Goal: Use online tool/utility: Utilize a website feature to perform a specific function

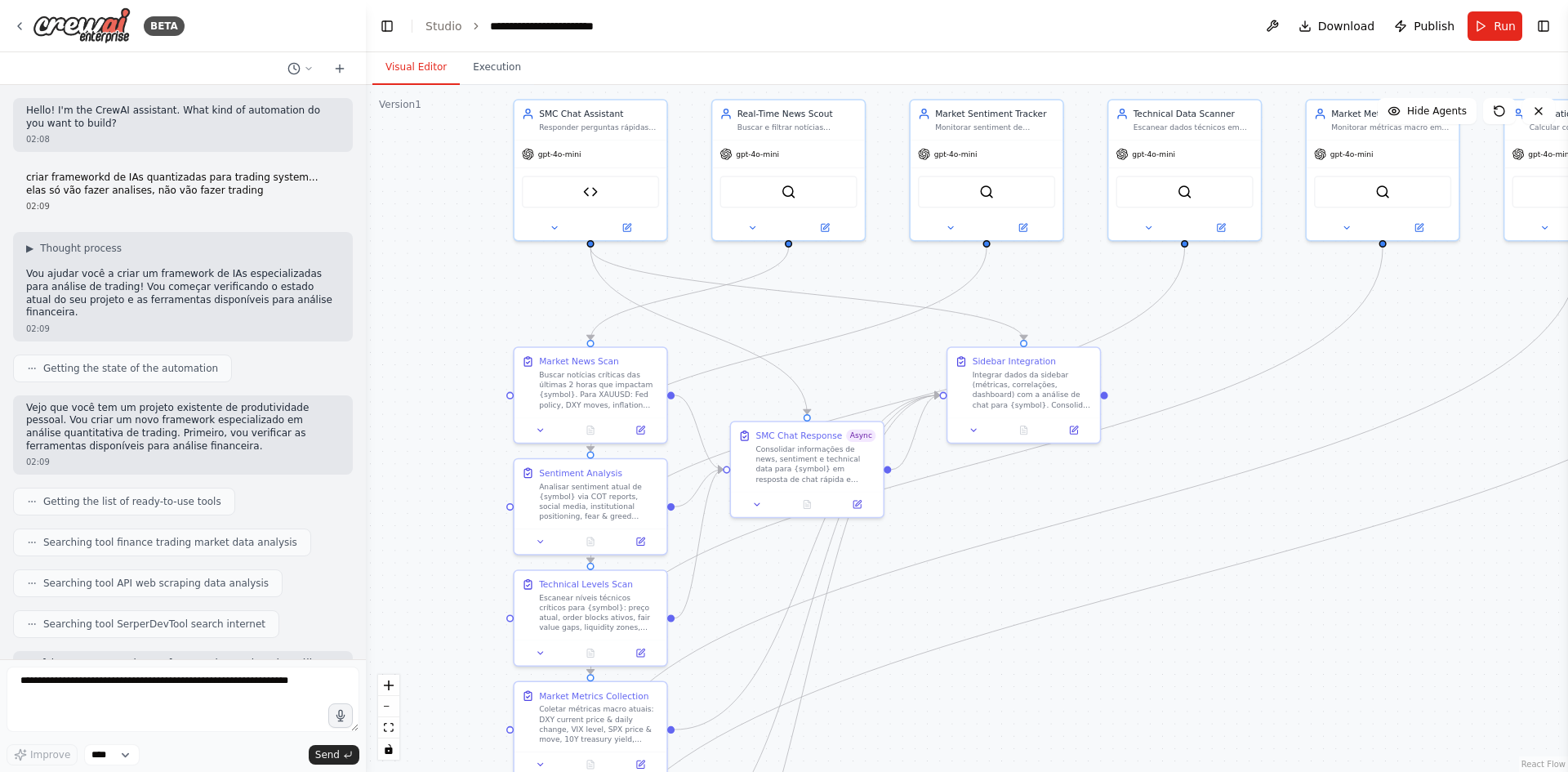
scroll to position [27655, 0]
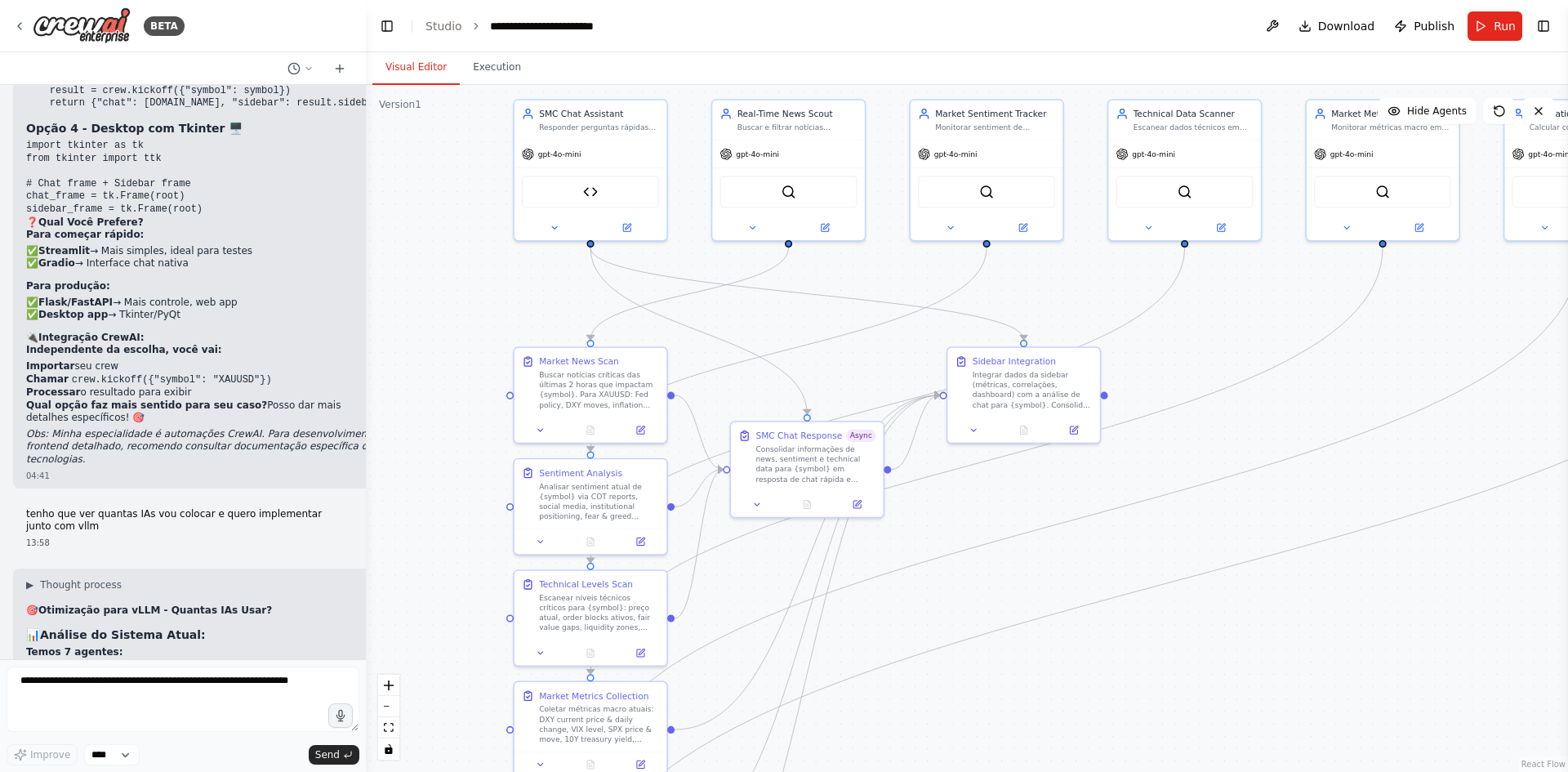
click at [185, 683] on textarea at bounding box center [183, 699] width 353 height 66
type textarea "**********"
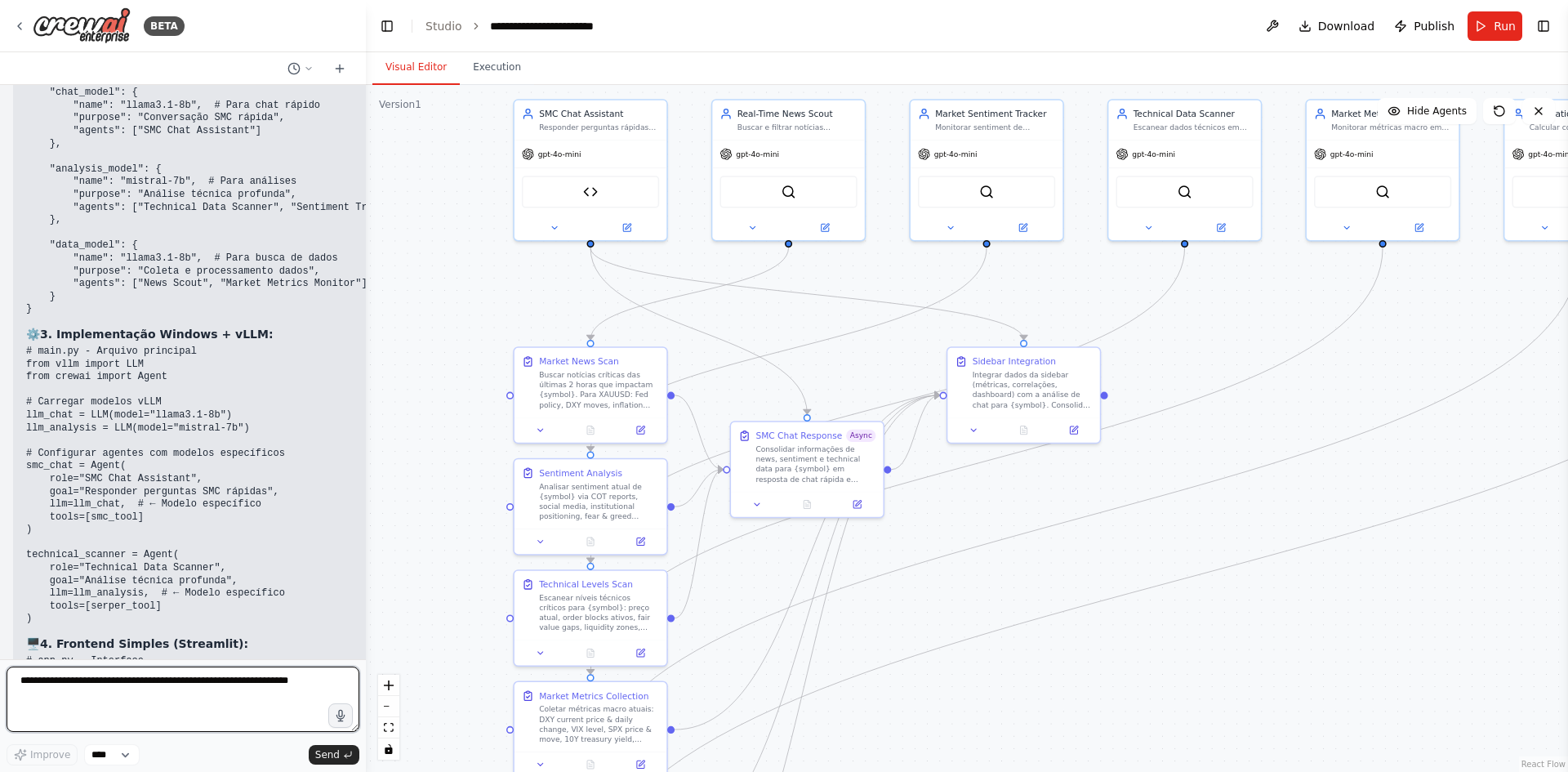
scroll to position [29255, 0]
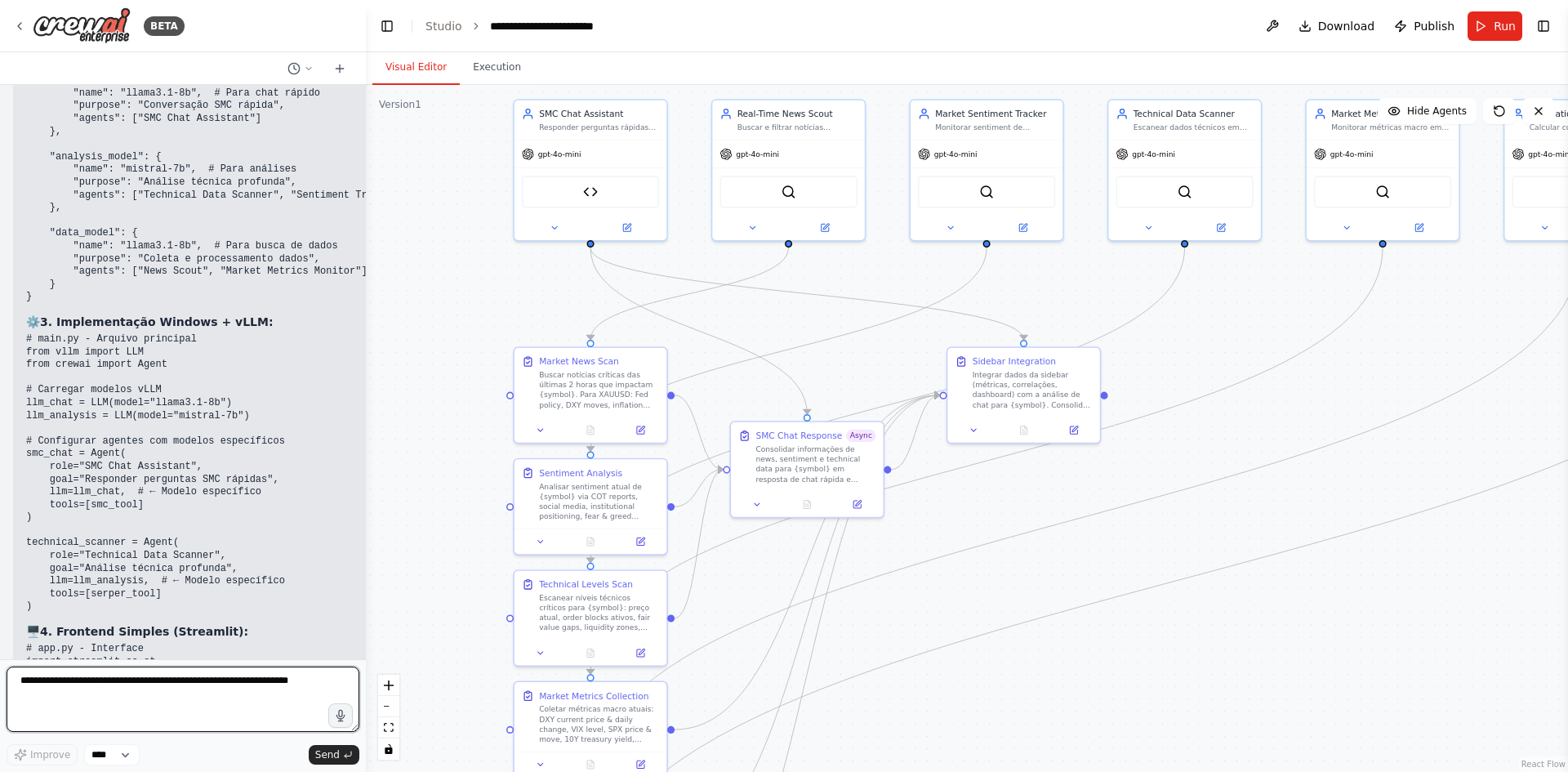
click at [188, 686] on textarea at bounding box center [183, 699] width 353 height 66
type textarea "**********"
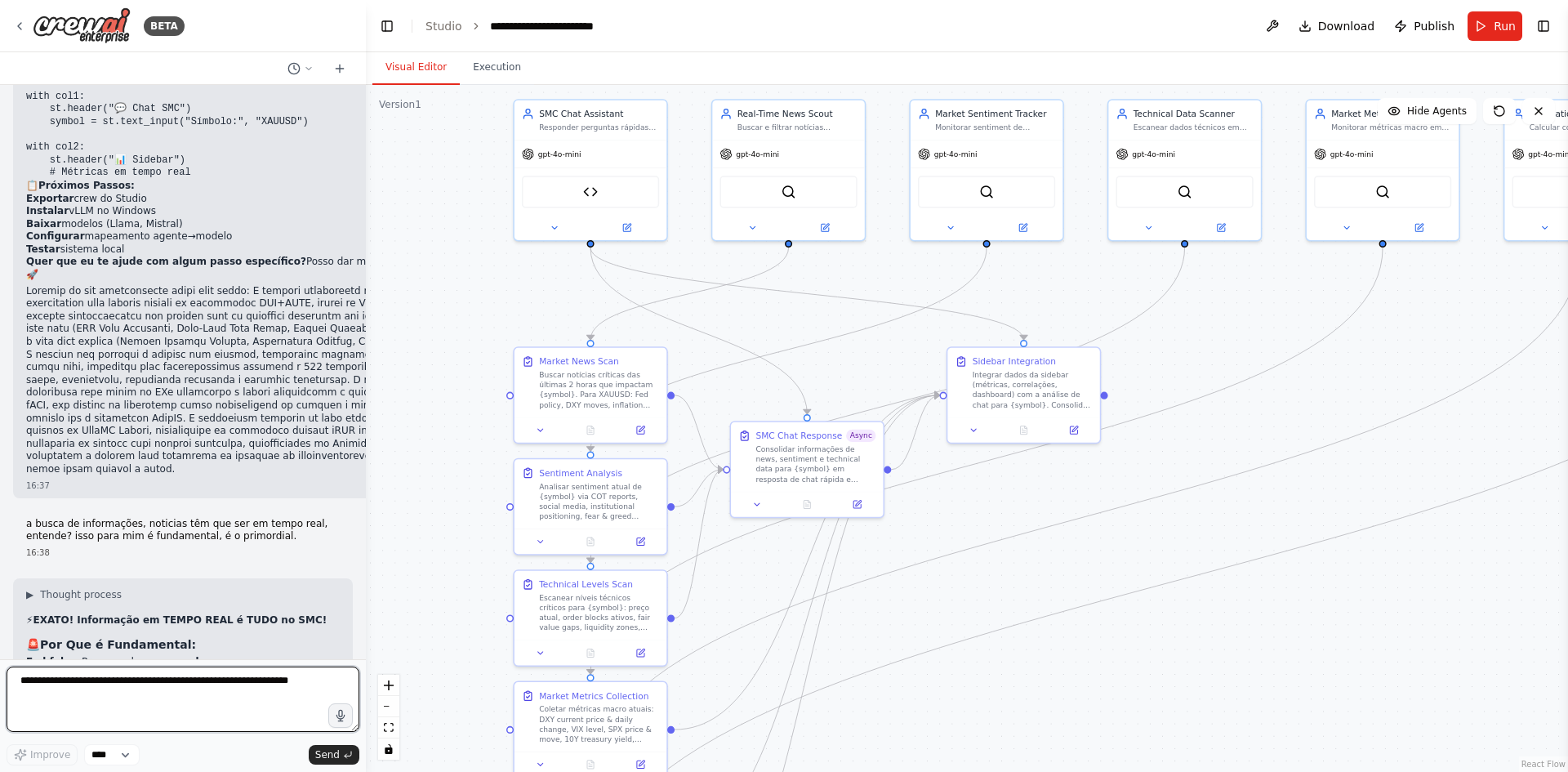
scroll to position [29891, 0]
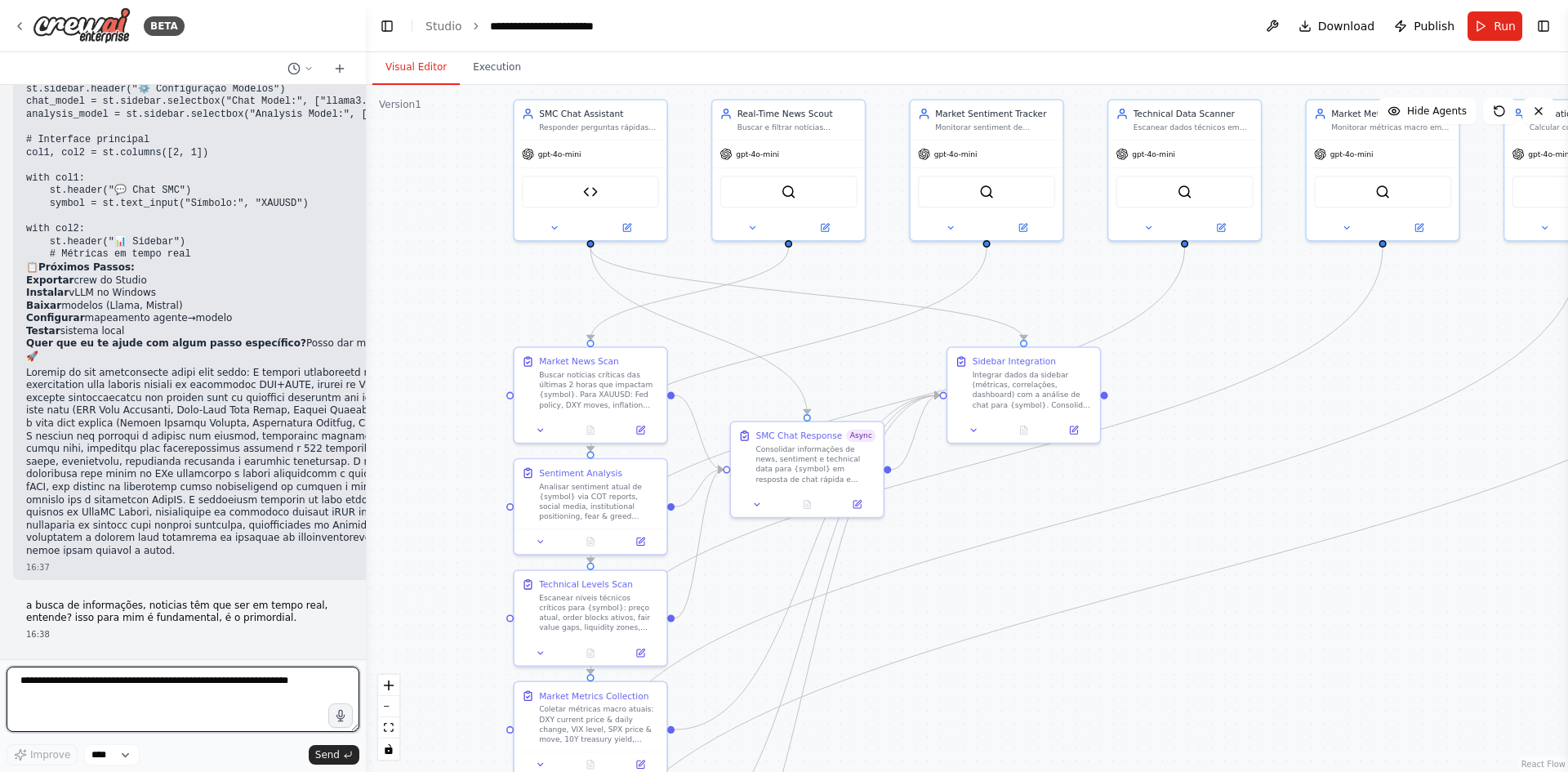
click at [167, 711] on textarea at bounding box center [183, 699] width 353 height 66
type textarea "**********"
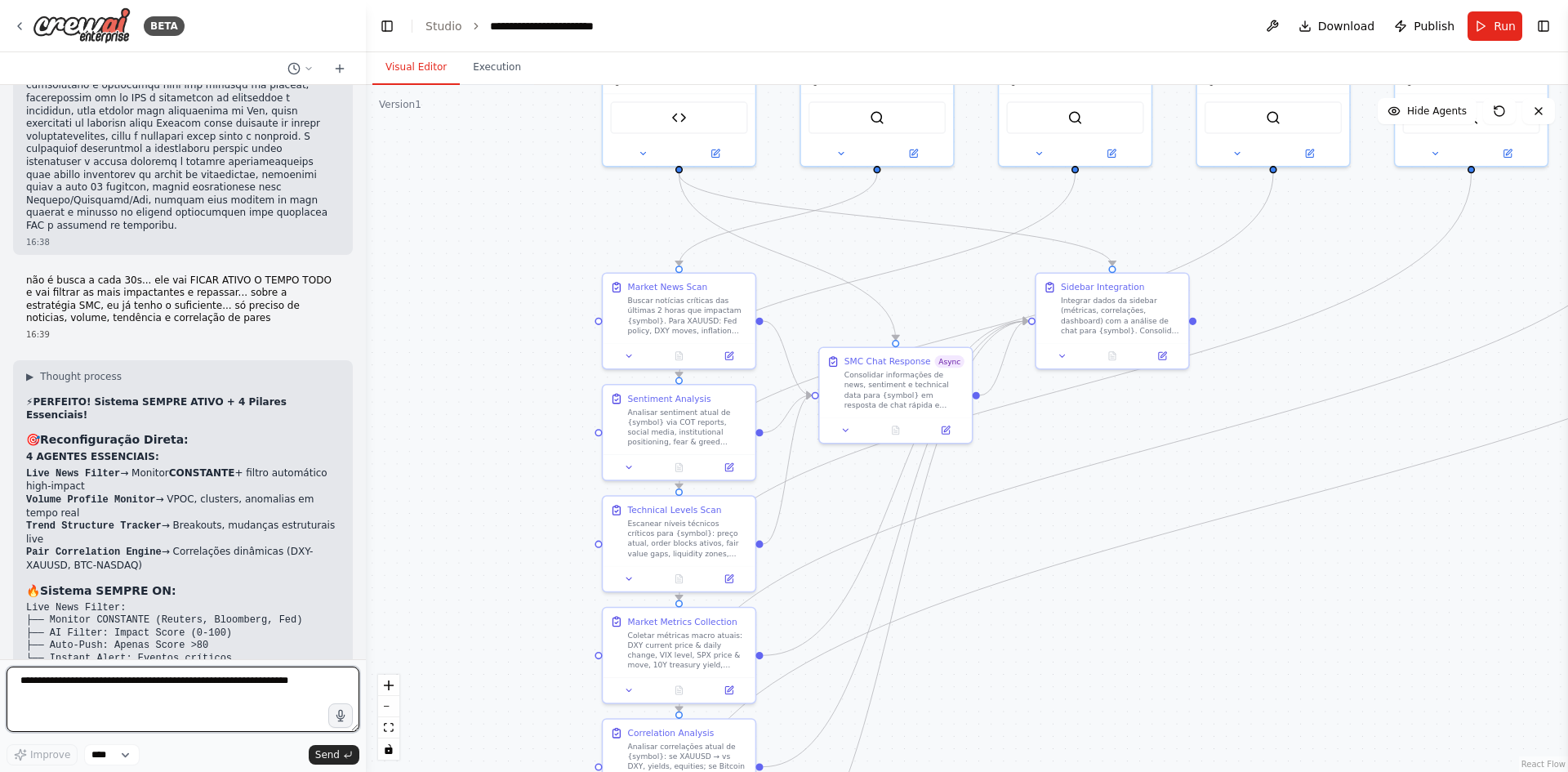
scroll to position [31232, 0]
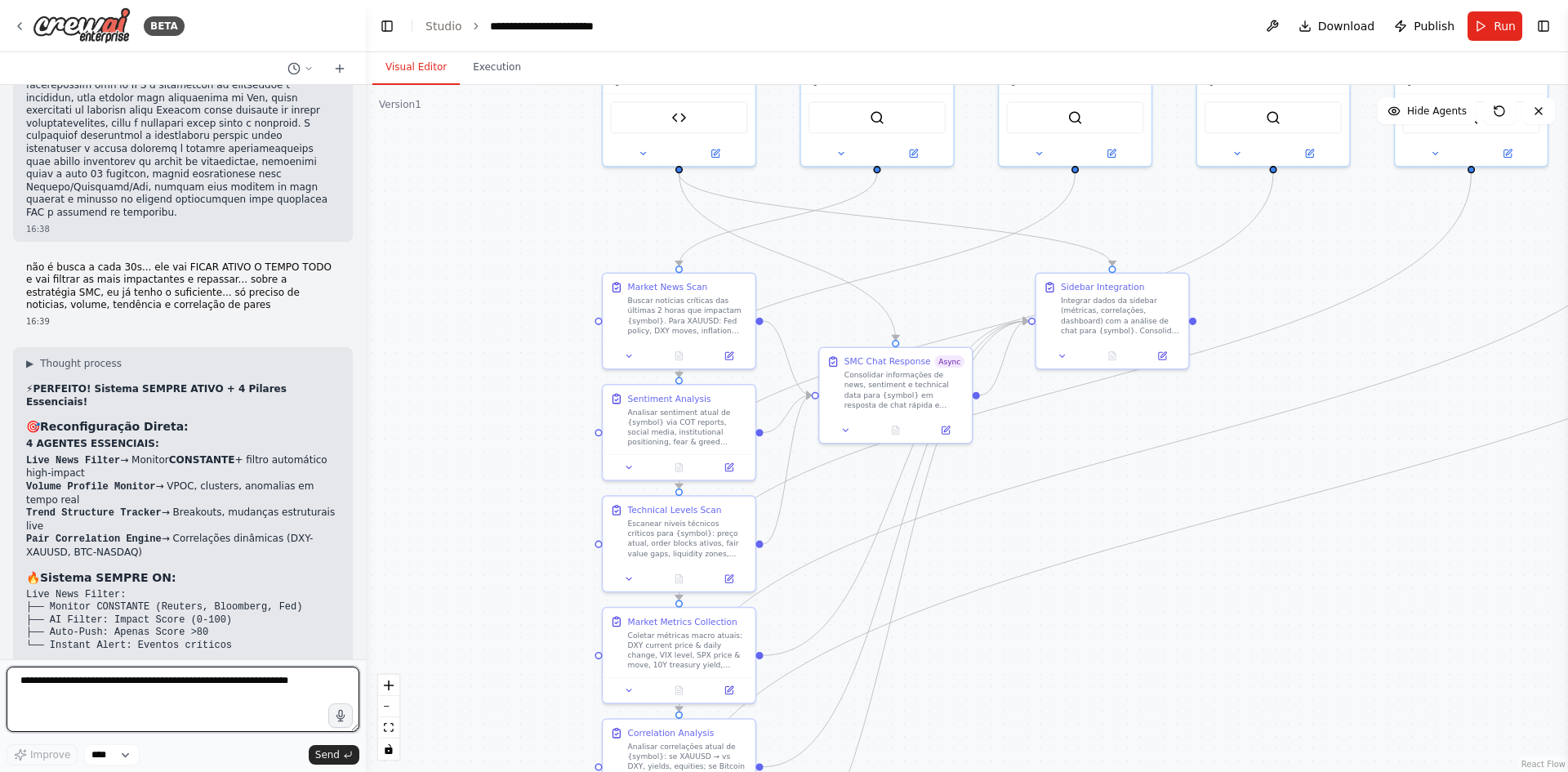
click at [196, 692] on textarea at bounding box center [183, 699] width 353 height 66
type textarea "**********"
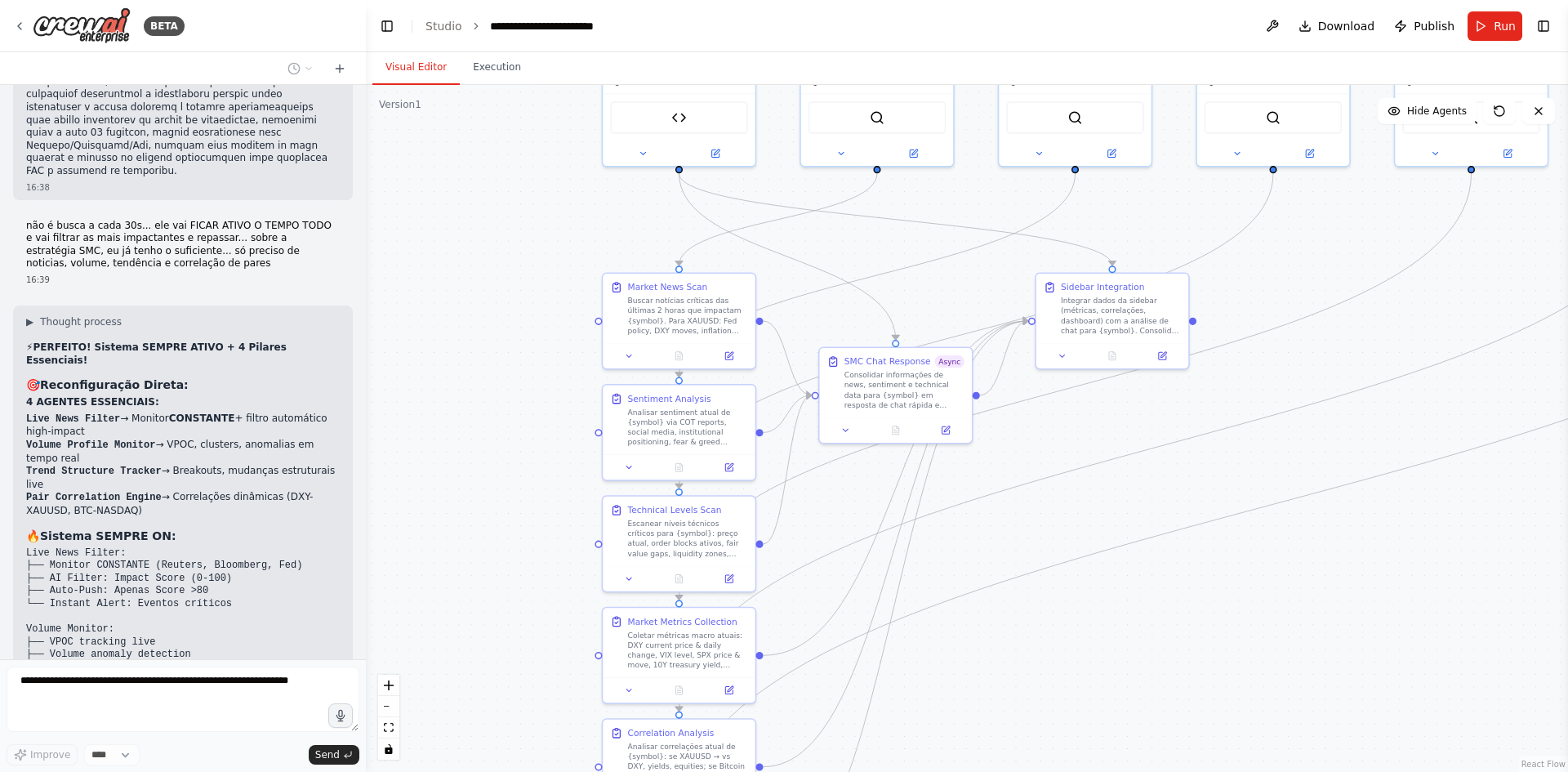
scroll to position [31341, 0]
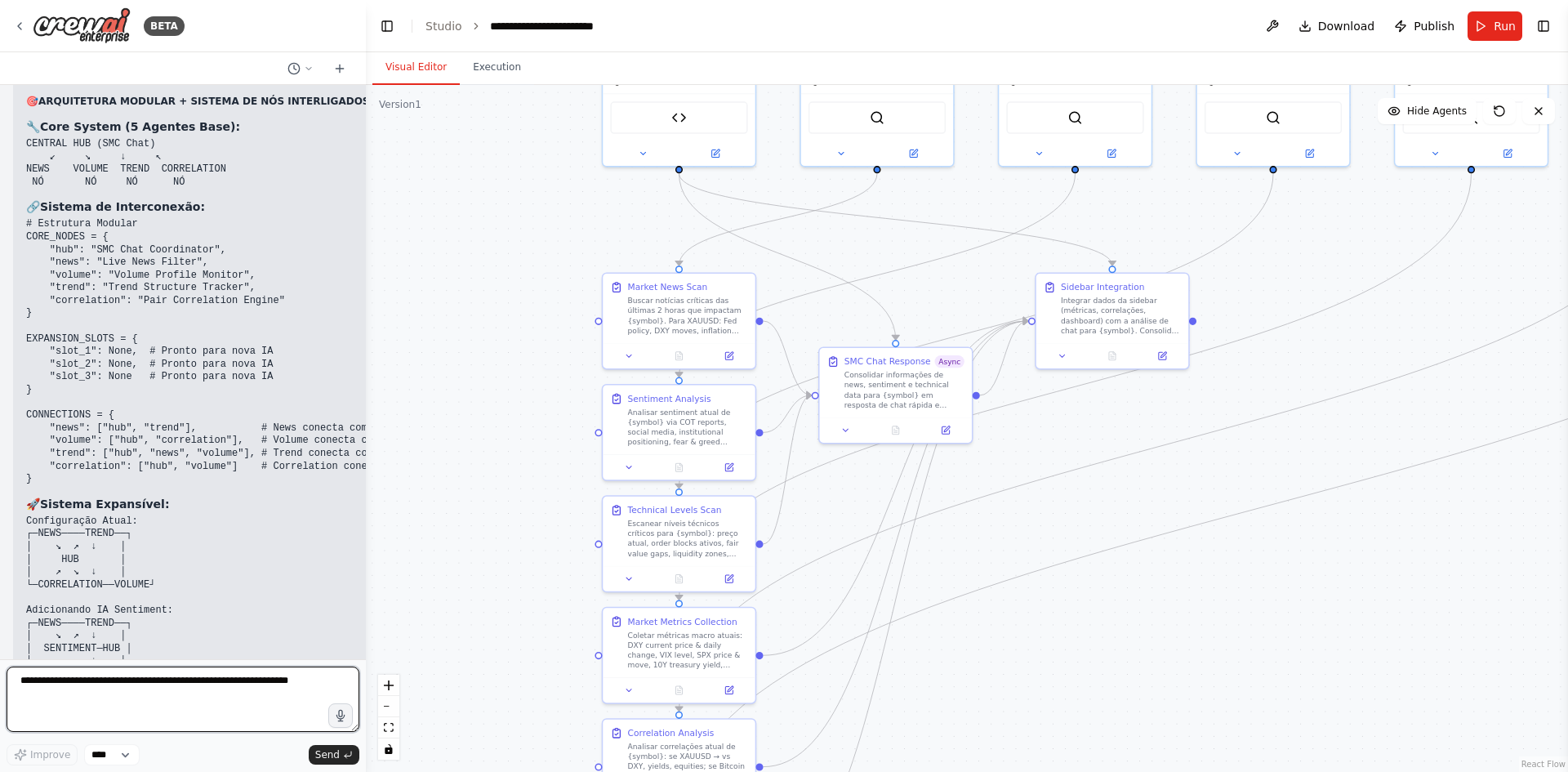
click at [119, 694] on textarea at bounding box center [183, 699] width 353 height 66
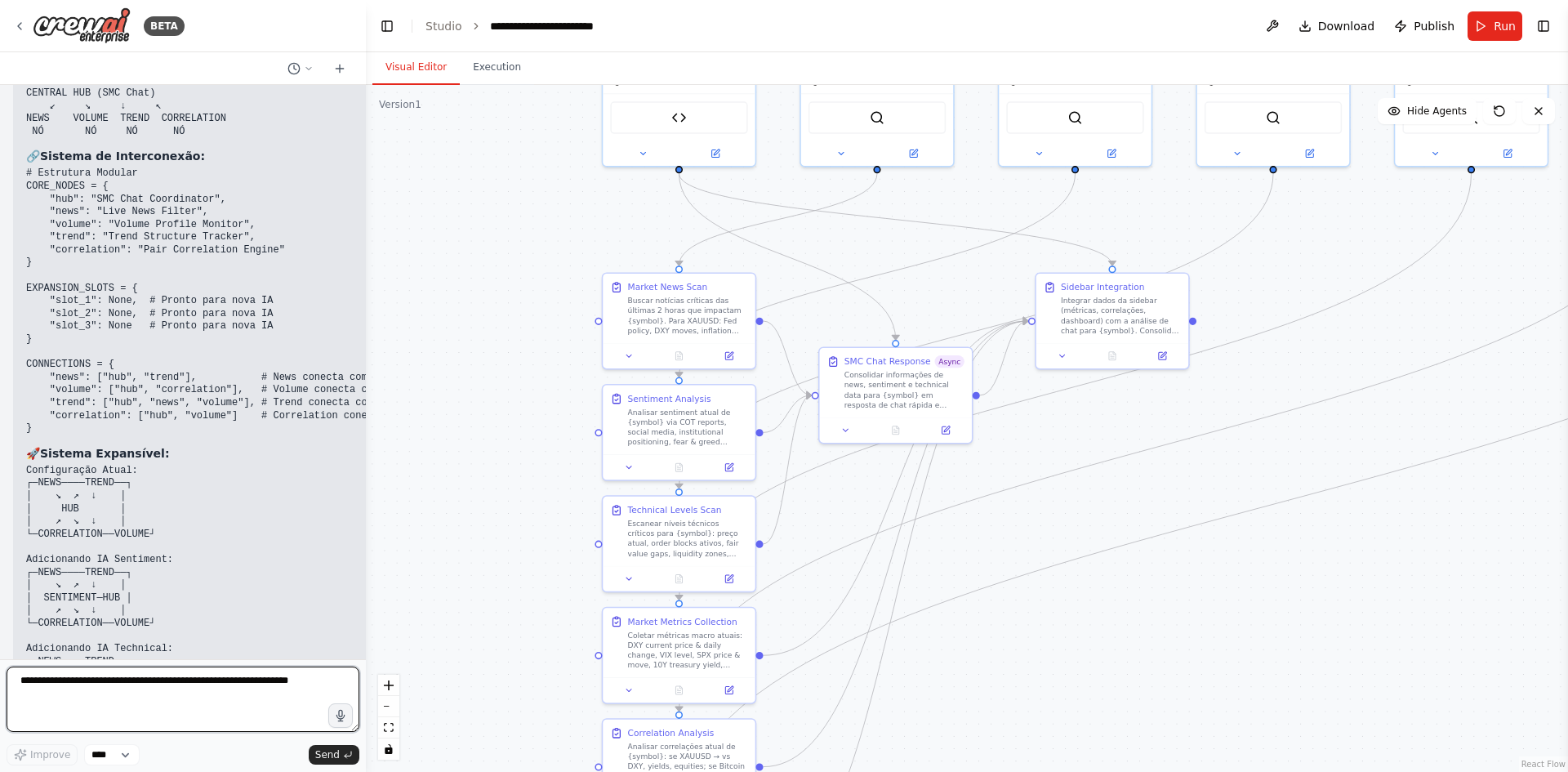
scroll to position [32633, 0]
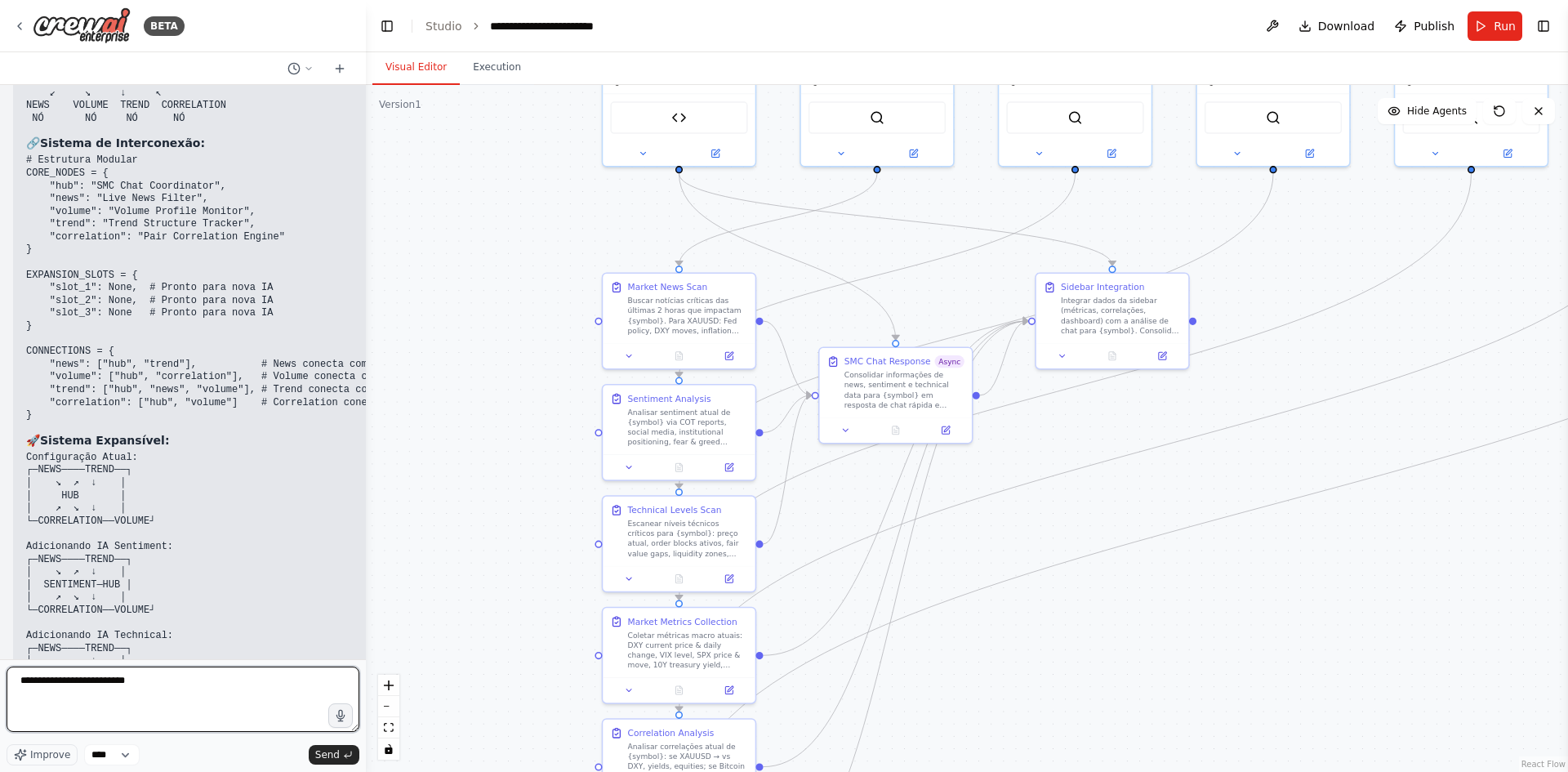
type textarea "**********"
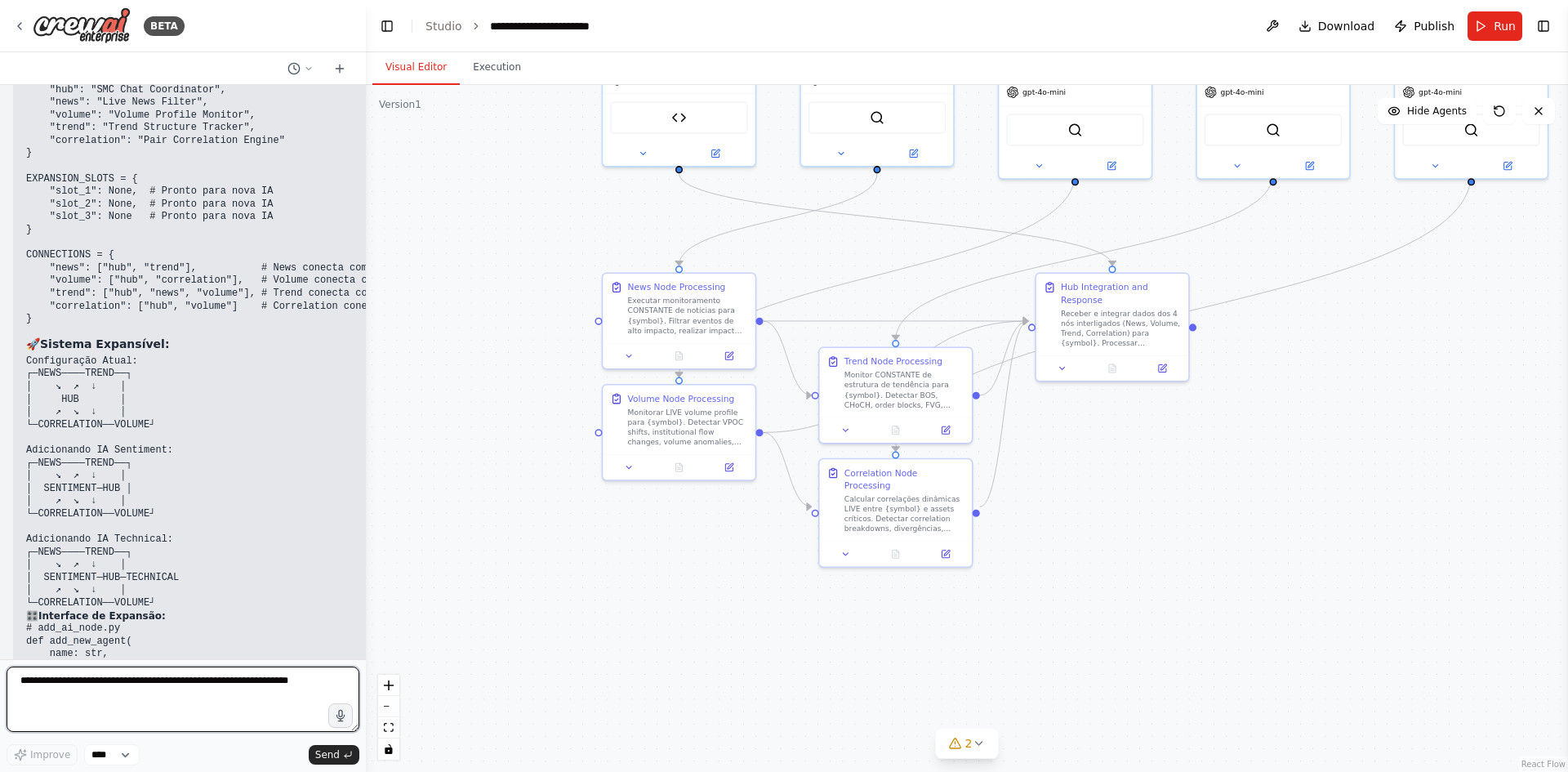
scroll to position [34388, 0]
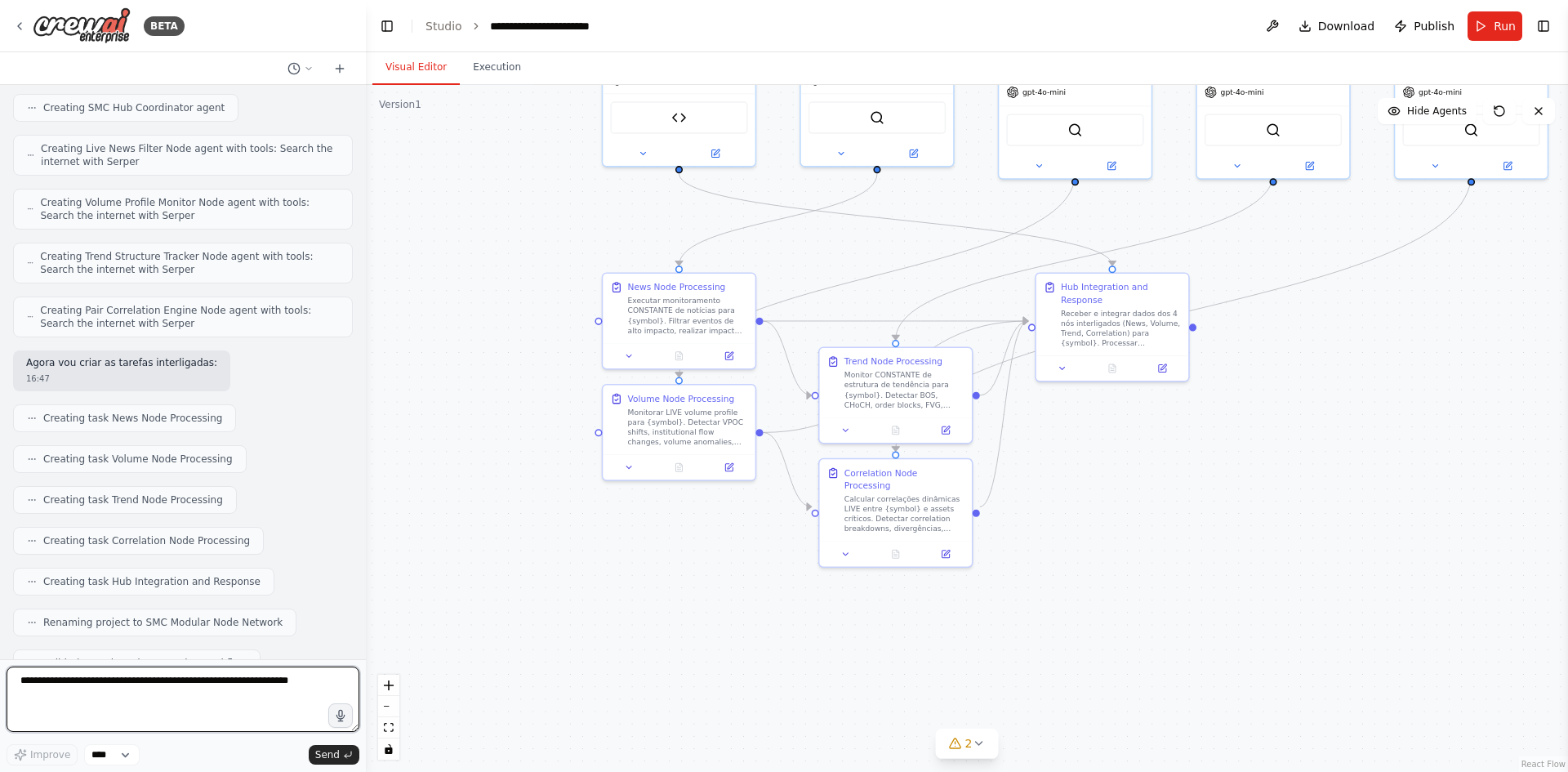
click at [198, 686] on textarea at bounding box center [183, 699] width 353 height 66
type textarea "********"
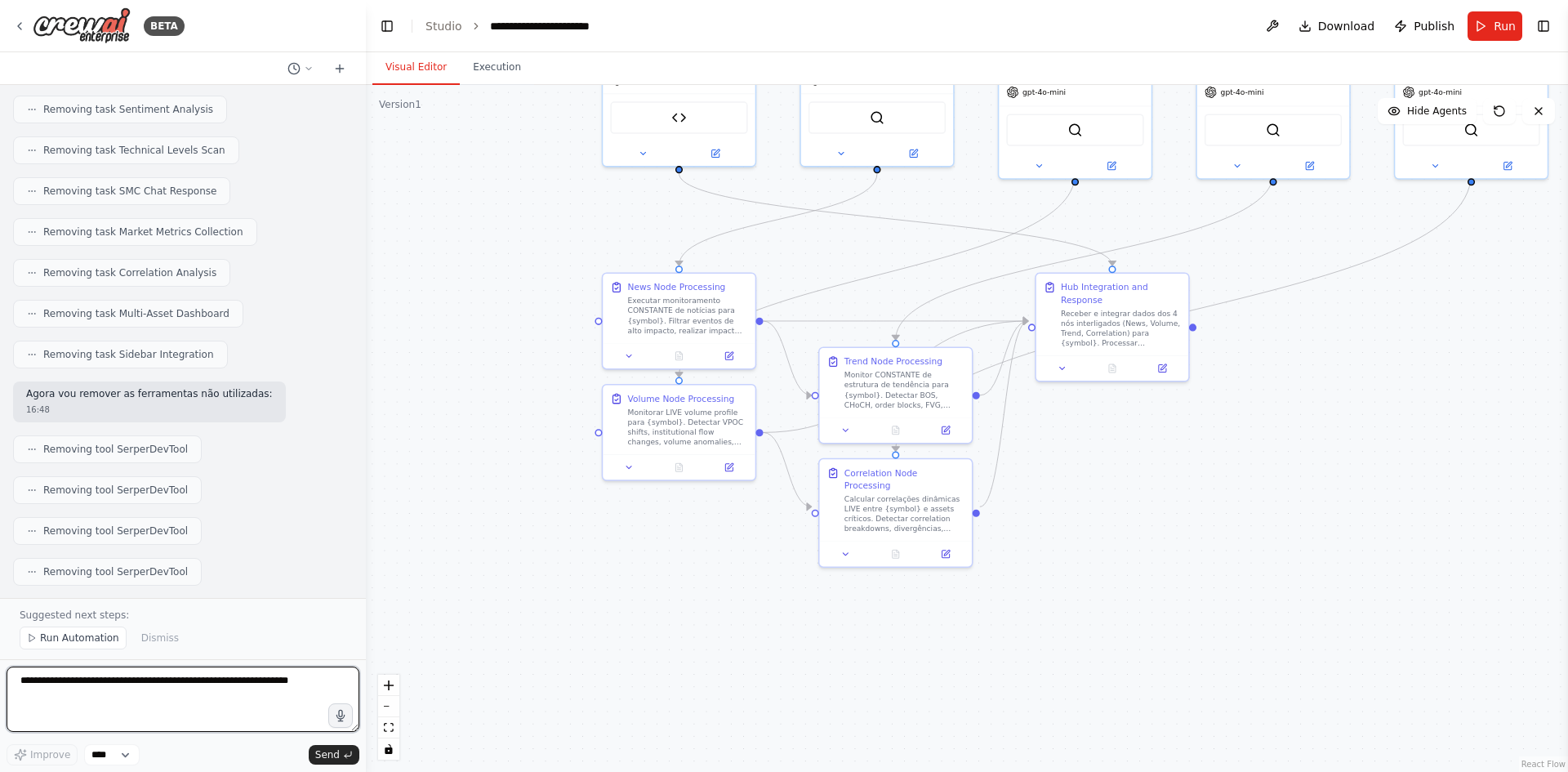
scroll to position [35107, 0]
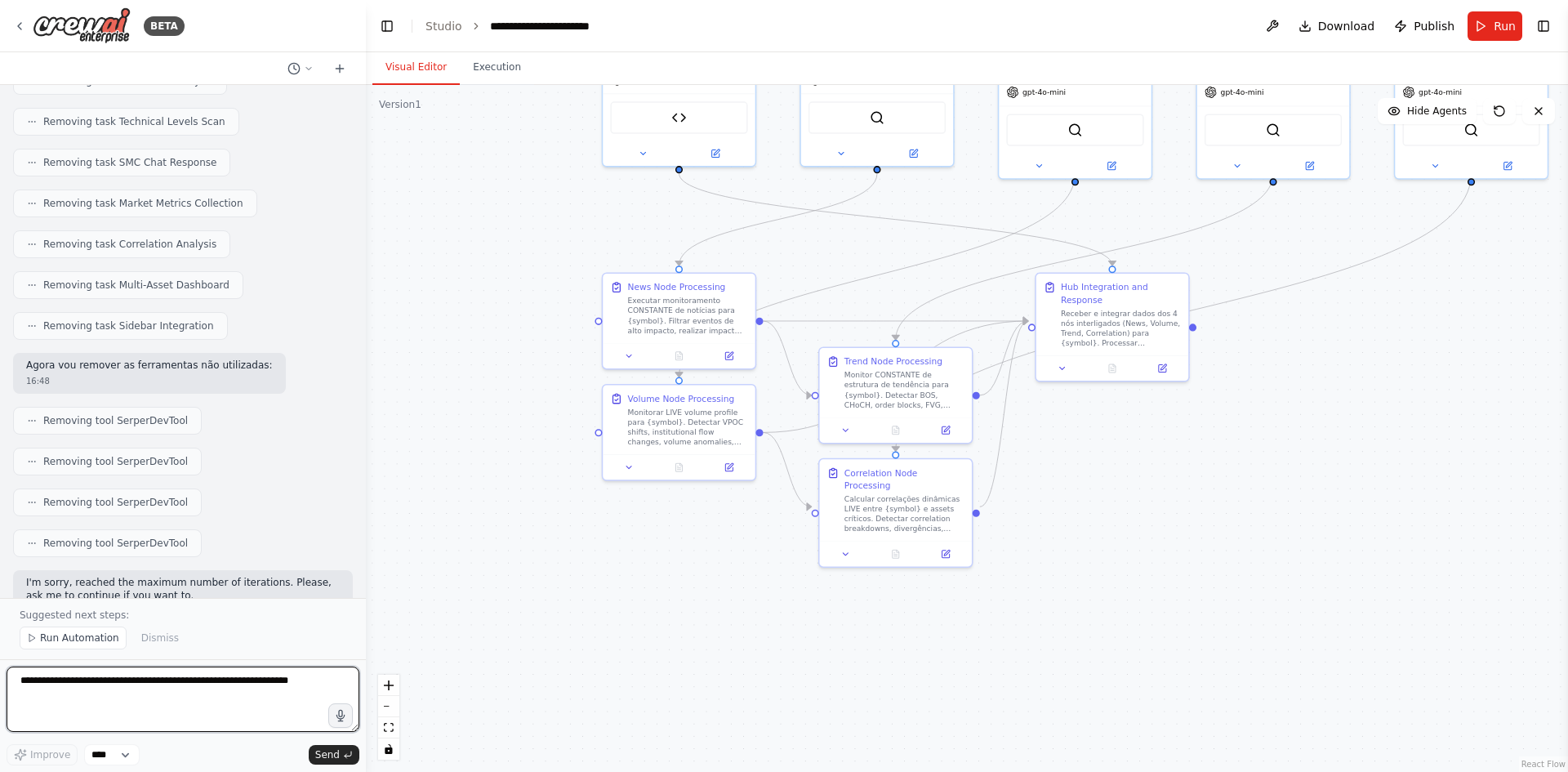
click at [168, 686] on textarea at bounding box center [183, 699] width 353 height 66
click at [873, 392] on div "Monitor CONSTANTE de estrutura de tendência para {symbol}. Detectar BOS, CHoCH,…" at bounding box center [904, 387] width 120 height 40
click at [919, 381] on div "Monitor CONSTANTE de estrutura de tendência para {symbol}. Detectar BOS, CHoCH,…" at bounding box center [904, 387] width 120 height 40
click at [1178, 437] on div ".deletable-edge-delete-btn { width: 20px; height: 20px; border: 0px solid #ffff…" at bounding box center [966, 428] width 1202 height 687
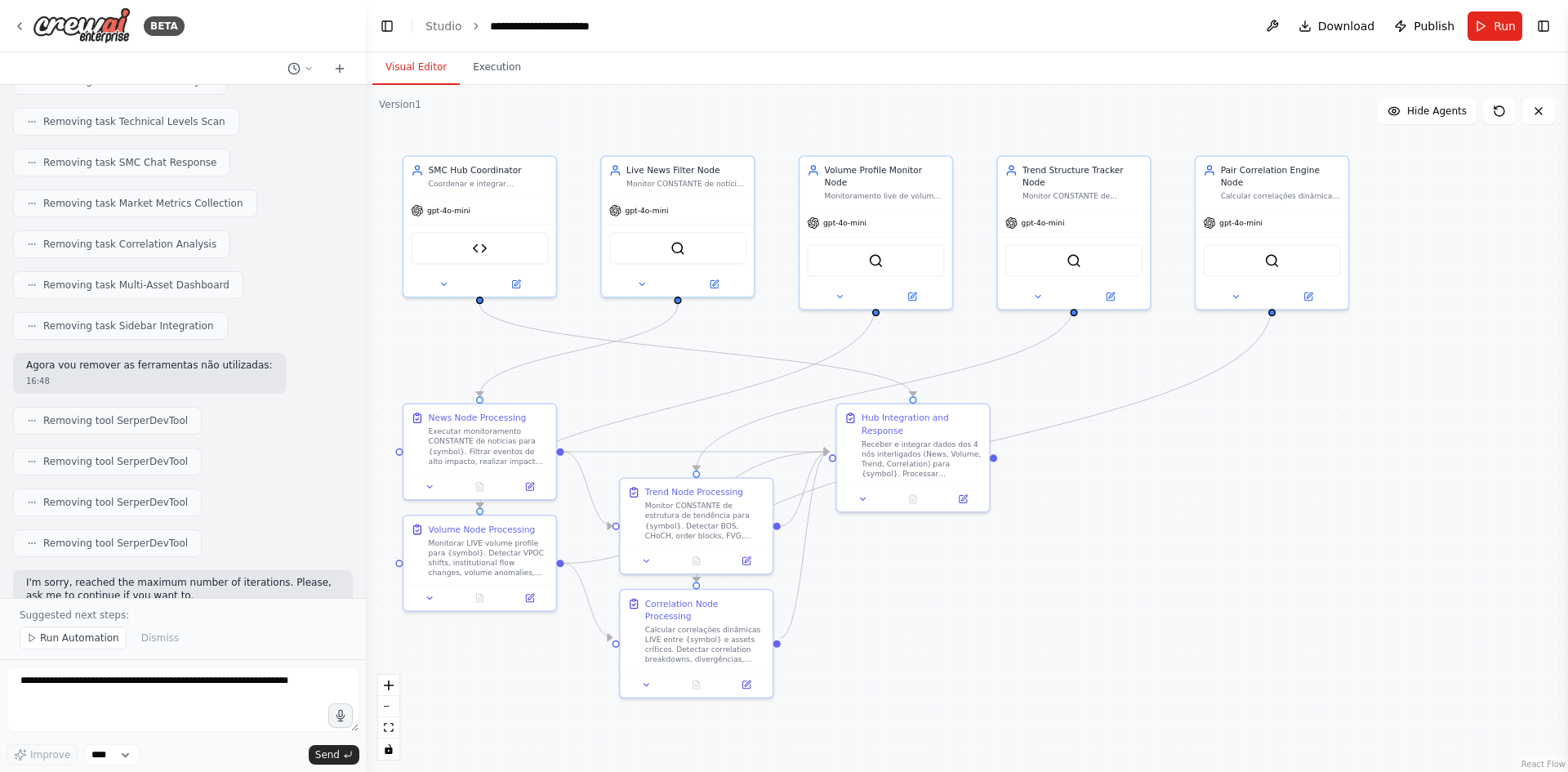
drag, startPoint x: 1333, startPoint y: 444, endPoint x: 1134, endPoint y: 575, distance: 238.2
click at [1134, 575] on div ".deletable-edge-delete-btn { width: 20px; height: 20px; border: 0px solid #ffff…" at bounding box center [966, 428] width 1202 height 687
click at [493, 71] on button "Execution" at bounding box center [496, 68] width 74 height 34
click at [422, 66] on button "Visual Editor" at bounding box center [416, 68] width 88 height 34
click at [1497, 19] on span "Run" at bounding box center [1505, 26] width 22 height 16
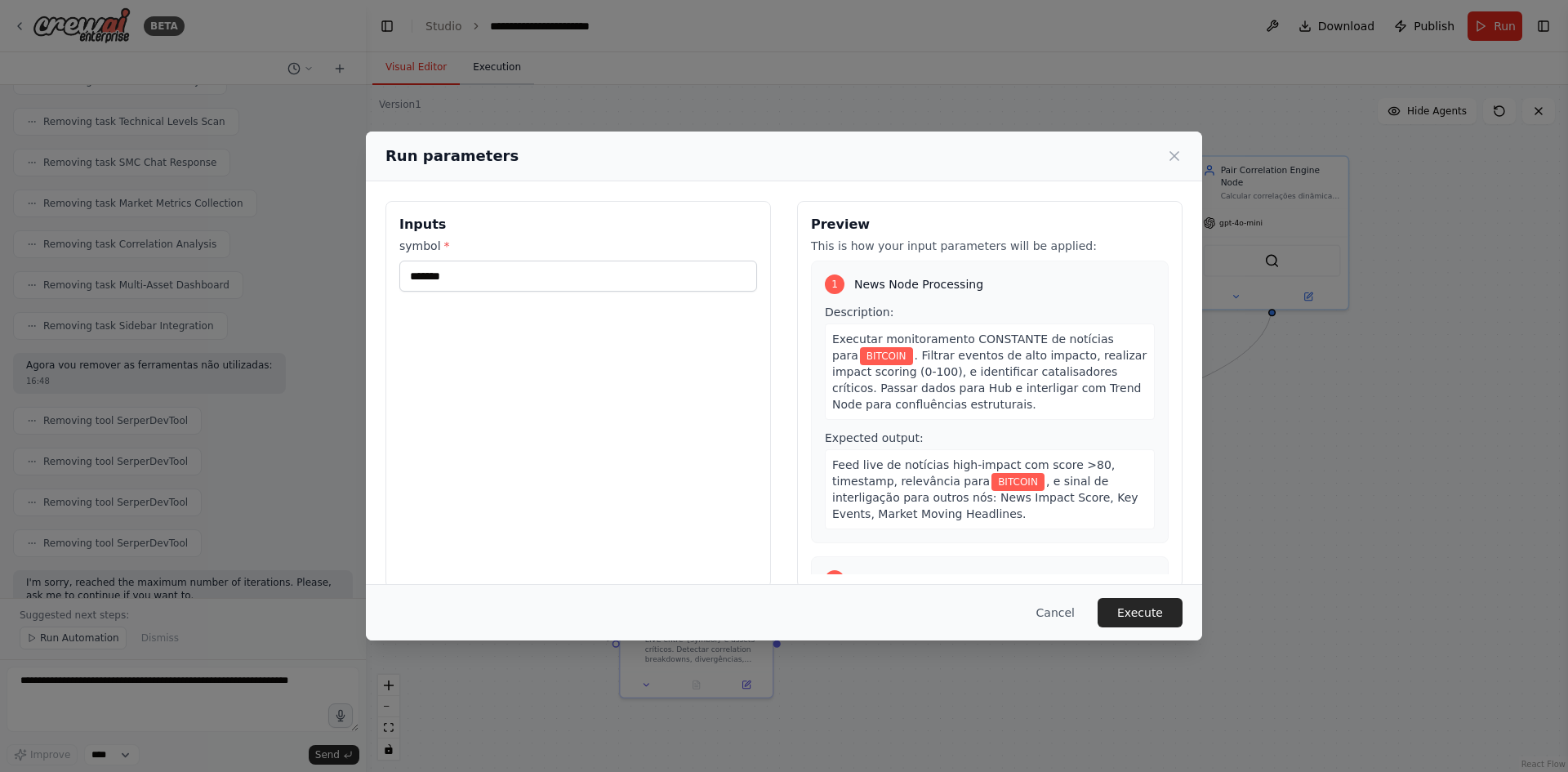
click at [495, 75] on div "Run parameters Inputs symbol * ******* Preview This is how your input parameter…" at bounding box center [784, 386] width 1568 height 772
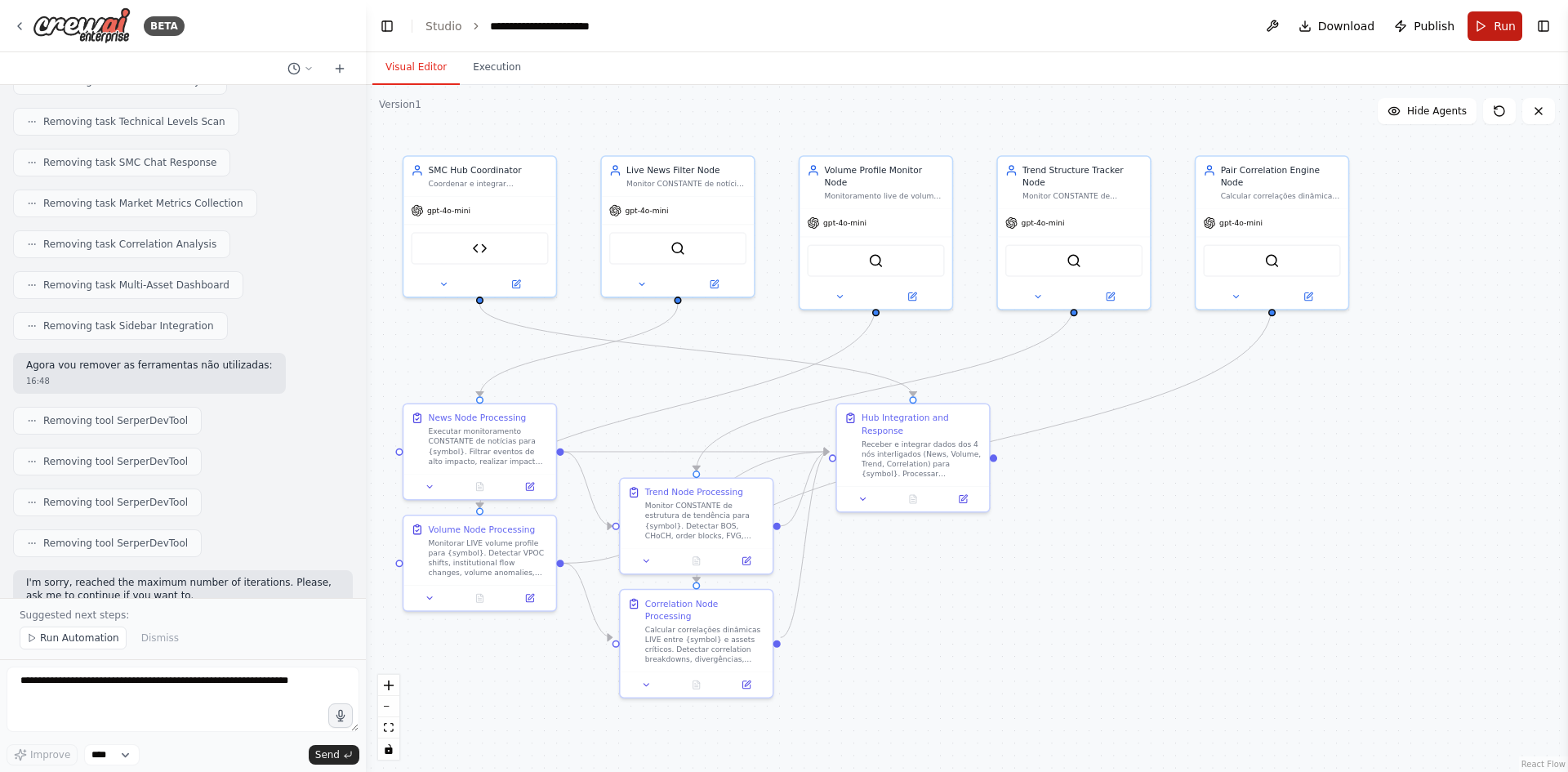
click at [1480, 21] on button "Run" at bounding box center [1495, 26] width 54 height 30
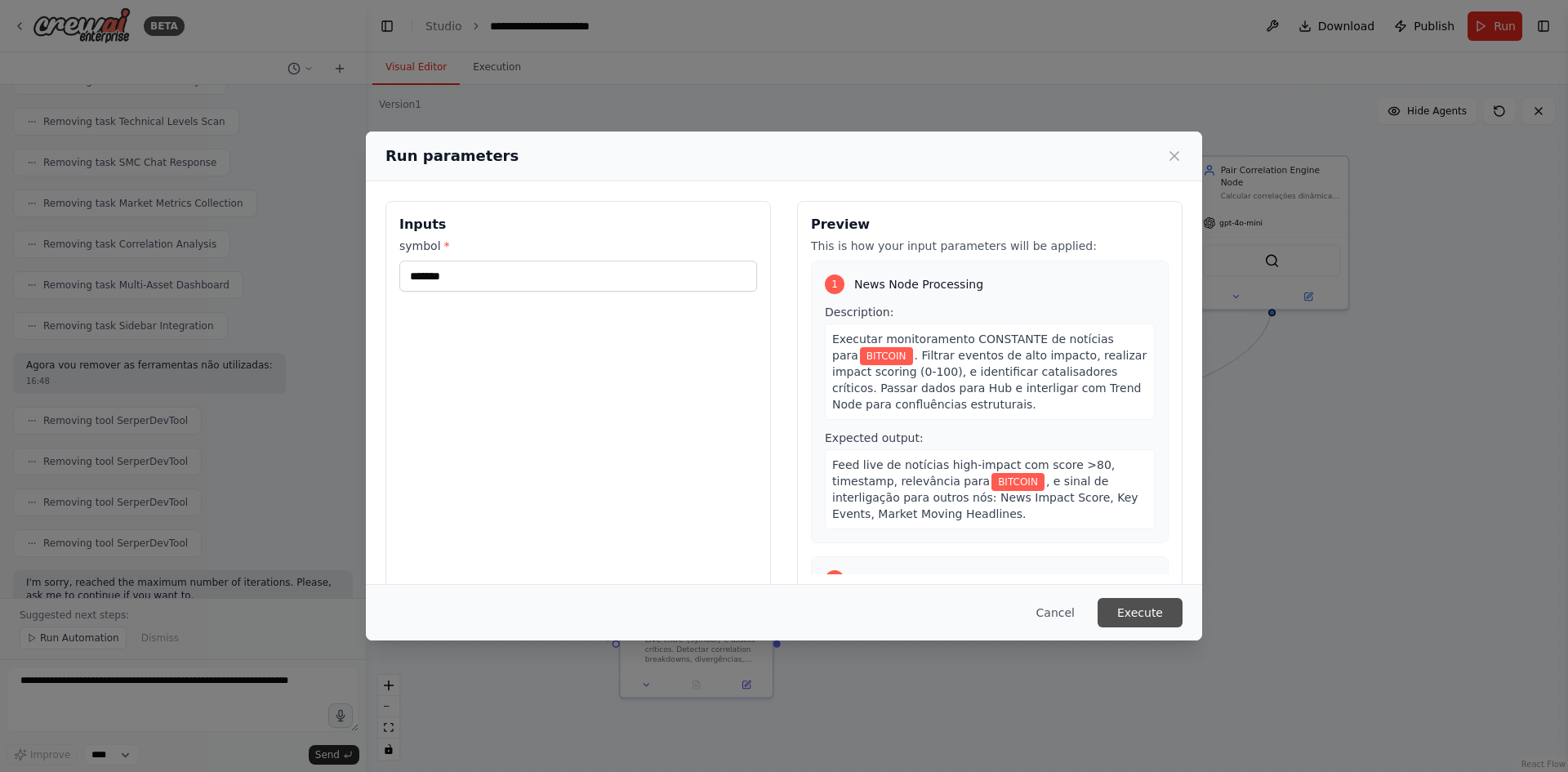
click at [1135, 609] on button "Execute" at bounding box center [1140, 613] width 85 height 30
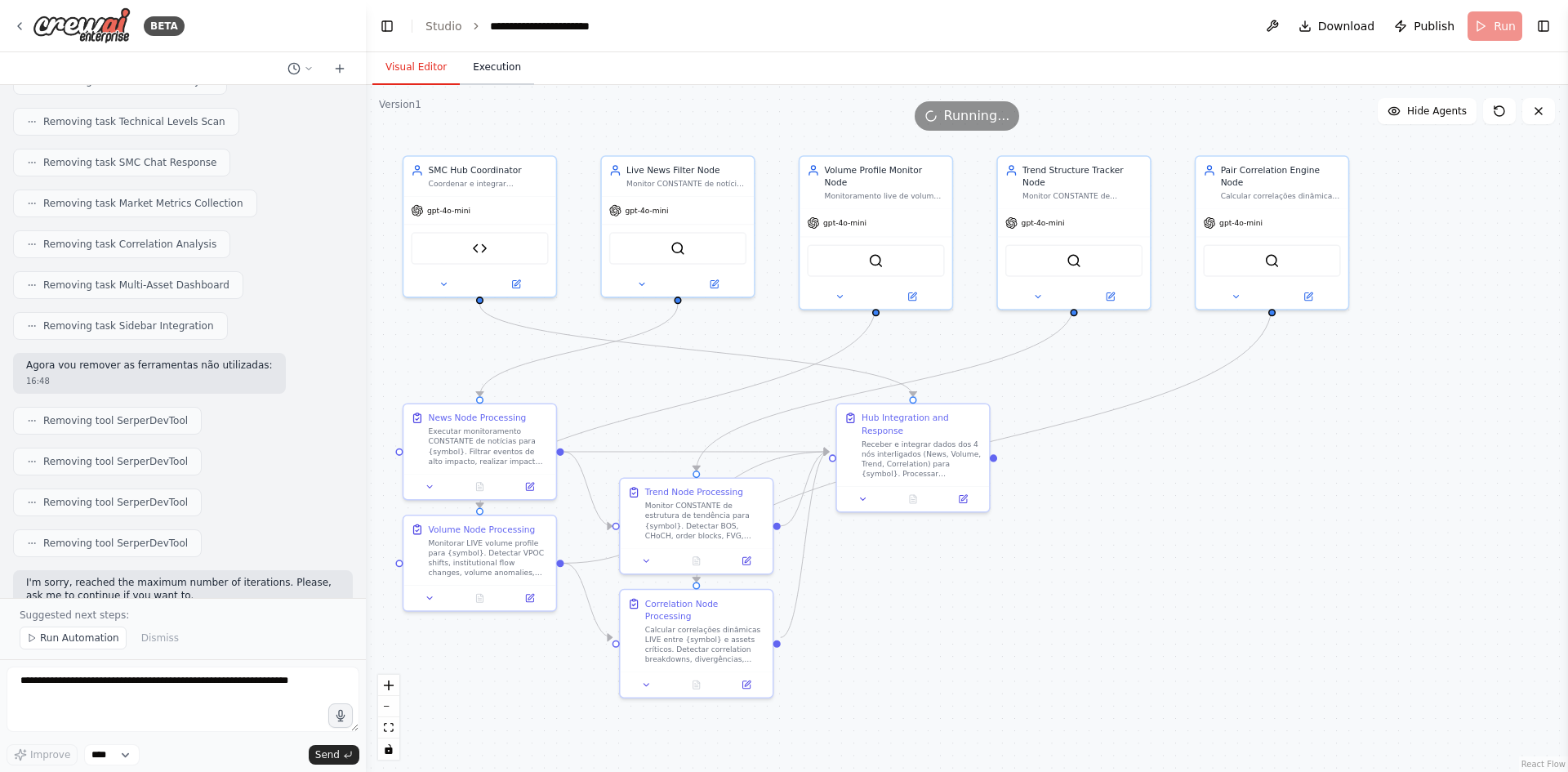
click at [491, 66] on button "Execution" at bounding box center [496, 68] width 74 height 34
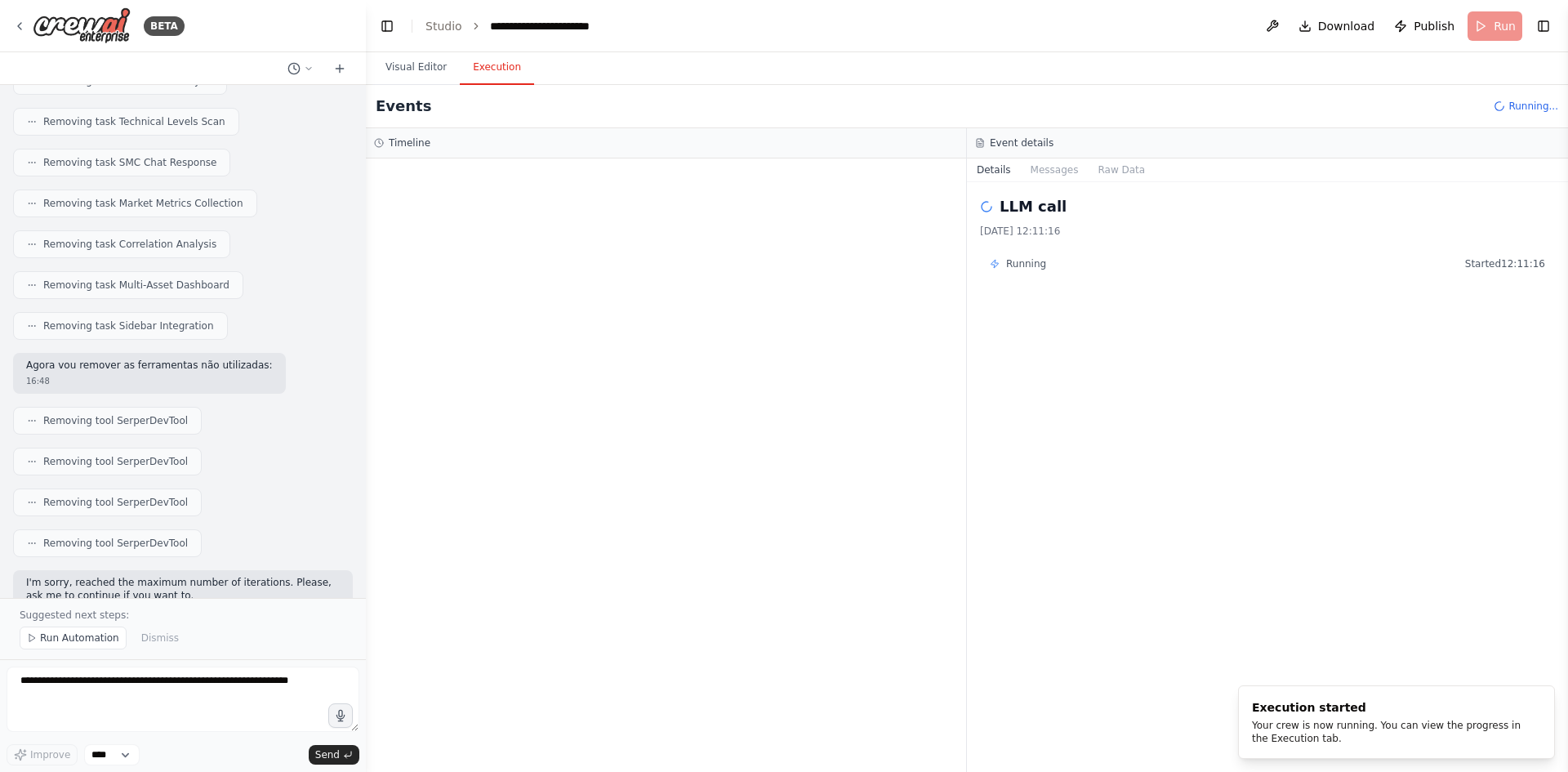
scroll to position [0, 0]
click at [1058, 165] on button "Messages" at bounding box center [1055, 169] width 68 height 23
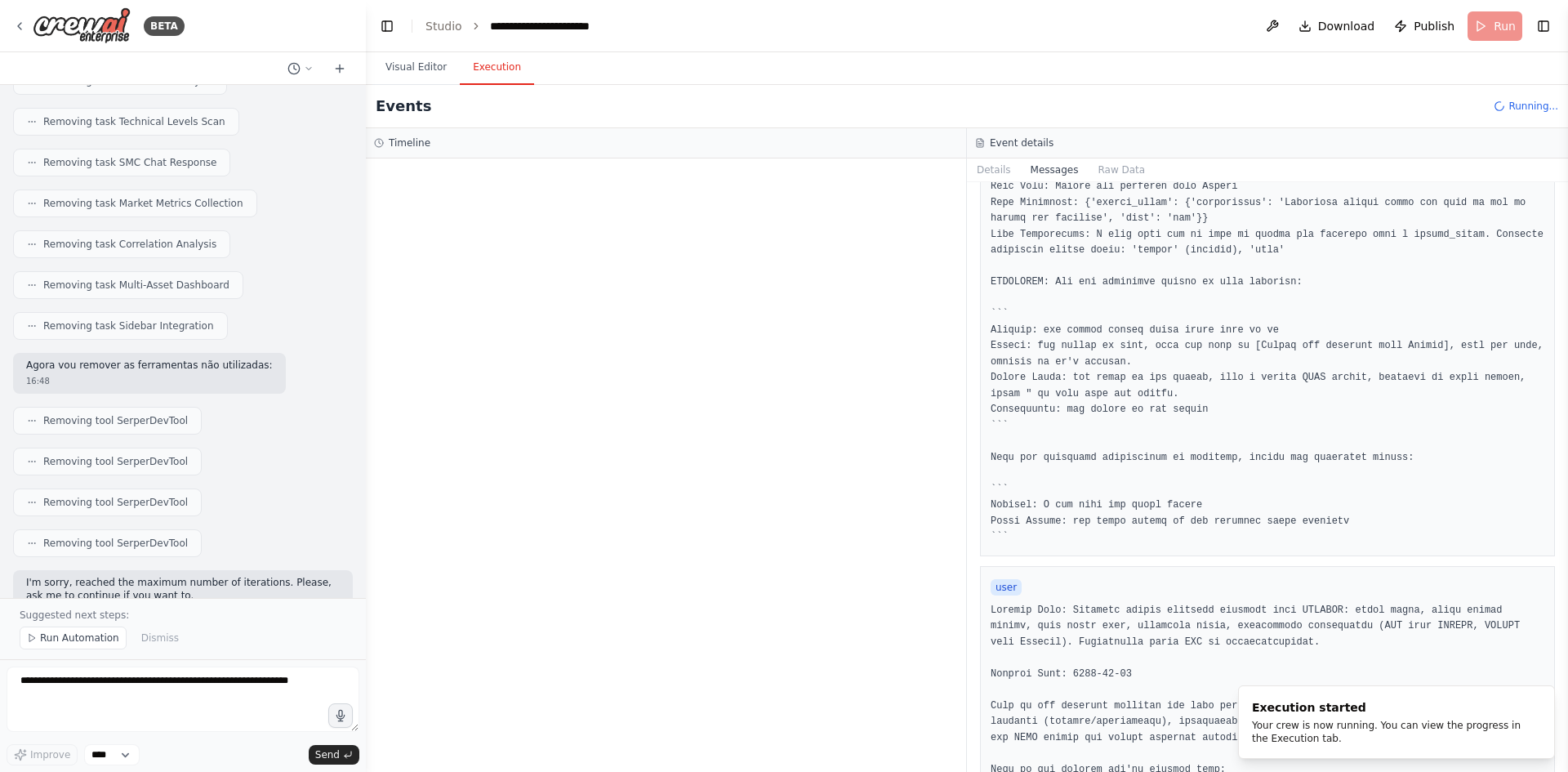
scroll to position [572, 0]
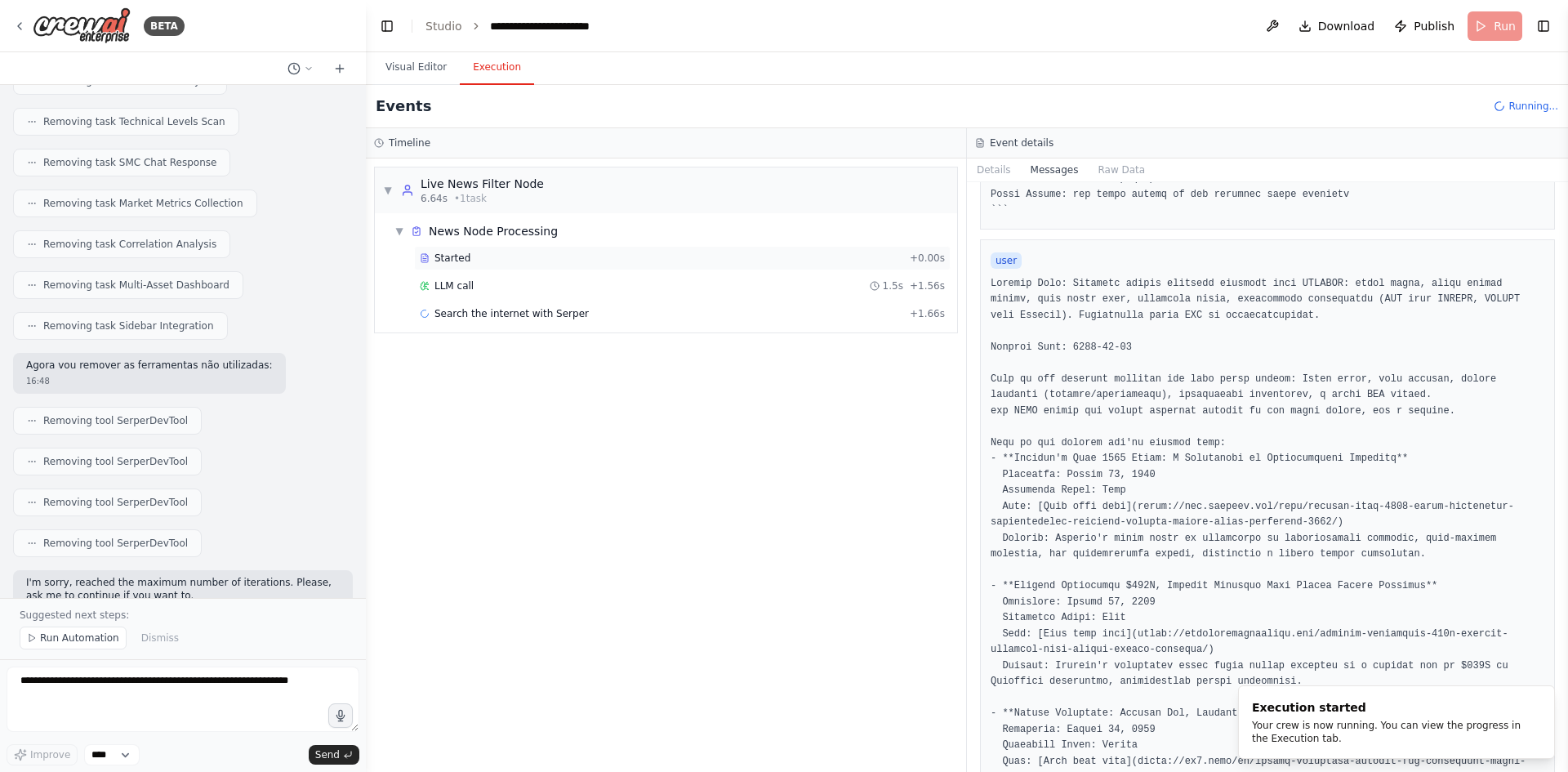
click at [728, 255] on div "Started" at bounding box center [661, 258] width 483 height 13
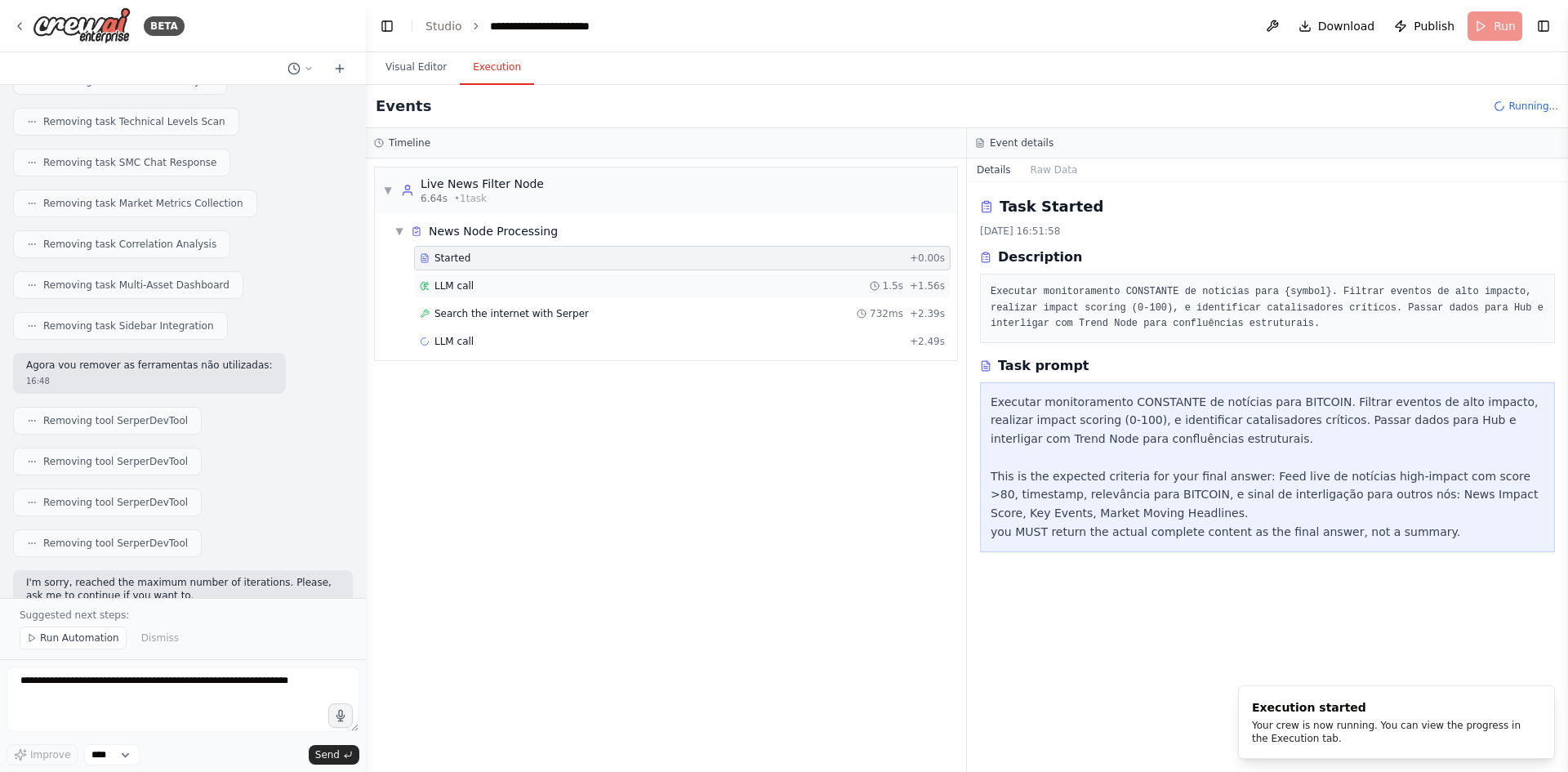
click at [717, 286] on div "LLM call 1.5s + 1.56s" at bounding box center [681, 285] width 525 height 13
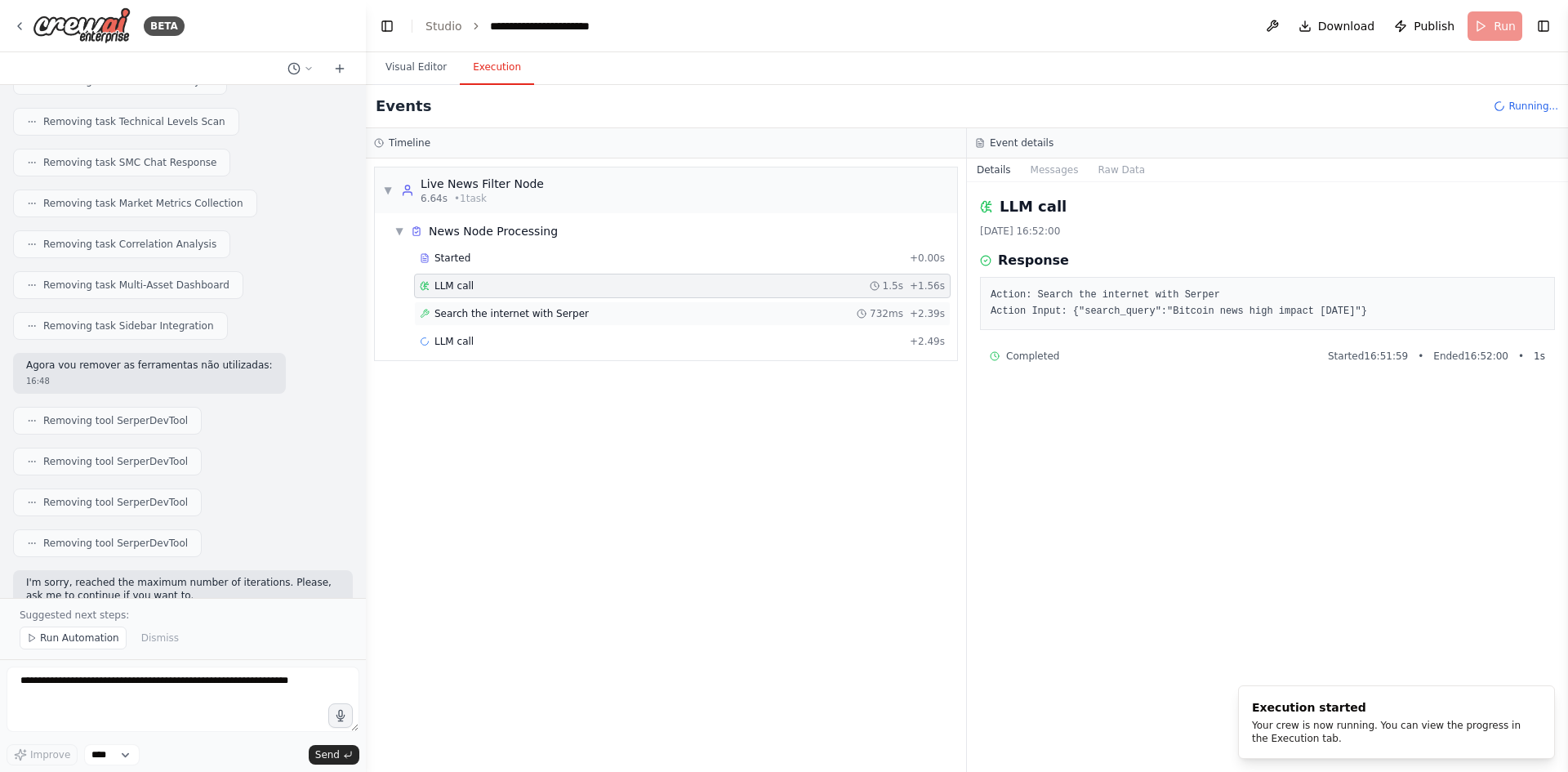
click at [705, 321] on div "Search the internet with Serper 732ms + 2.39s" at bounding box center [682, 313] width 537 height 25
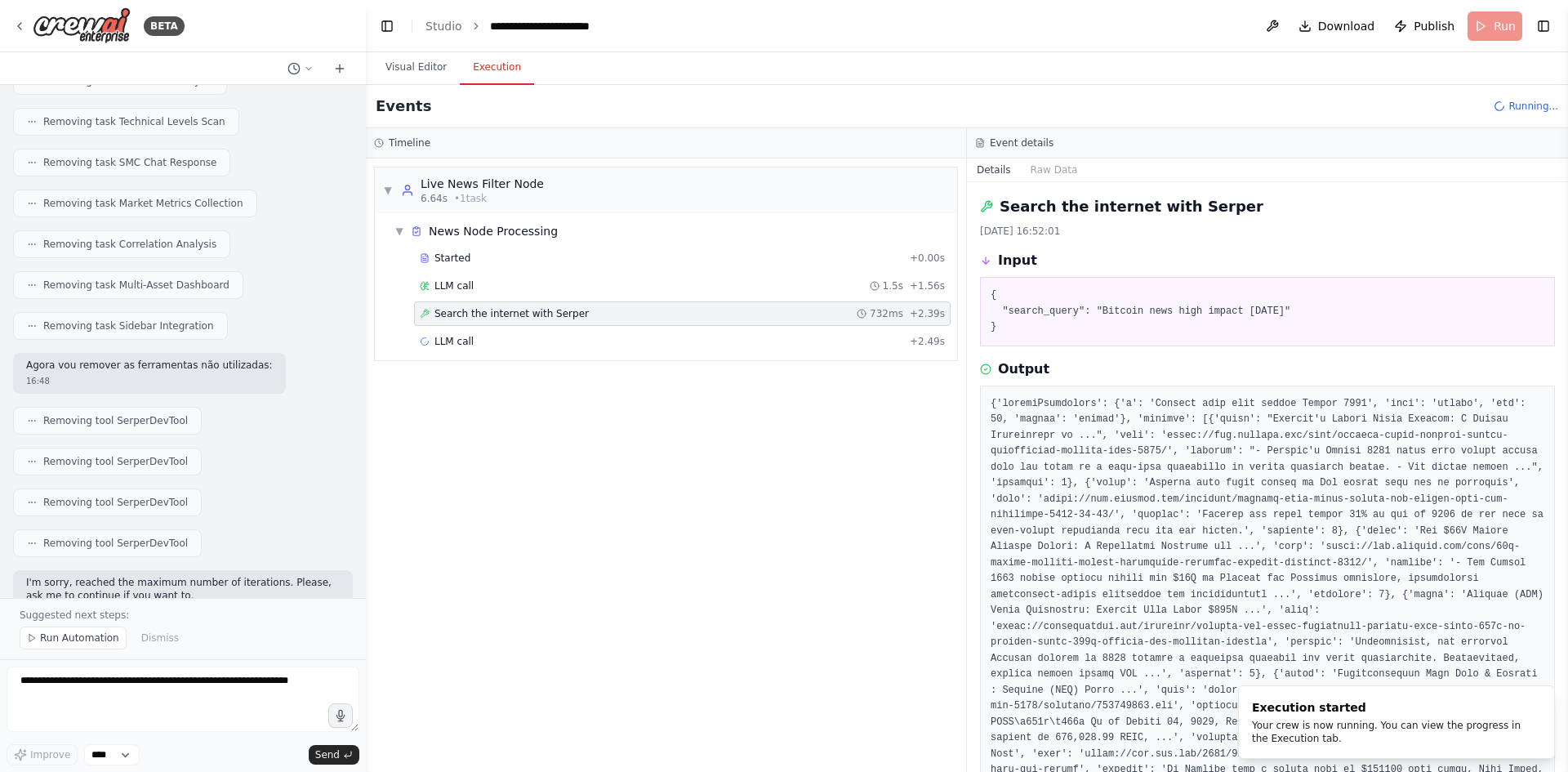
click at [684, 357] on div "Started + 0.00s LLM call 1.5s + 1.56s Search the internet with Serper 732ms + 2…" at bounding box center [672, 301] width 569 height 112
click at [687, 345] on div "LLM call + 2.49s" at bounding box center [681, 341] width 525 height 13
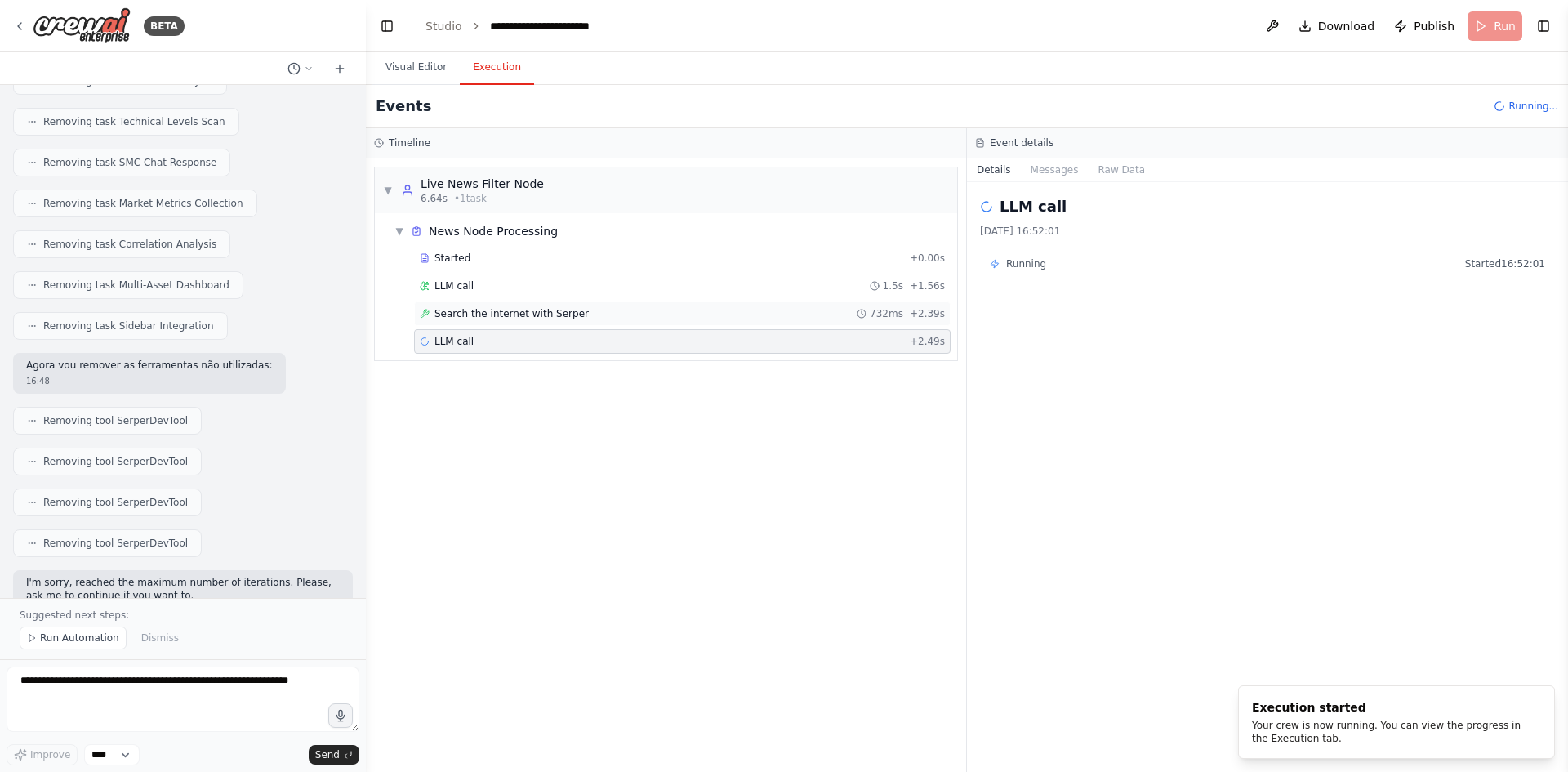
click at [702, 317] on div "Search the internet with Serper 732ms + 2.39s" at bounding box center [681, 313] width 525 height 13
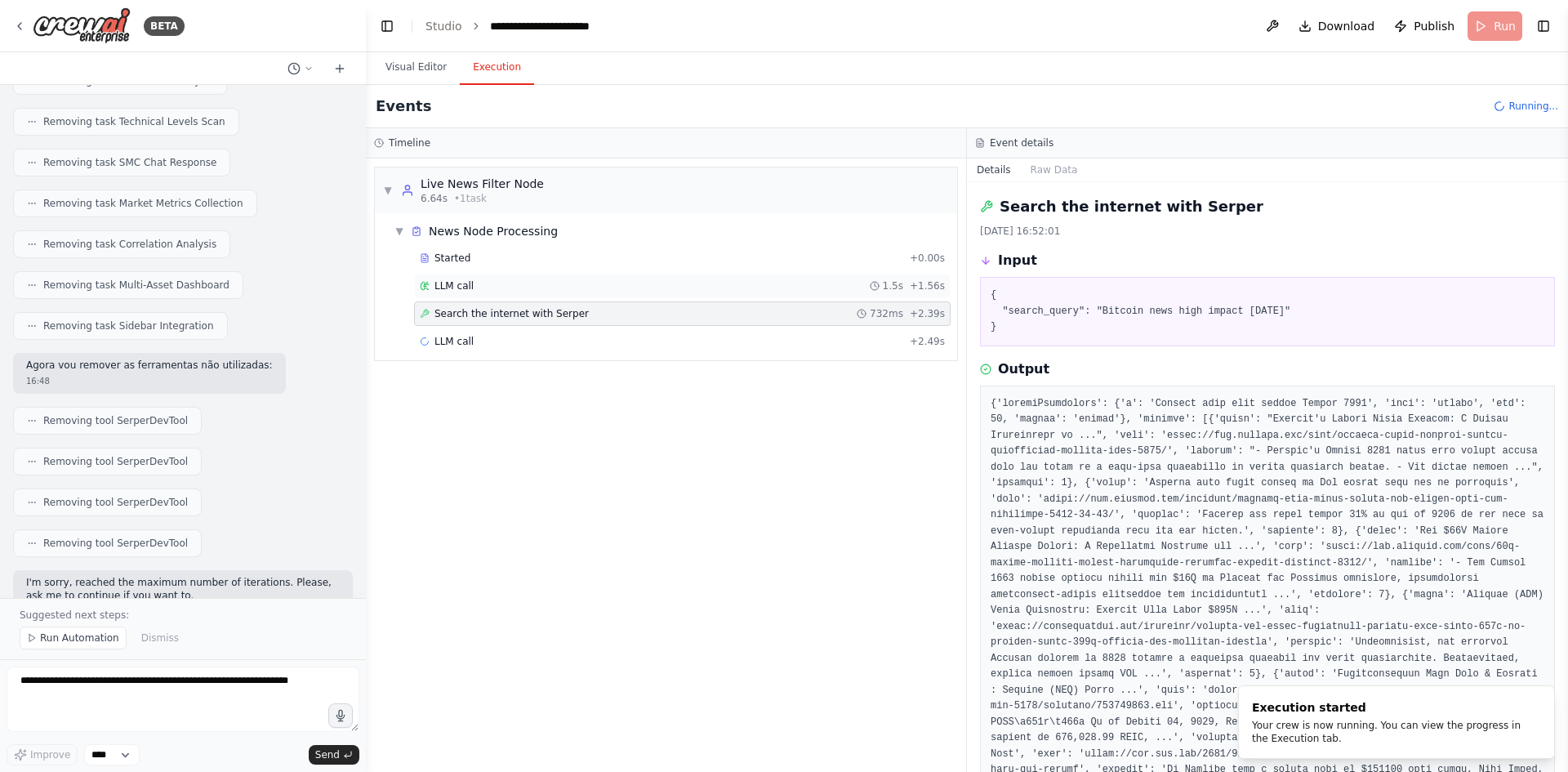
click at [719, 291] on div "LLM call 1.5s + 1.56s" at bounding box center [681, 285] width 525 height 13
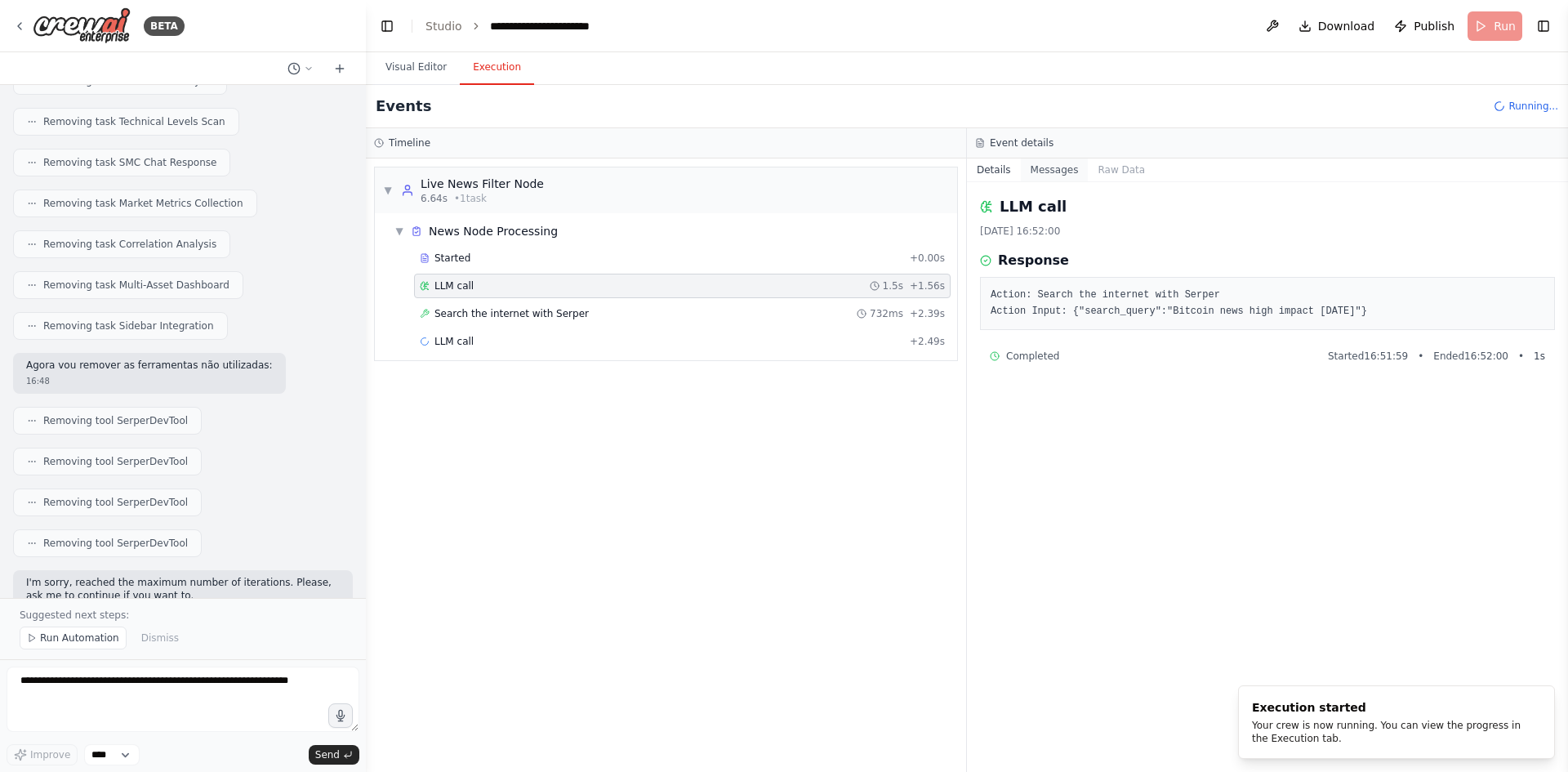
click at [1052, 164] on button "Messages" at bounding box center [1055, 169] width 68 height 23
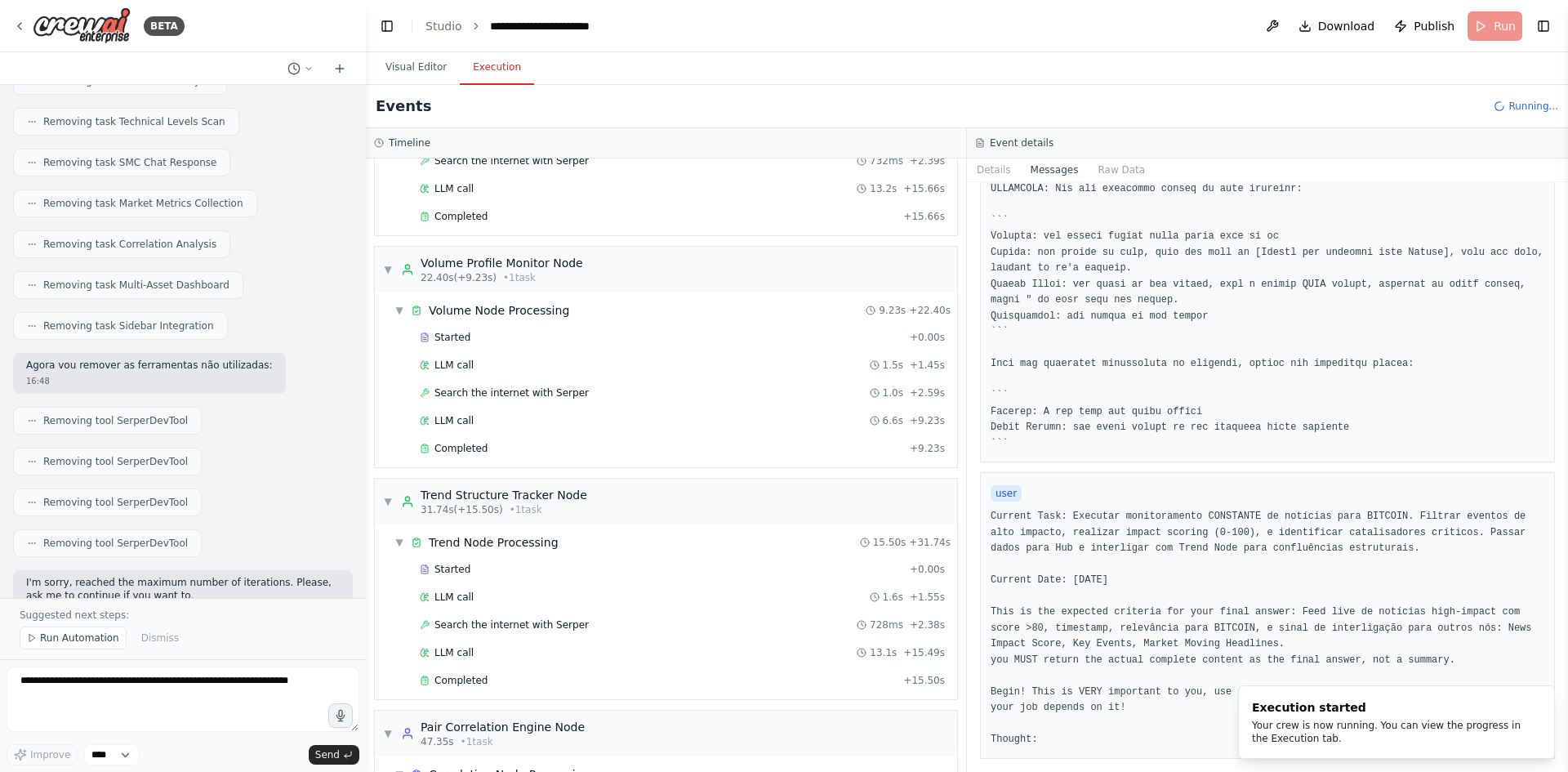
scroll to position [248, 0]
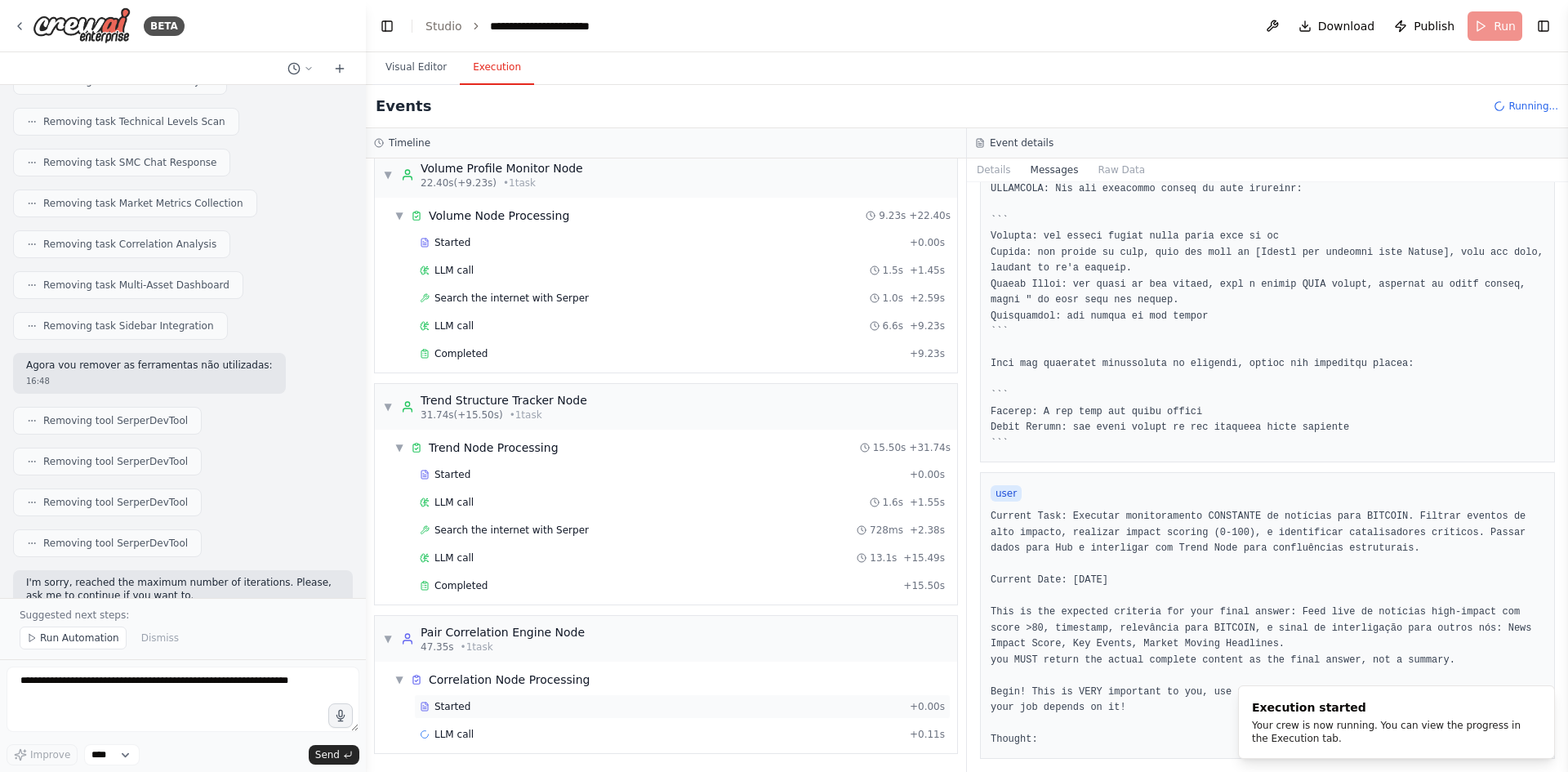
click at [617, 706] on div "Started" at bounding box center [661, 706] width 483 height 13
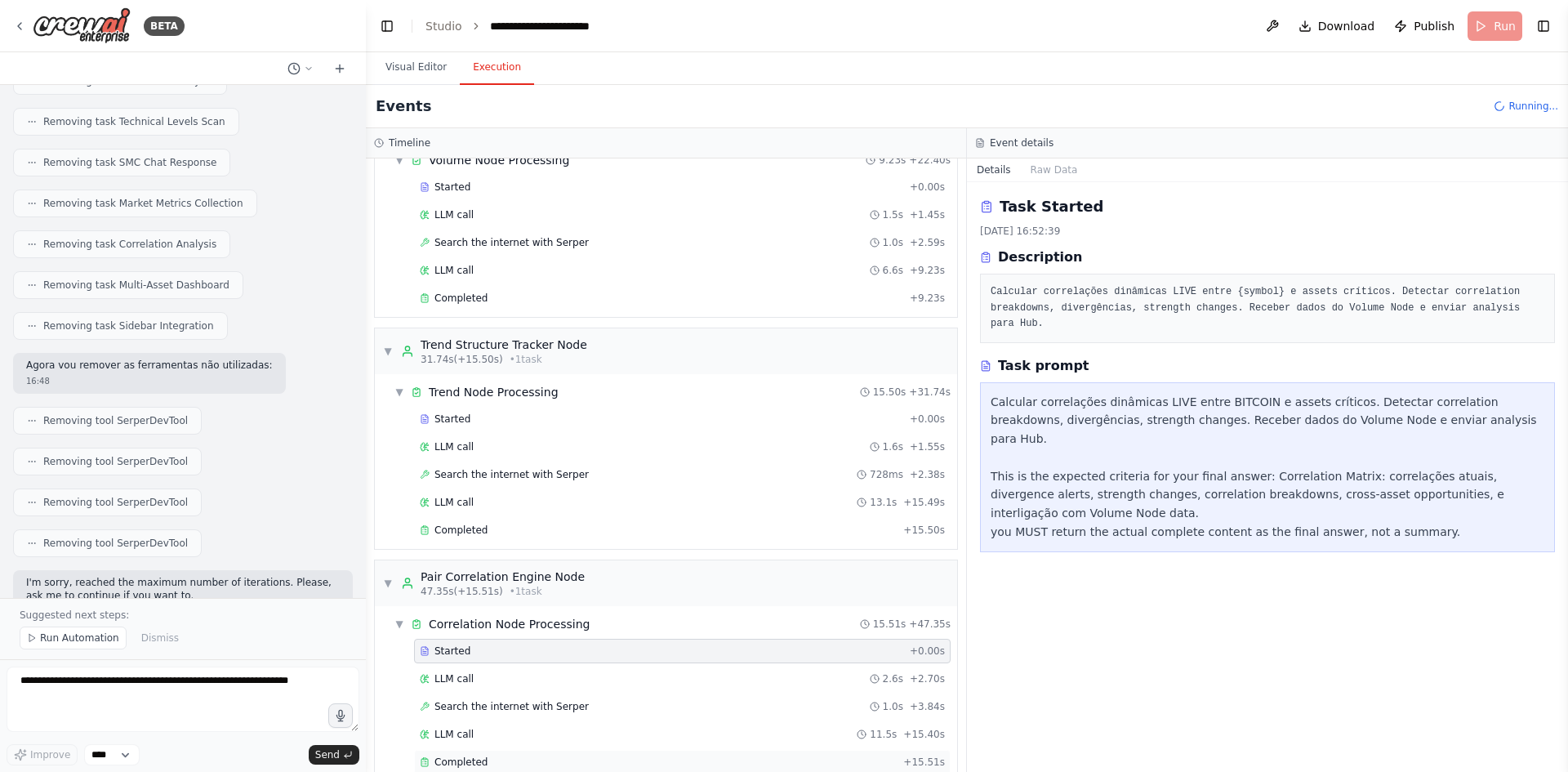
scroll to position [466, 0]
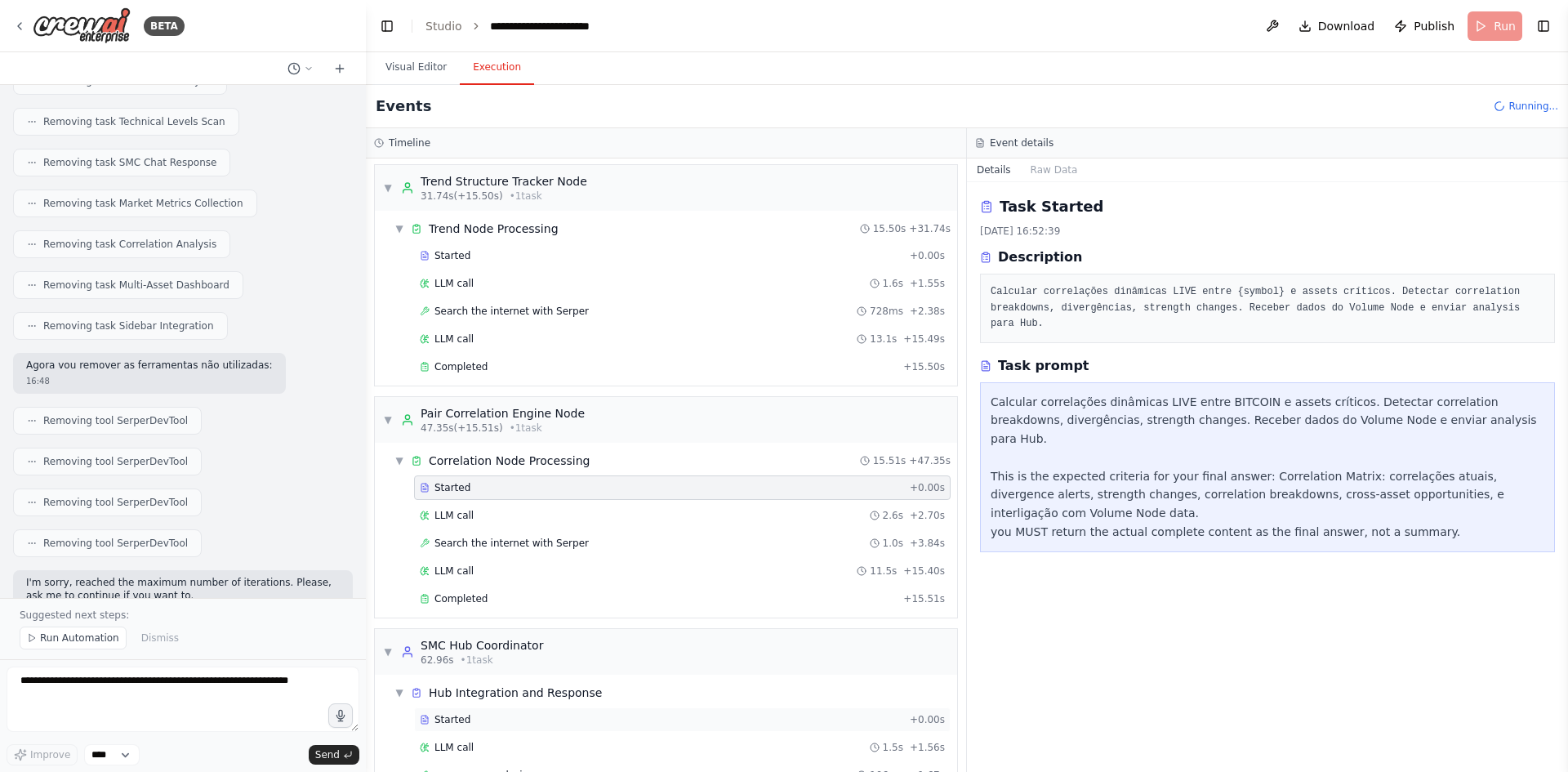
click at [507, 718] on div "Started" at bounding box center [661, 719] width 483 height 13
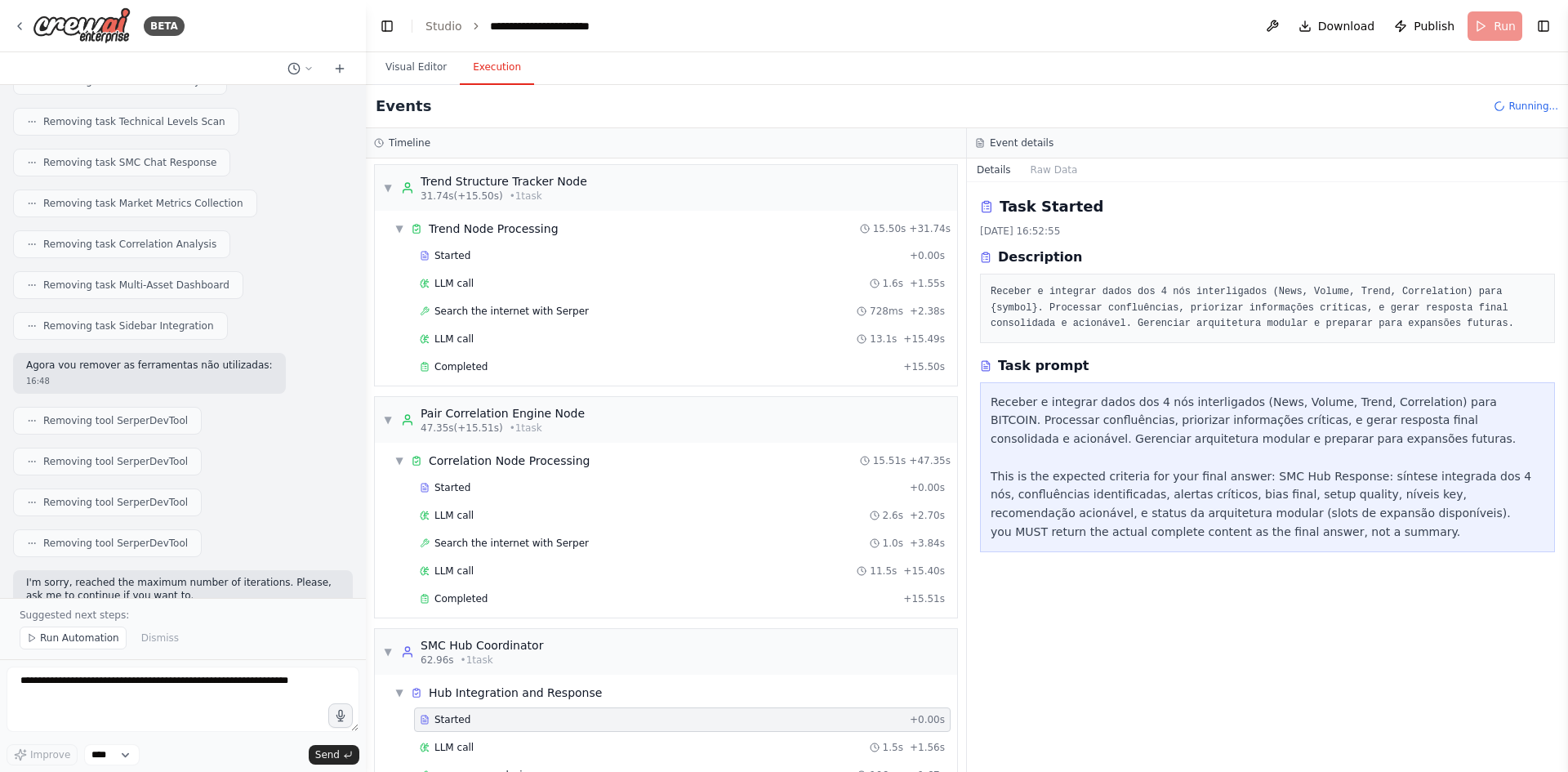
scroll to position [535, 0]
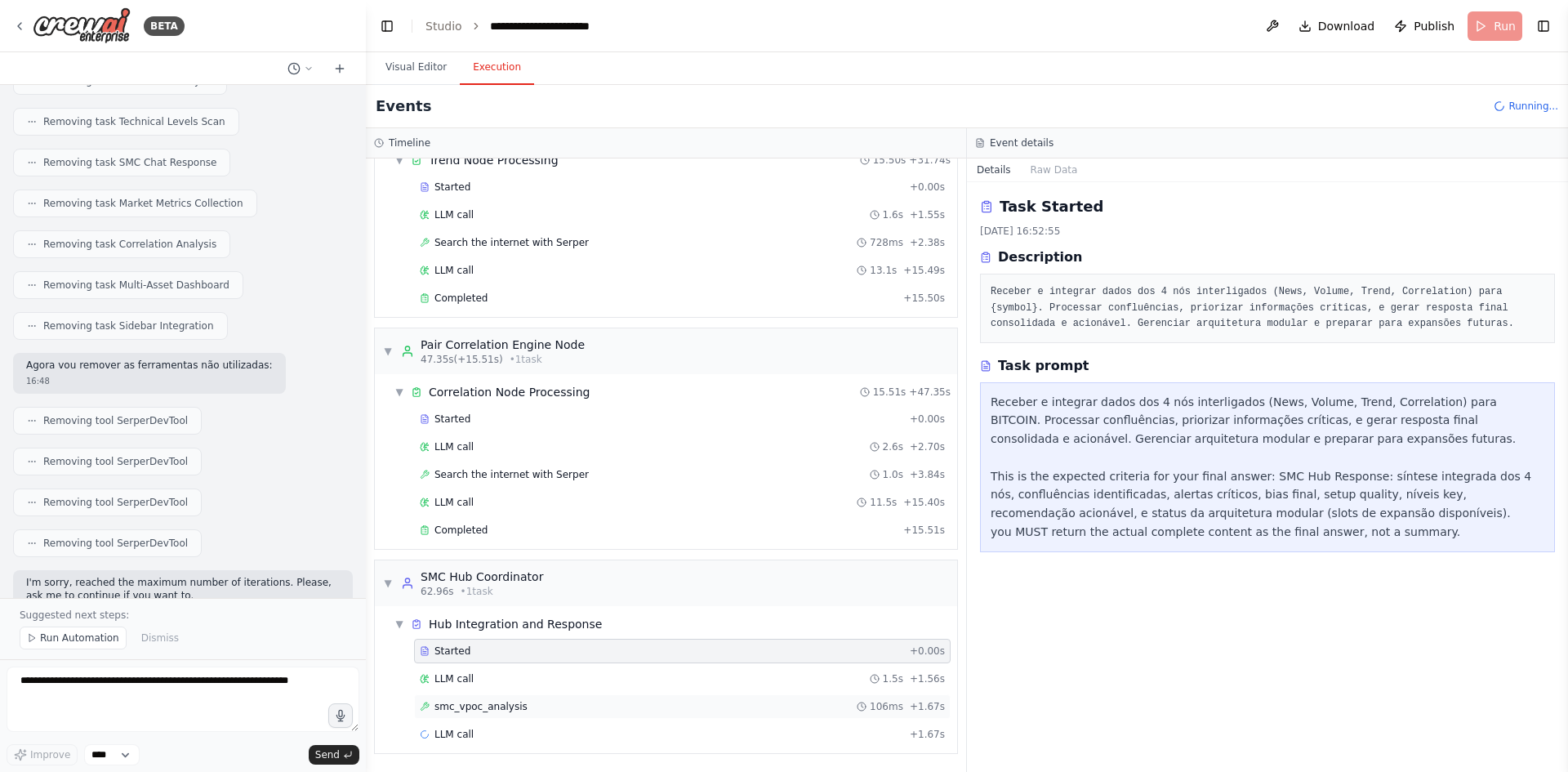
click at [525, 701] on div "smc_vpoc_analysis 106ms + 1.67s" at bounding box center [681, 706] width 525 height 13
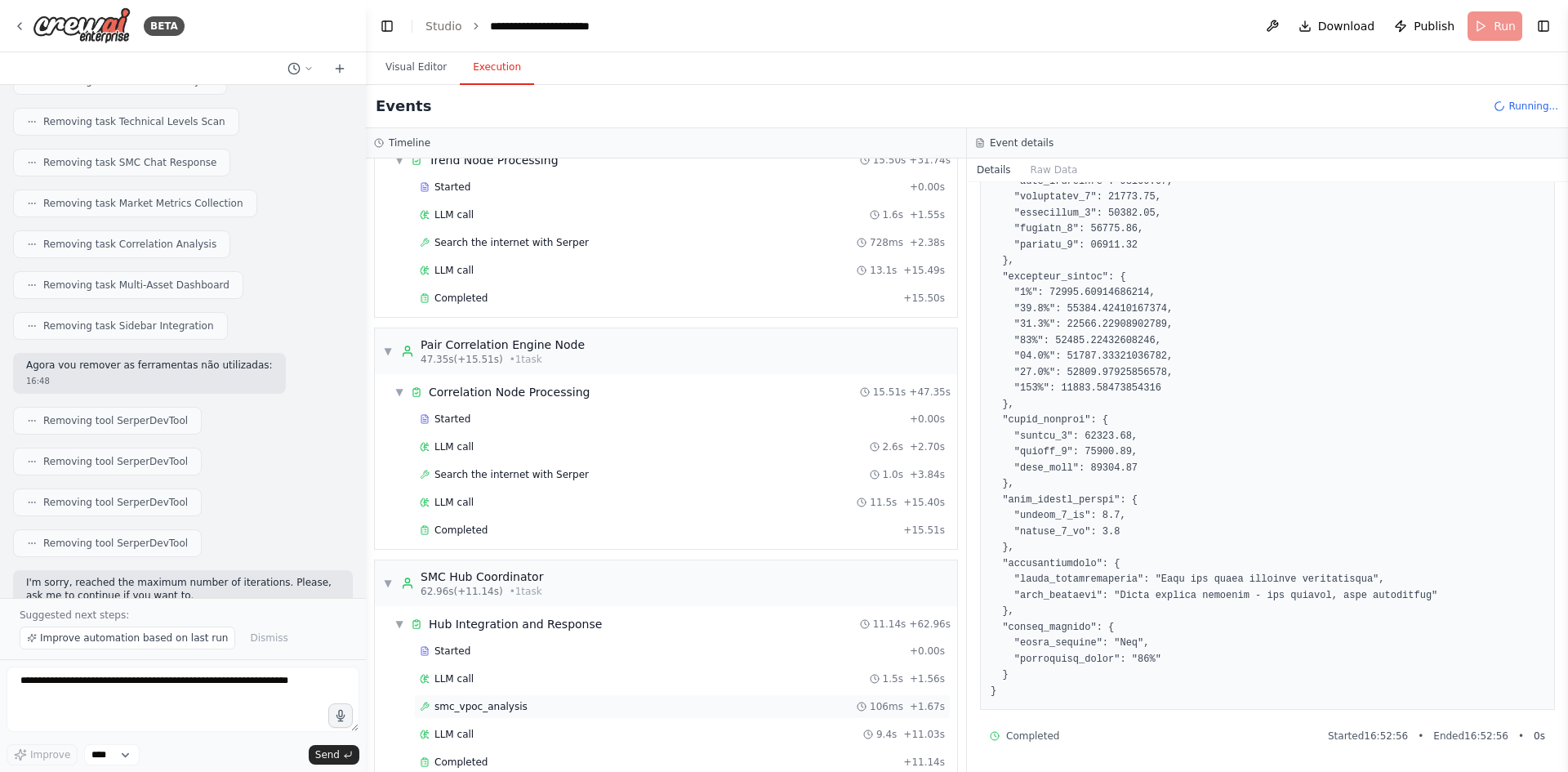
scroll to position [563, 0]
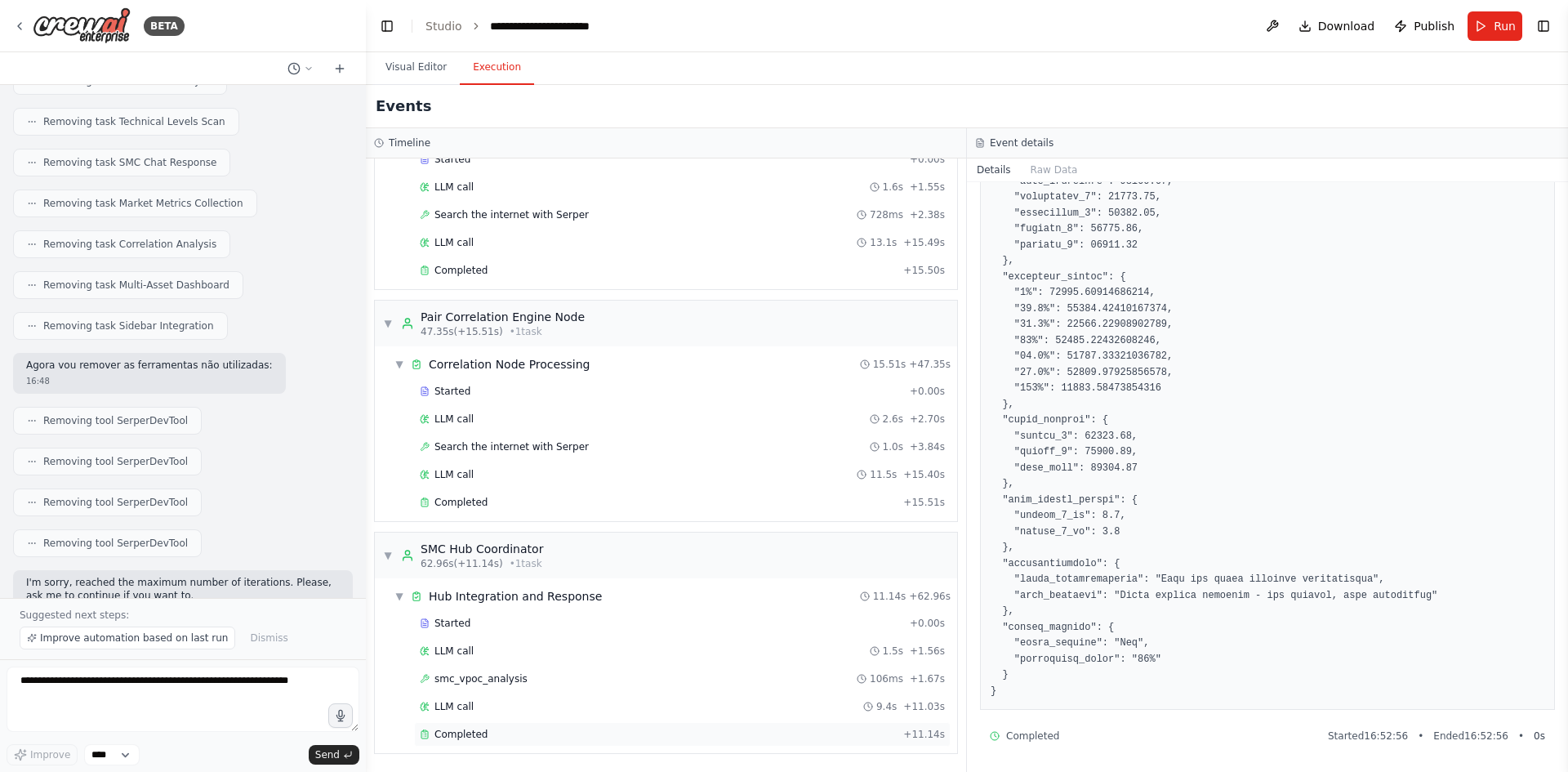
click at [541, 733] on div "Completed" at bounding box center [658, 734] width 477 height 13
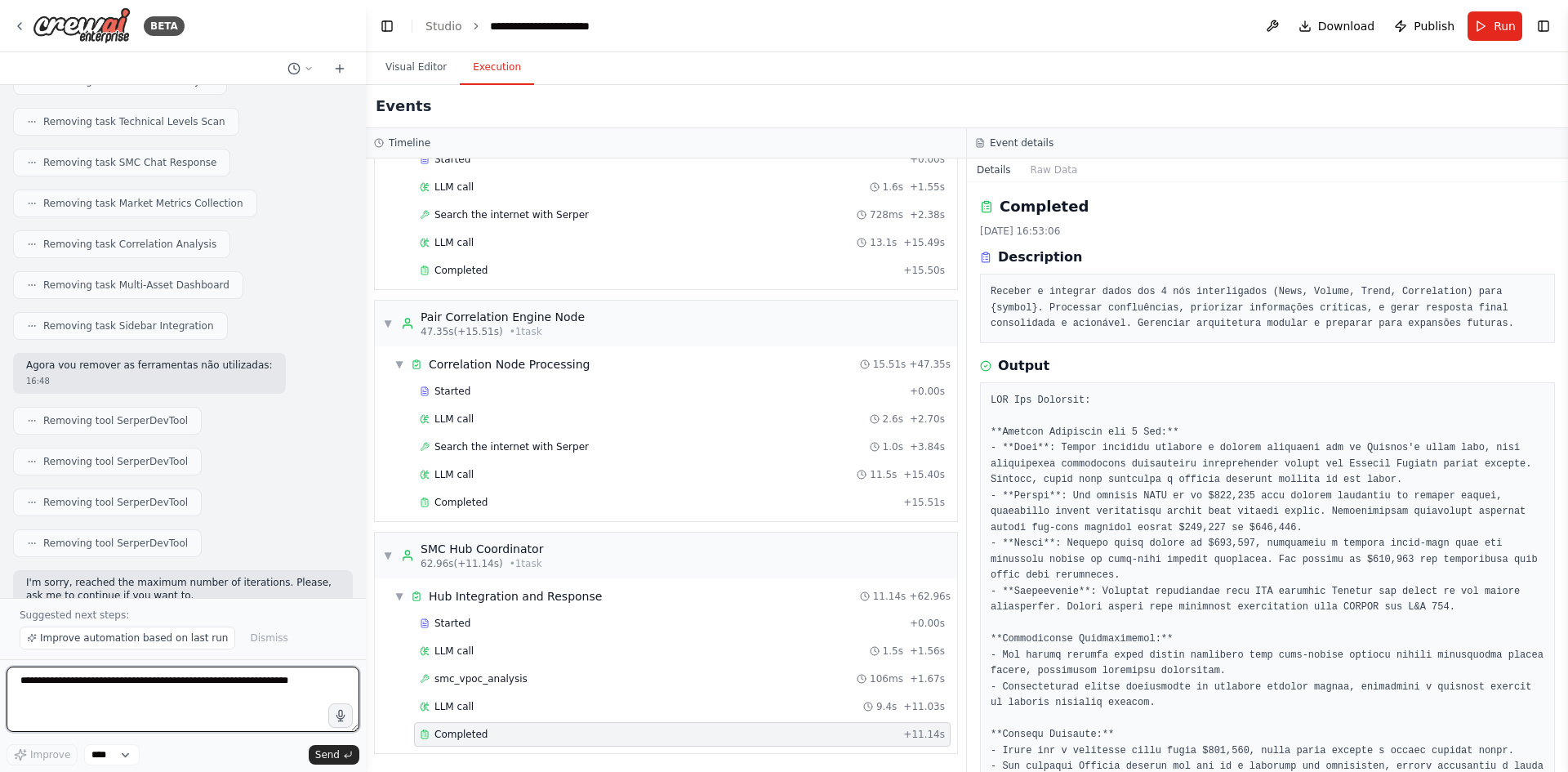
click at [185, 704] on textarea at bounding box center [183, 699] width 353 height 66
type textarea "**********"
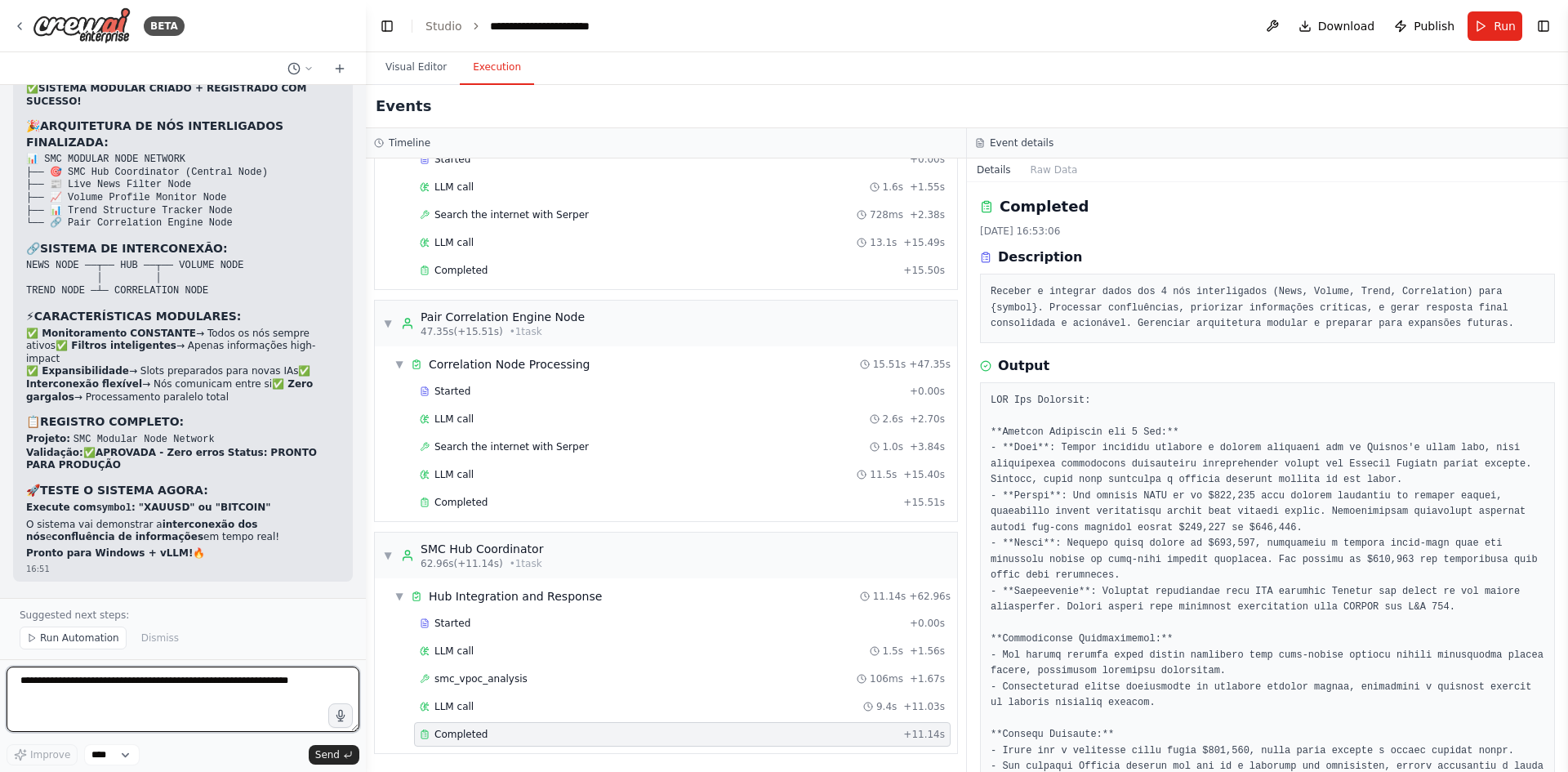
scroll to position [35875, 0]
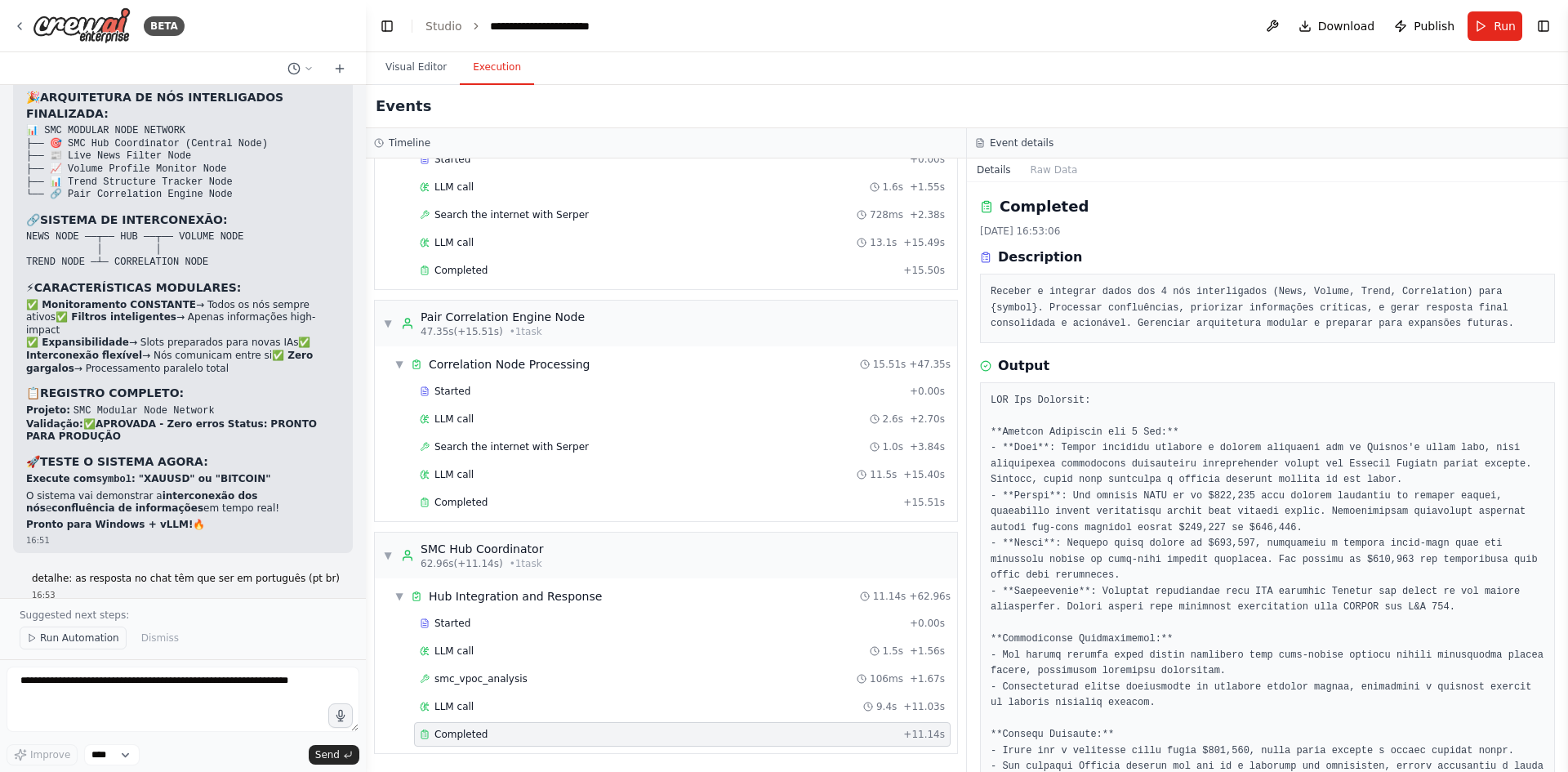
click at [94, 643] on span "Run Automation" at bounding box center [79, 638] width 79 height 13
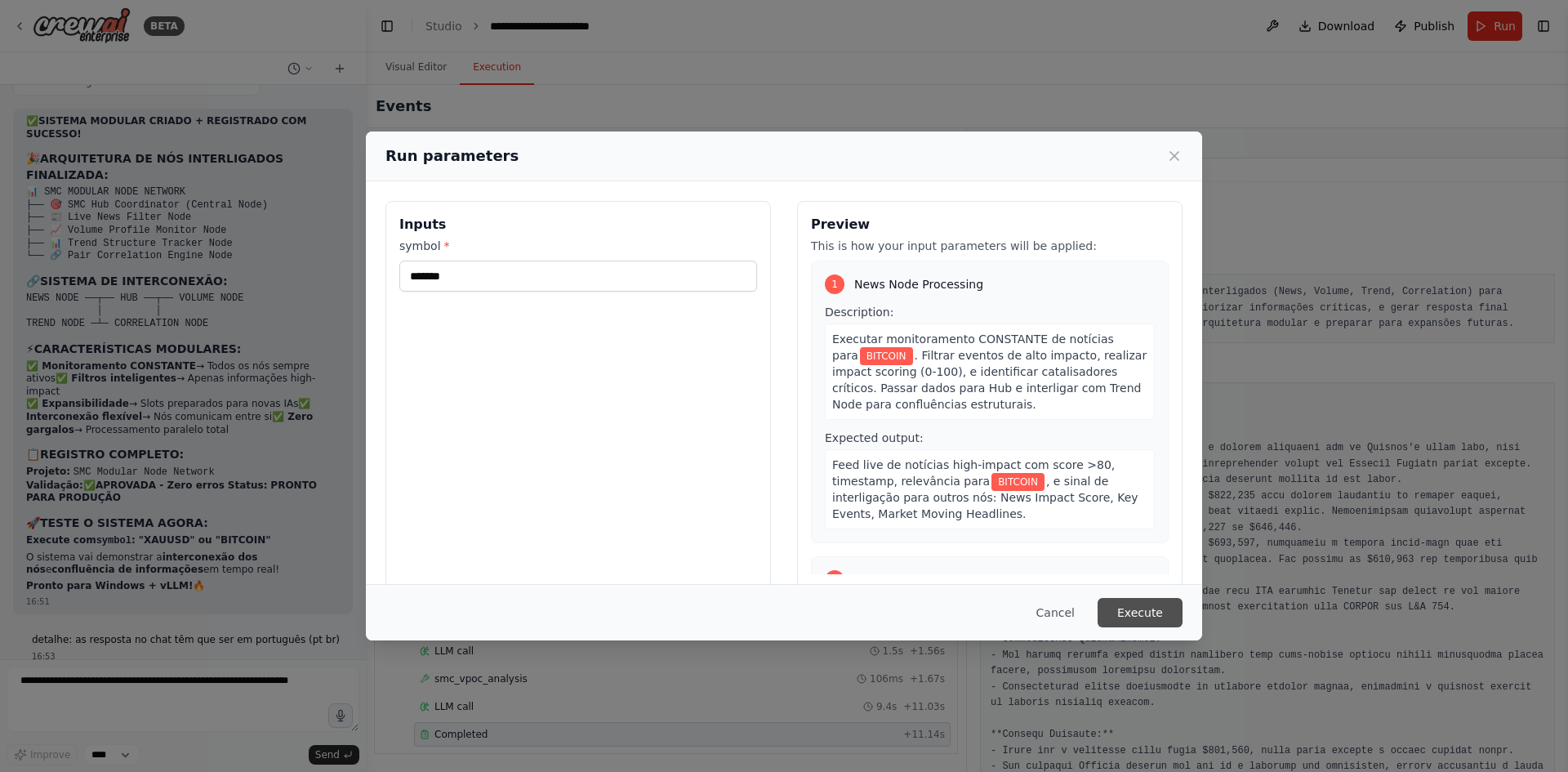
click at [1169, 614] on button "Execute" at bounding box center [1140, 613] width 85 height 30
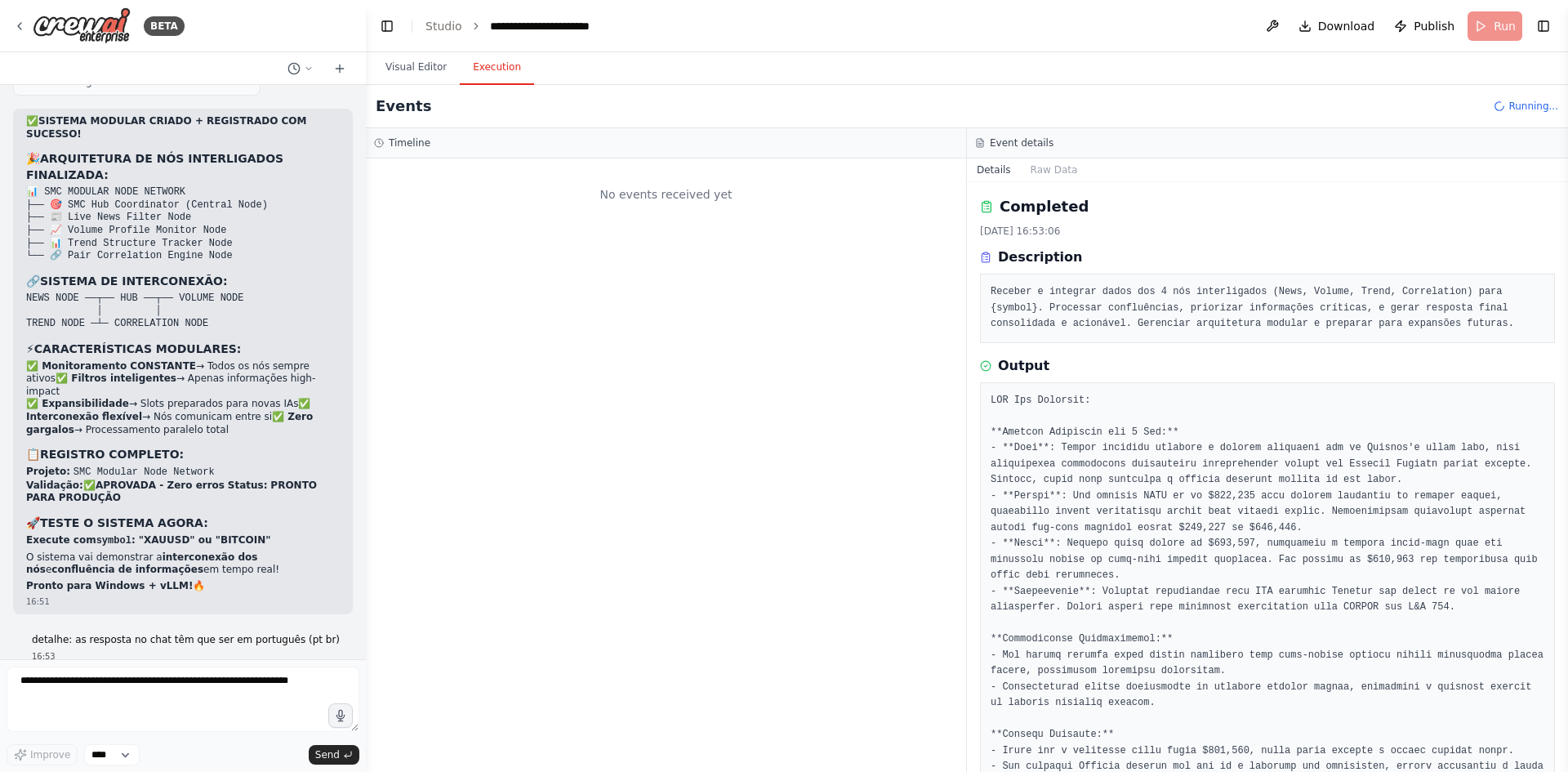
scroll to position [0, 0]
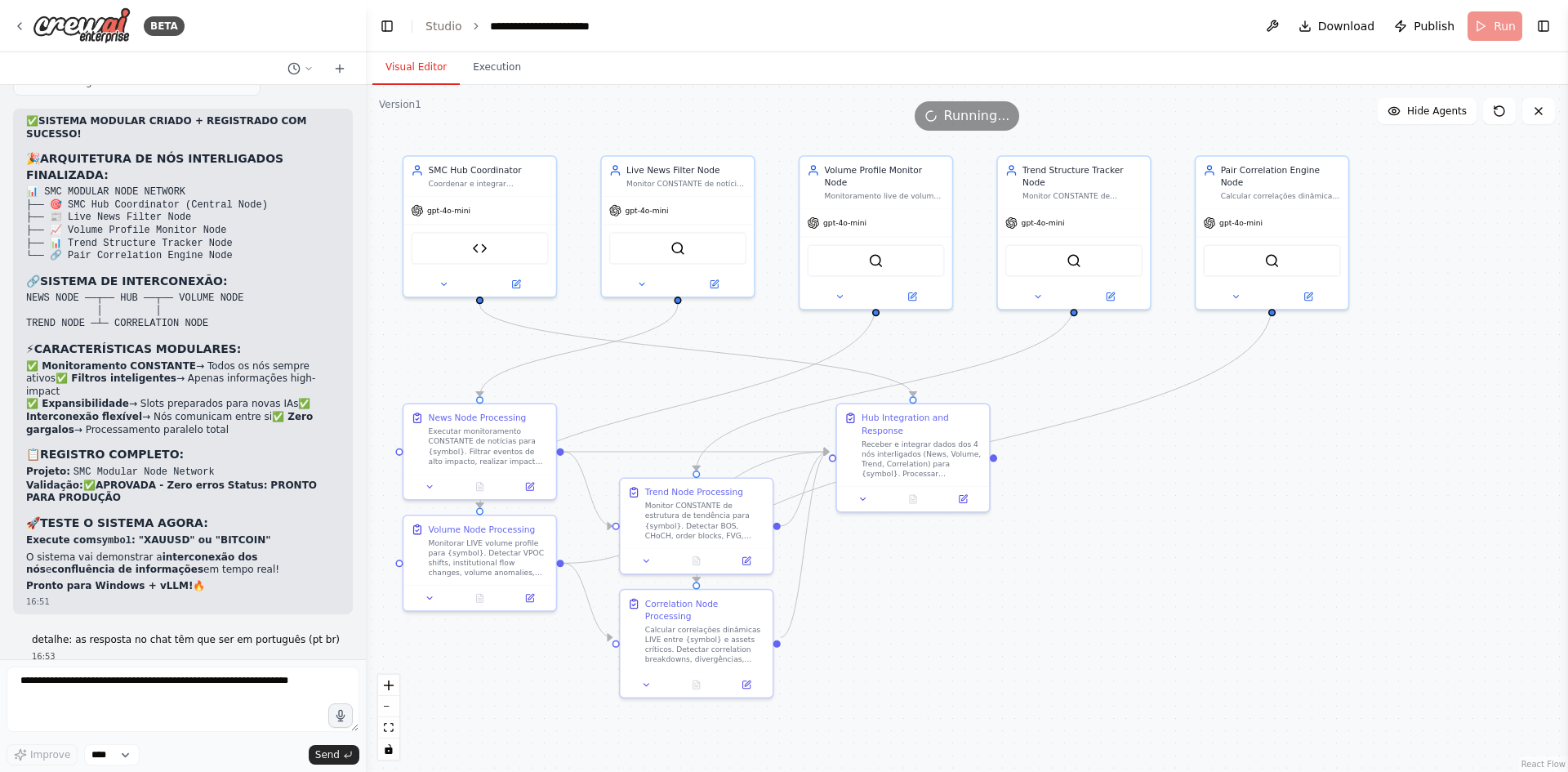
click at [435, 73] on button "Visual Editor" at bounding box center [416, 68] width 88 height 34
click at [533, 488] on icon at bounding box center [529, 483] width 8 height 8
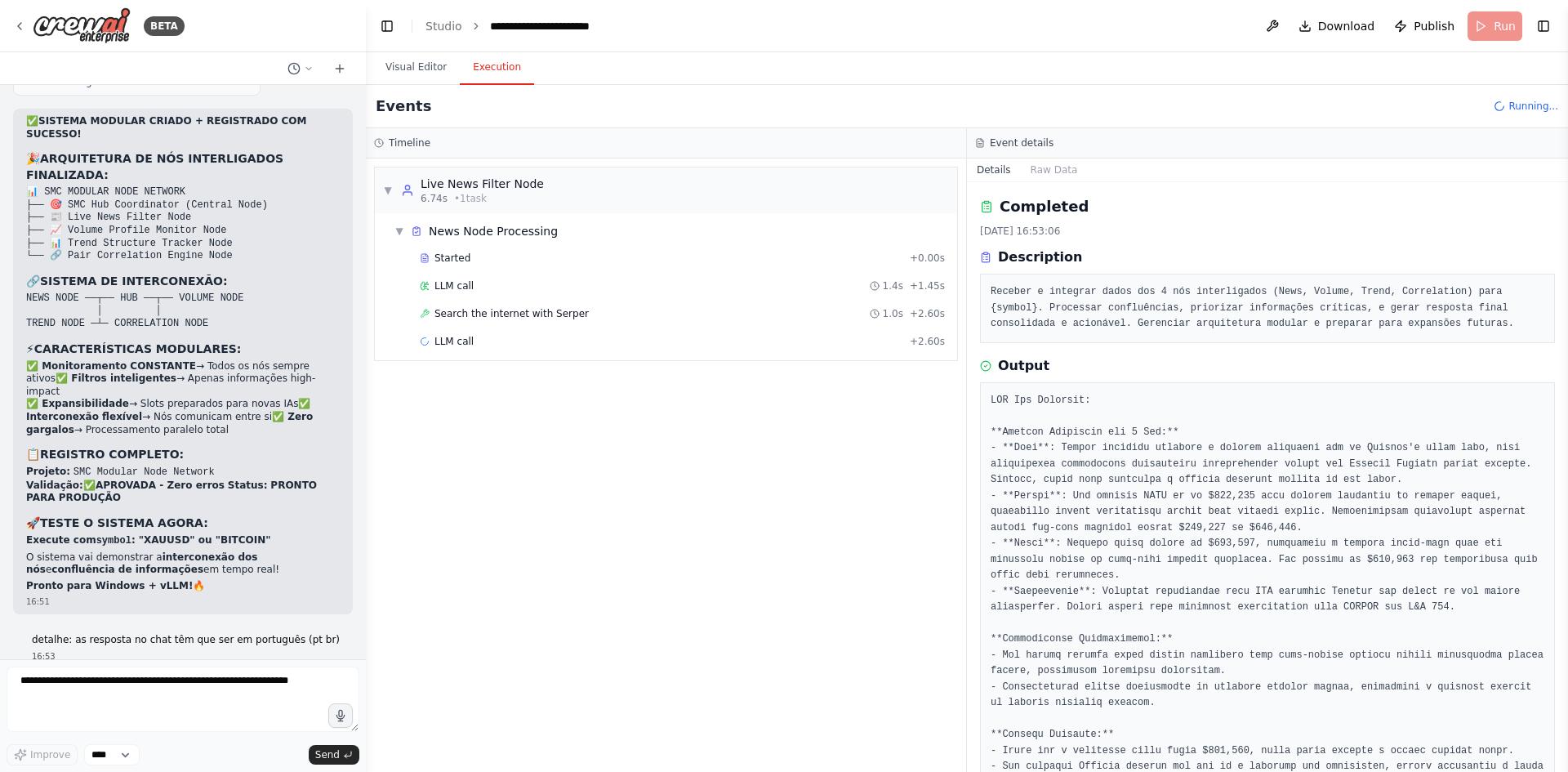
click at [512, 75] on button "Execution" at bounding box center [496, 68] width 74 height 34
click at [823, 317] on div "Search the internet with Serper 1.0s + 2.60s" at bounding box center [681, 313] width 525 height 13
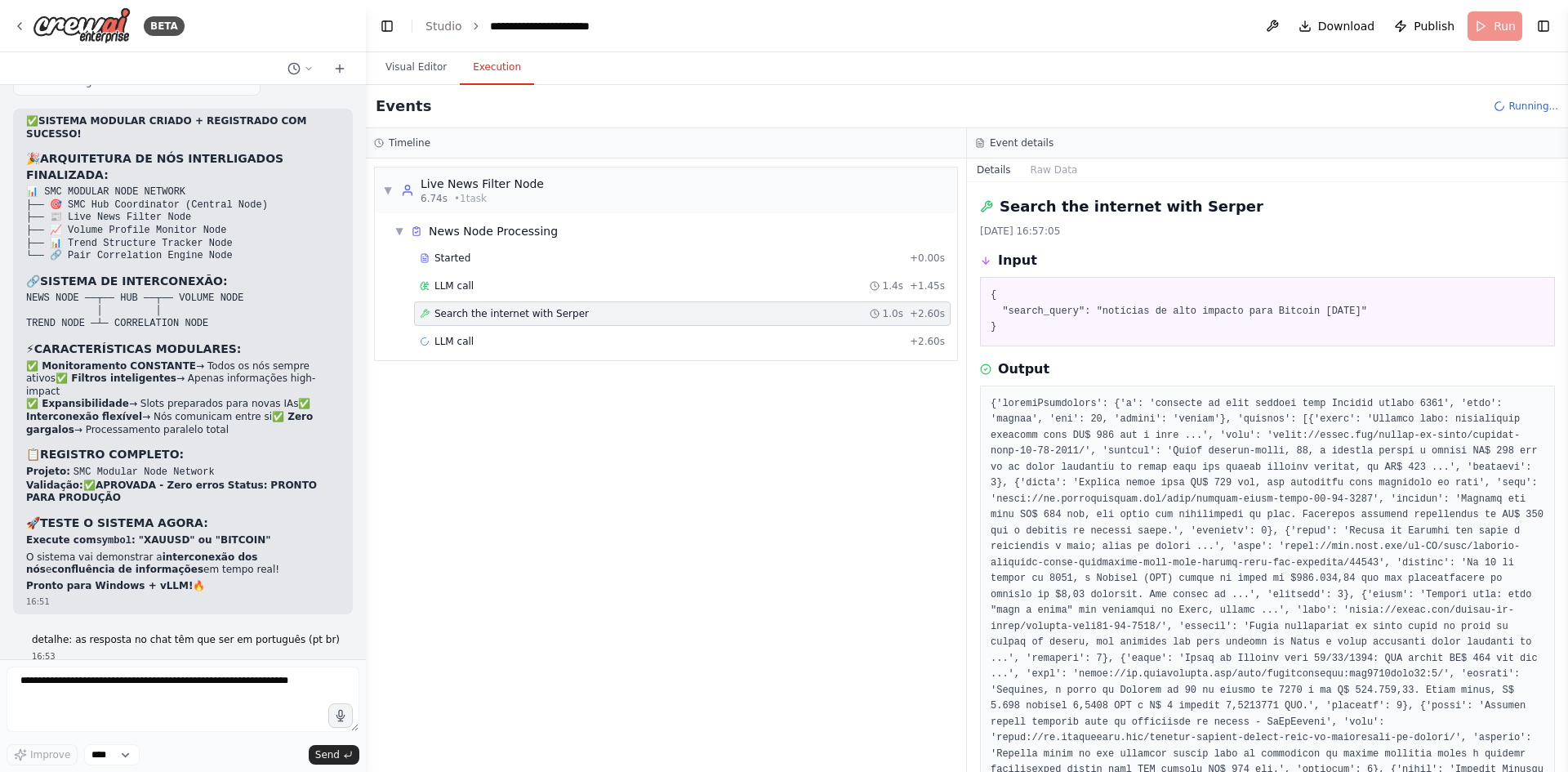
click at [804, 300] on div "Started + 0.00s LLM call 1.4s + 1.45s Search the internet with Serper 1.0s + 2.…" at bounding box center [672, 301] width 569 height 112
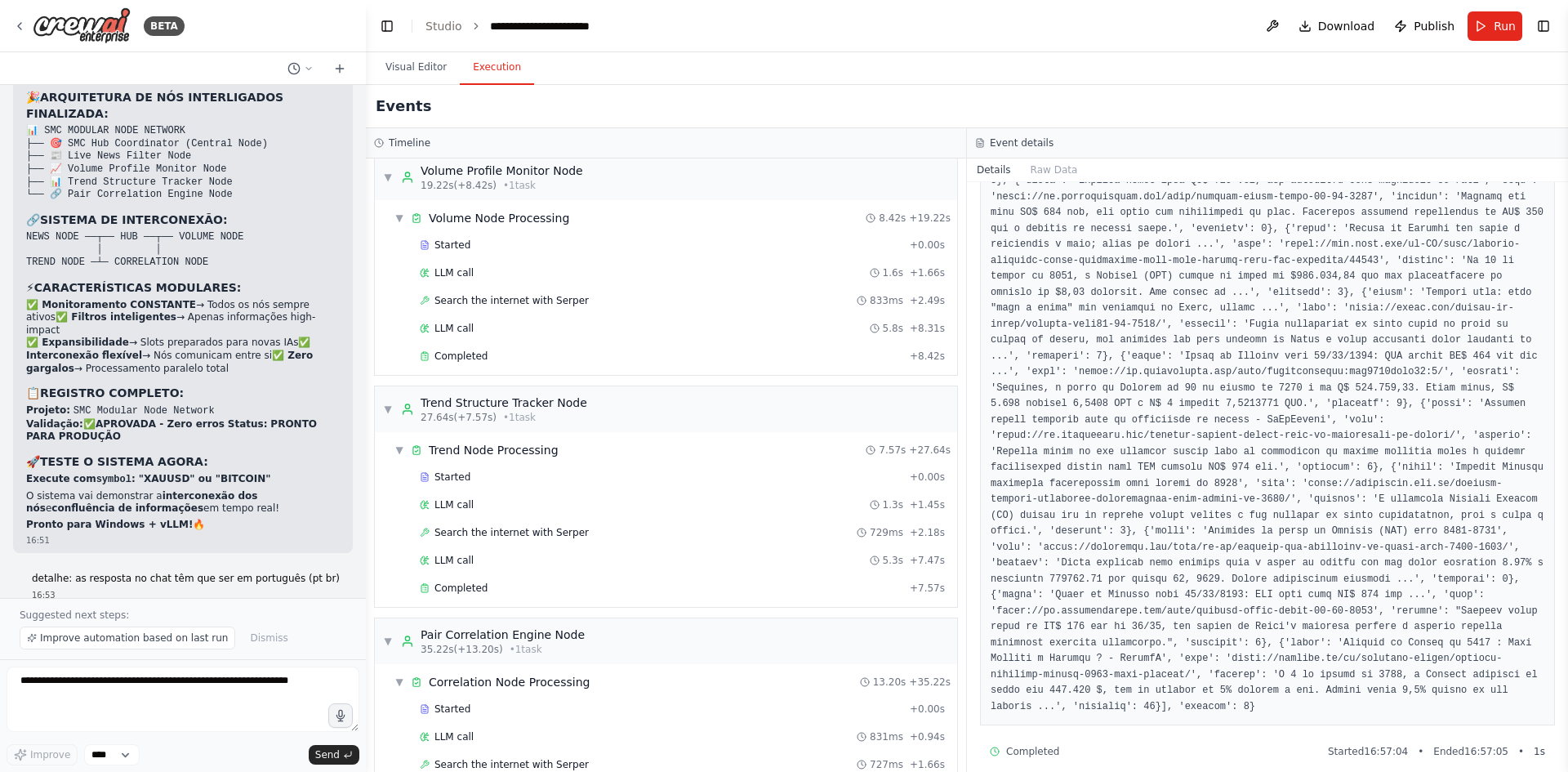
scroll to position [563, 0]
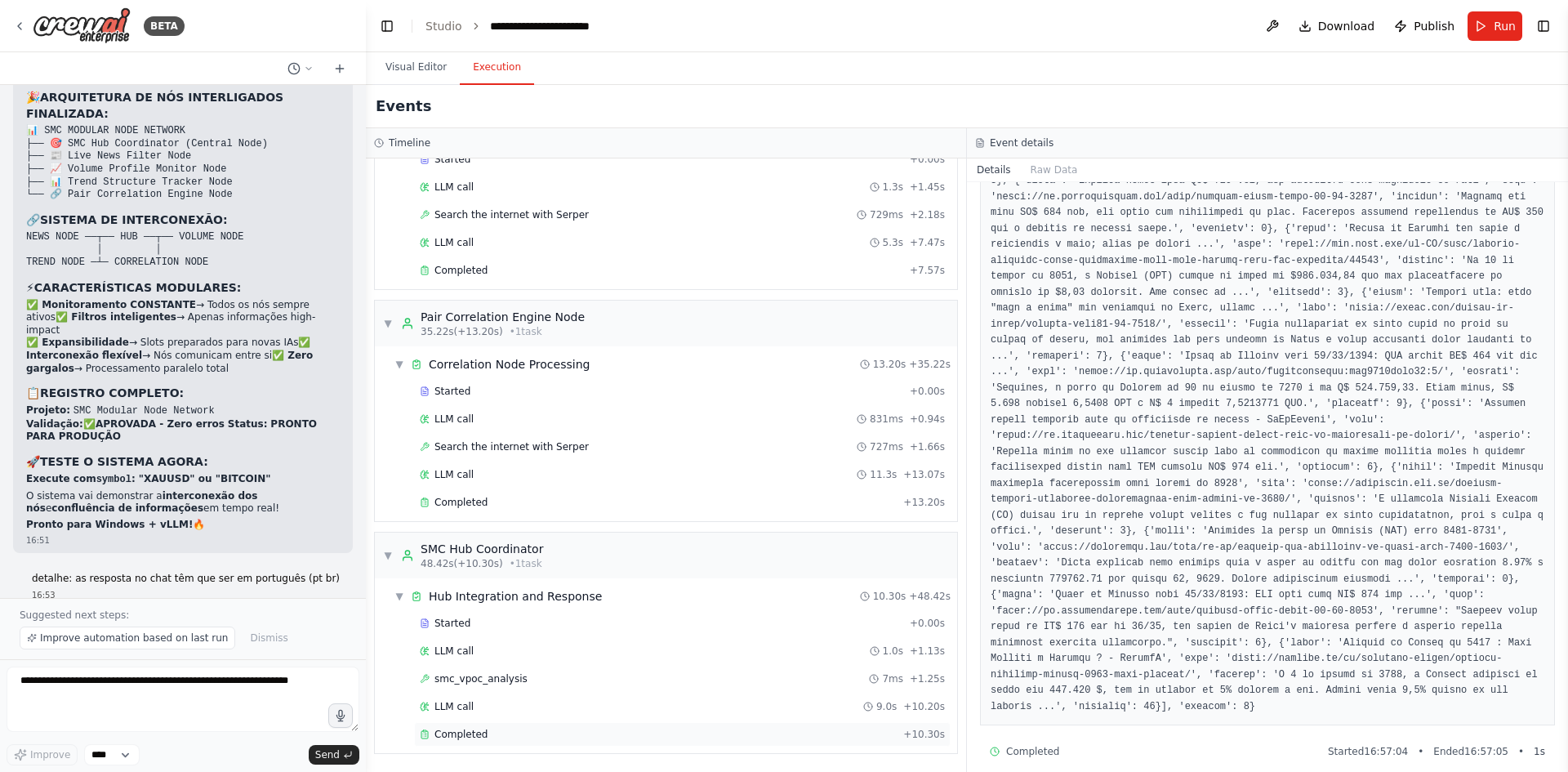
click at [521, 742] on div "Completed + 10.30s" at bounding box center [682, 735] width 537 height 25
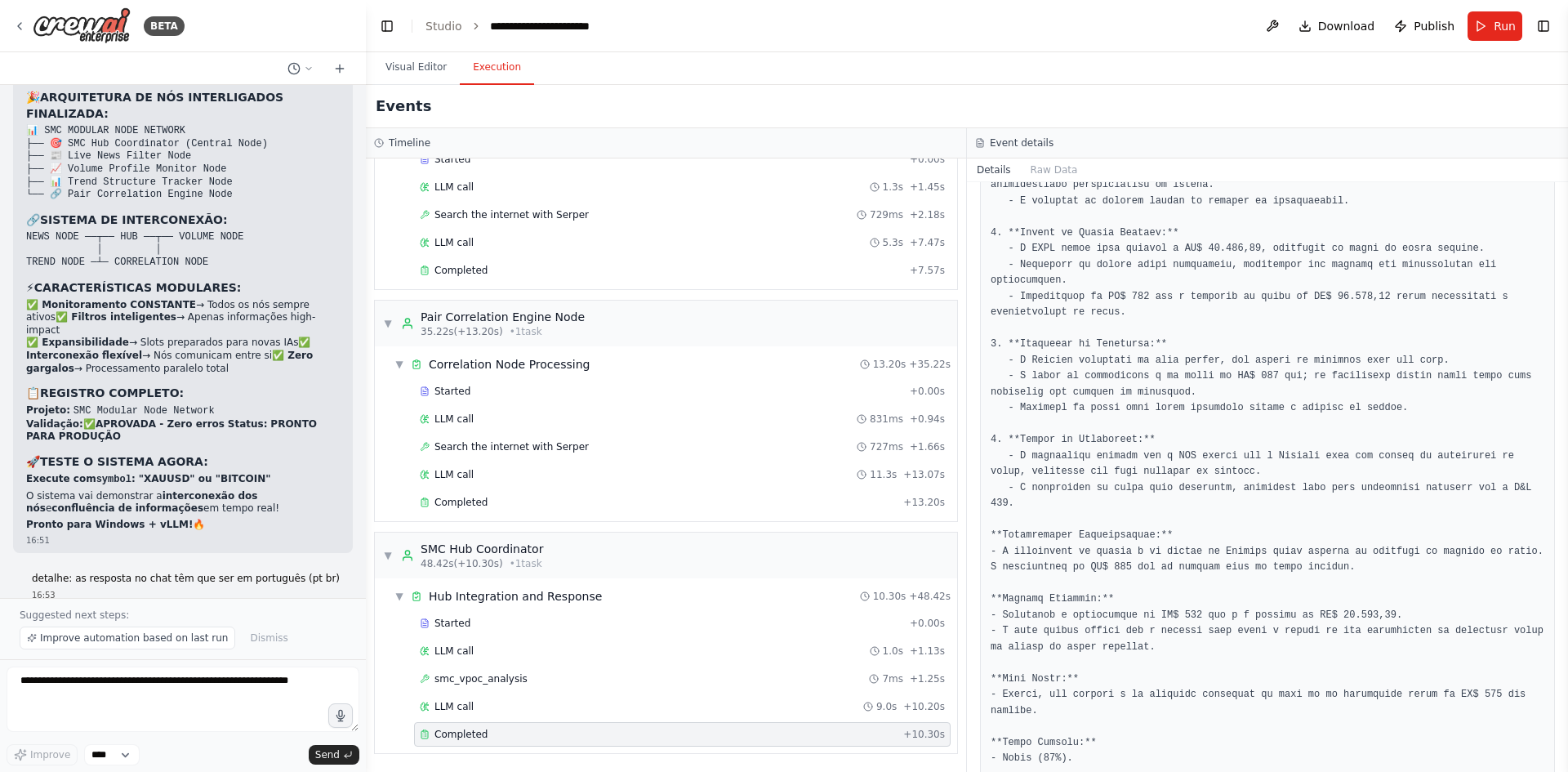
scroll to position [550, 0]
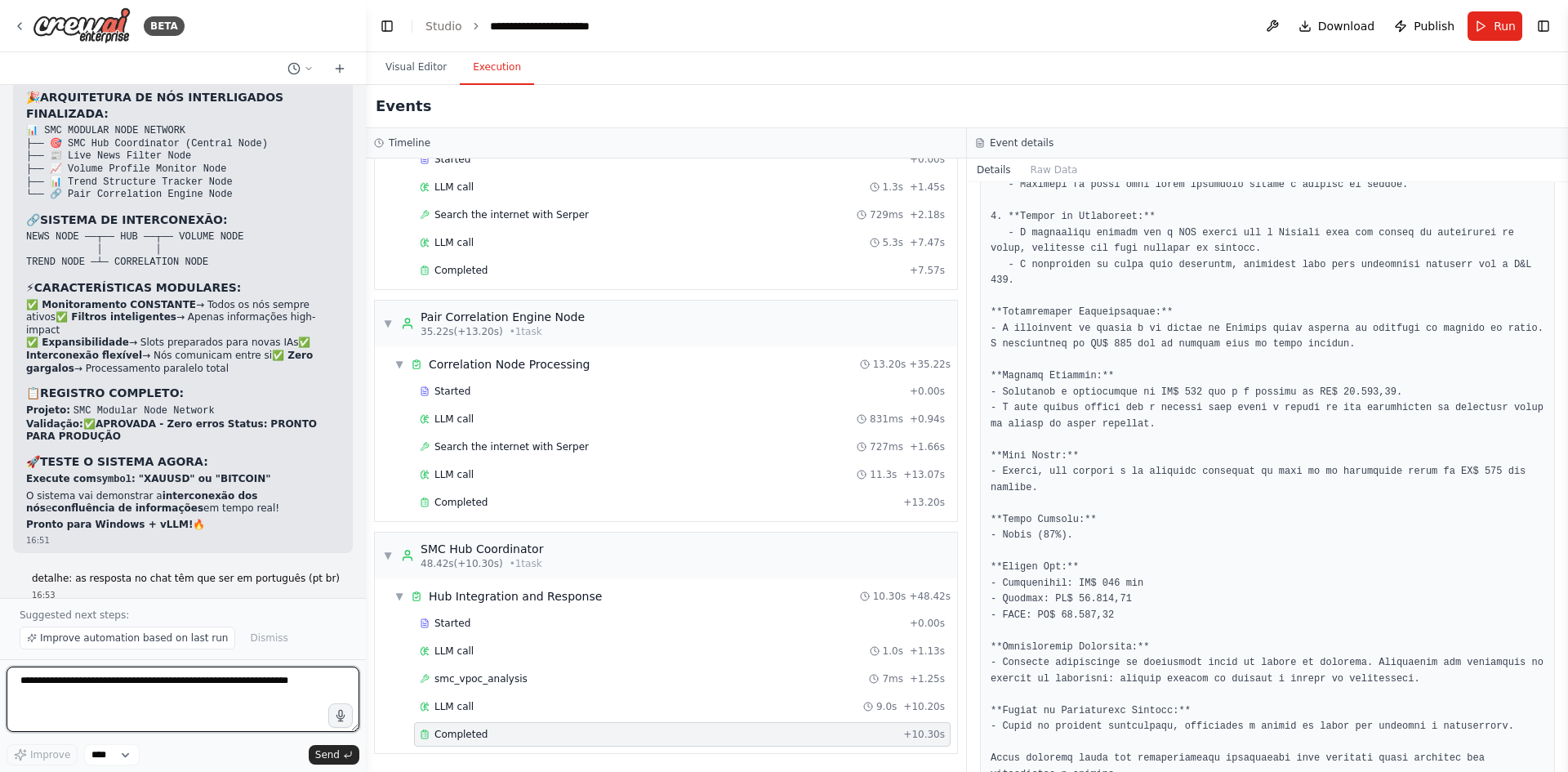
click at [233, 706] on textarea at bounding box center [183, 699] width 353 height 66
type textarea "**********"
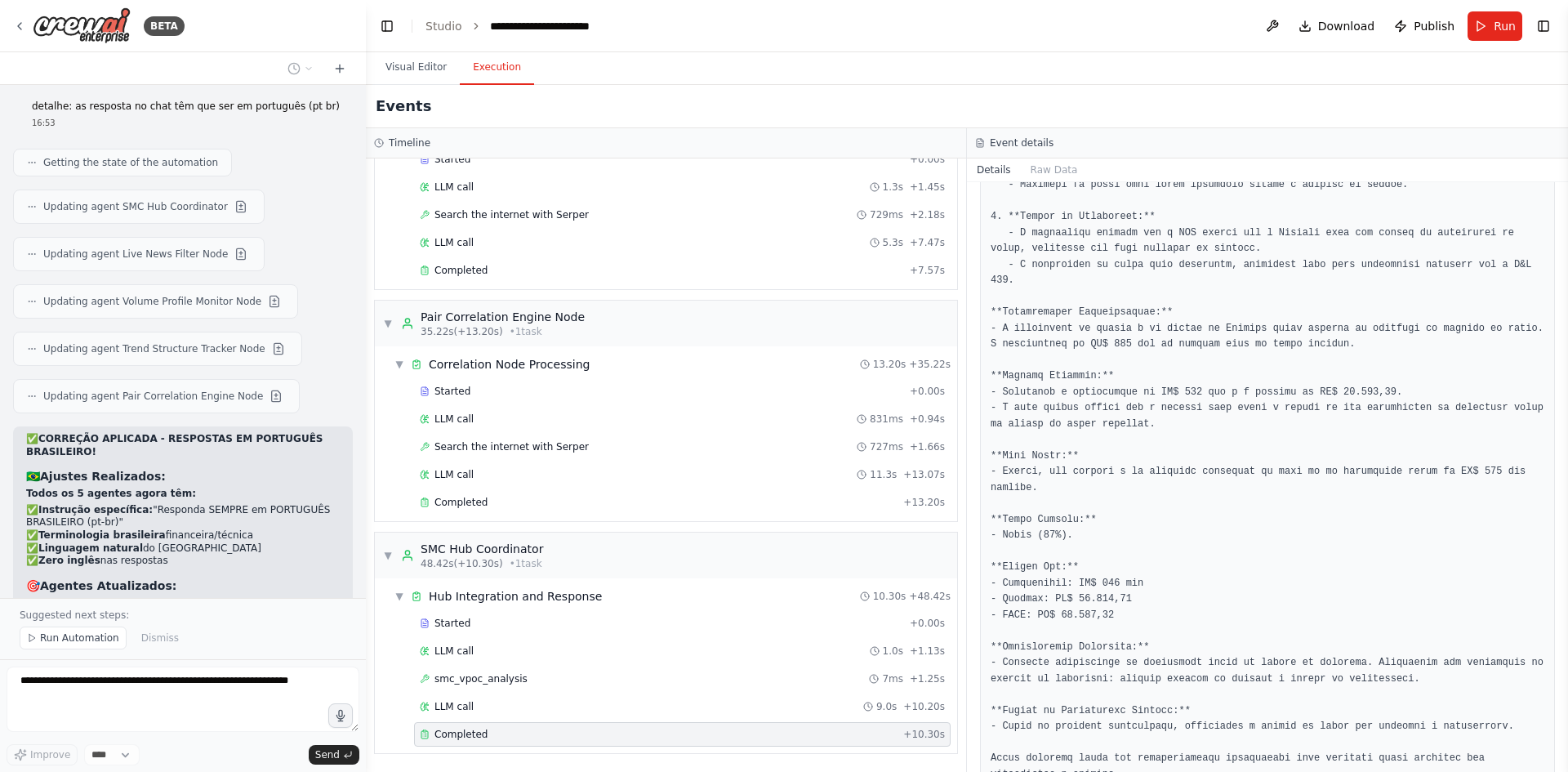
scroll to position [36414, 0]
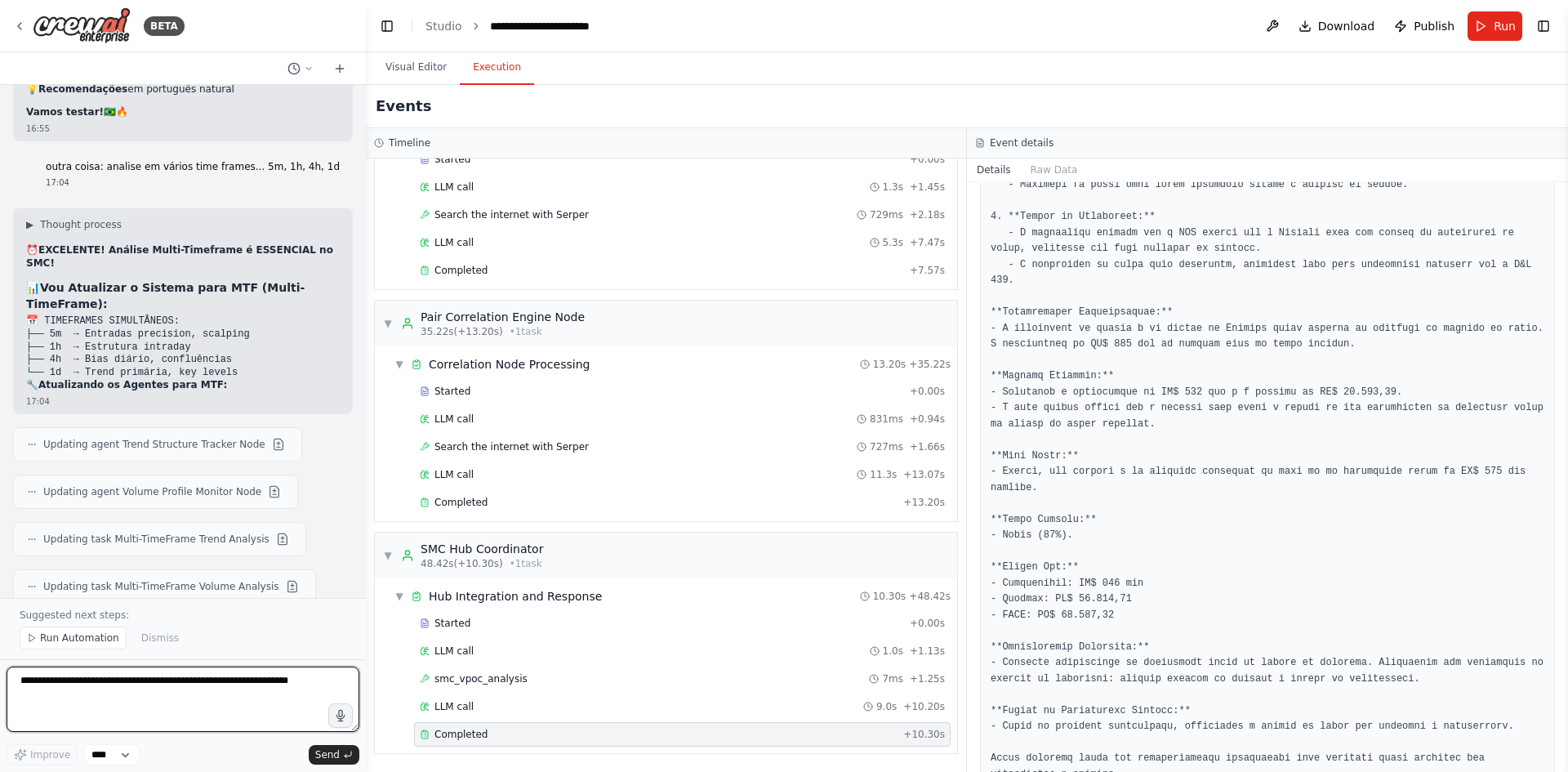
click at [202, 685] on textarea at bounding box center [183, 699] width 353 height 66
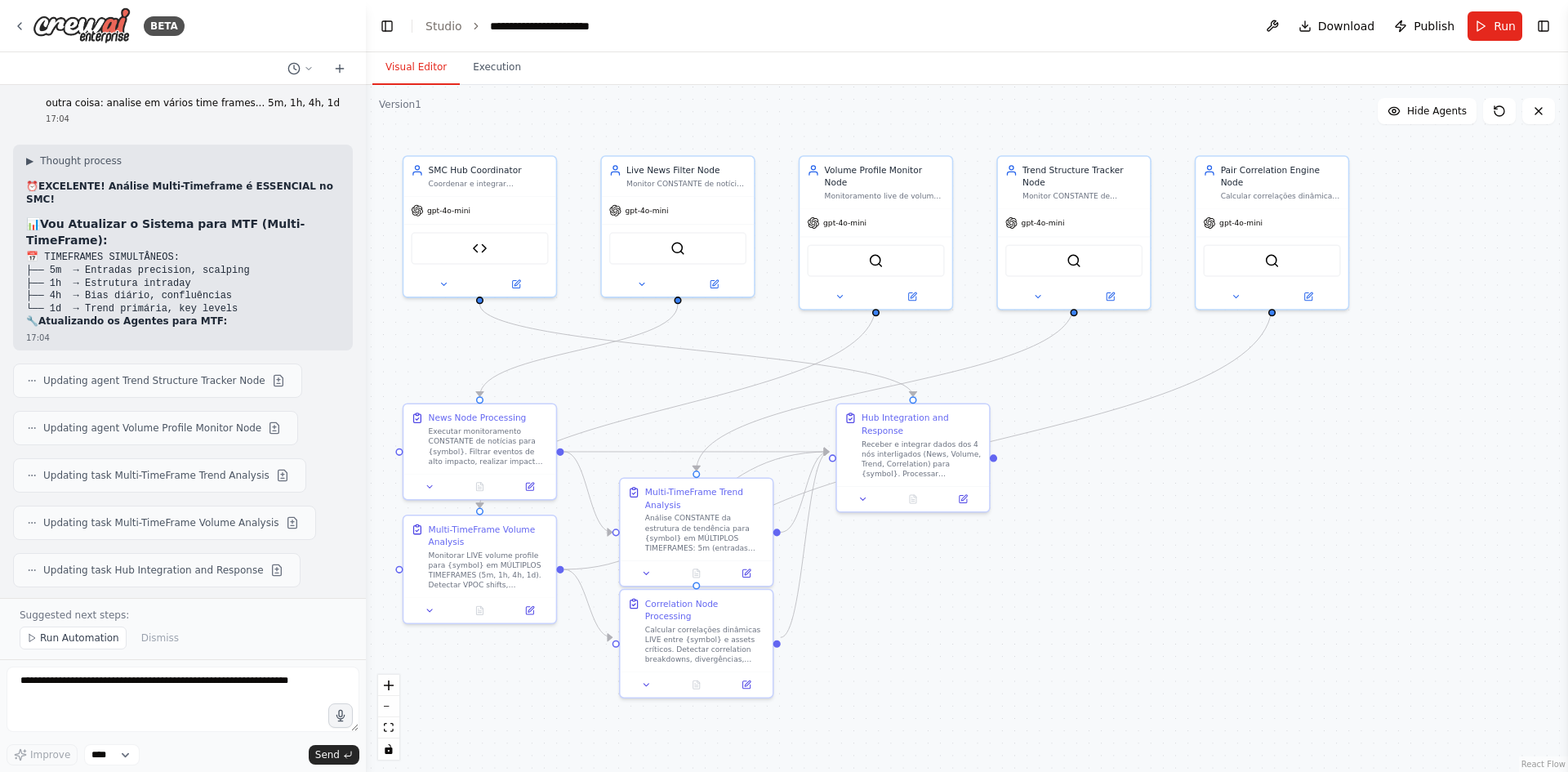
click at [414, 63] on button "Visual Editor" at bounding box center [416, 68] width 88 height 34
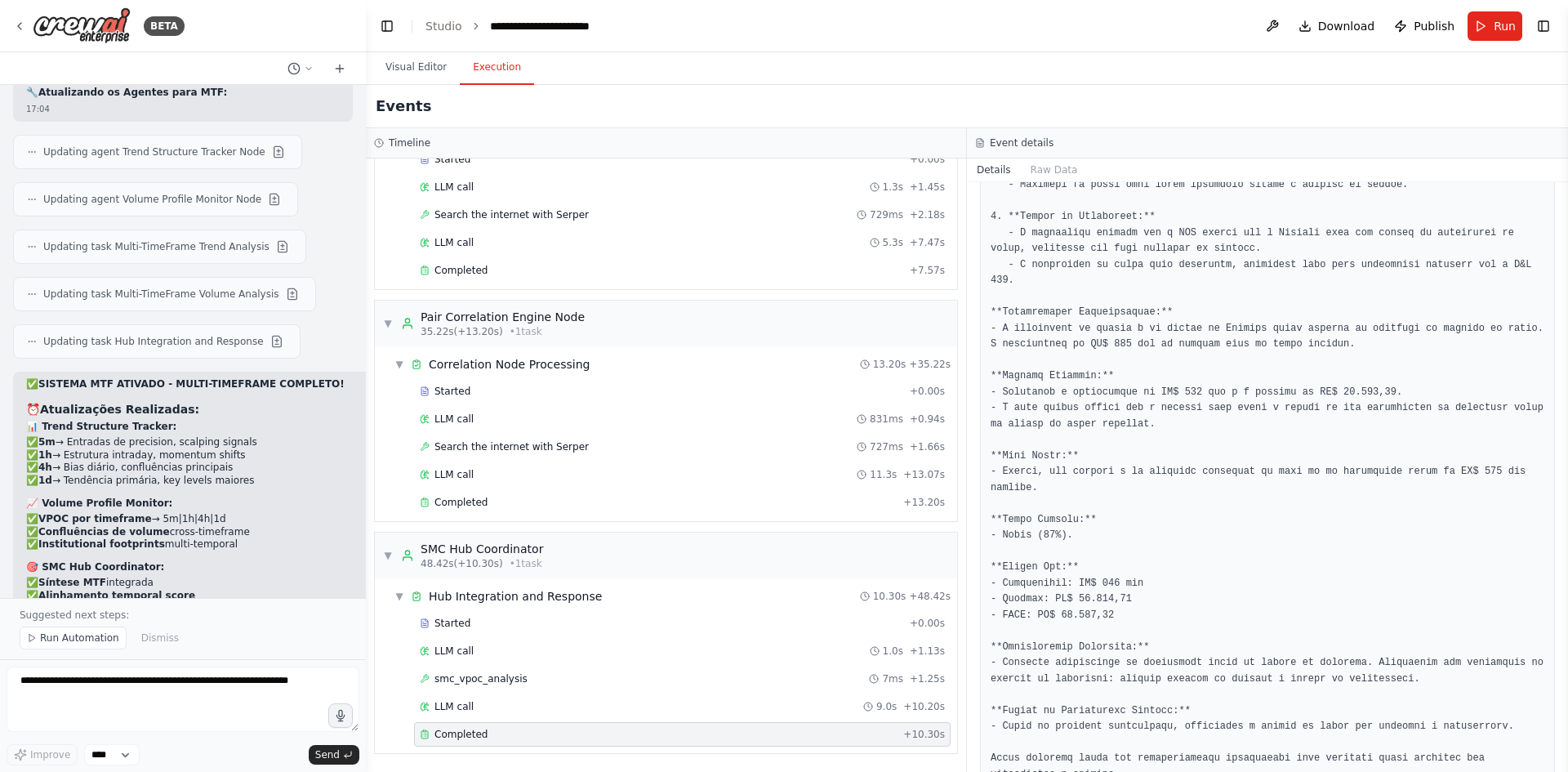
click at [489, 72] on button "Execution" at bounding box center [496, 68] width 74 height 34
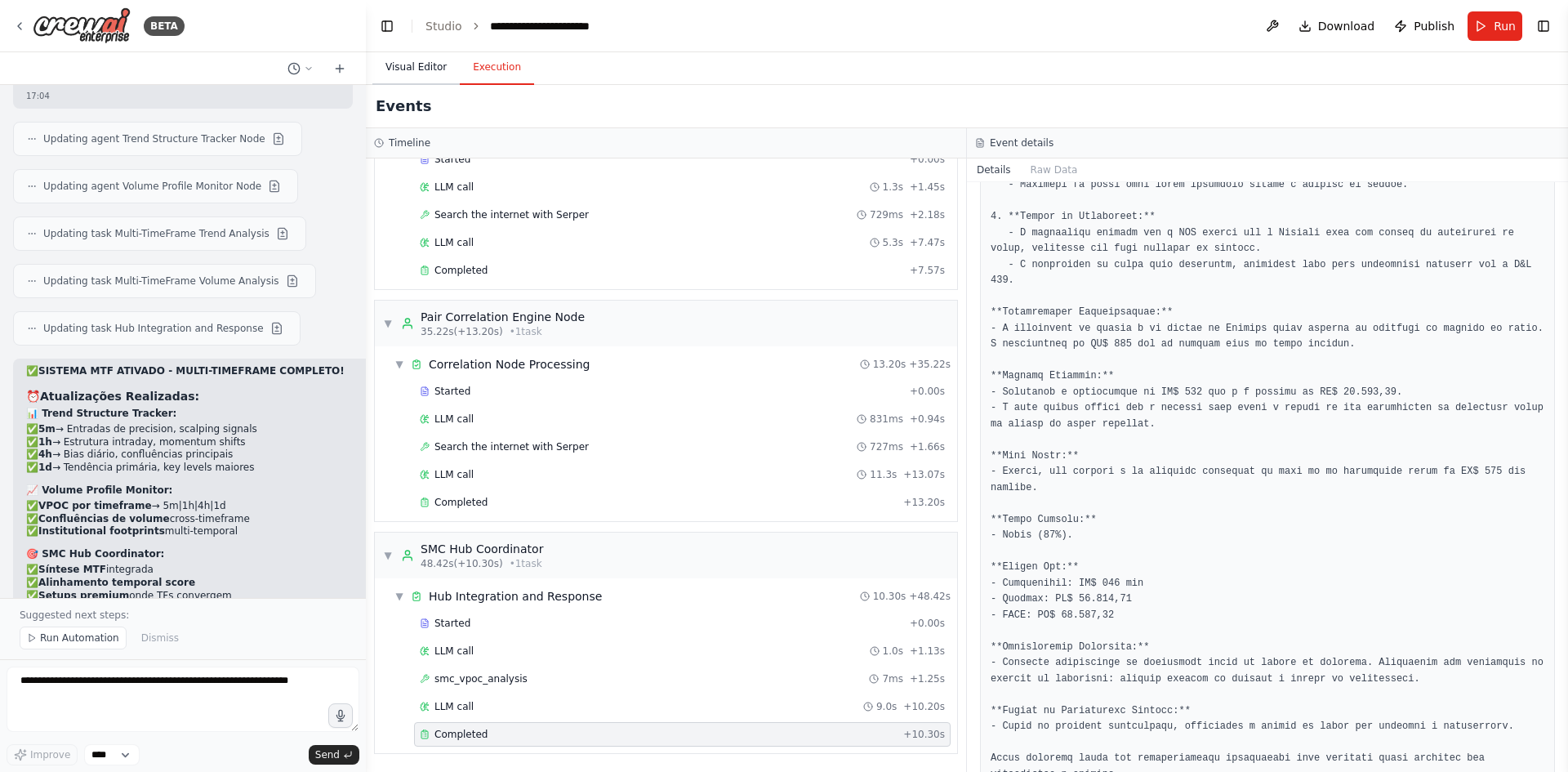
click at [421, 59] on button "Visual Editor" at bounding box center [416, 68] width 88 height 34
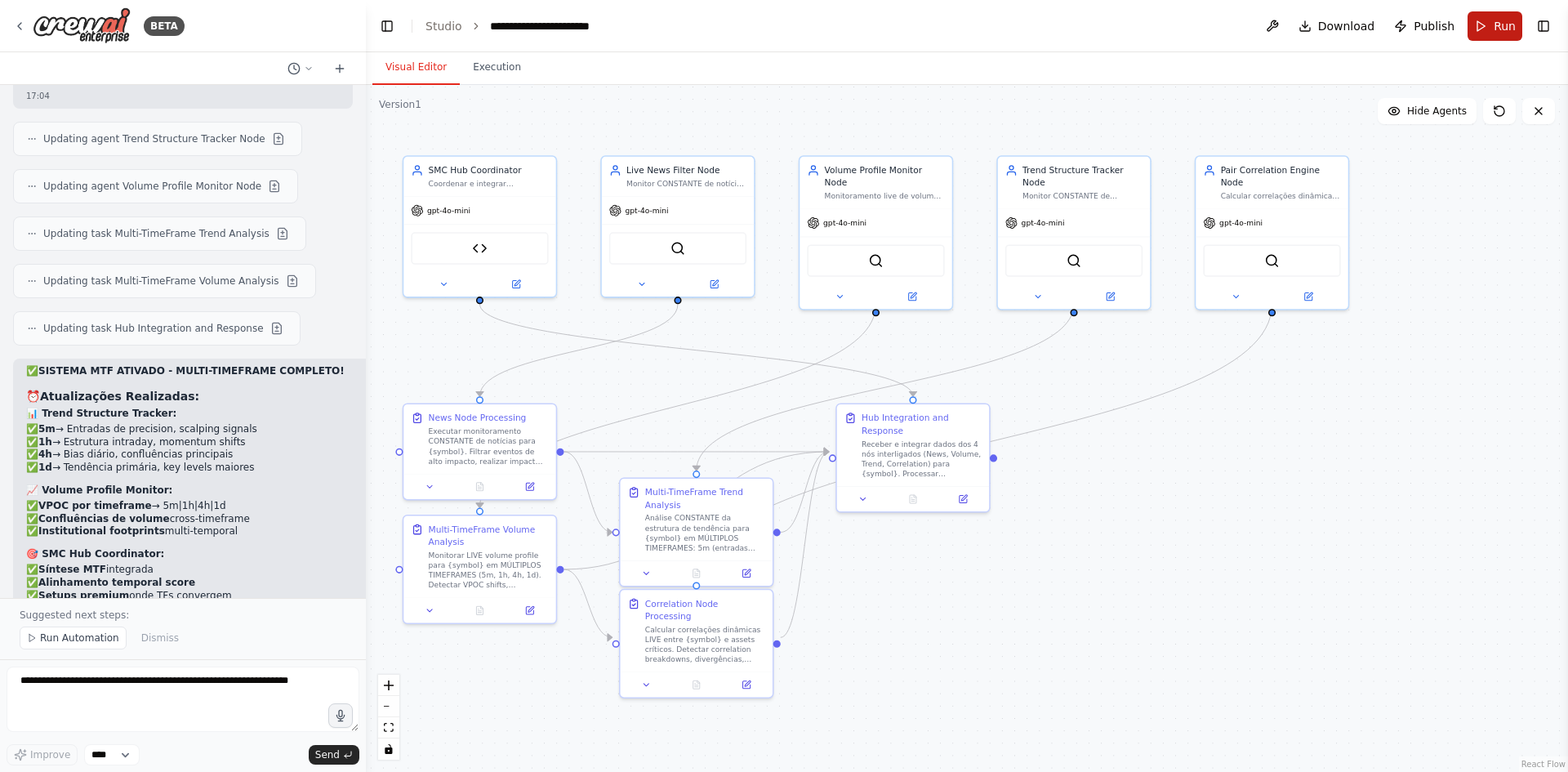
click at [1492, 19] on button "Run" at bounding box center [1495, 26] width 54 height 30
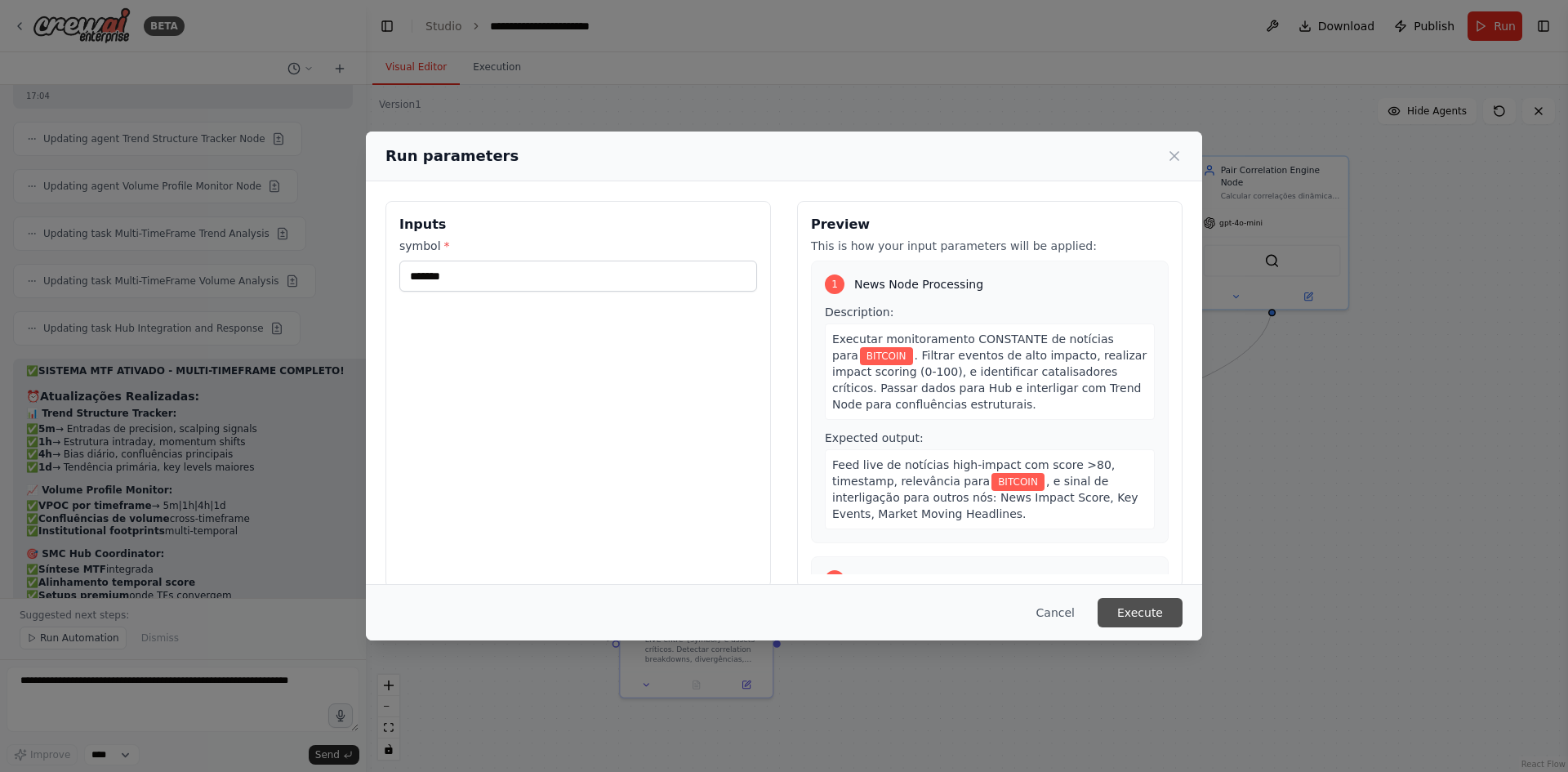
click at [1139, 606] on button "Execute" at bounding box center [1140, 613] width 85 height 30
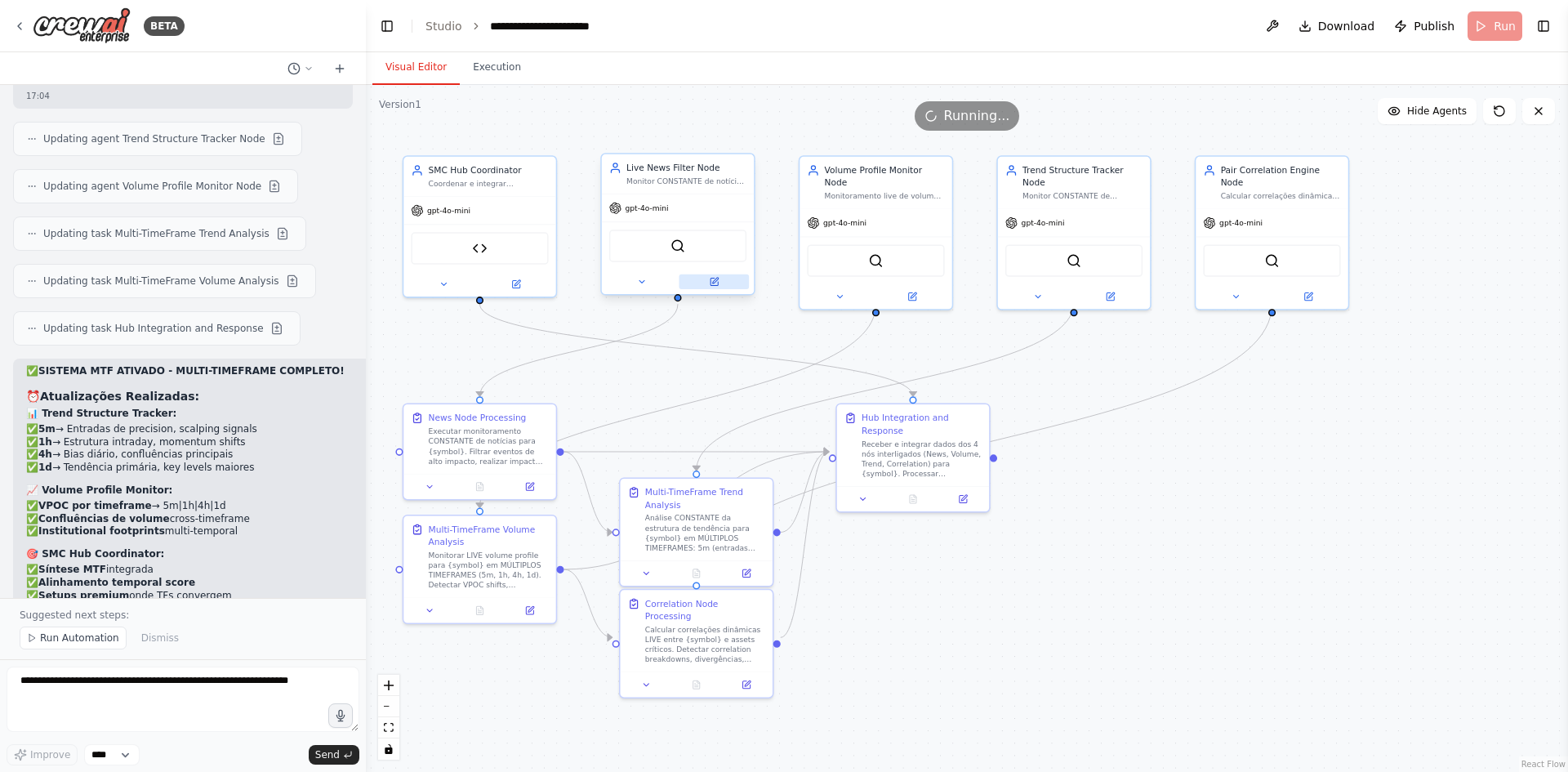
click at [710, 281] on icon at bounding box center [714, 281] width 8 height 8
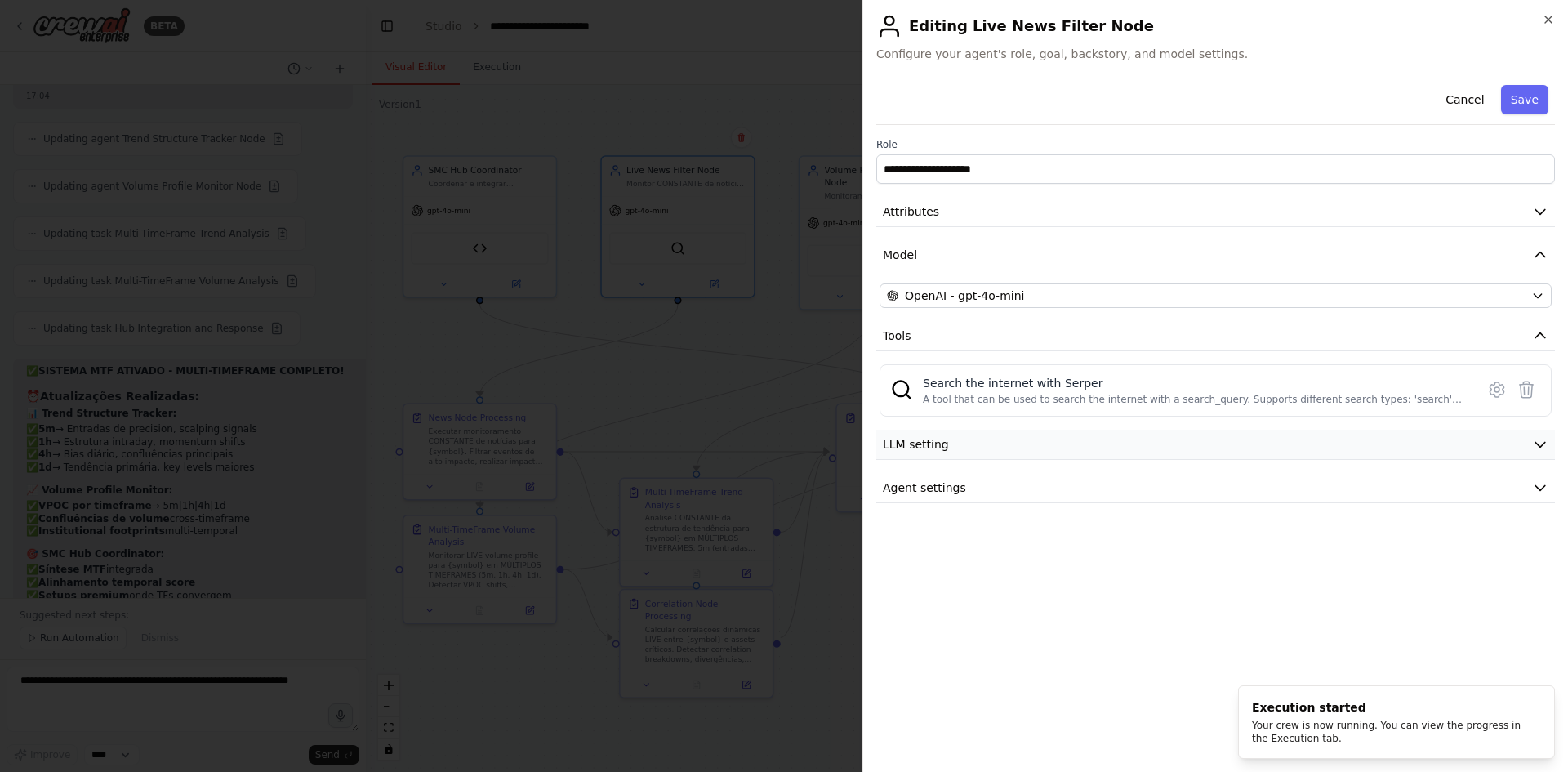
click at [991, 442] on button "LLM setting" at bounding box center [1216, 445] width 679 height 31
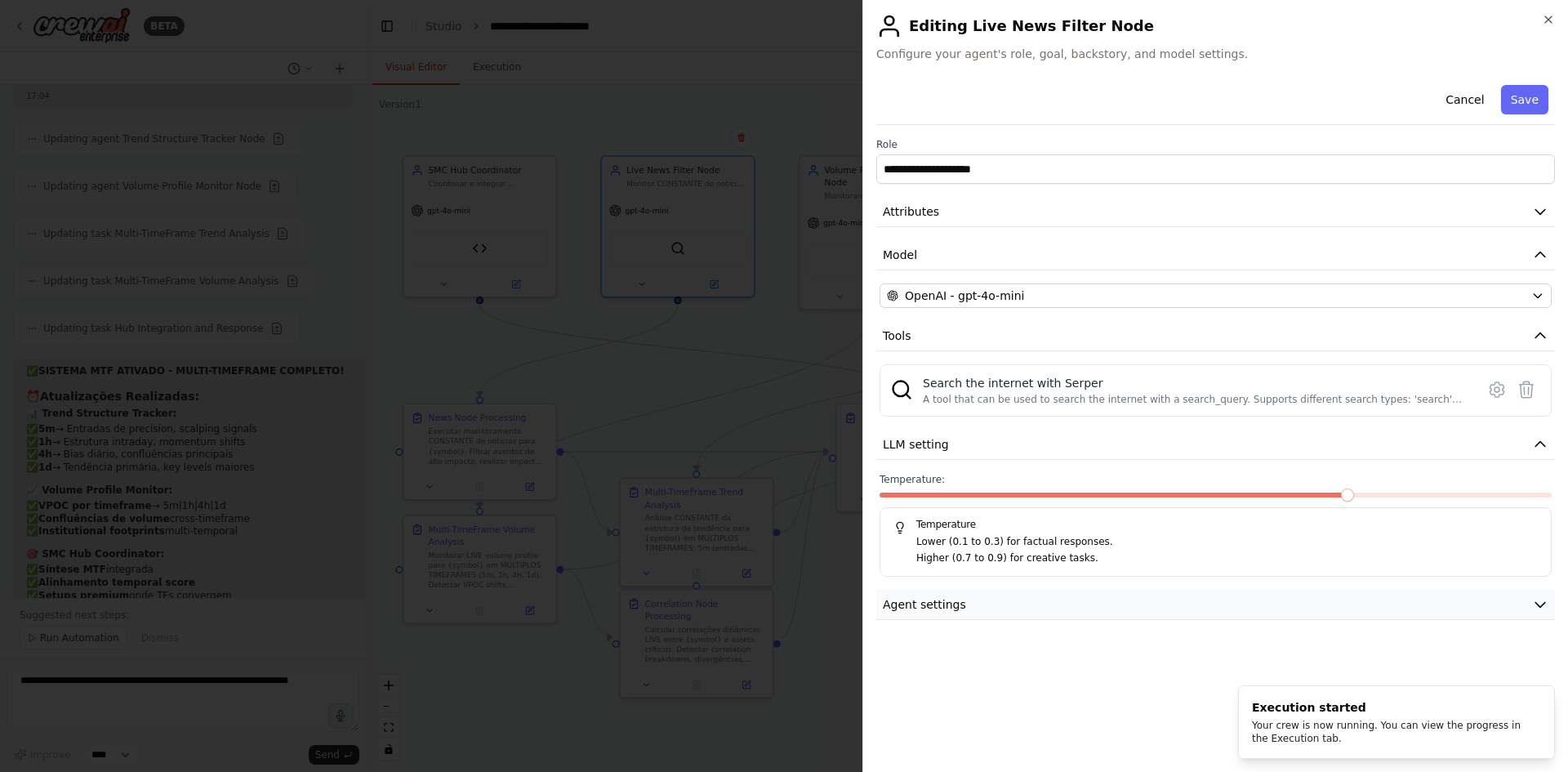
click at [1001, 609] on button "Agent settings" at bounding box center [1216, 605] width 679 height 31
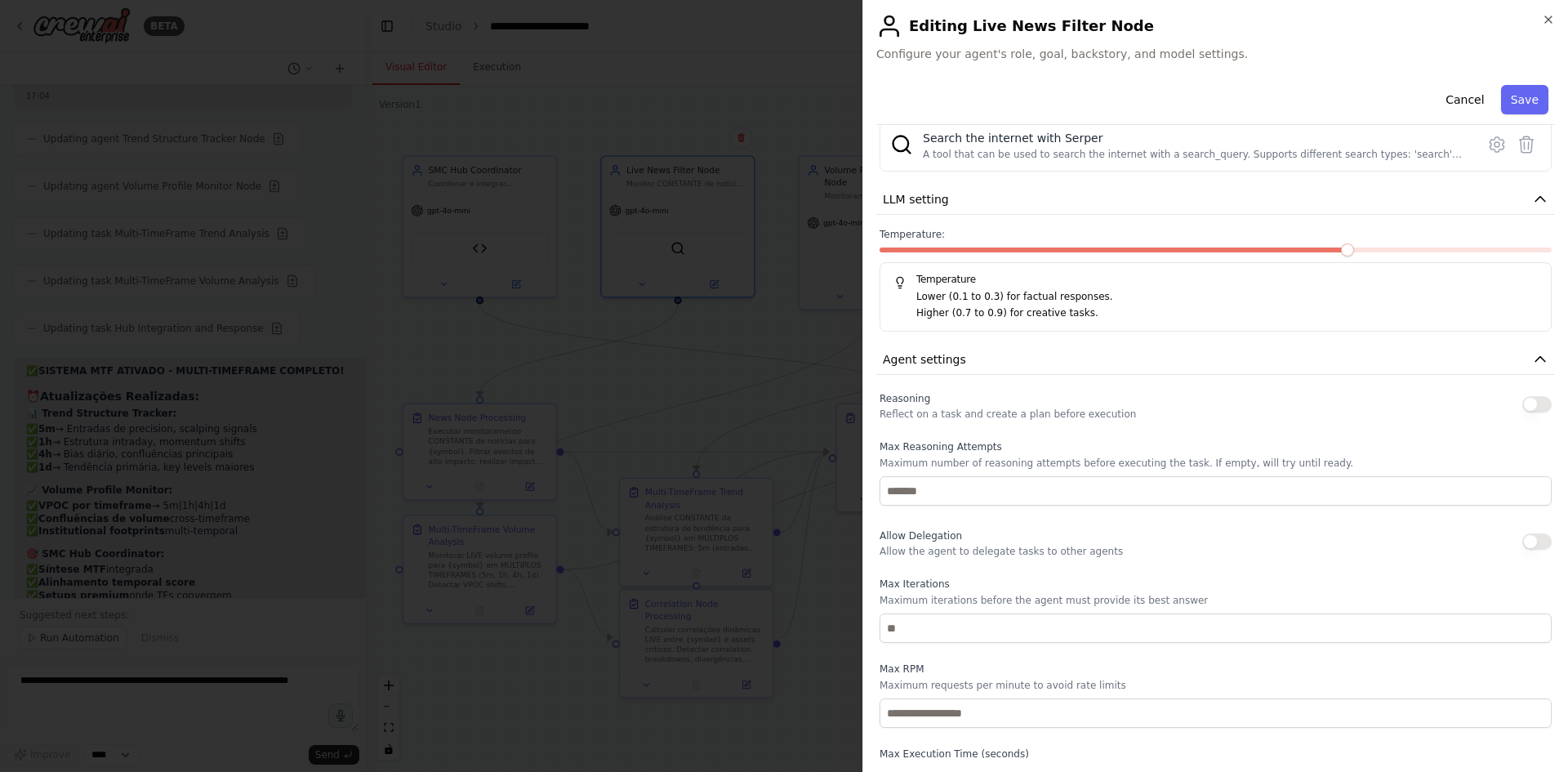
scroll to position [299, 0]
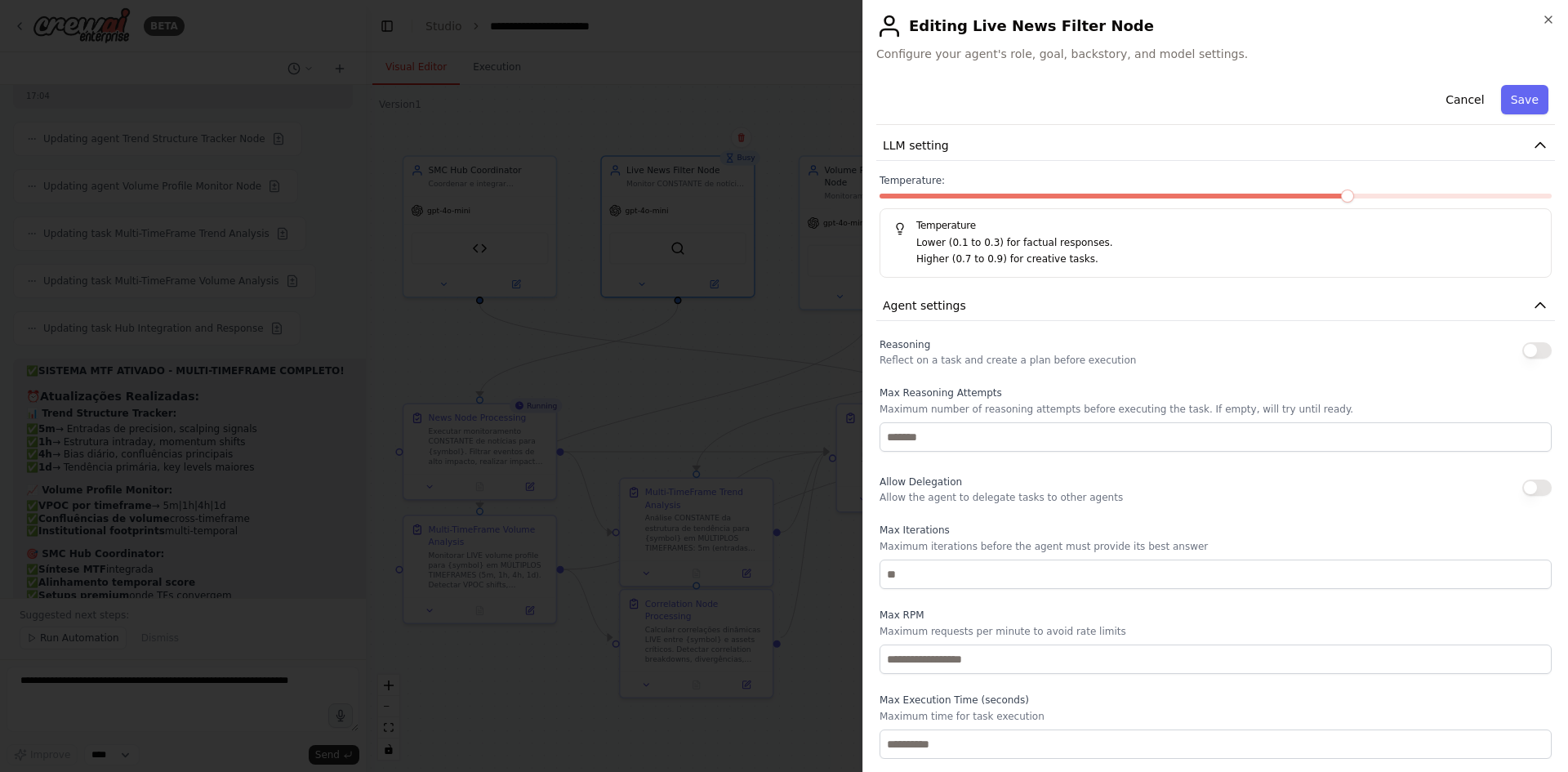
click at [776, 389] on div at bounding box center [784, 386] width 1568 height 772
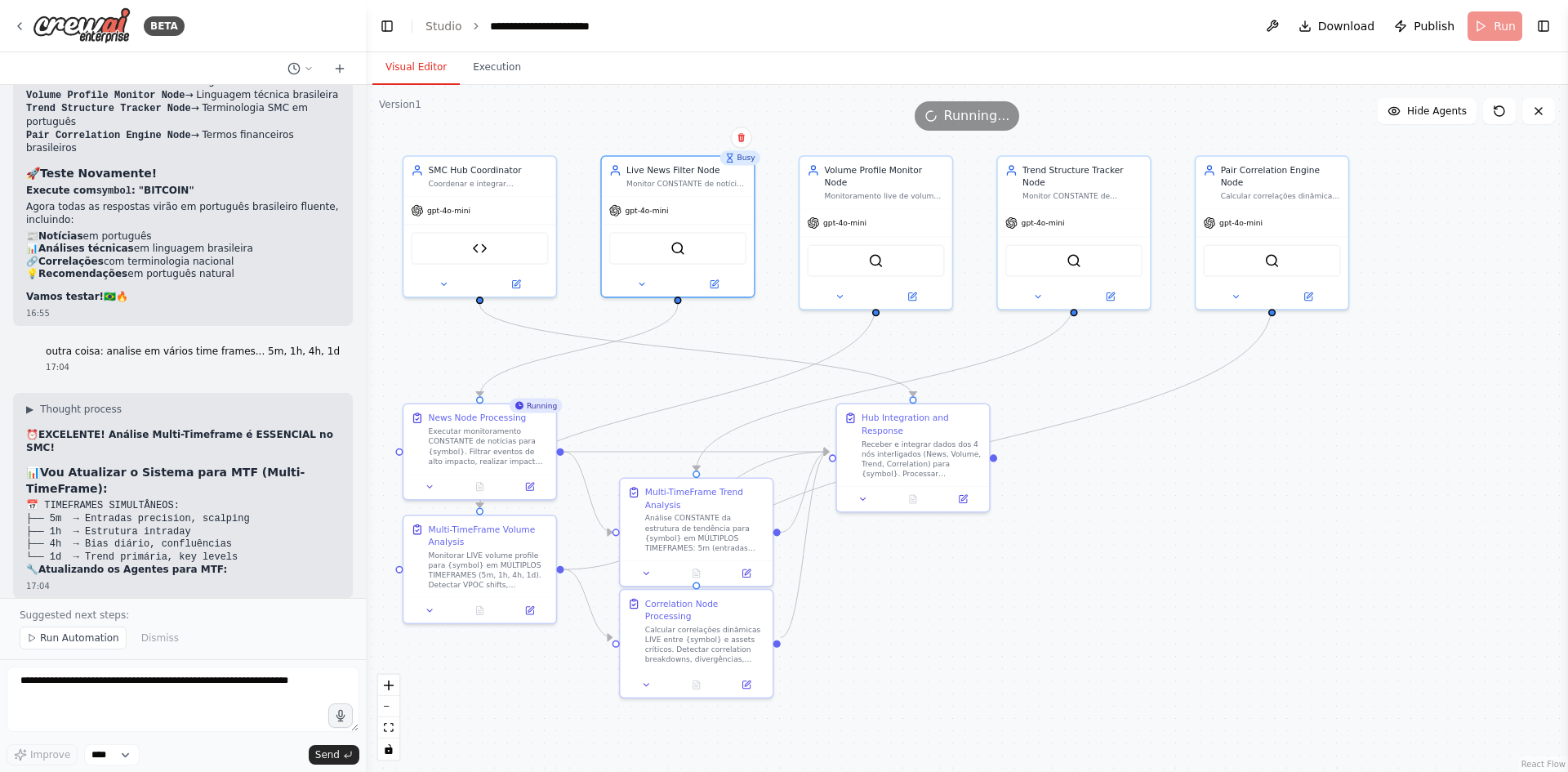
scroll to position [36800, 0]
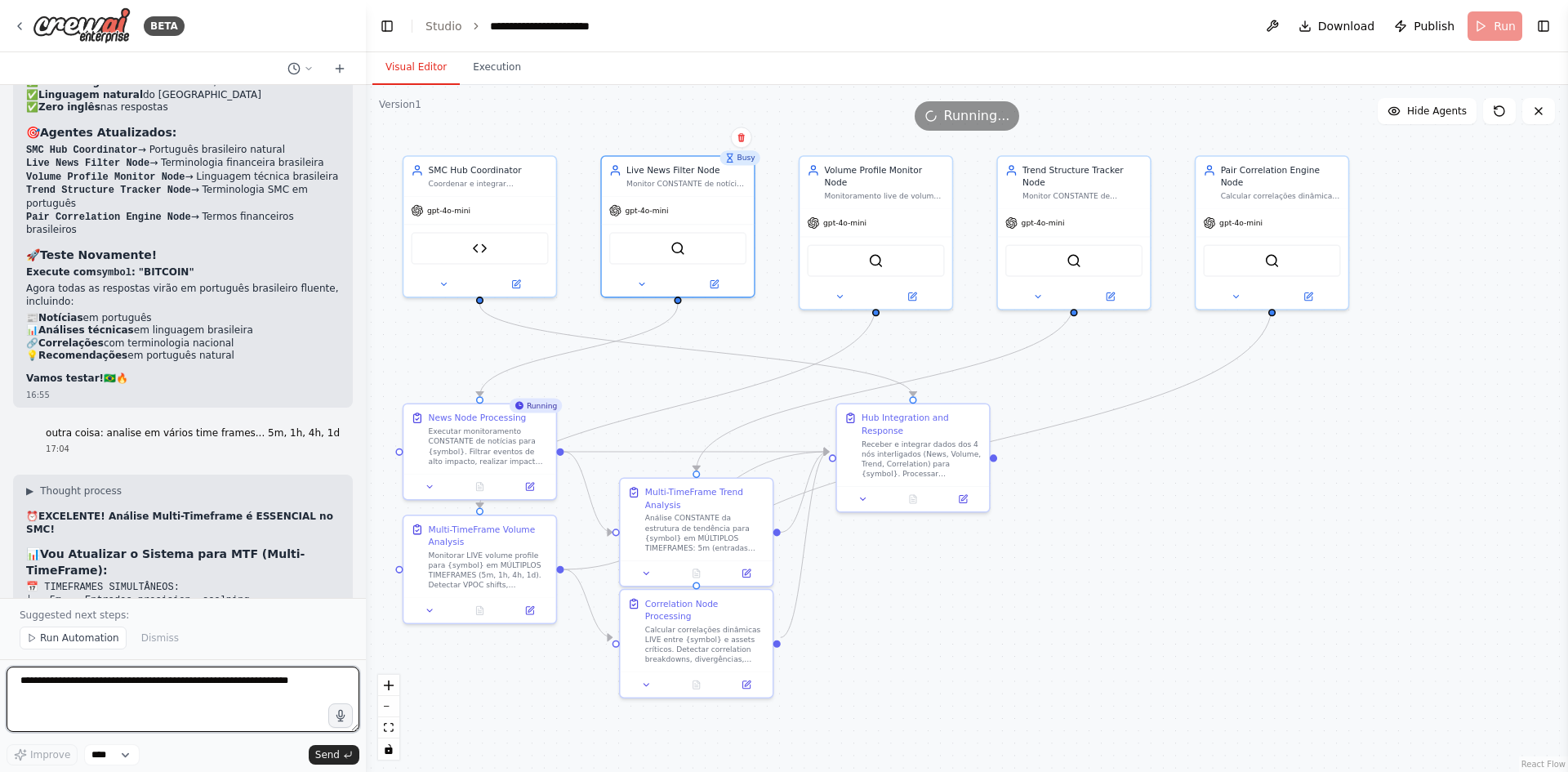
click at [145, 689] on textarea at bounding box center [183, 699] width 353 height 66
type textarea "**********"
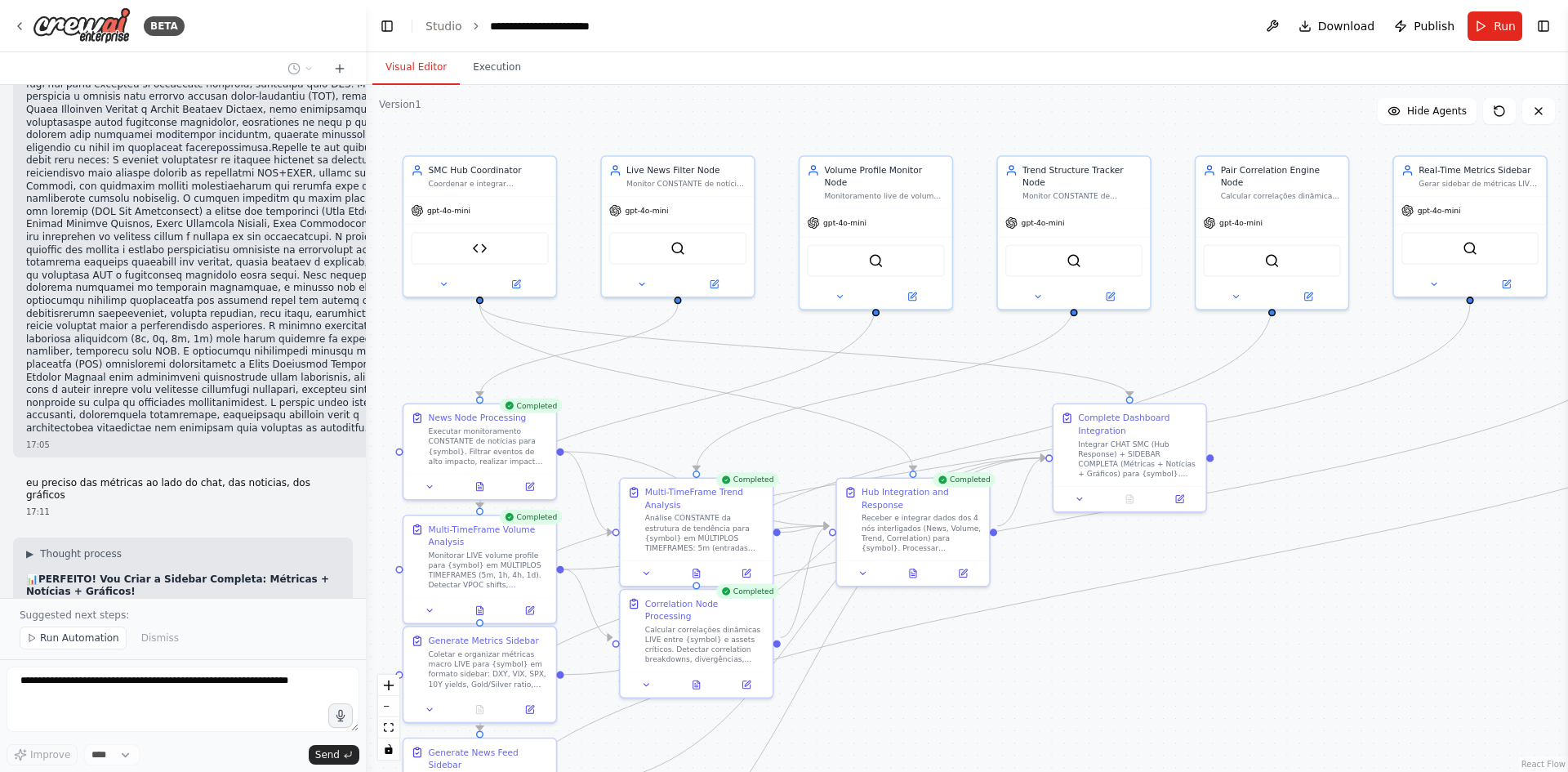
scroll to position [38311, 0]
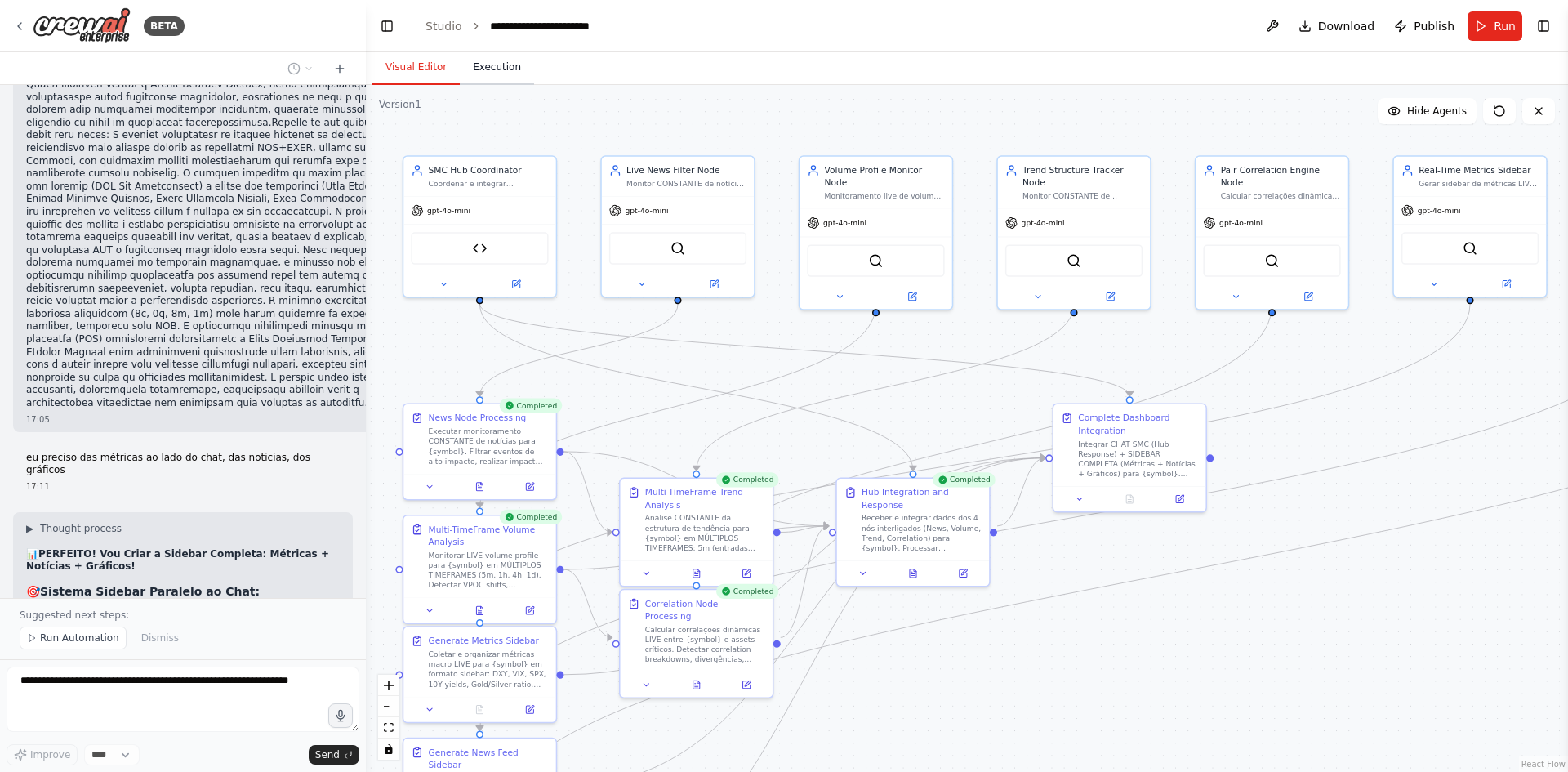
click at [505, 75] on button "Execution" at bounding box center [496, 68] width 74 height 34
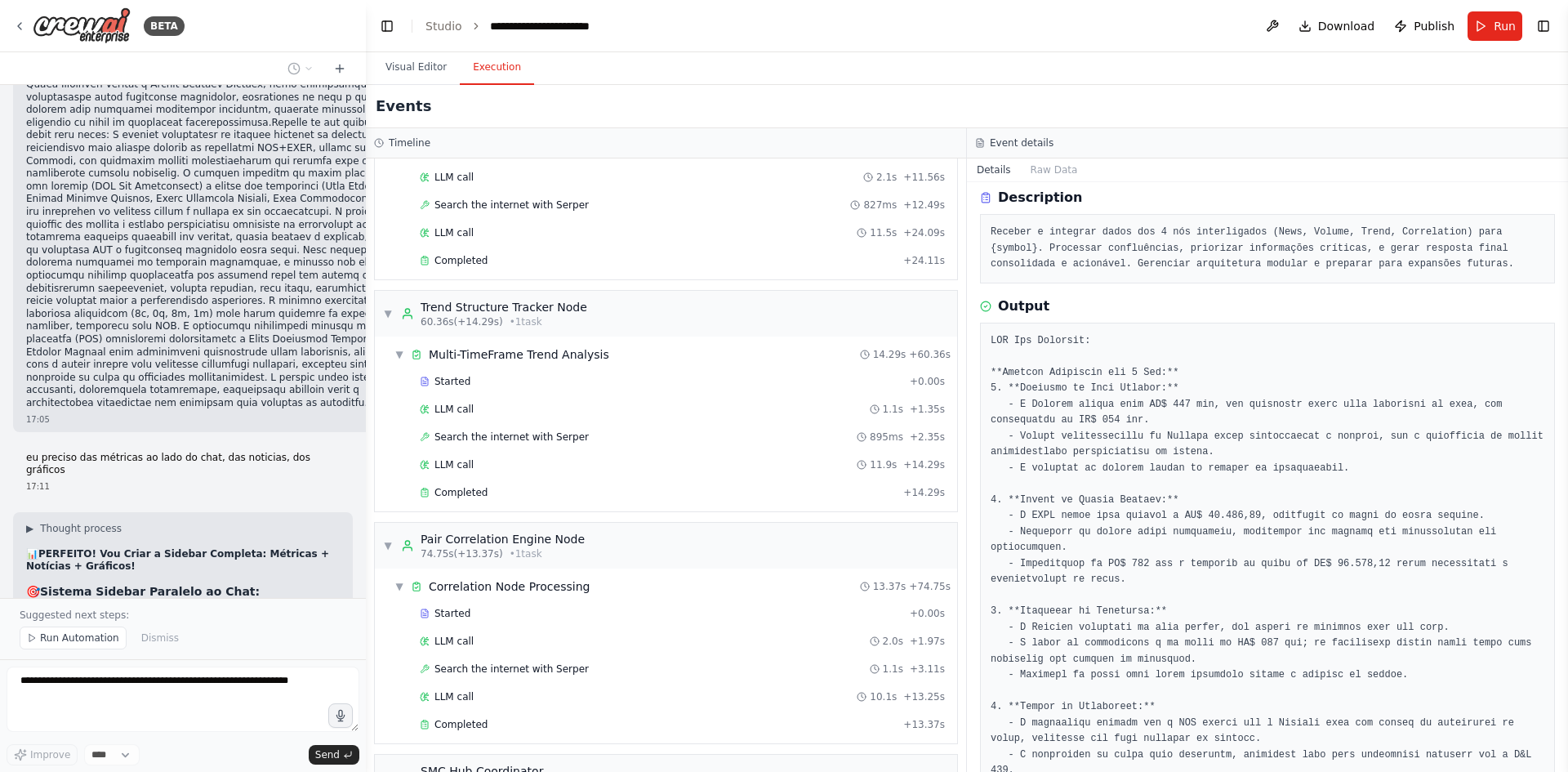
scroll to position [0, 0]
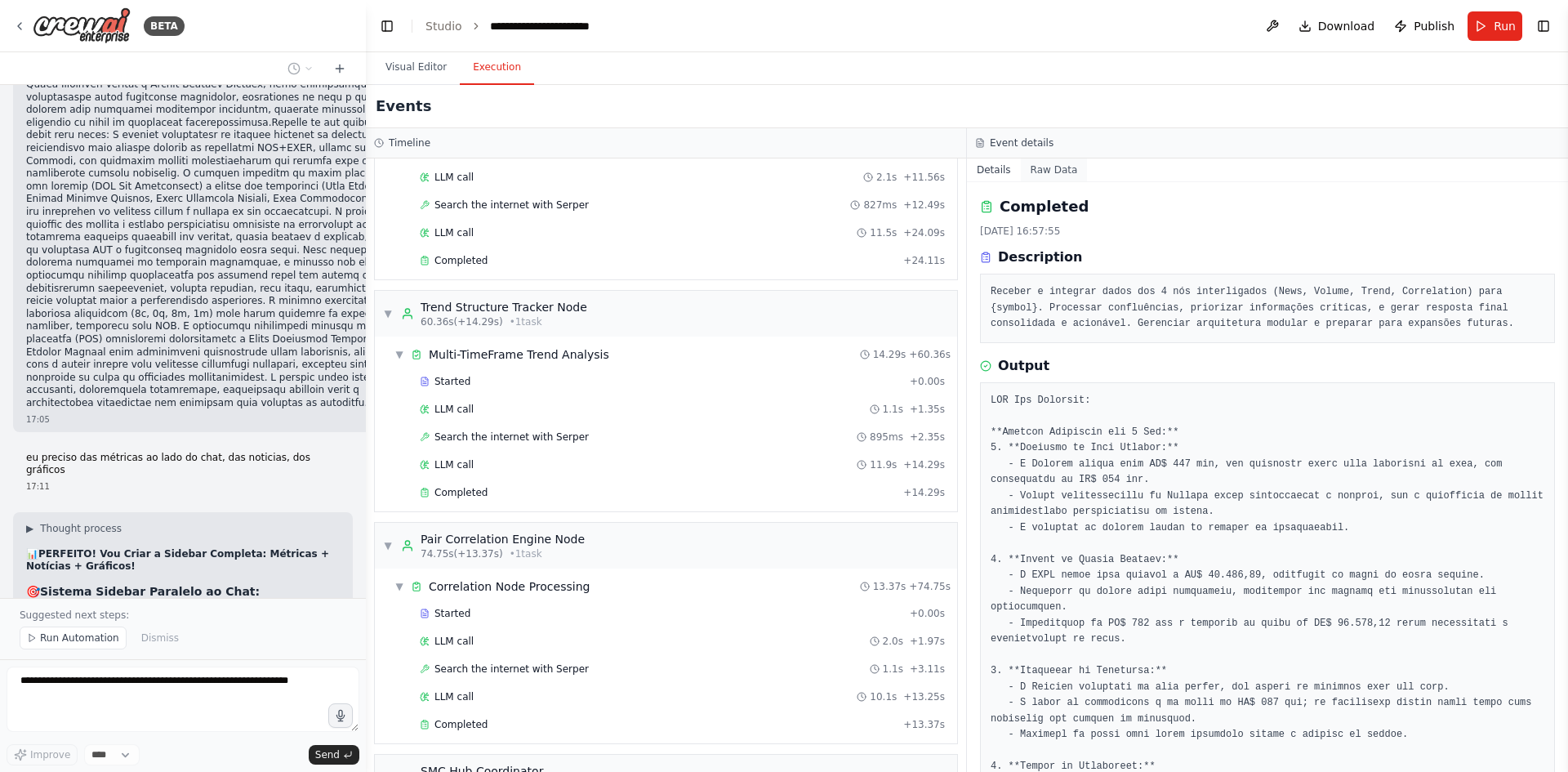
click at [1041, 169] on button "Raw Data" at bounding box center [1054, 169] width 67 height 23
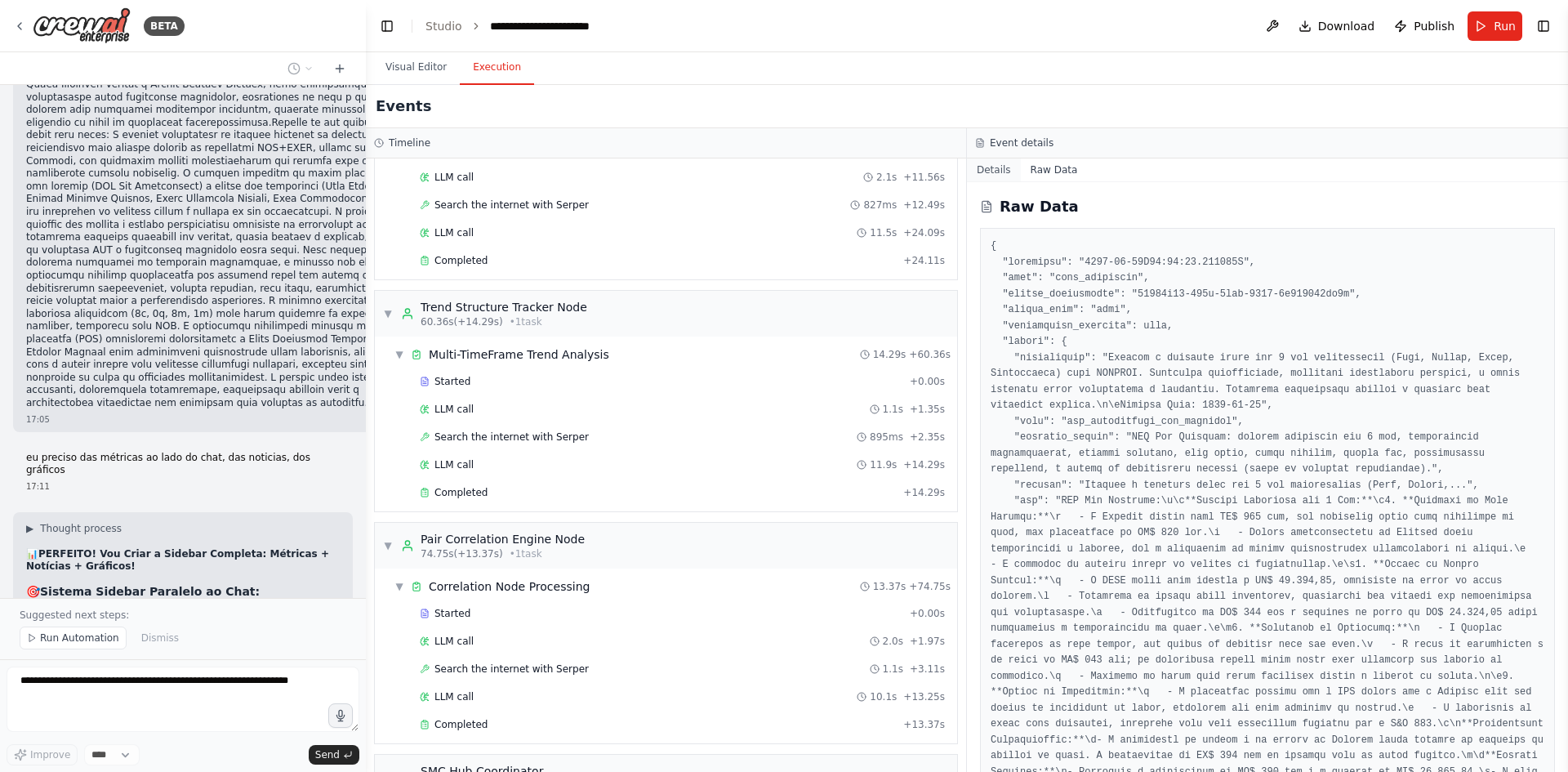
click at [1002, 172] on button "Details" at bounding box center [994, 169] width 54 height 23
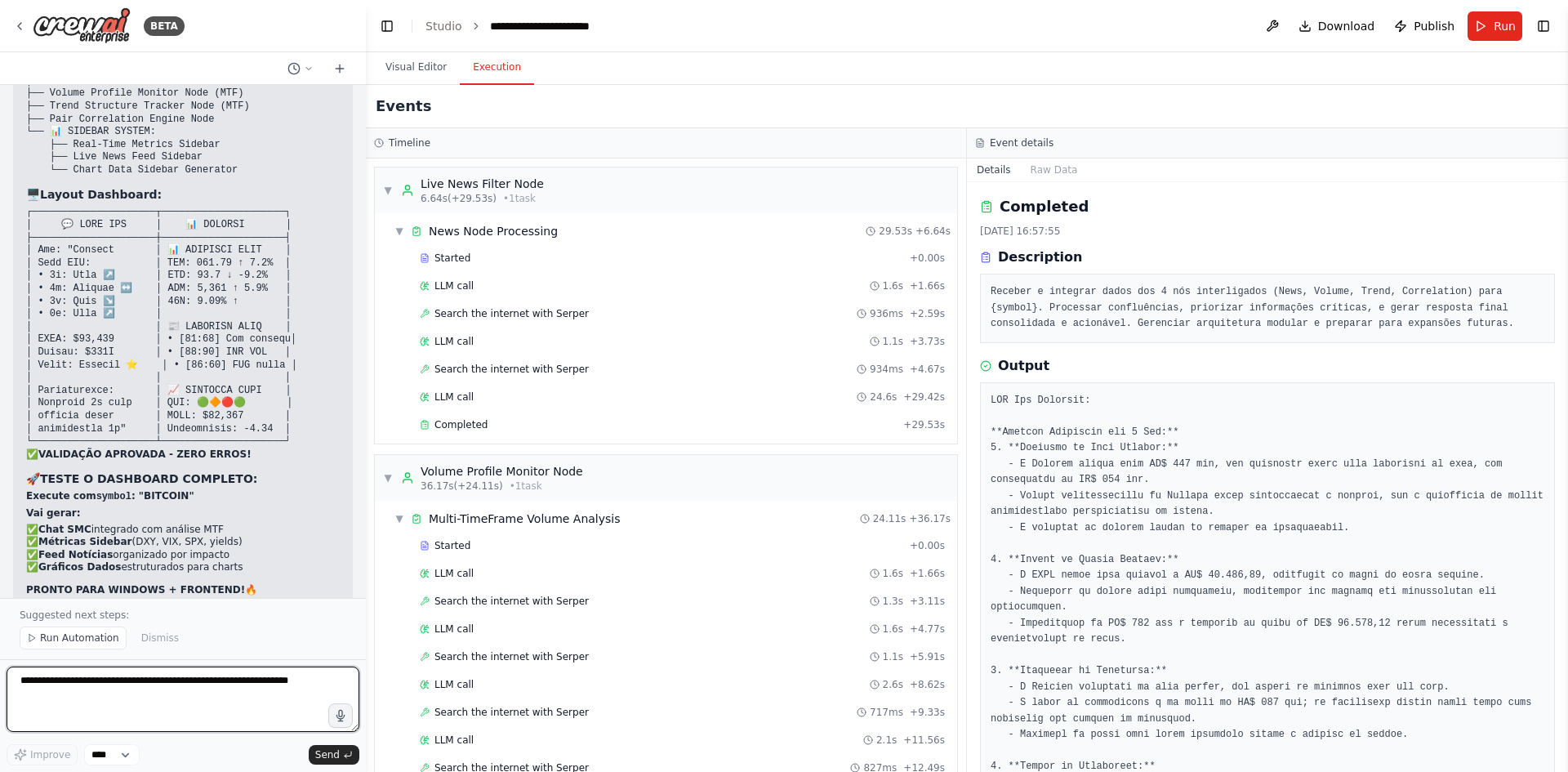
scroll to position [39691, 0]
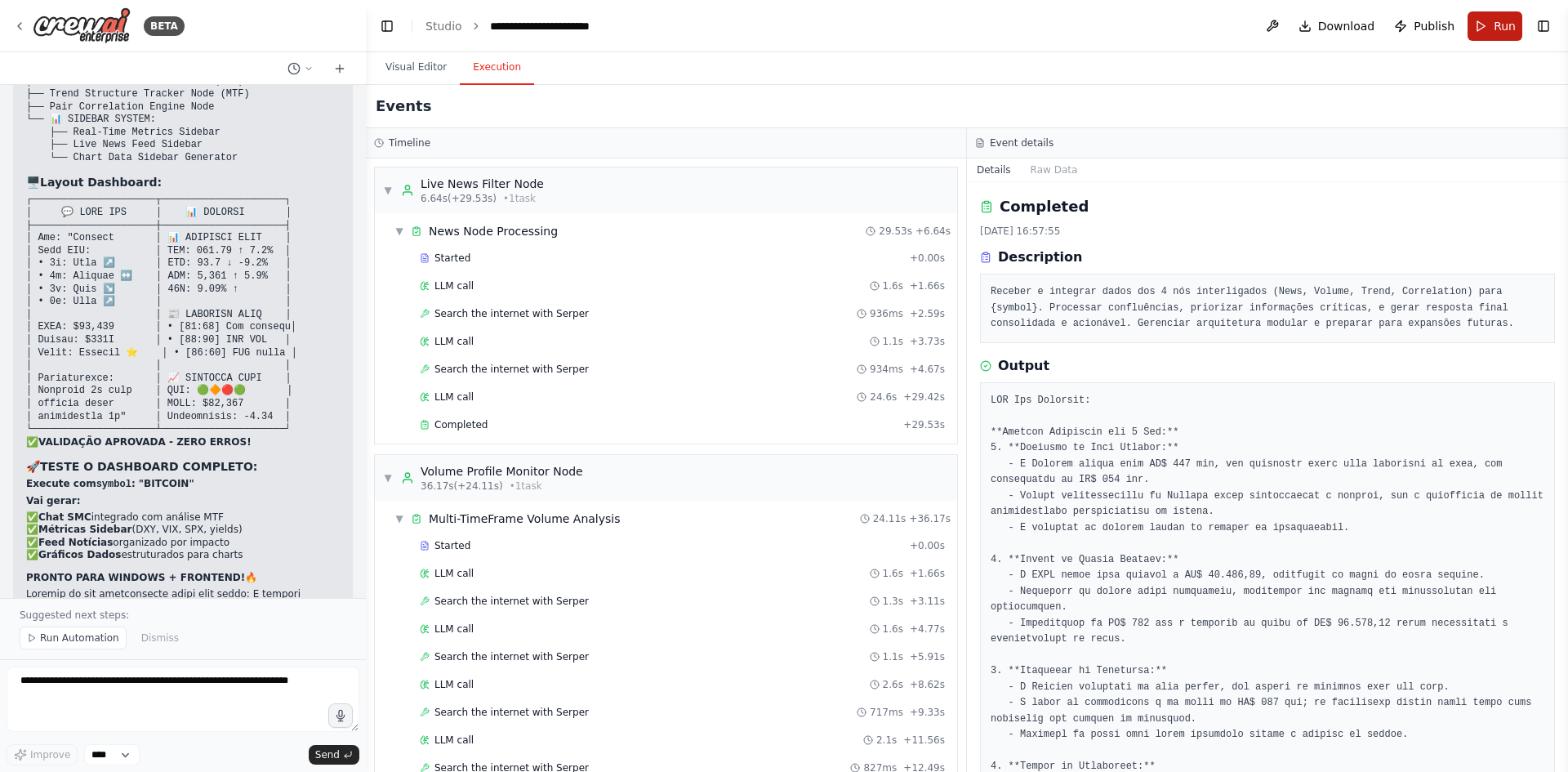
click at [1505, 18] on span "Run" at bounding box center [1505, 26] width 22 height 16
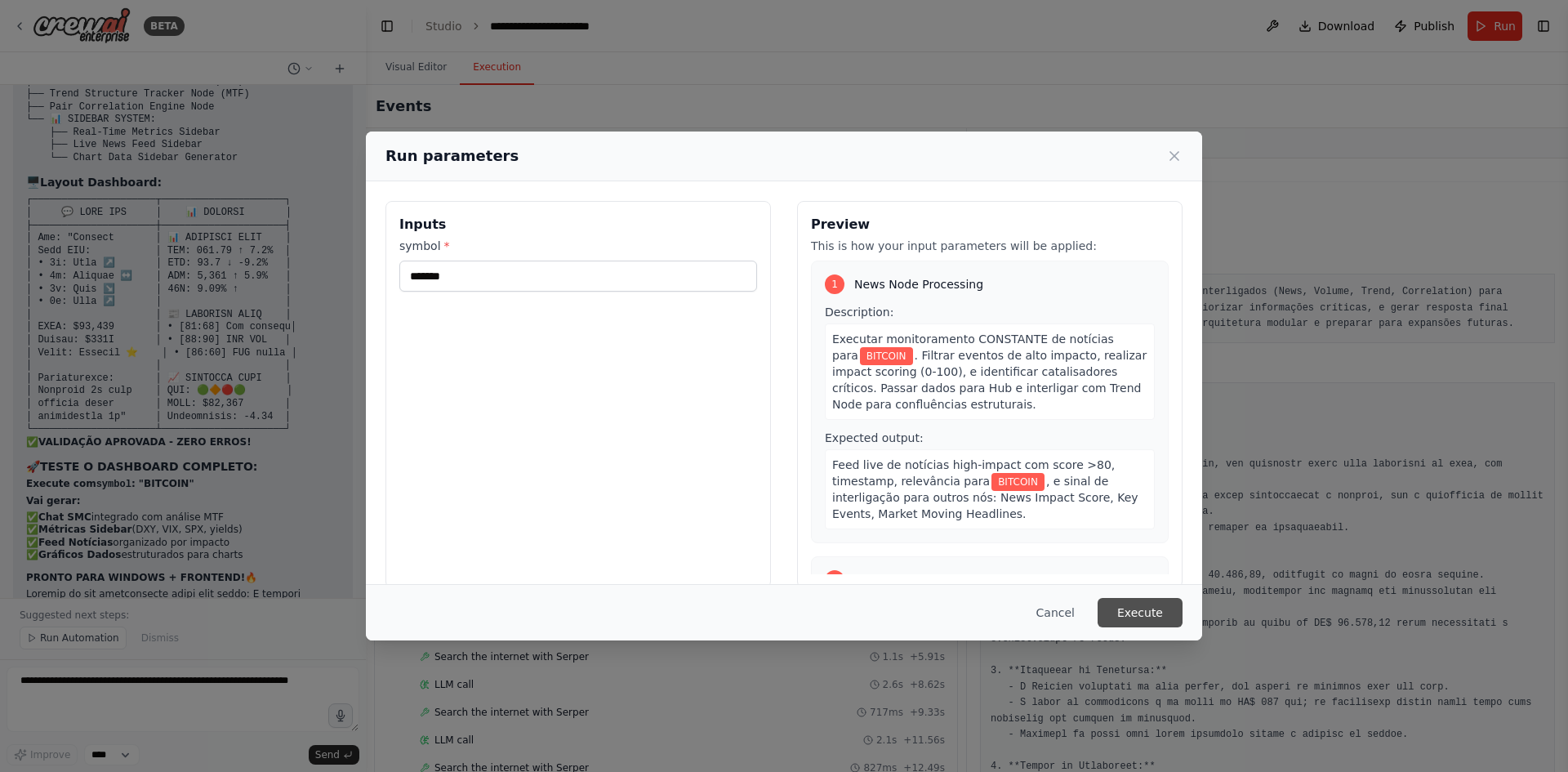
click at [1151, 609] on button "Execute" at bounding box center [1140, 613] width 85 height 30
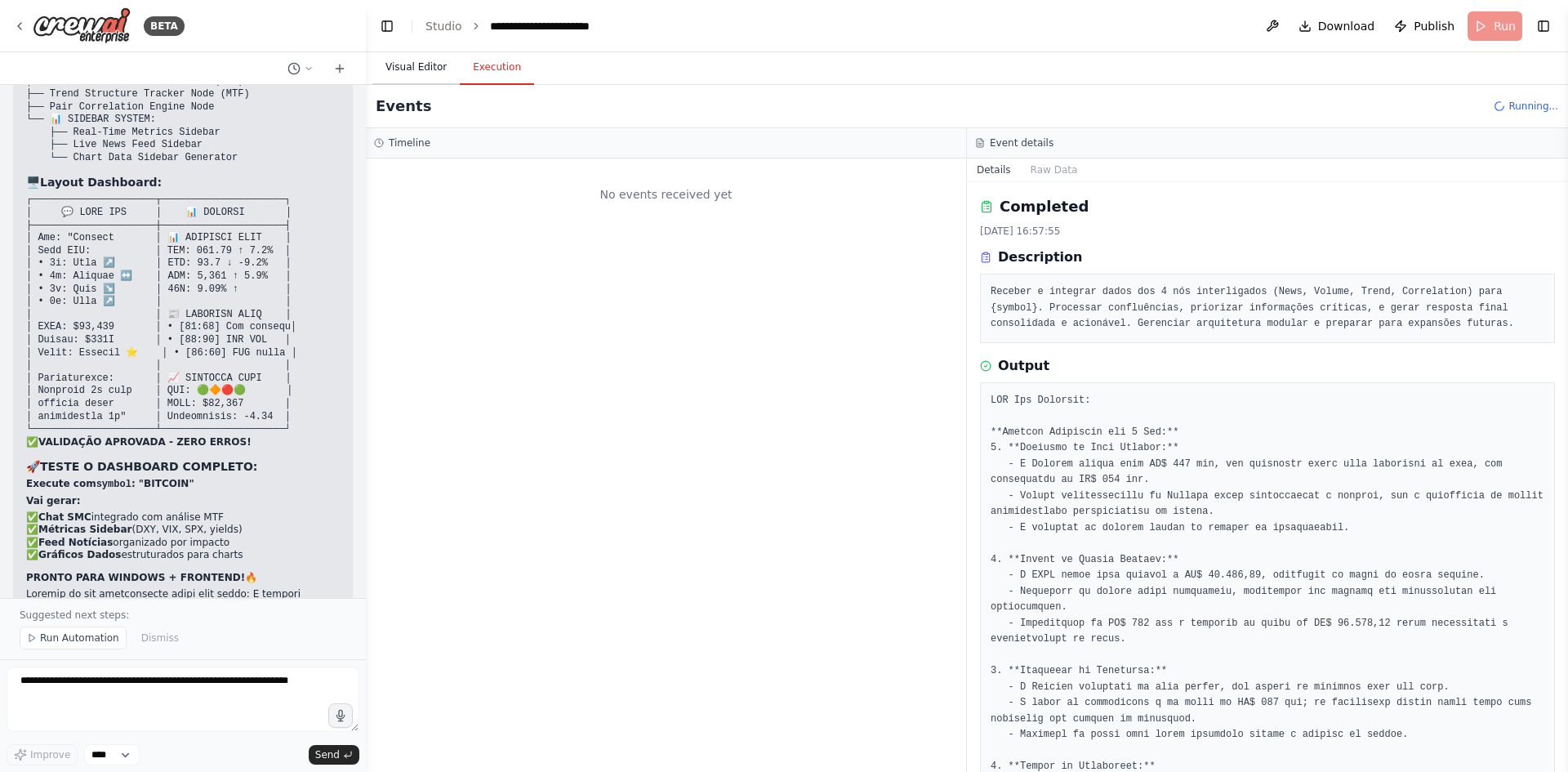
click at [413, 69] on button "Visual Editor" at bounding box center [416, 68] width 88 height 34
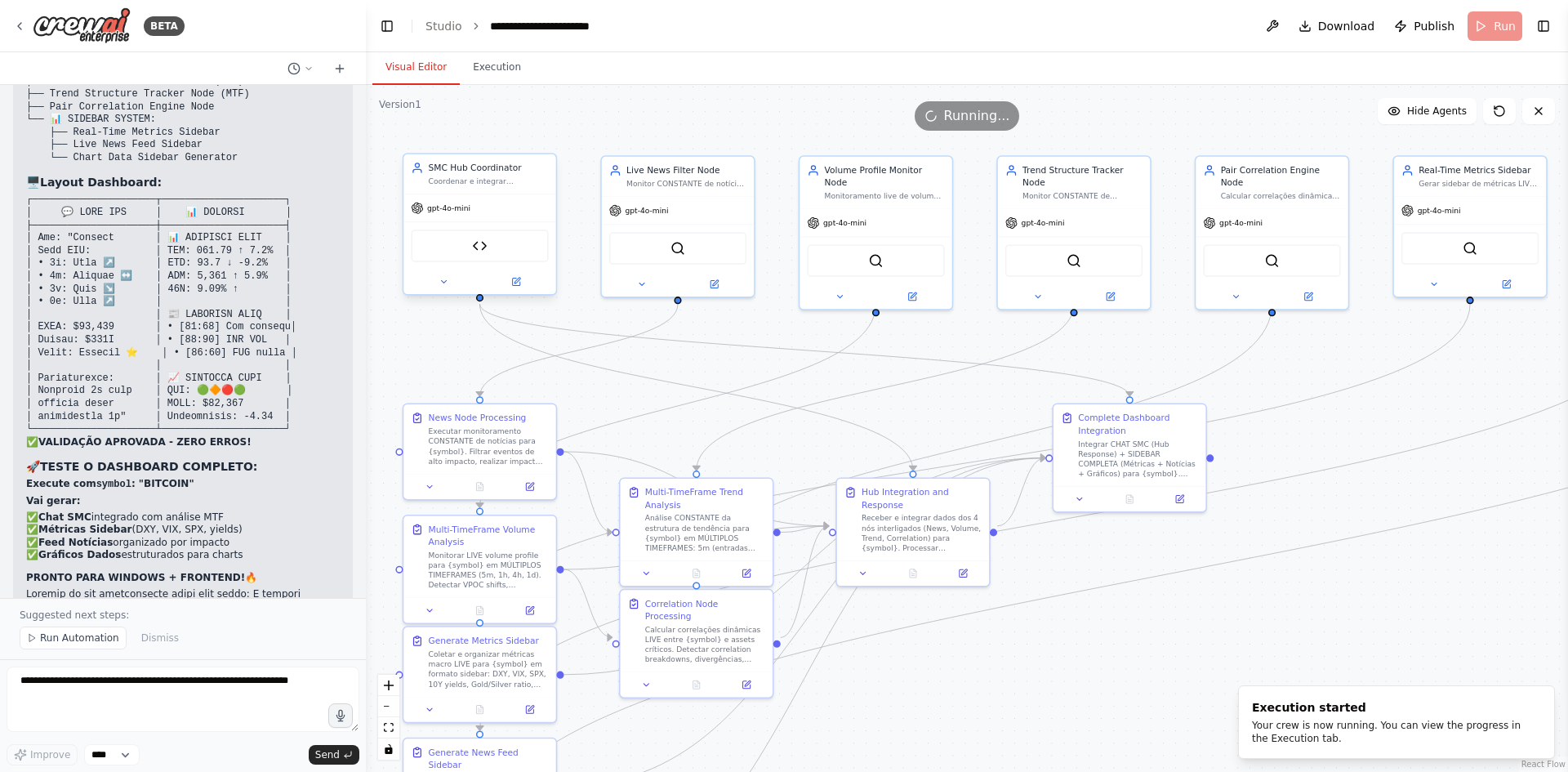
click at [519, 295] on div at bounding box center [479, 282] width 152 height 25
click at [522, 282] on button at bounding box center [516, 282] width 71 height 14
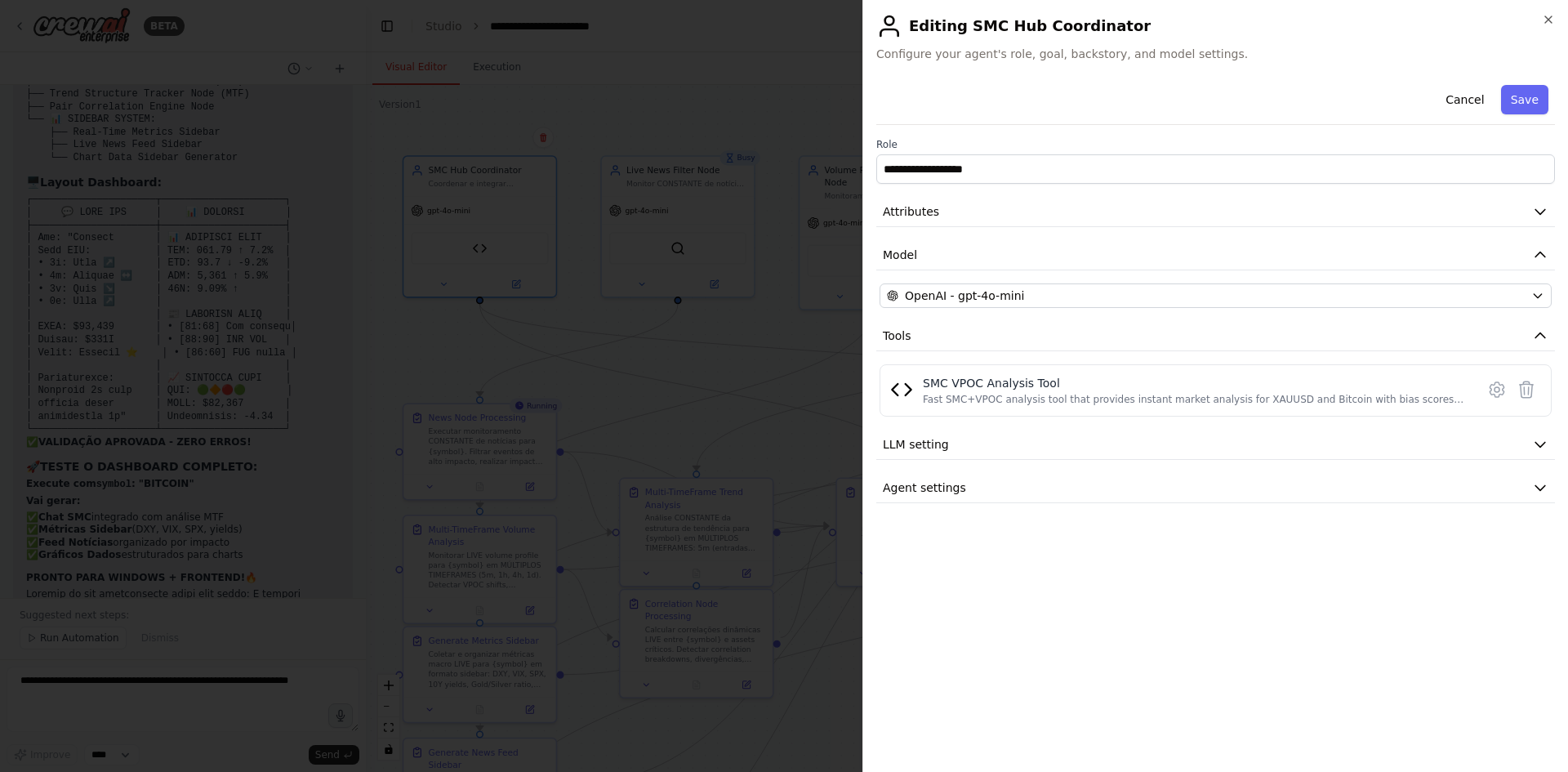
click at [704, 366] on div at bounding box center [784, 386] width 1568 height 772
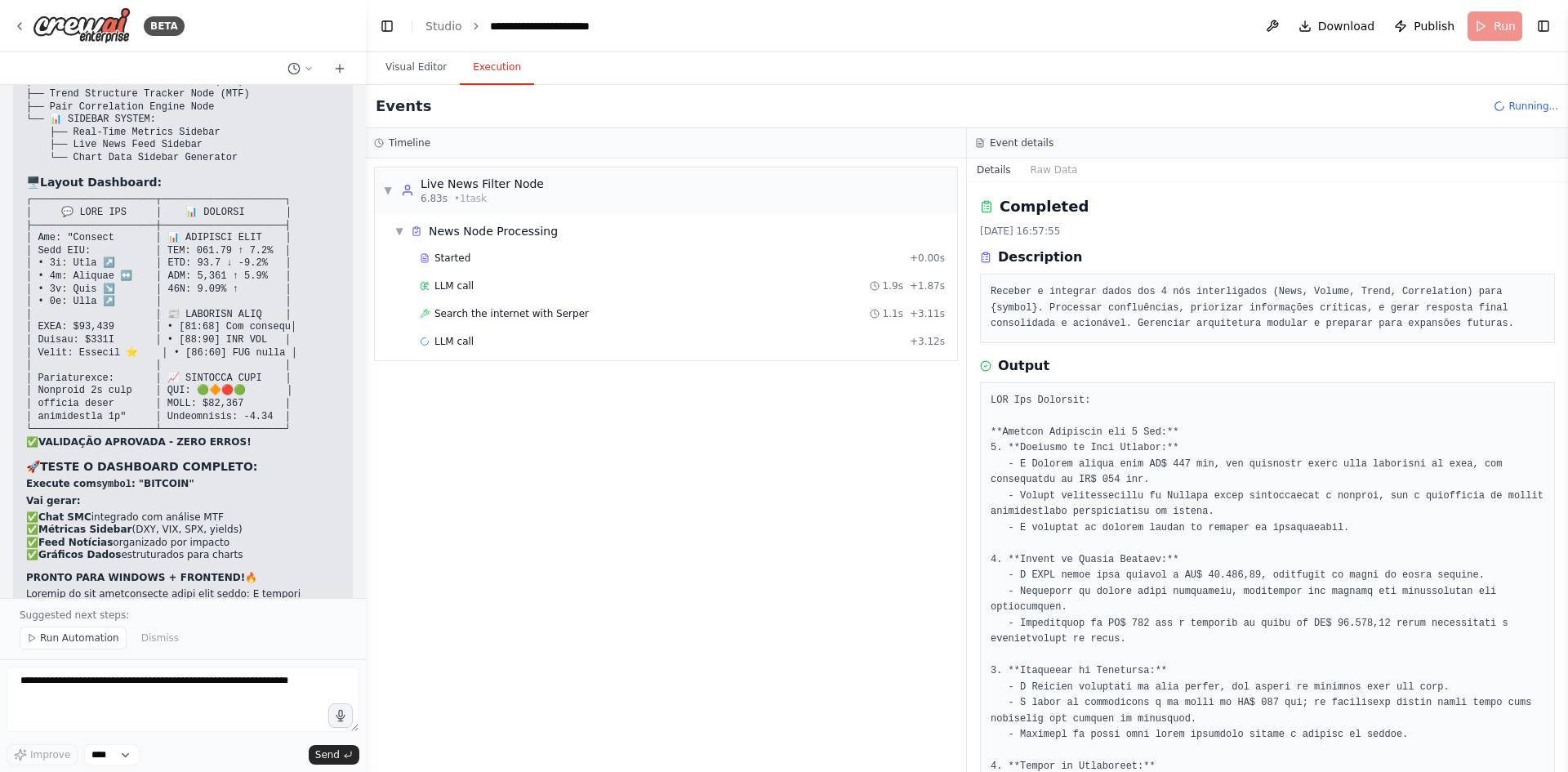
click at [500, 69] on button "Execution" at bounding box center [496, 68] width 74 height 34
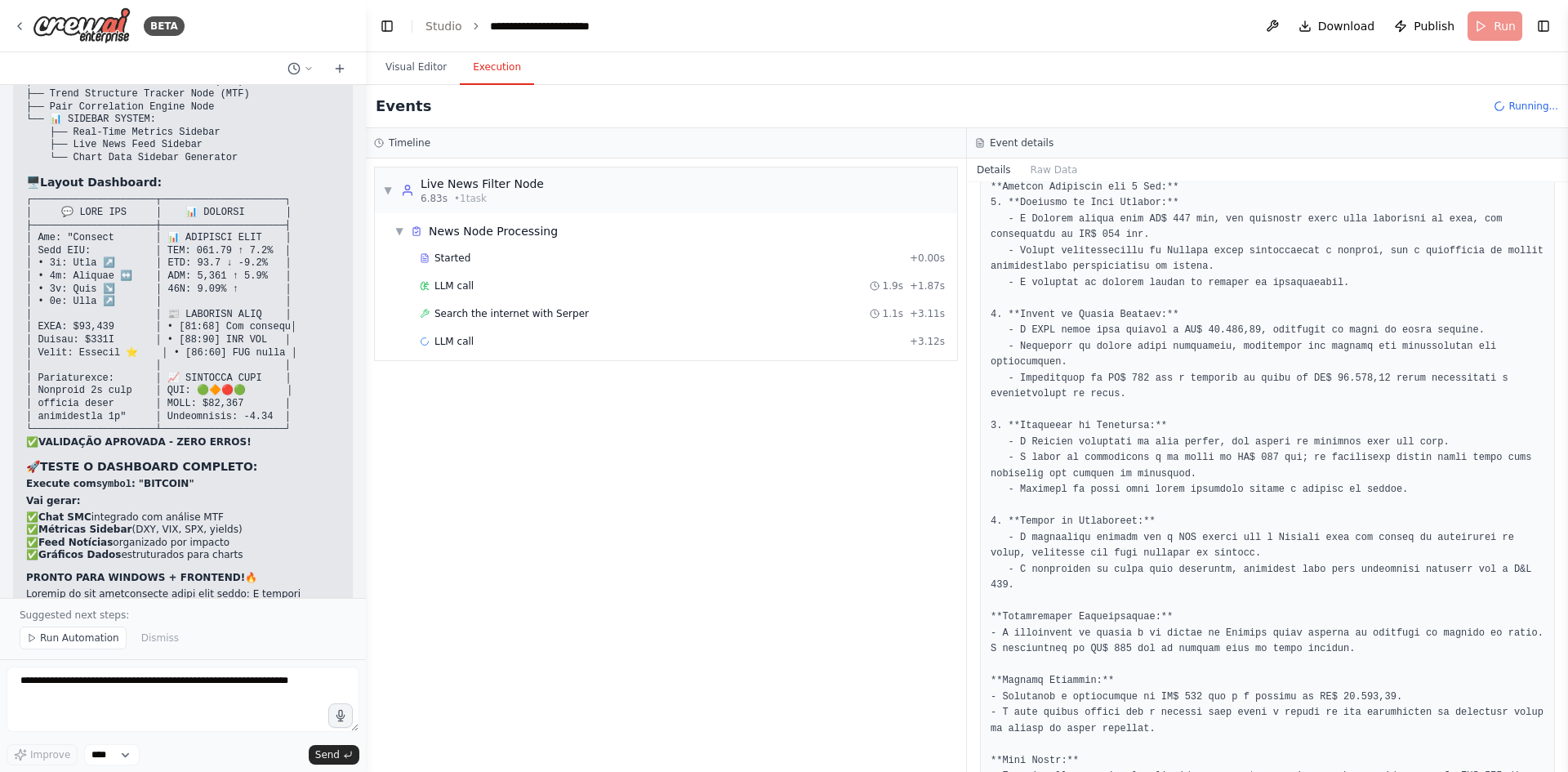
scroll to position [490, 0]
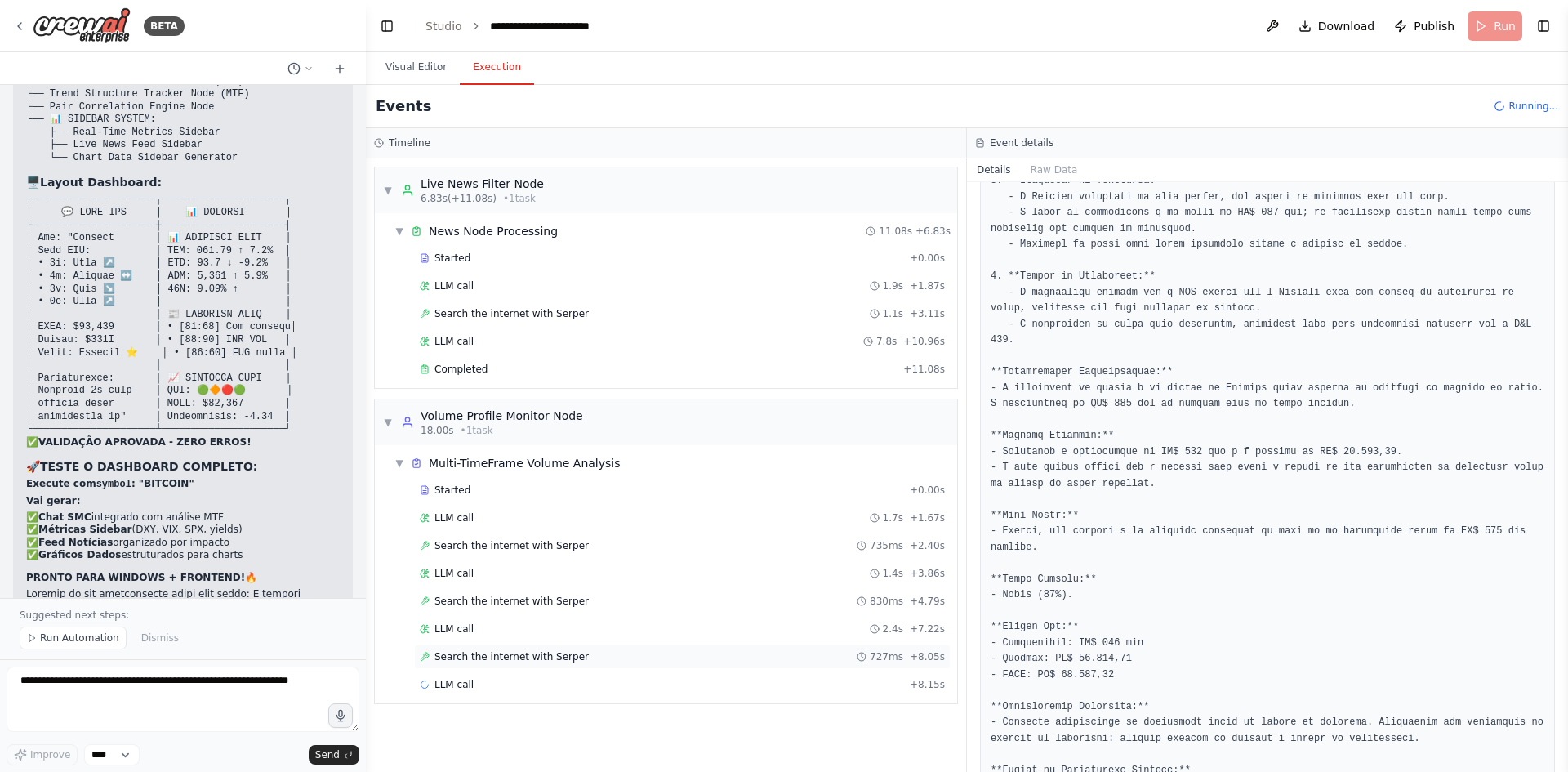
click at [582, 661] on div "Search the internet with Serper 727ms + 8.05s" at bounding box center [681, 656] width 525 height 13
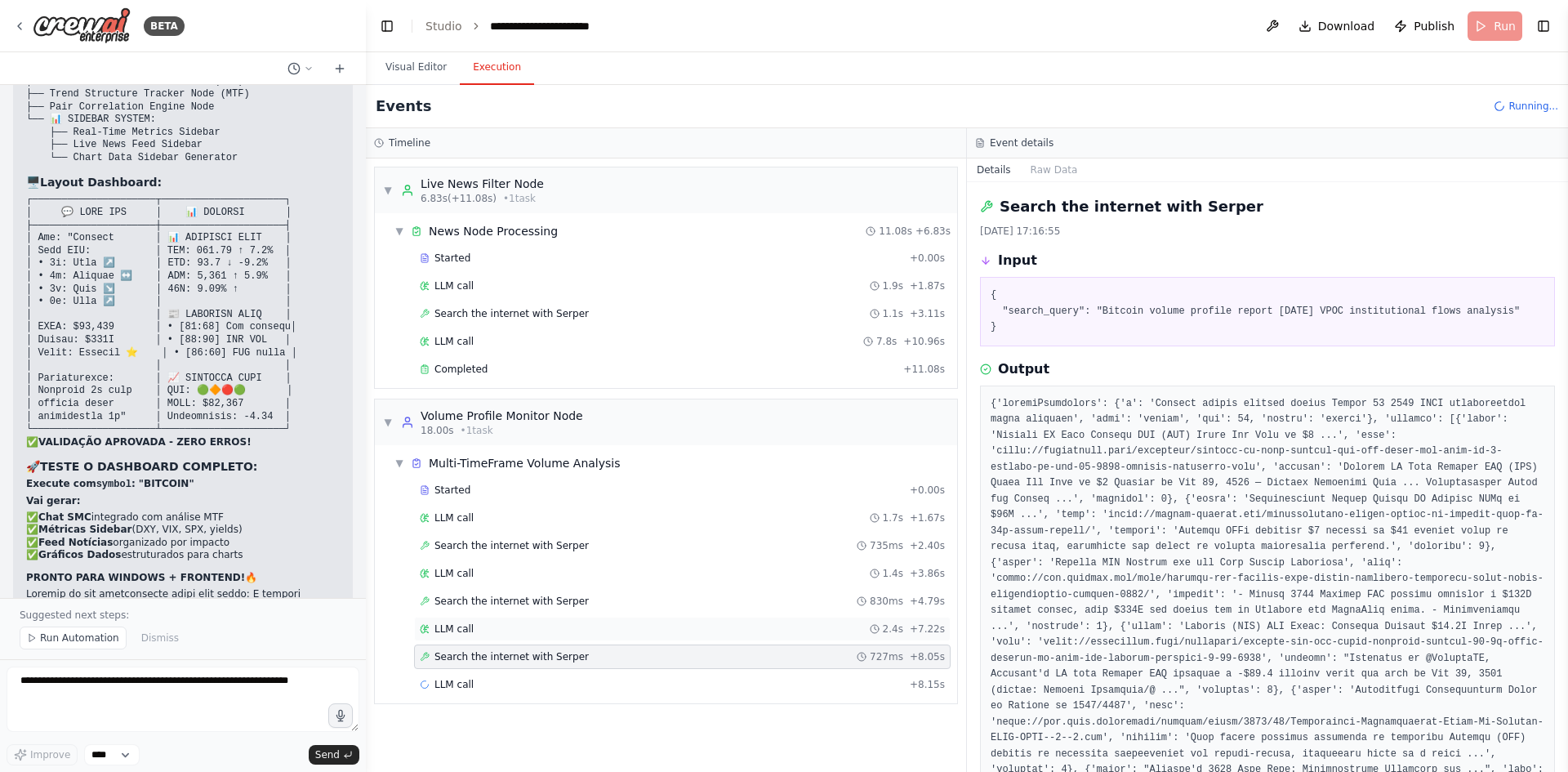
click at [612, 638] on div "LLM call 2.4s + 7.22s" at bounding box center [682, 629] width 537 height 25
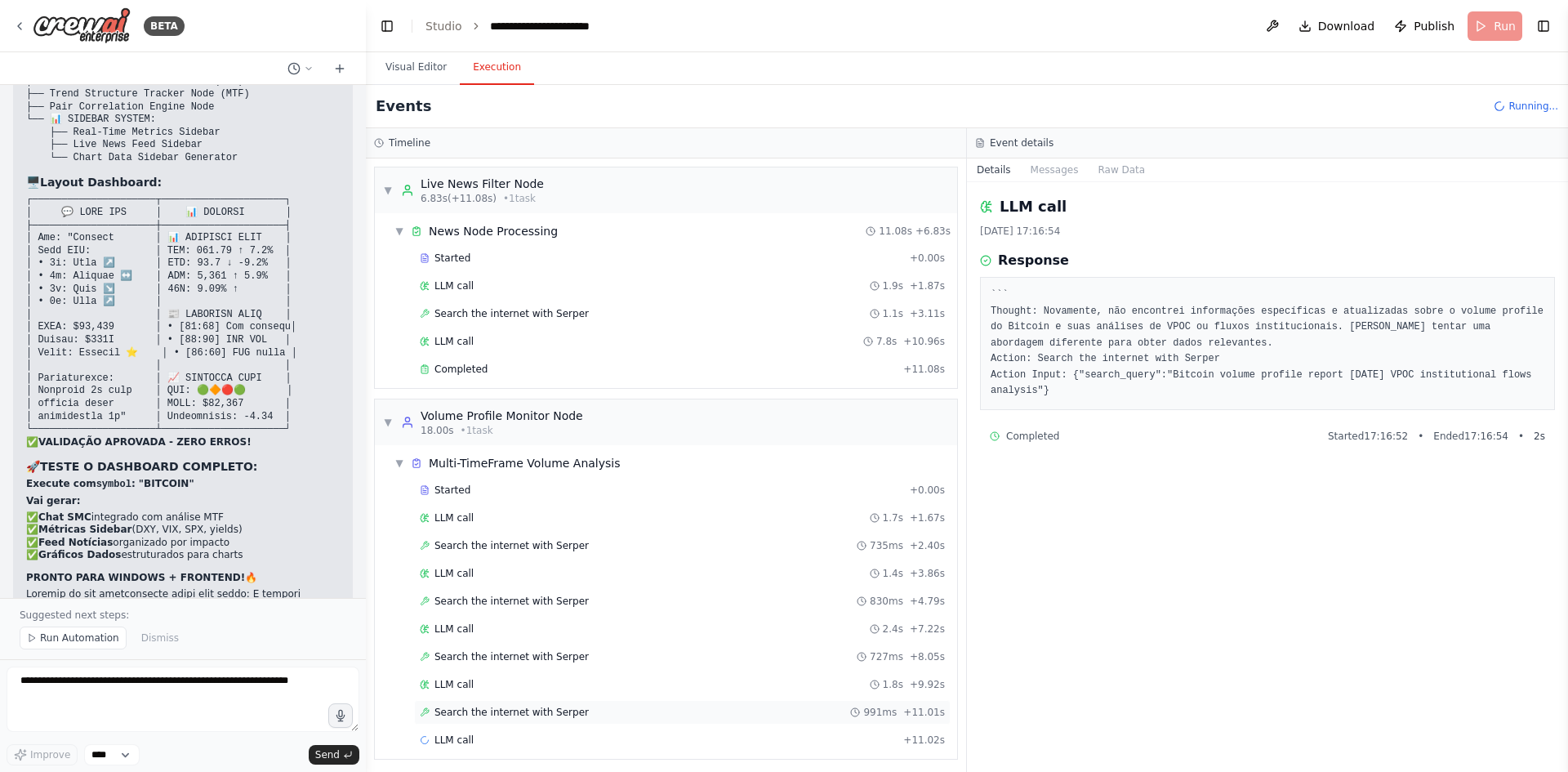
scroll to position [6, 0]
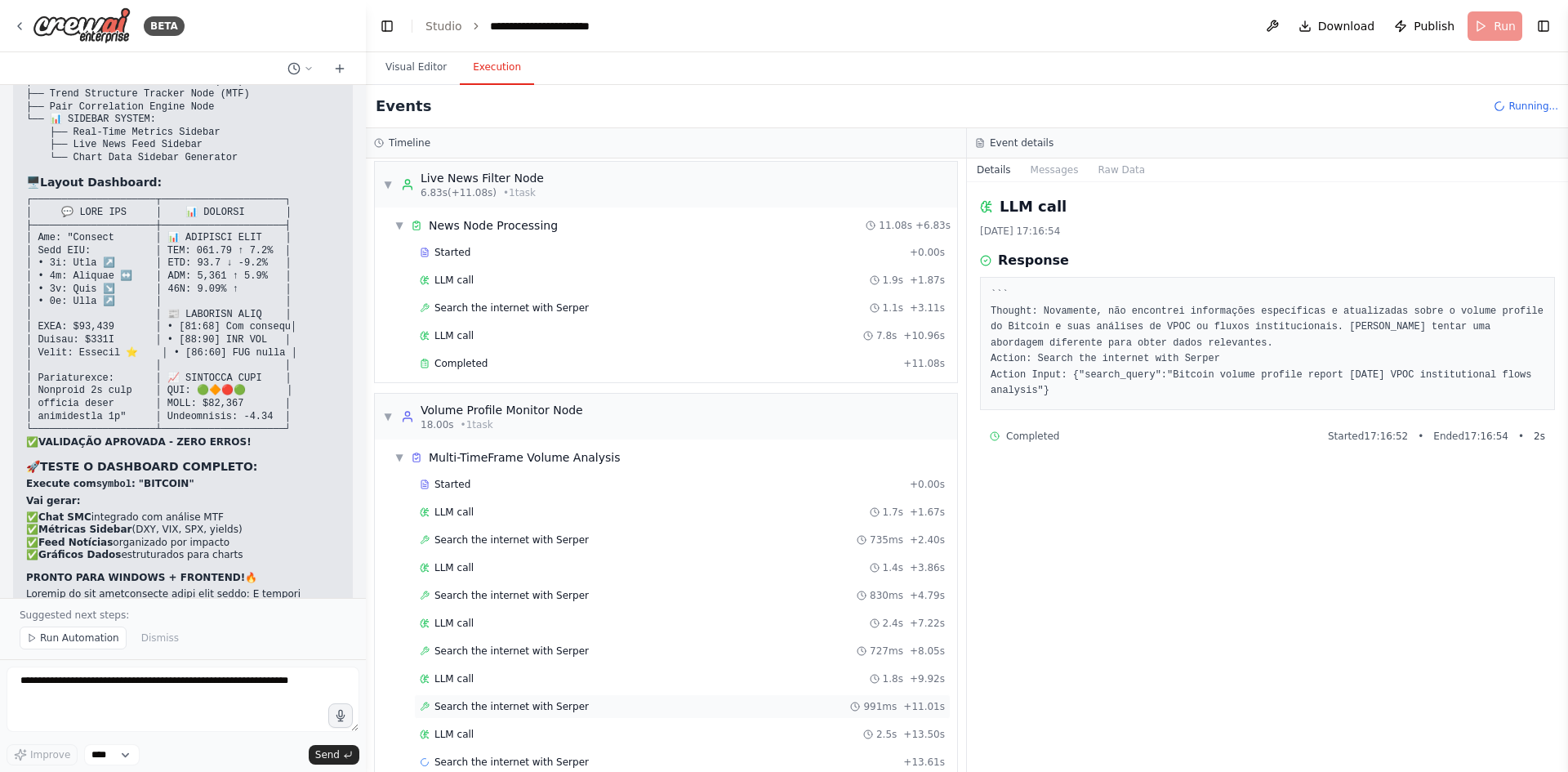
click at [626, 695] on div "Search the internet with Serper 991ms + 11.01s" at bounding box center [682, 706] width 537 height 25
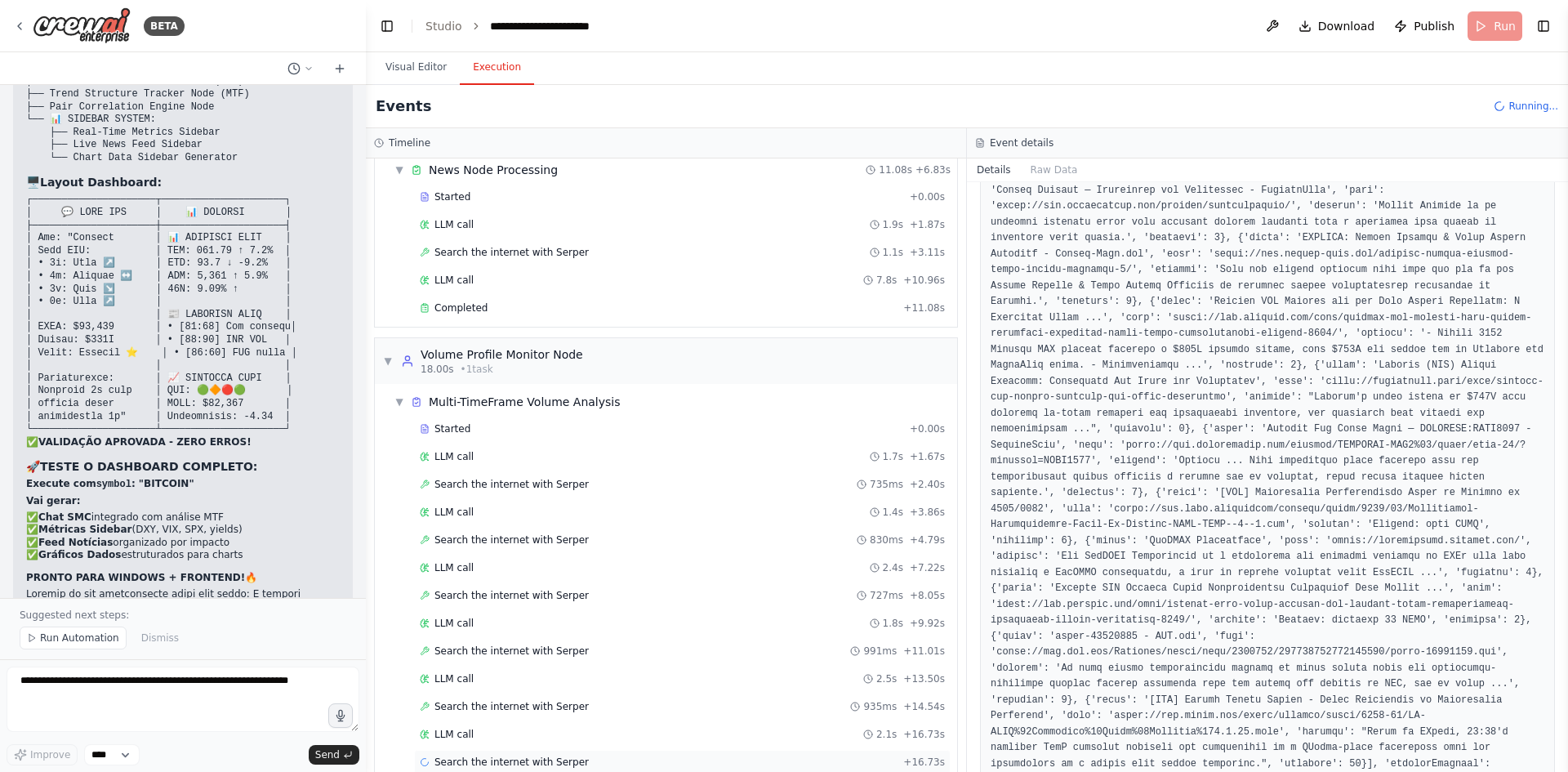
scroll to position [89, 0]
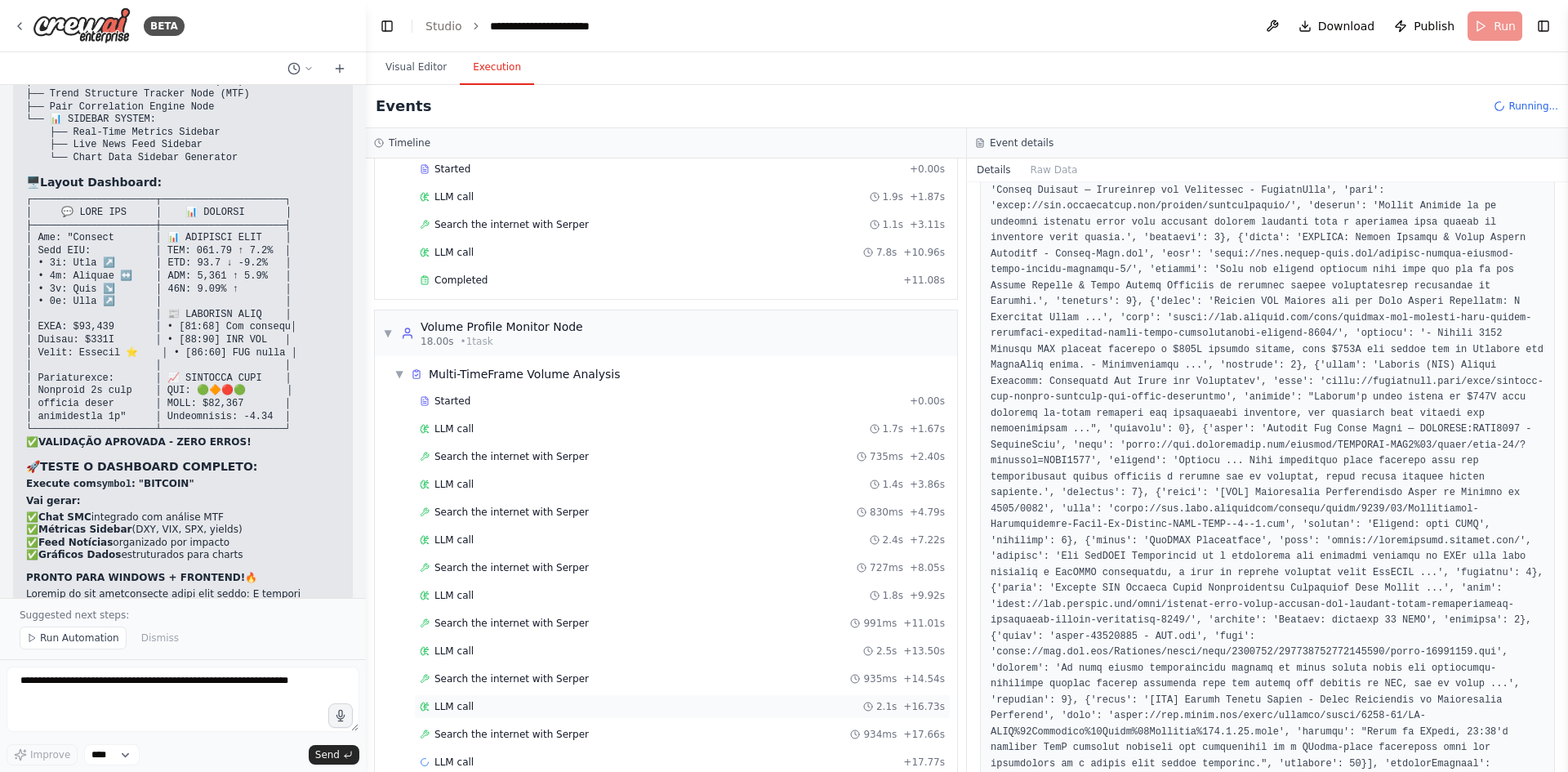
click at [523, 702] on div "LLM call 2.1s + 16.73s" at bounding box center [681, 706] width 525 height 13
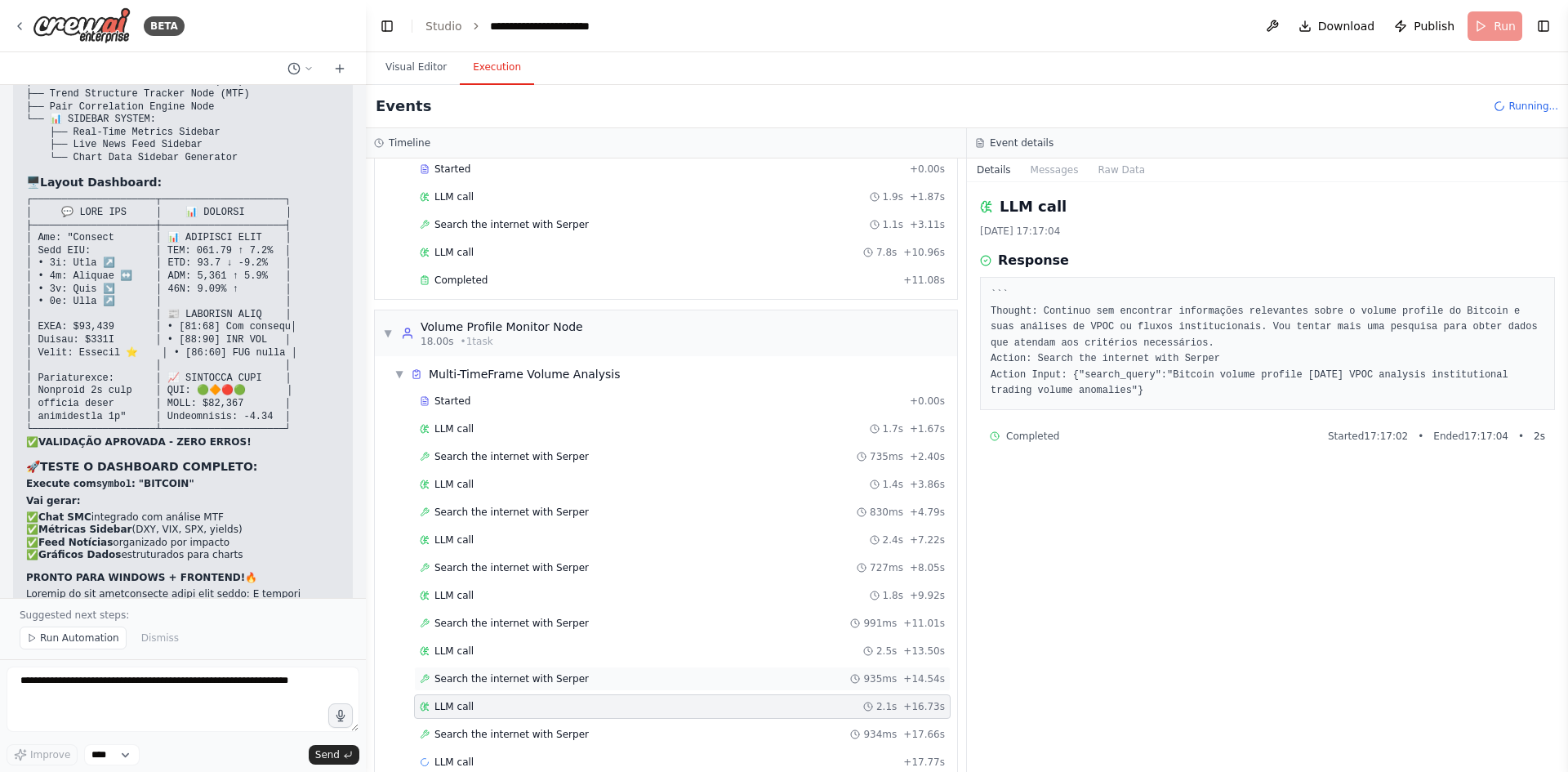
click at [565, 673] on span "Search the internet with Serper" at bounding box center [511, 678] width 154 height 13
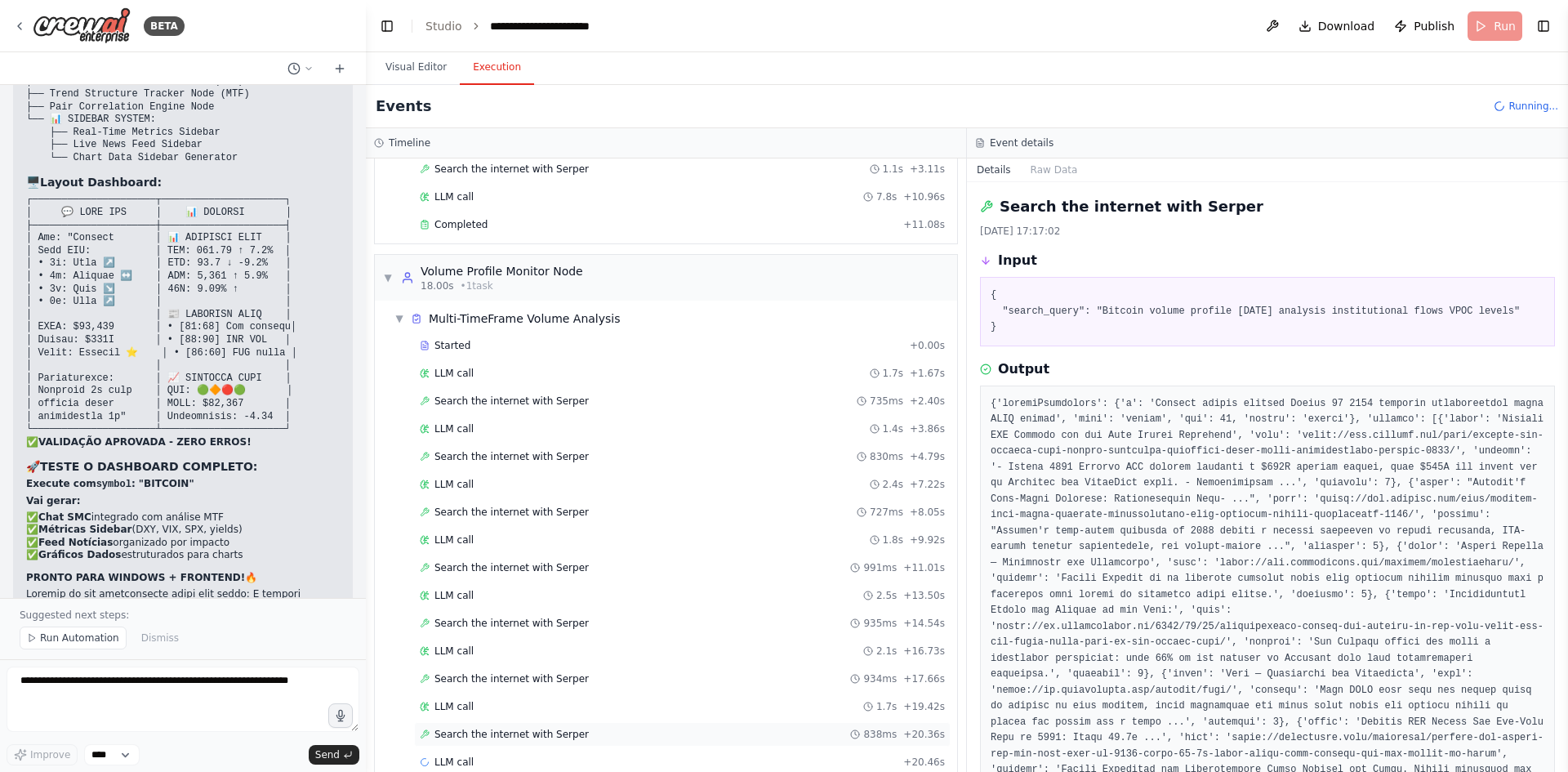
scroll to position [173, 0]
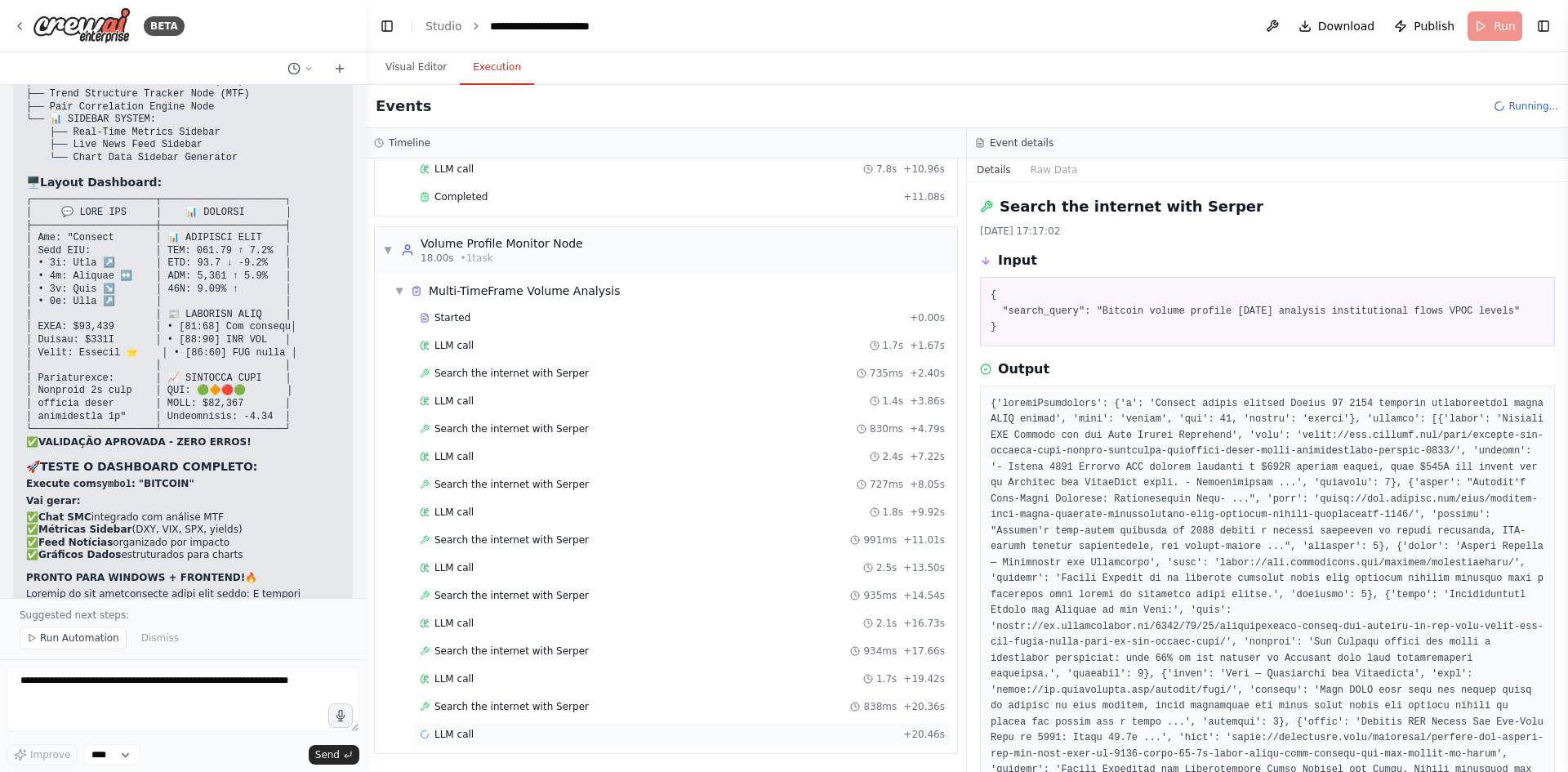
click at [524, 729] on div "LLM call + 20.46s" at bounding box center [681, 734] width 525 height 13
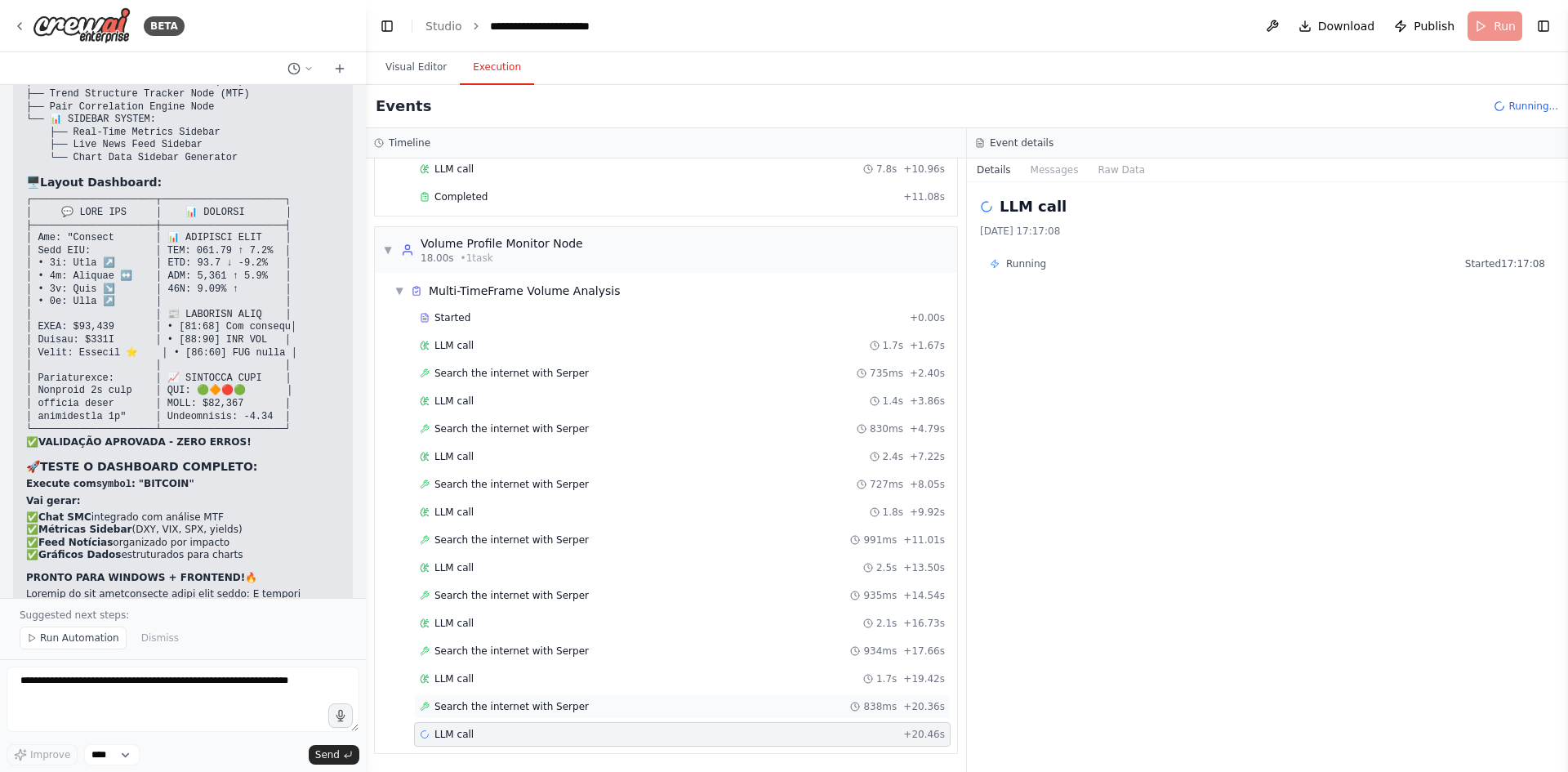
click at [529, 705] on span "Search the internet with Serper" at bounding box center [511, 706] width 154 height 13
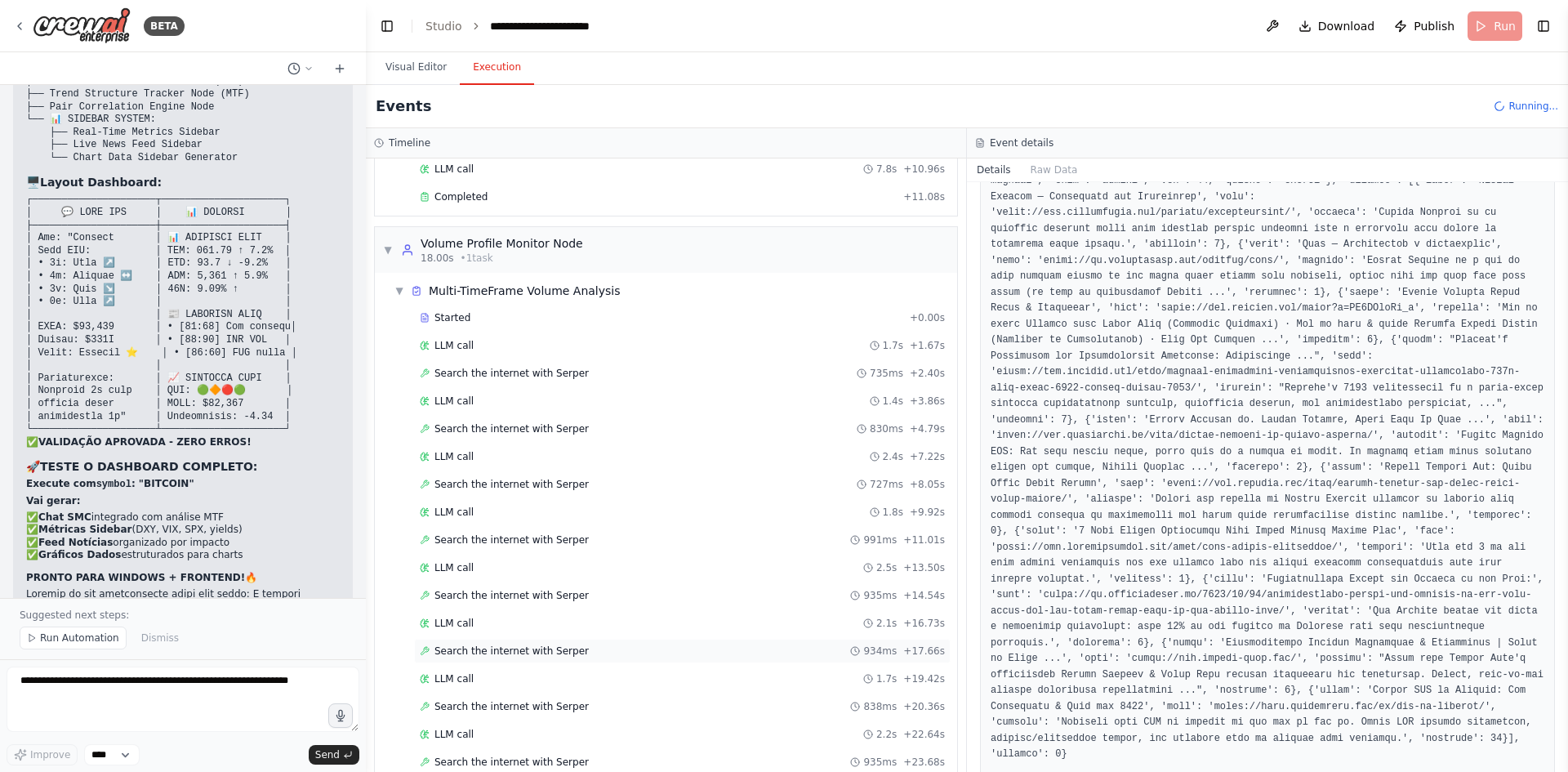
scroll to position [283, 0]
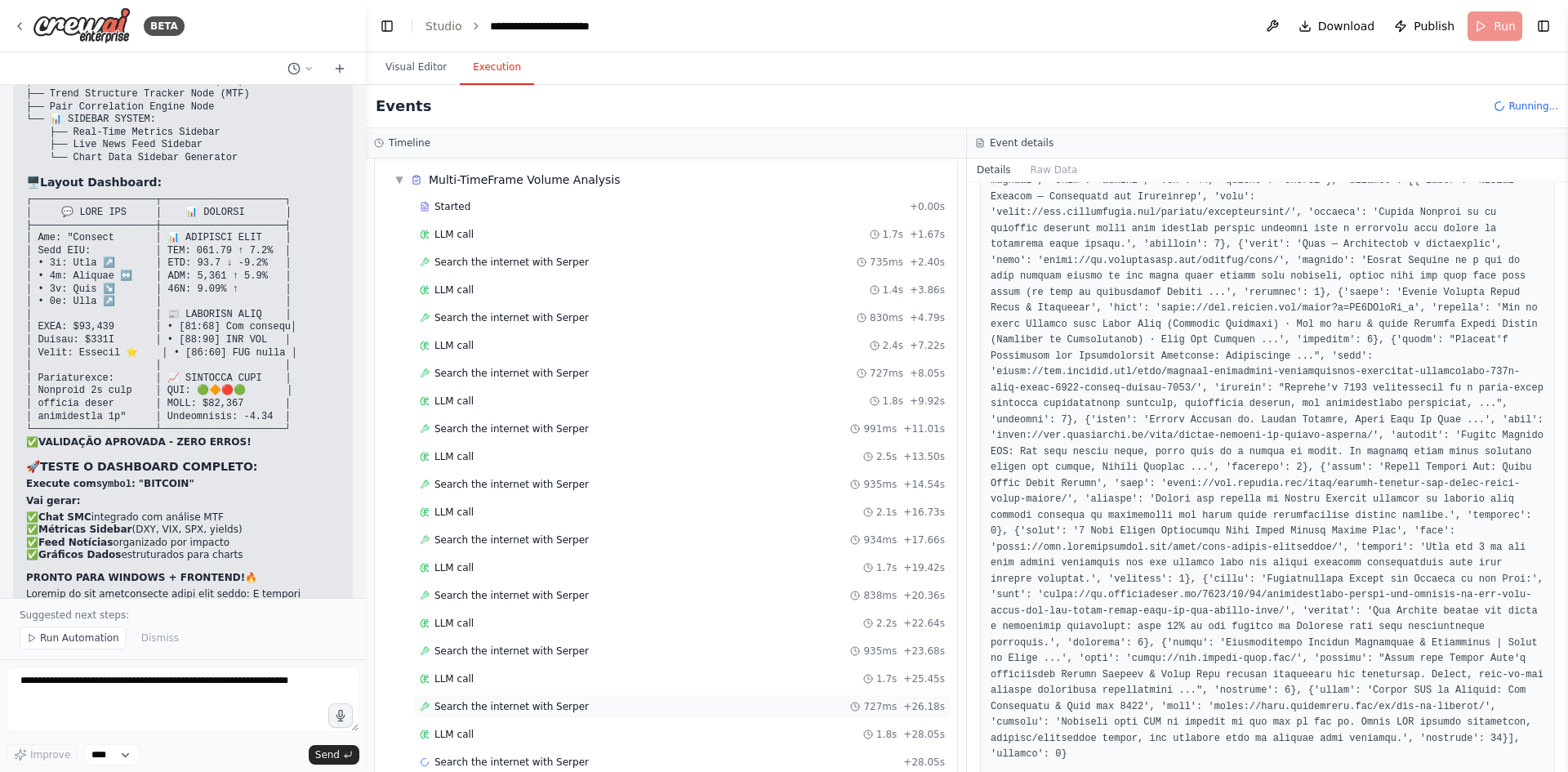
click at [478, 712] on span "Search the internet with Serper" at bounding box center [511, 706] width 154 height 13
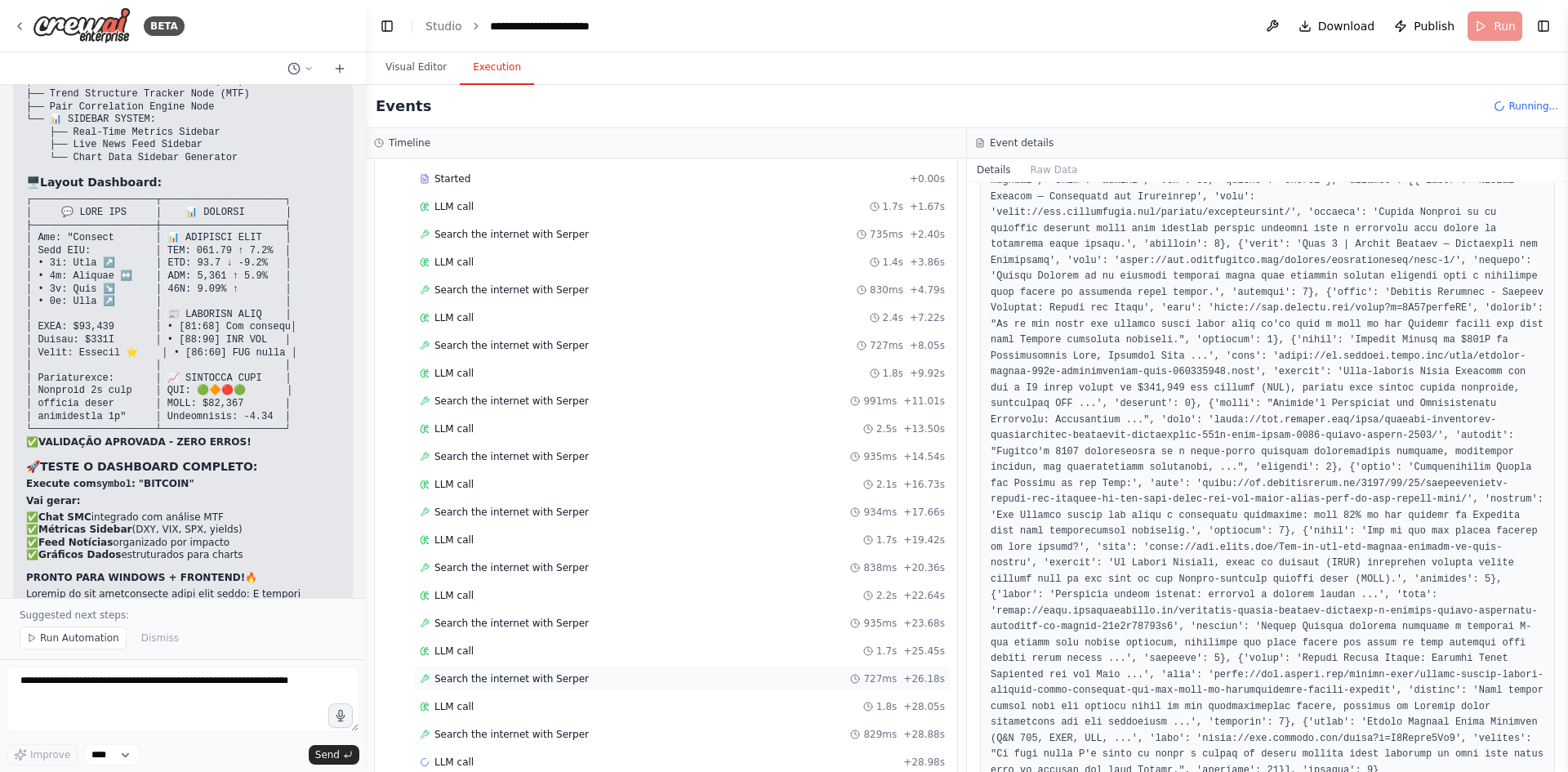
scroll to position [339, 0]
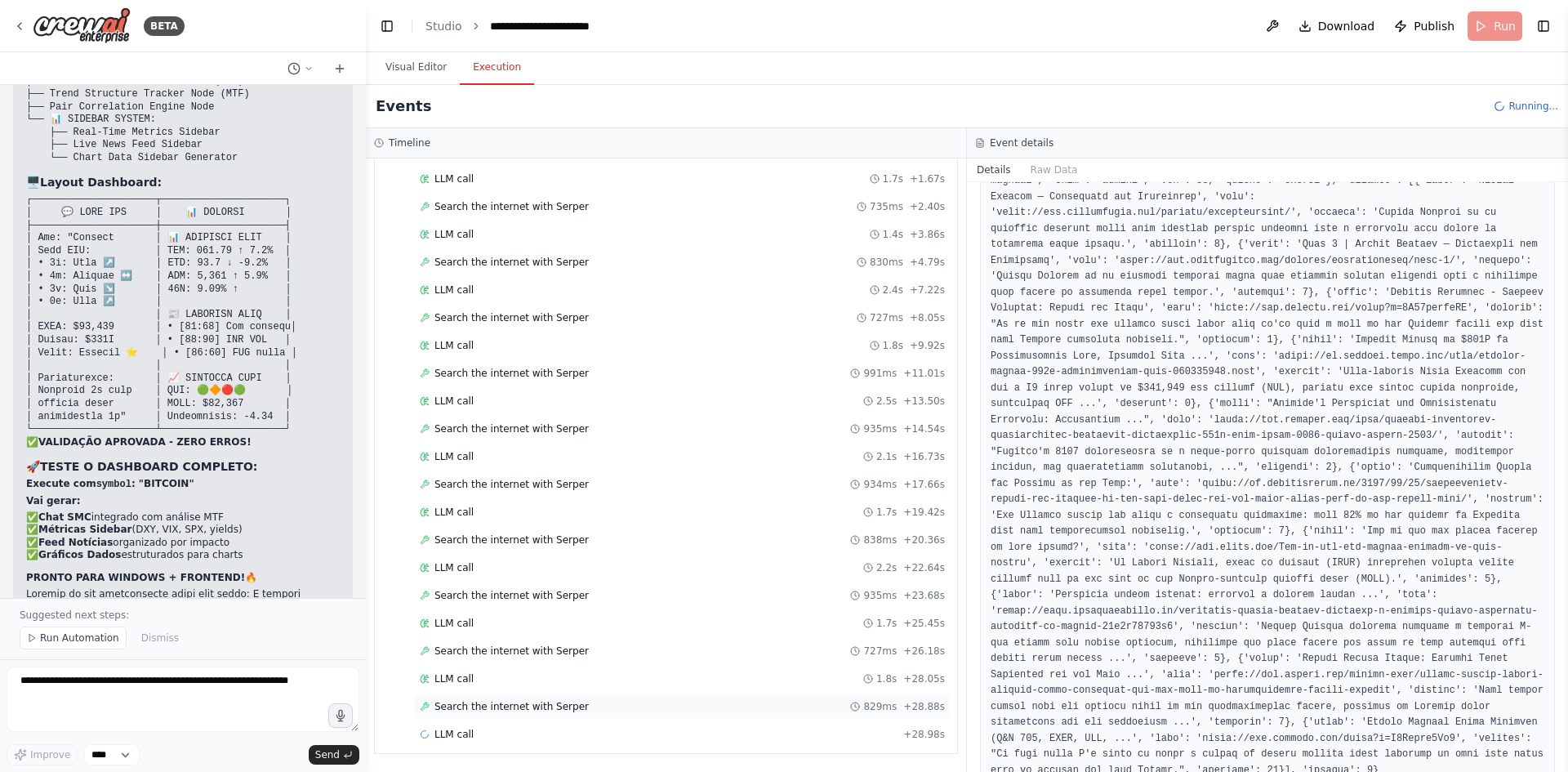
click at [648, 711] on div "Search the internet with Serper 829ms + 28.88s" at bounding box center [681, 706] width 525 height 13
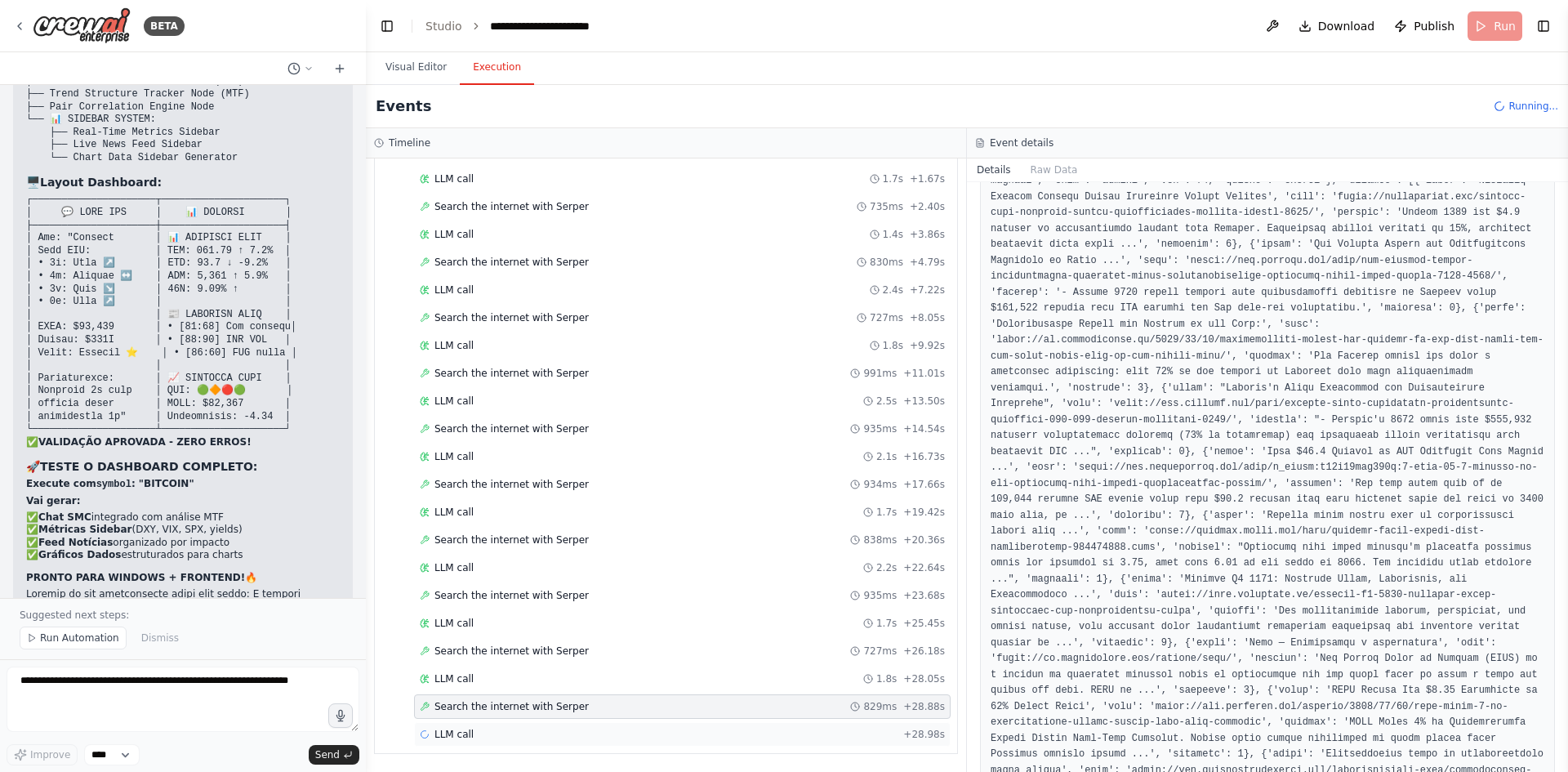
click at [542, 731] on div "LLM call + 28.98s" at bounding box center [681, 734] width 525 height 13
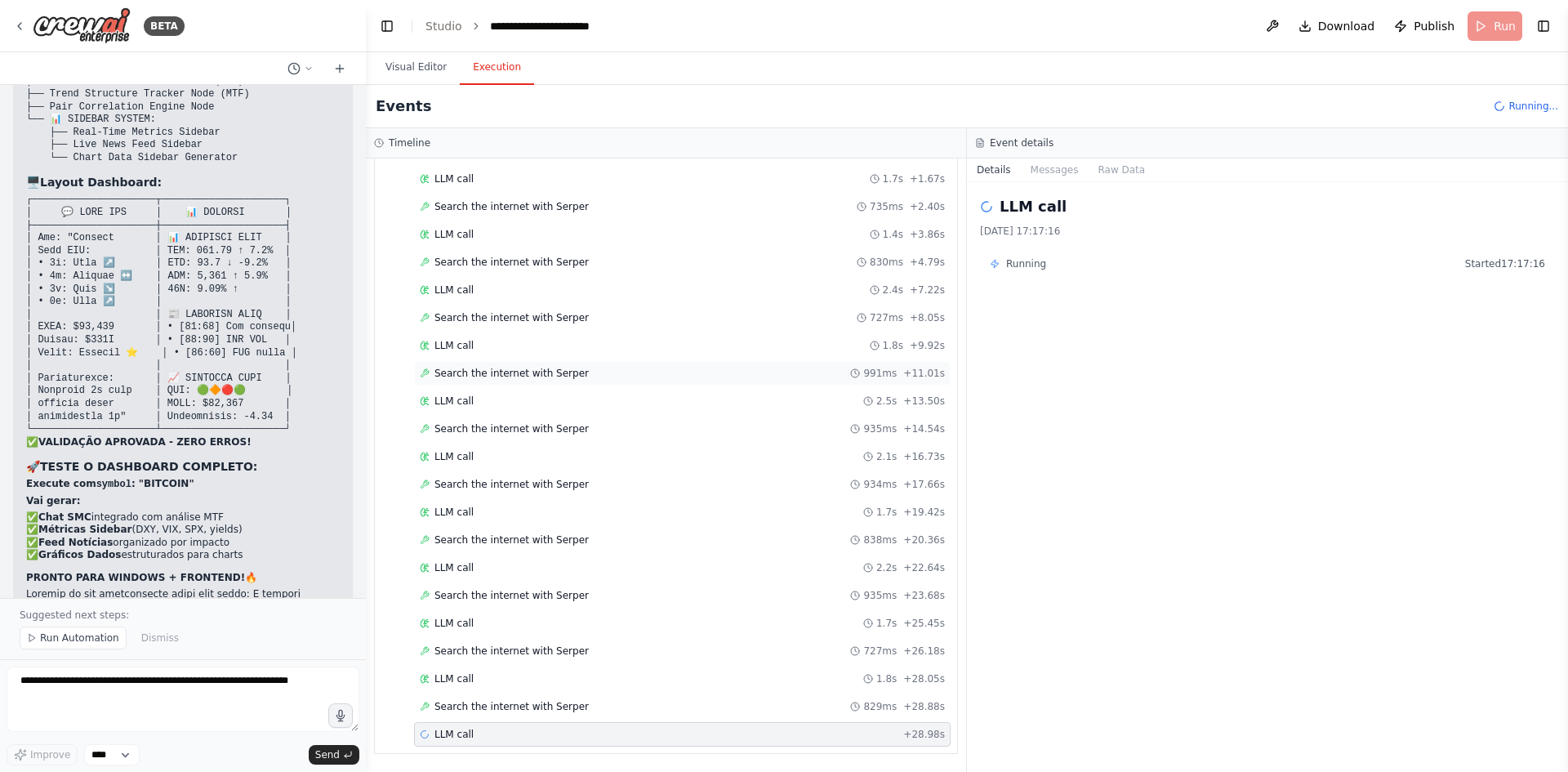
click at [684, 378] on div "Search the internet with Serper 991ms + 11.01s" at bounding box center [681, 373] width 525 height 13
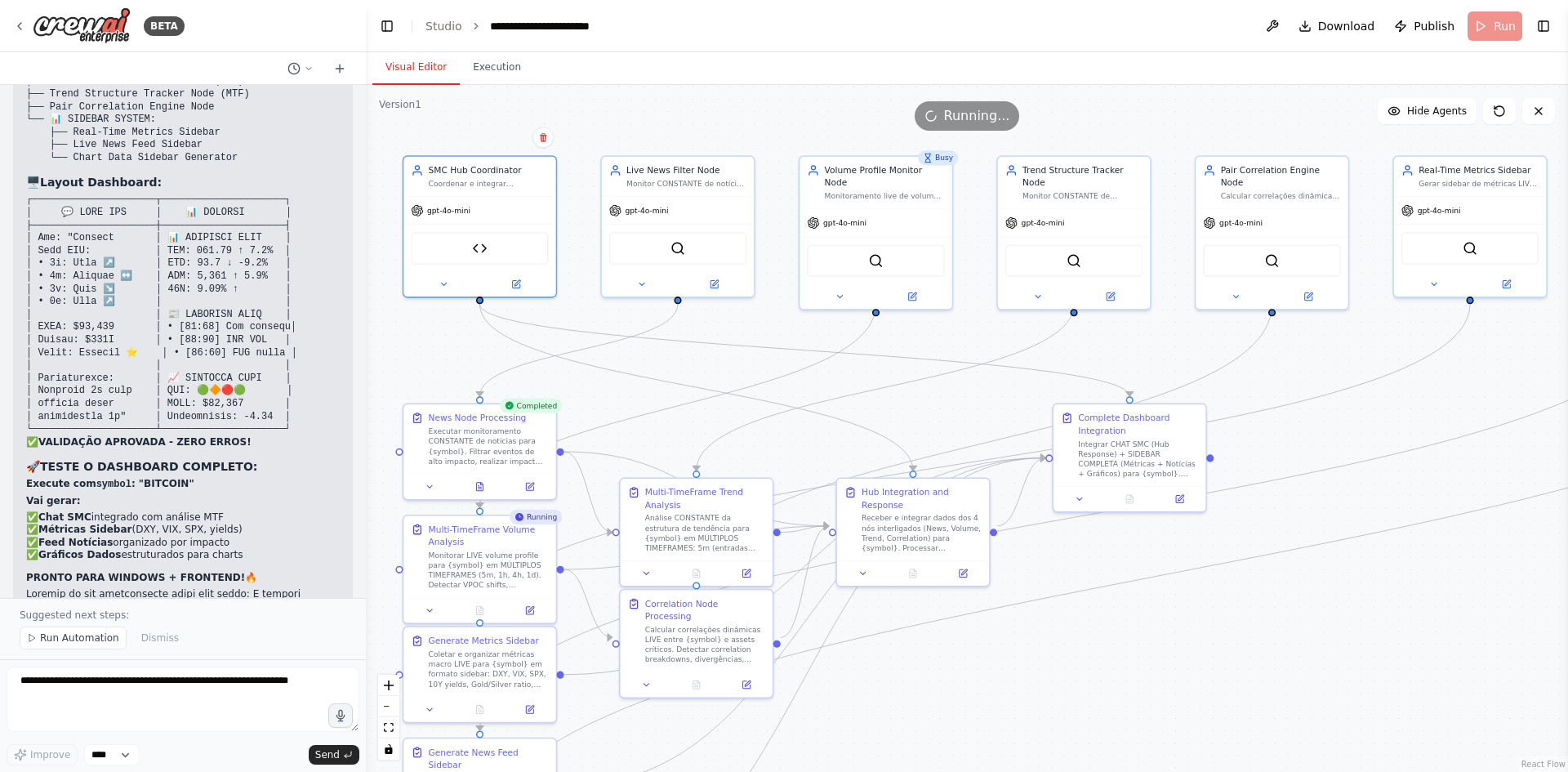
click at [419, 68] on button "Visual Editor" at bounding box center [416, 68] width 88 height 34
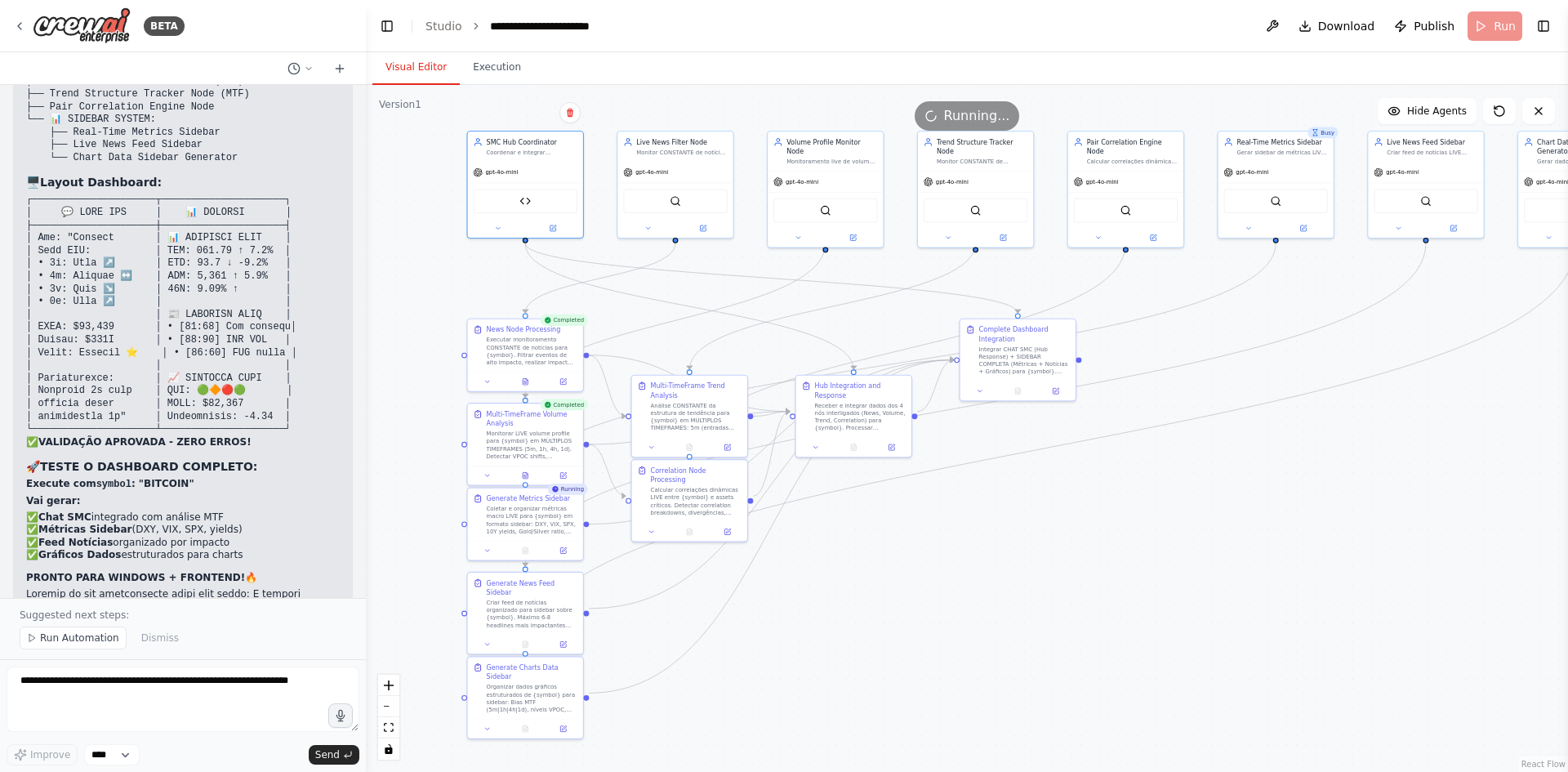
drag, startPoint x: 847, startPoint y: 722, endPoint x: 895, endPoint y: 594, distance: 136.7
click at [895, 594] on div ".deletable-edge-delete-btn { width: 20px; height: 20px; border: 0px solid #ffff…" at bounding box center [966, 428] width 1202 height 687
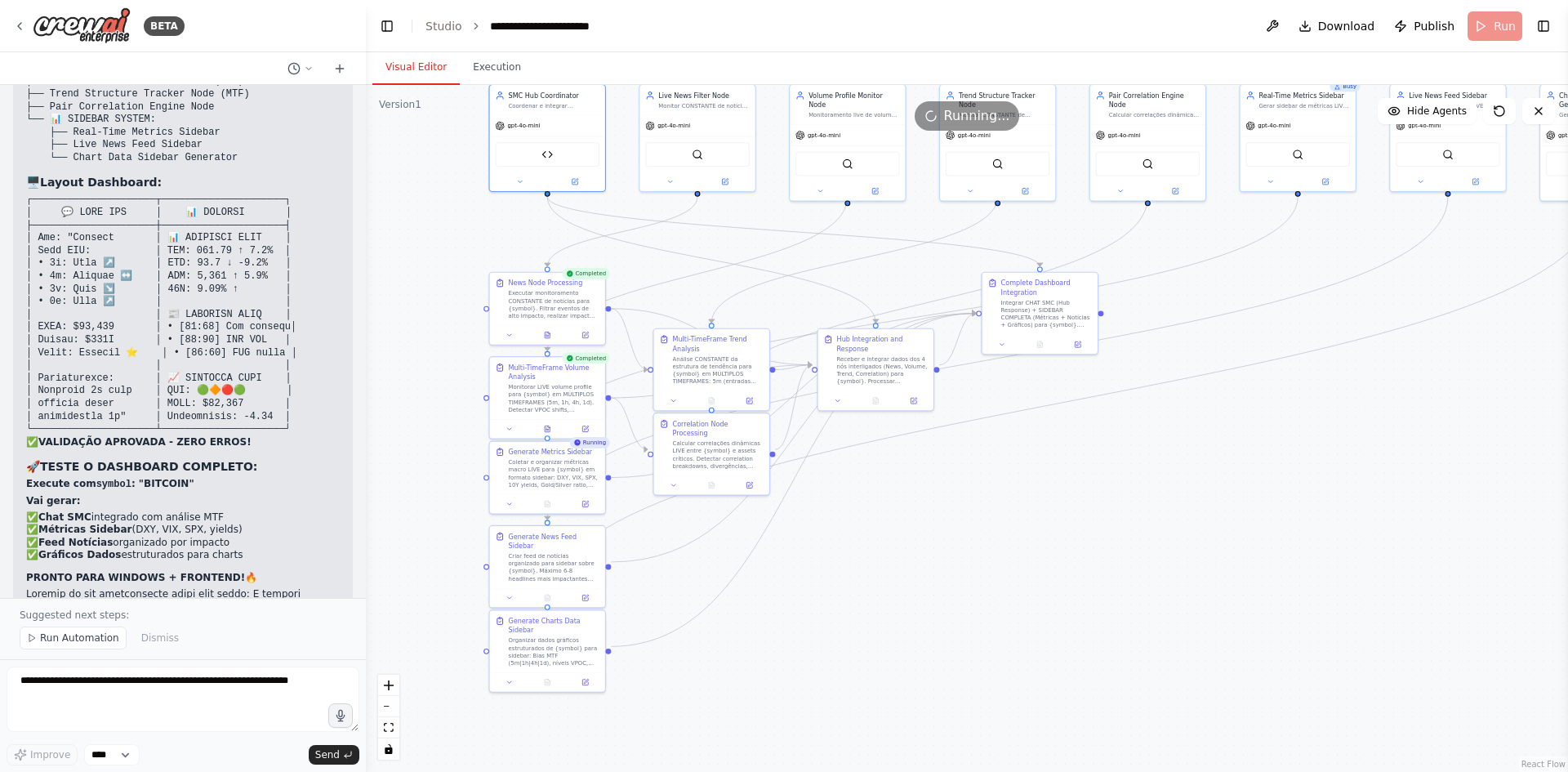
drag, startPoint x: 1004, startPoint y: 603, endPoint x: 1026, endPoint y: 558, distance: 50.1
click at [1026, 558] on div ".deletable-edge-delete-btn { width: 20px; height: 20px; border: 0px solid #ffff…" at bounding box center [966, 428] width 1202 height 687
click at [1416, 115] on span "Hide Agents" at bounding box center [1437, 111] width 60 height 13
click at [1416, 115] on span "Show Agents" at bounding box center [1434, 111] width 64 height 13
click at [1416, 115] on span "Hide Agents" at bounding box center [1437, 111] width 60 height 13
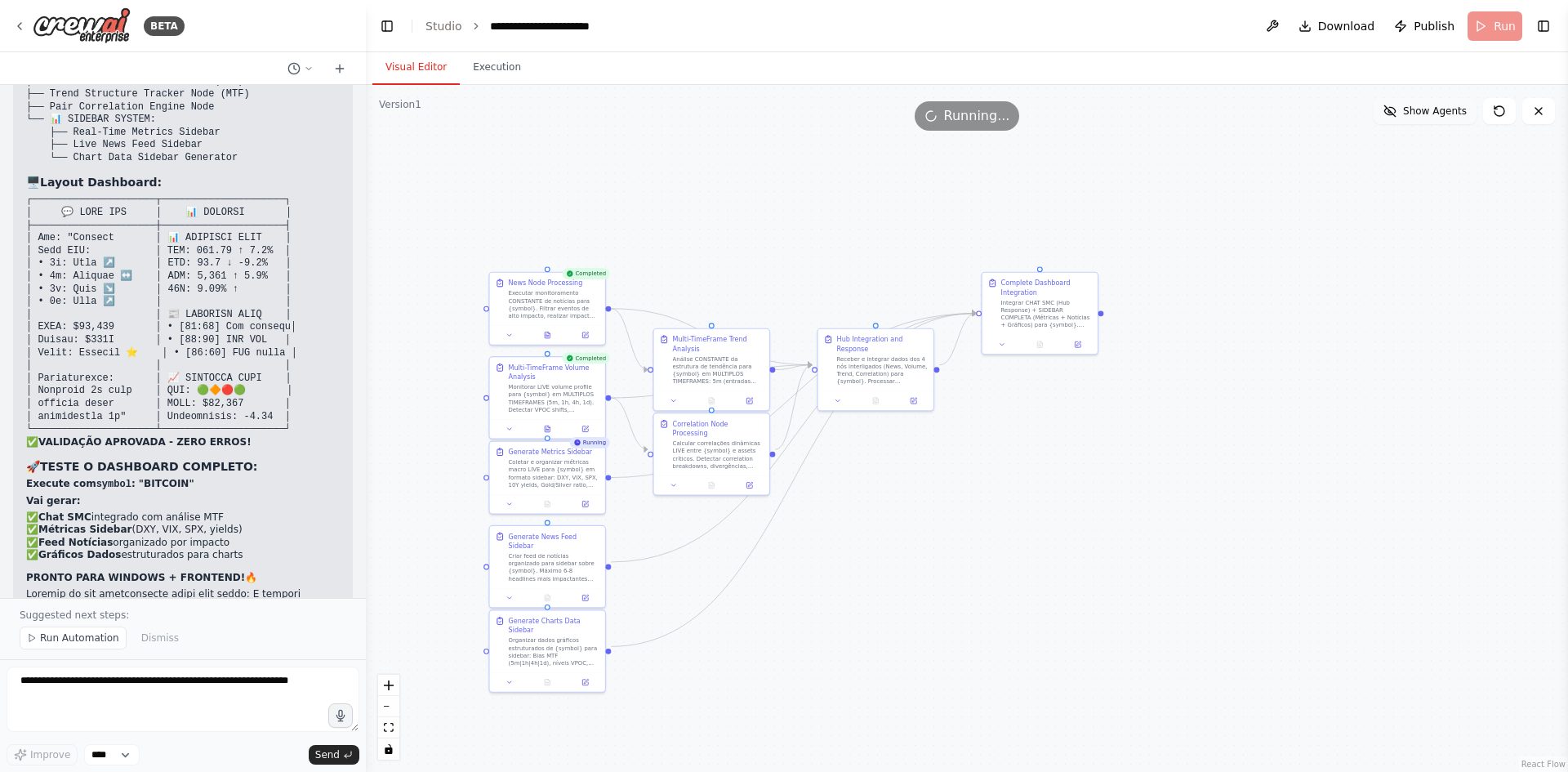
click at [1416, 115] on span "Show Agents" at bounding box center [1434, 111] width 64 height 13
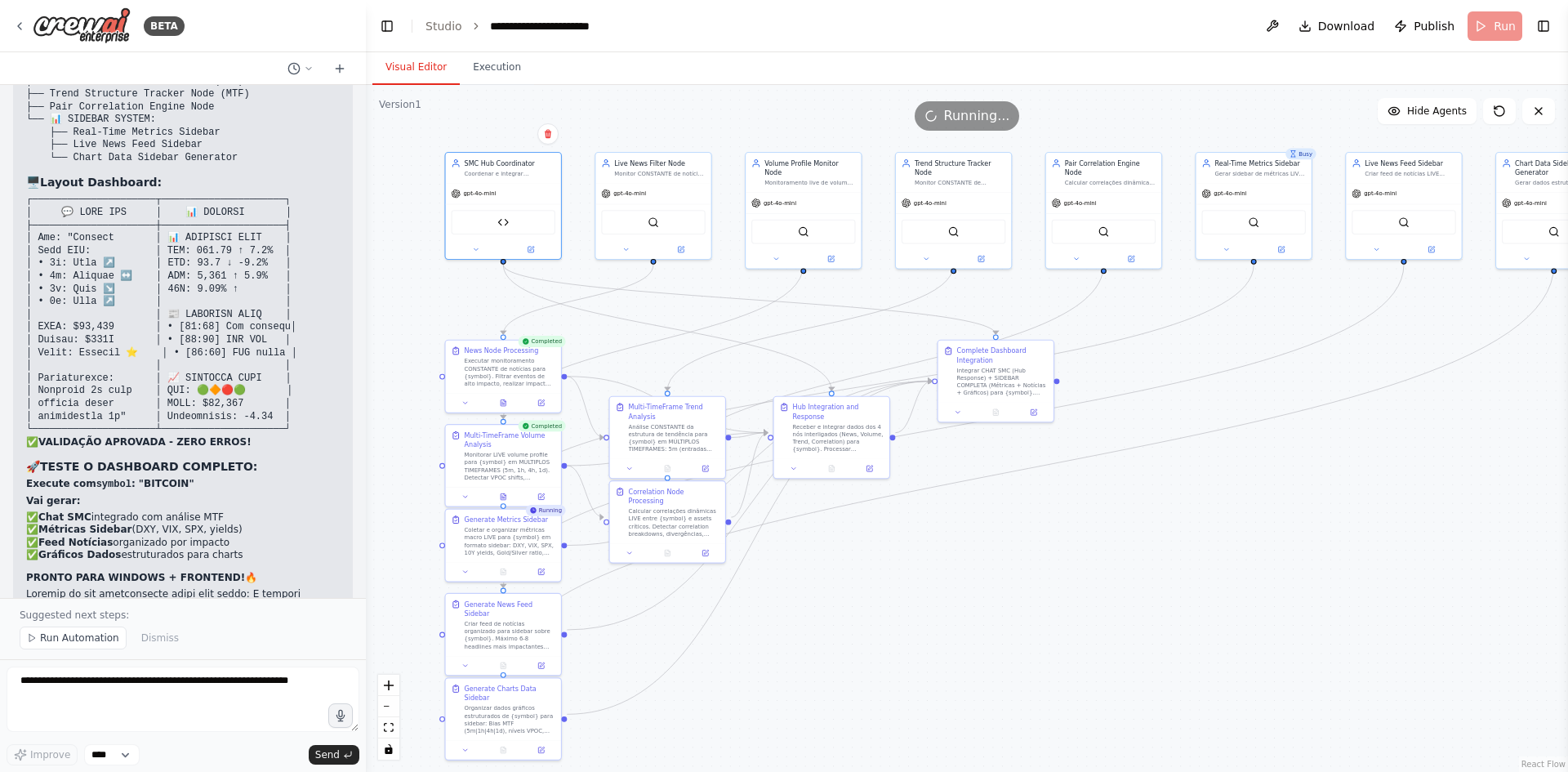
drag, startPoint x: 1209, startPoint y: 394, endPoint x: 1165, endPoint y: 461, distance: 80.2
click at [1165, 461] on div ".deletable-edge-delete-btn { width: 20px; height: 20px; border: 0px solid #ffff…" at bounding box center [966, 428] width 1202 height 687
click at [483, 61] on button "Execution" at bounding box center [496, 68] width 74 height 34
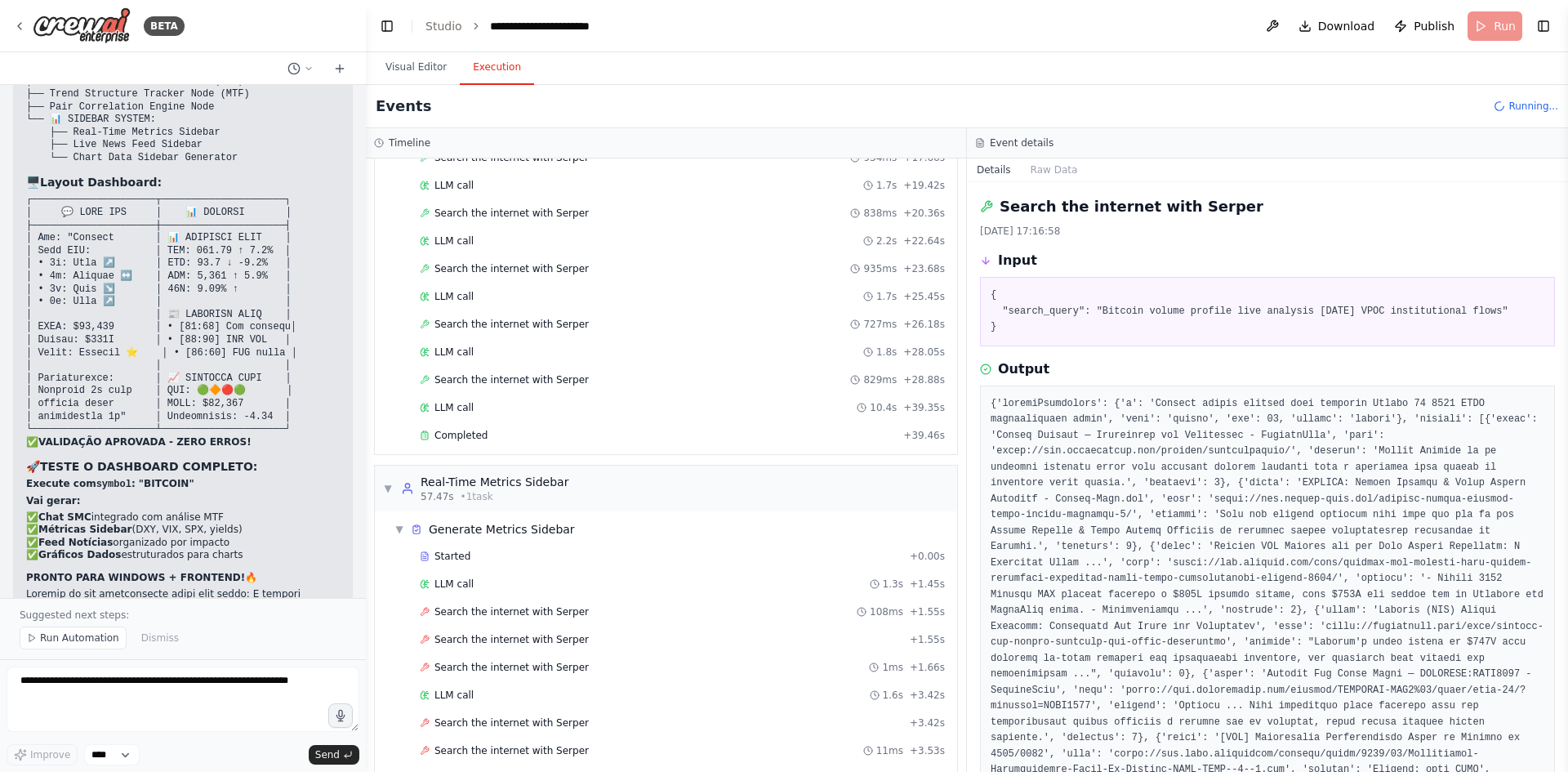
scroll to position [1074, 0]
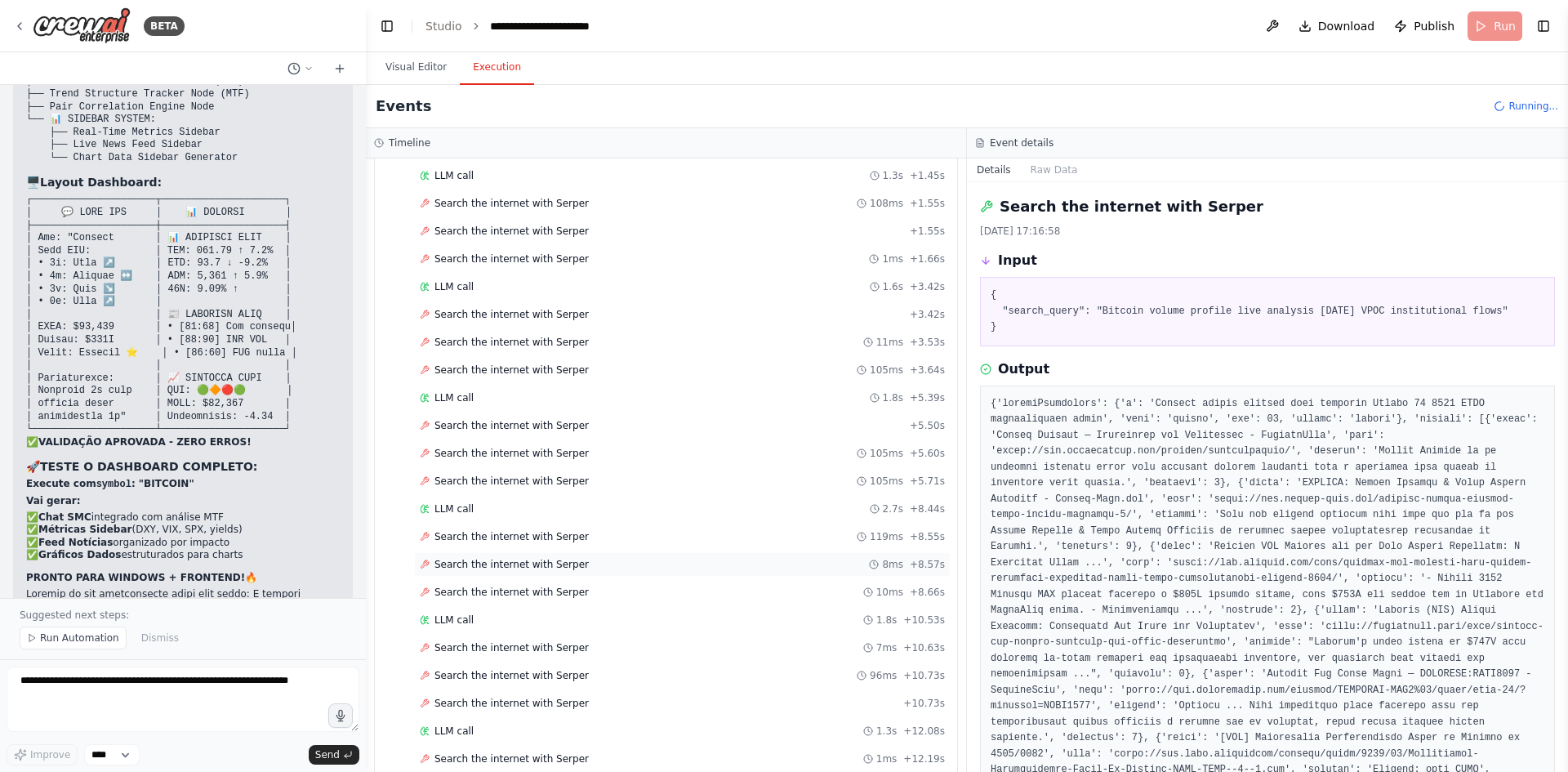
click at [561, 557] on div "Search the internet with Serper 8ms + 8.57s" at bounding box center [682, 564] width 537 height 25
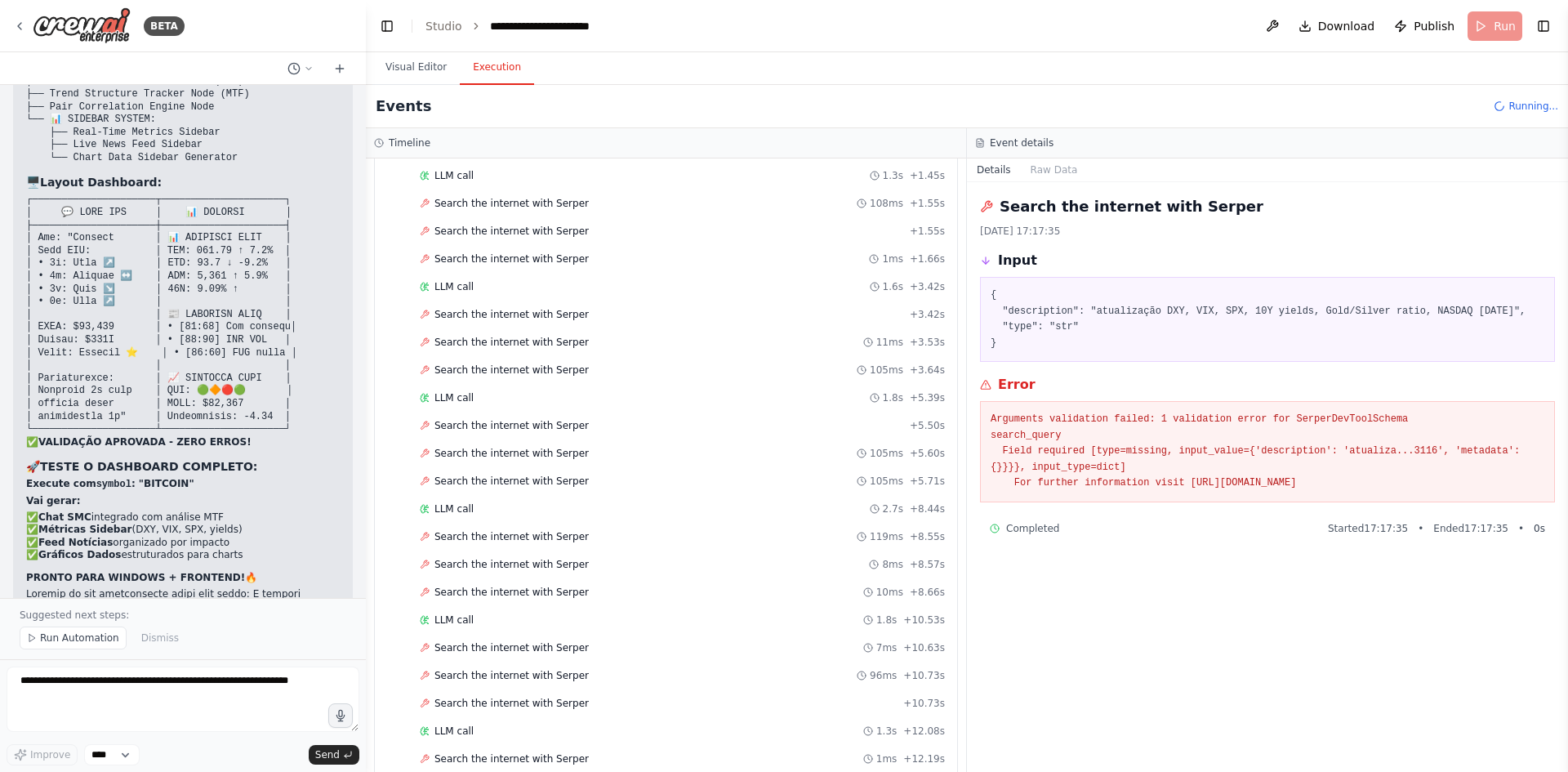
drag, startPoint x: 1450, startPoint y: 502, endPoint x: 989, endPoint y: 419, distance: 468.4
click at [989, 419] on div "Arguments validation failed: 1 validation error for SerperDevToolSchema search_…" at bounding box center [1268, 451] width 575 height 101
copy pre "Arguments validation failed: 1 validation error for SerperDevToolSchema search_…"
click at [159, 688] on textarea at bounding box center [183, 699] width 353 height 66
type textarea "**********"
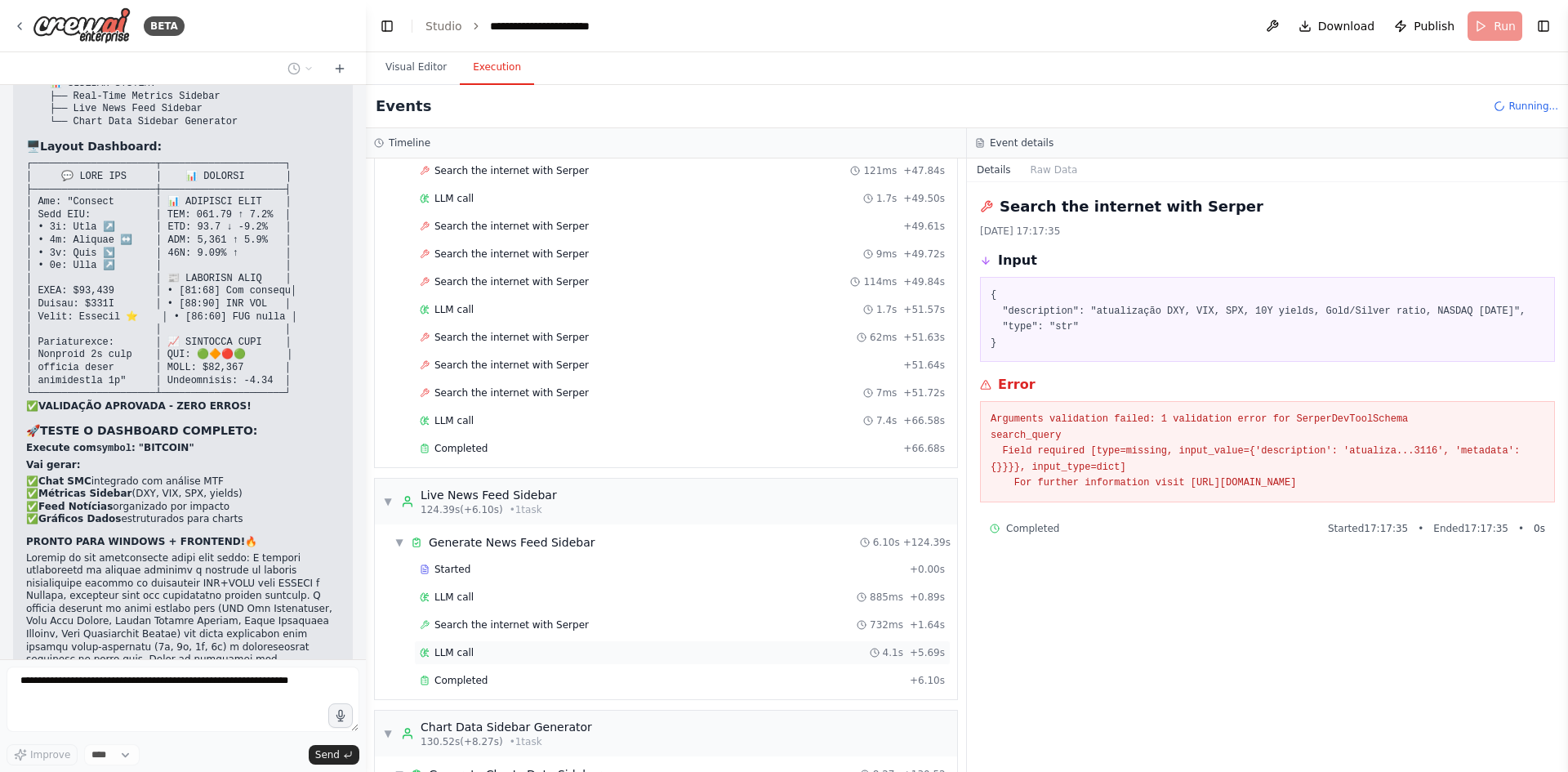
scroll to position [3934, 0]
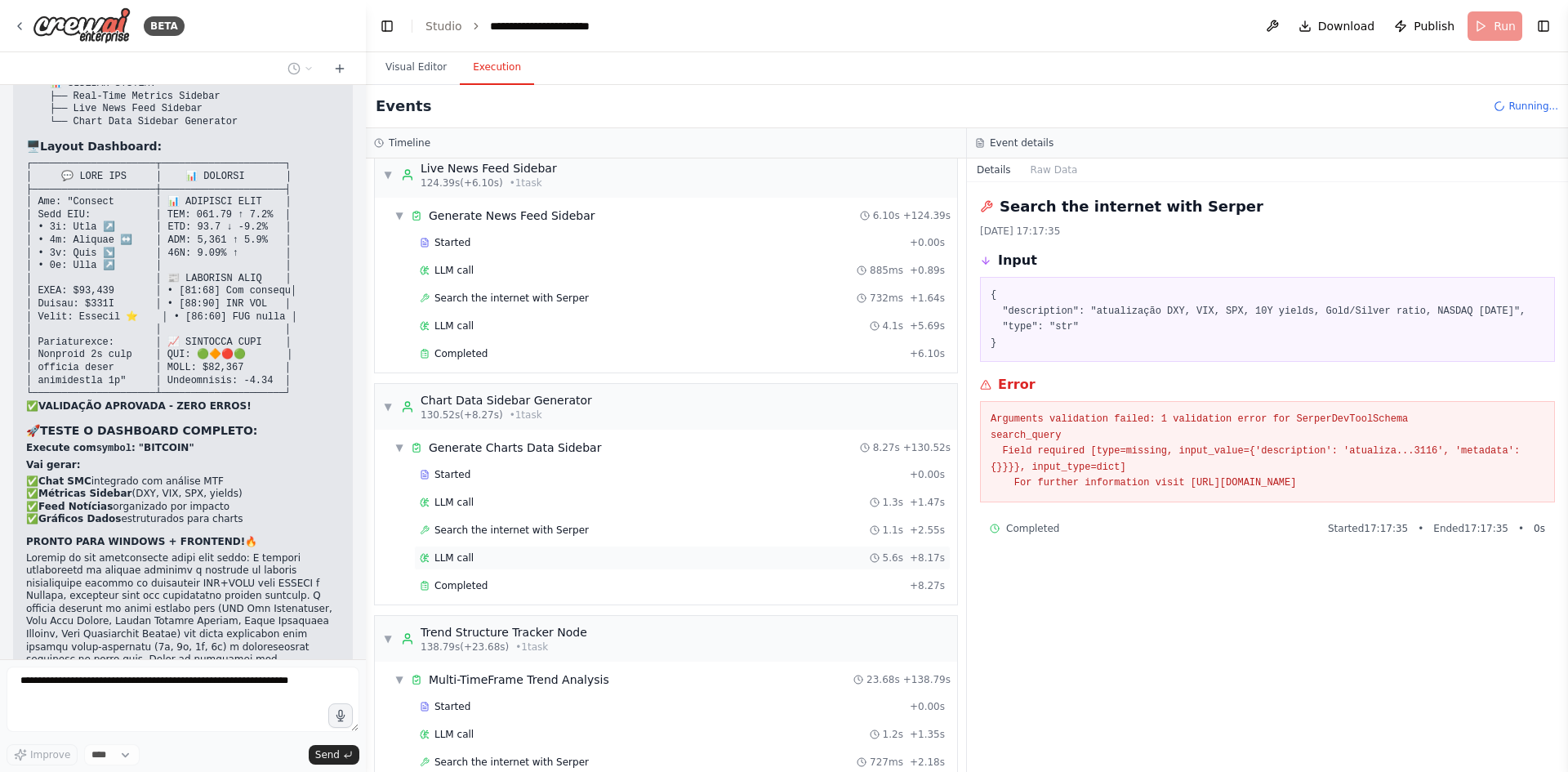
click at [630, 552] on div "LLM call 5.6s + 8.17s" at bounding box center [681, 558] width 525 height 13
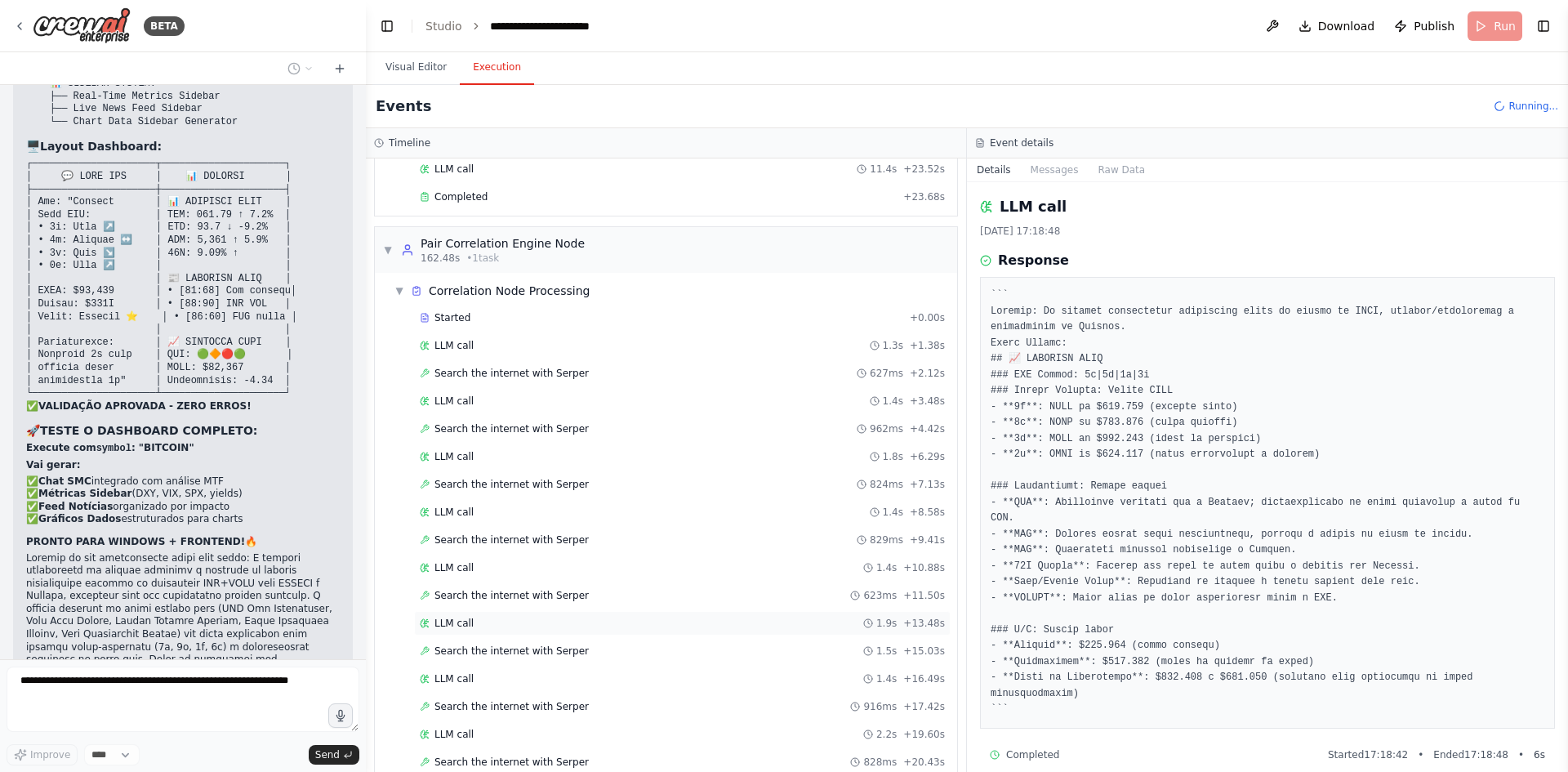
scroll to position [4834, 0]
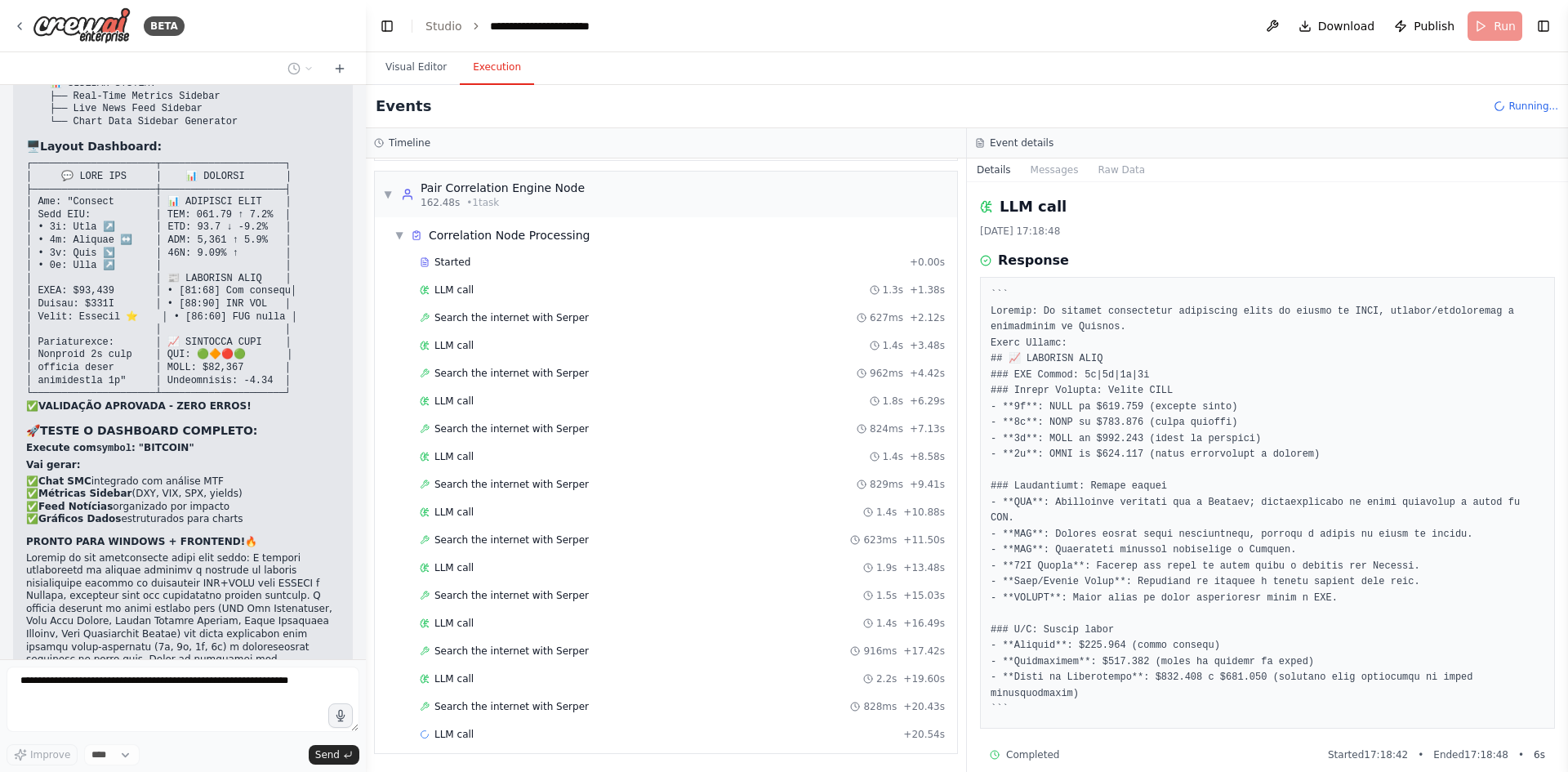
click at [546, 719] on div "Started + 0.00s LLM call 1.3s + 1.38s Search the internet with Serper 627ms + 2…" at bounding box center [672, 500] width 569 height 500
click at [565, 699] on div "Search the internet with Serper 828ms + 20.43s" at bounding box center [682, 706] width 537 height 25
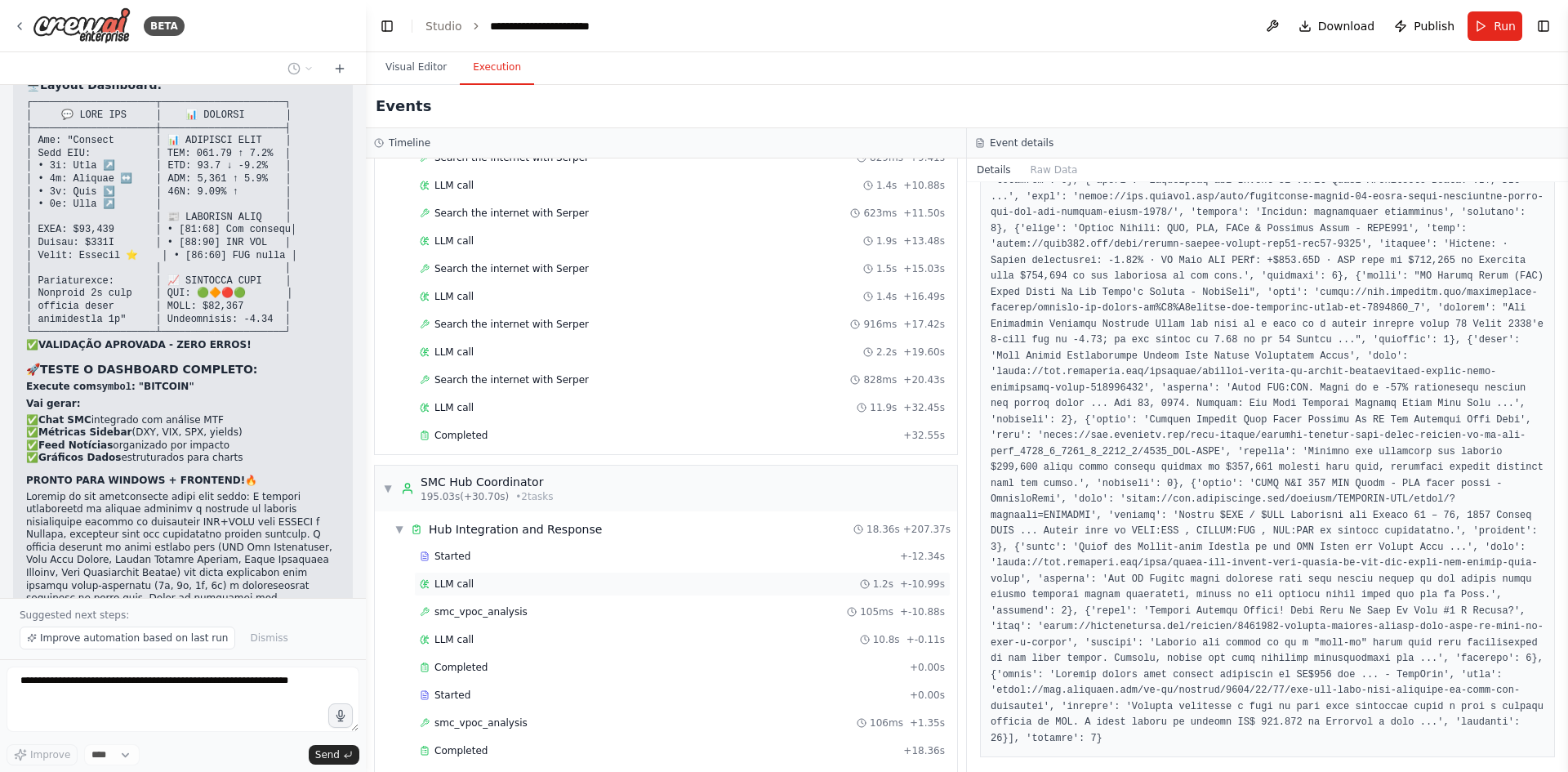
scroll to position [5262, 0]
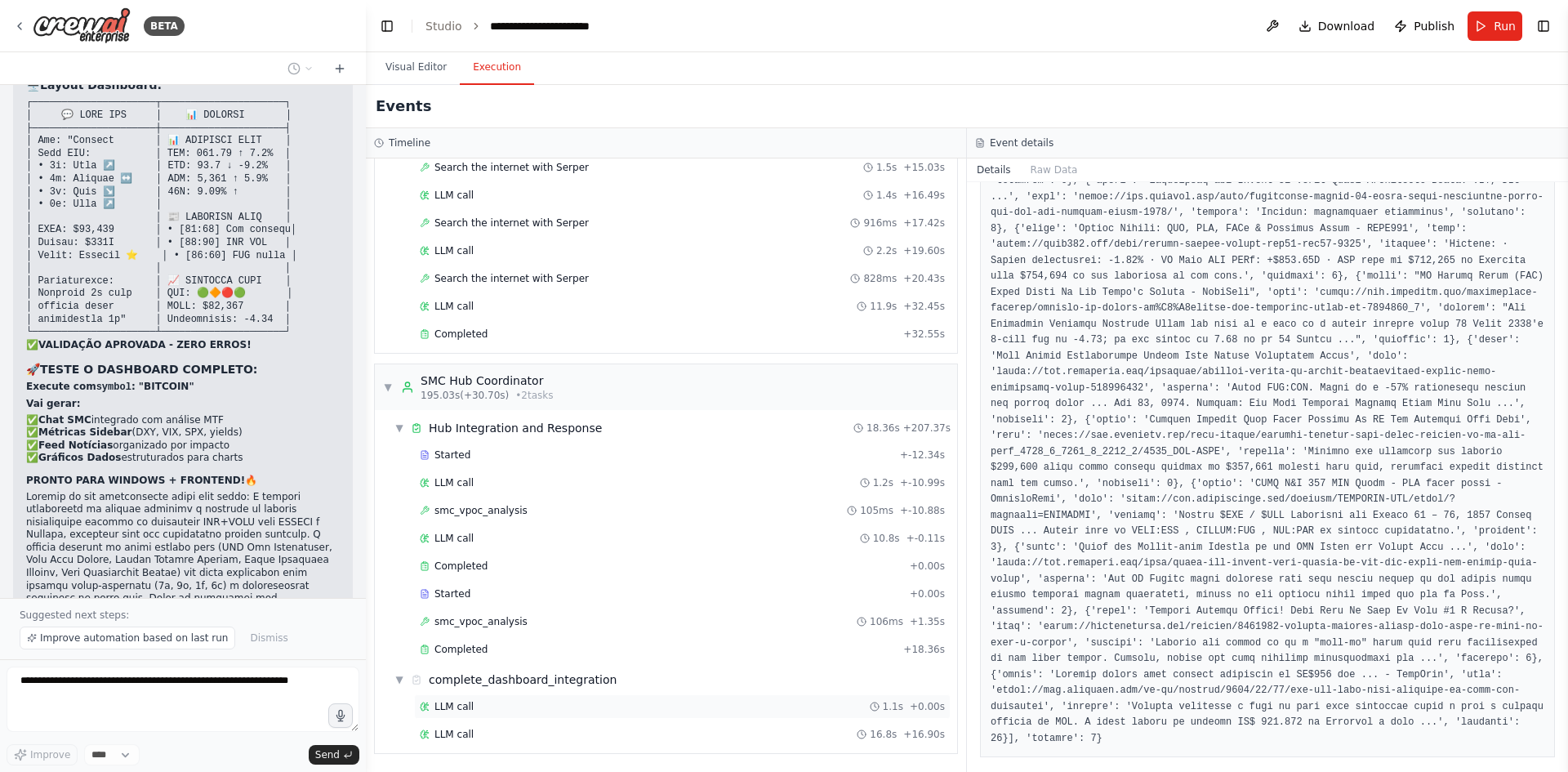
click at [582, 695] on div "LLM call 1.1s + 0.00s" at bounding box center [682, 706] width 537 height 25
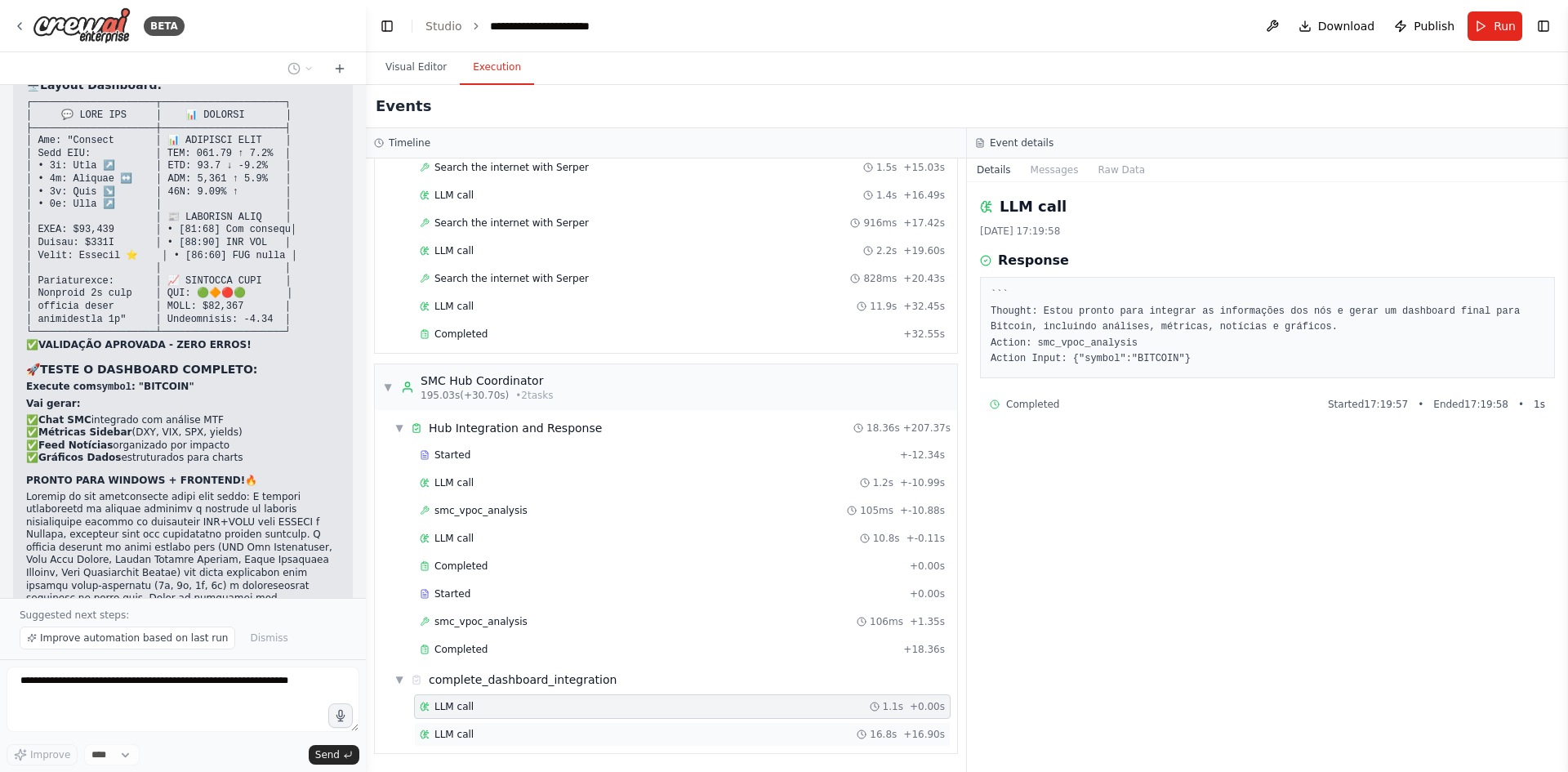
click at [659, 733] on div "LLM call 16.8s + 16.90s" at bounding box center [681, 734] width 525 height 13
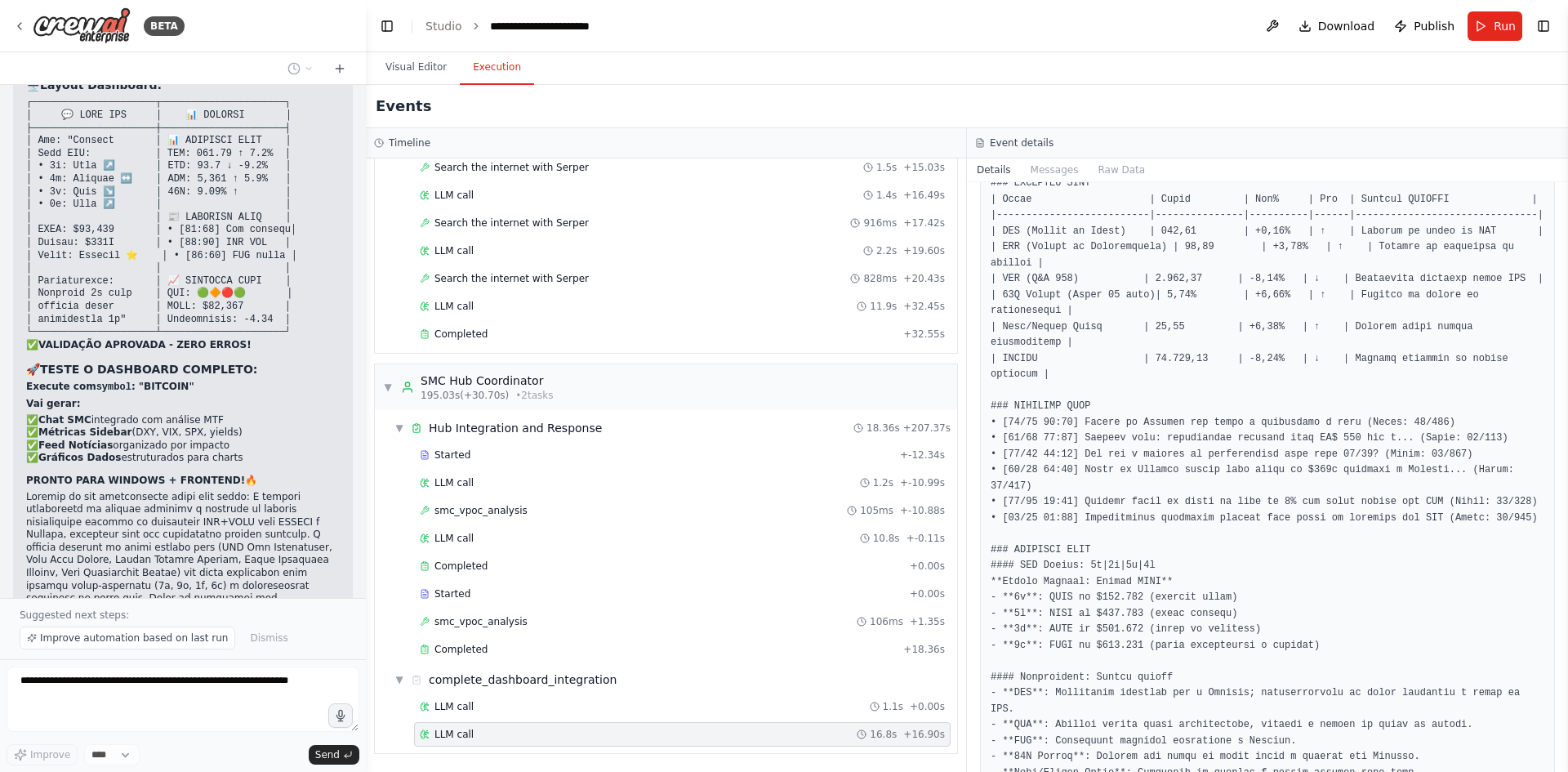
scroll to position [831, 0]
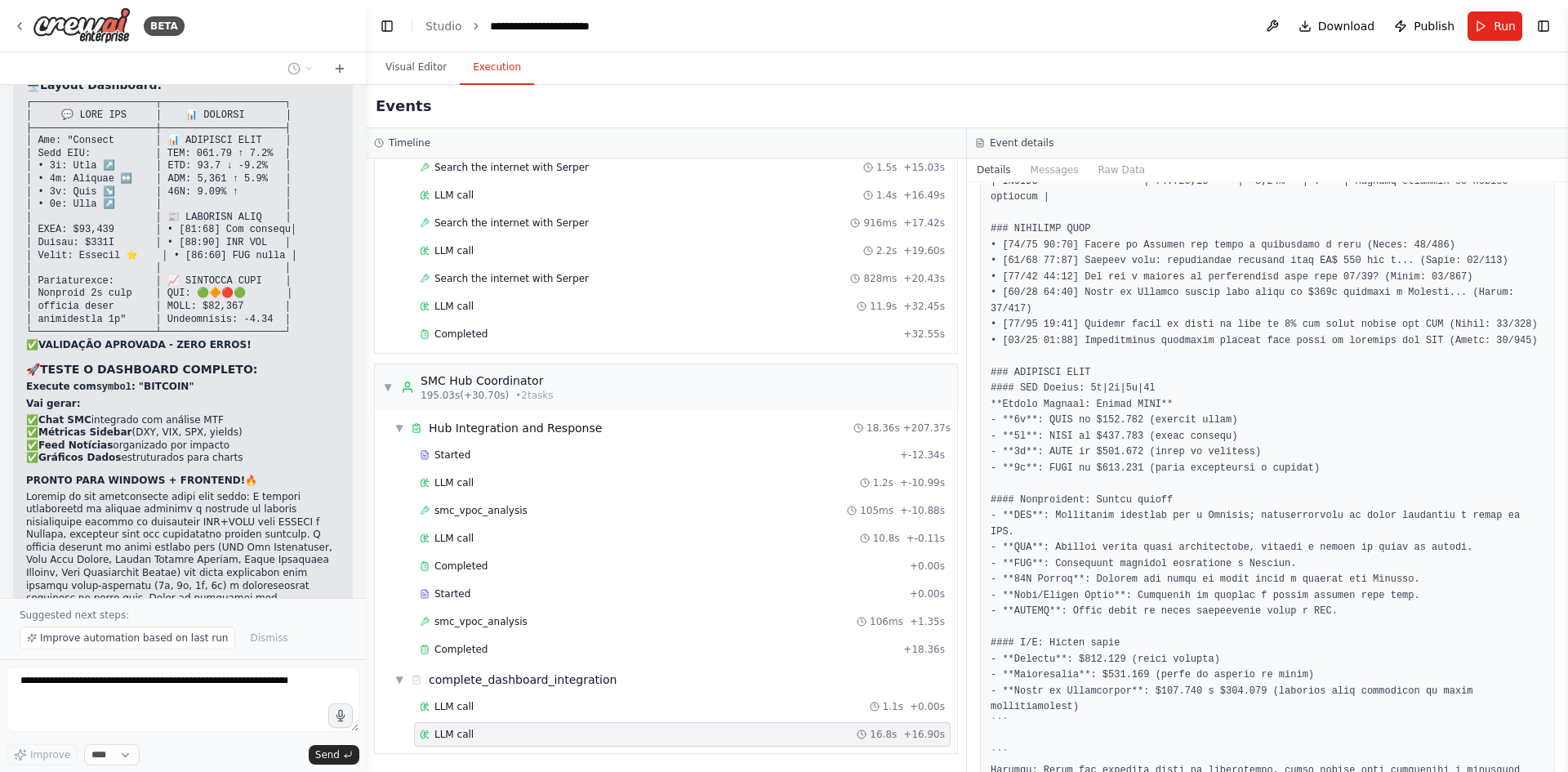
click at [97, 759] on select "****" at bounding box center [111, 755] width 55 height 21
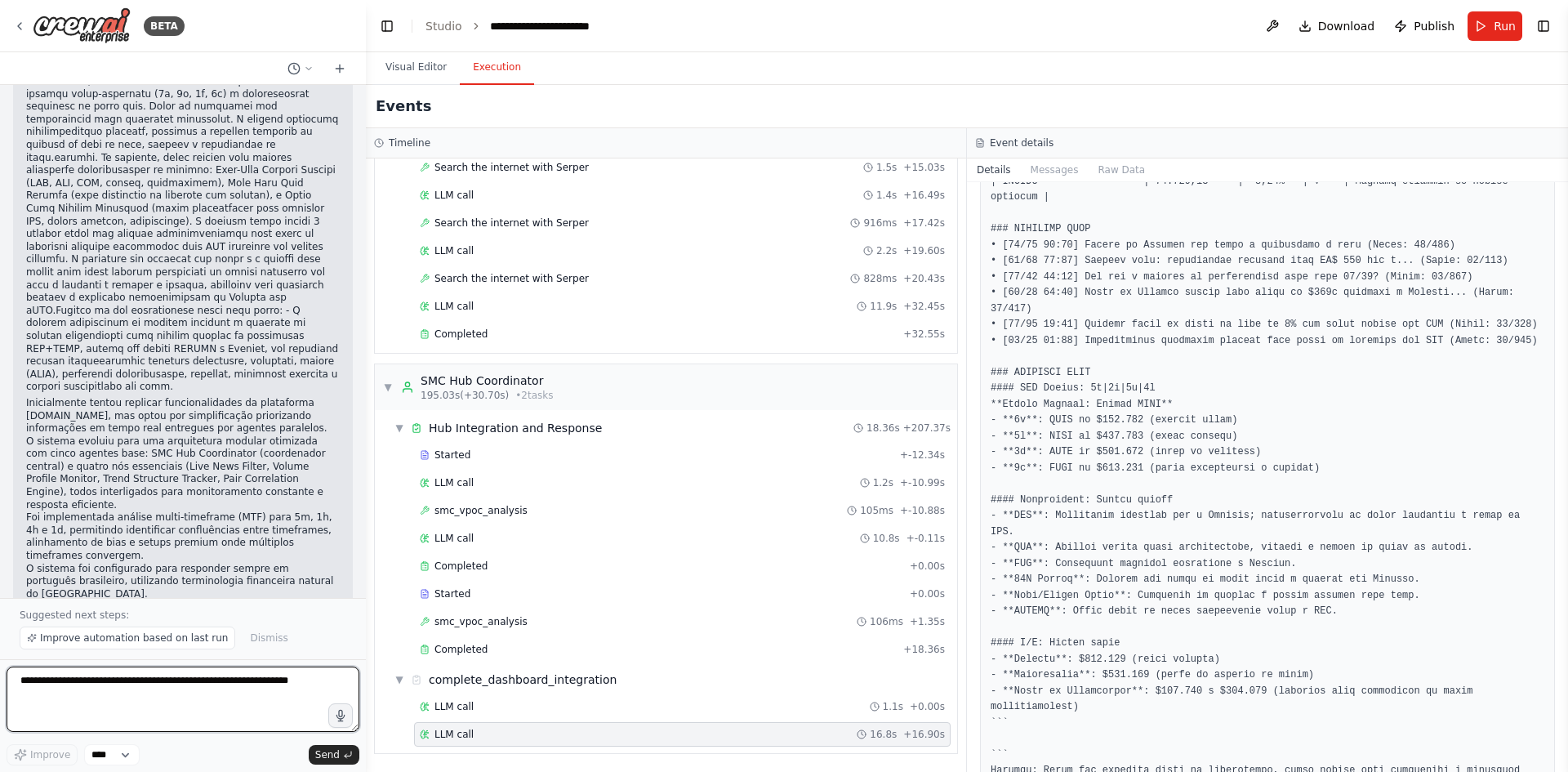
click at [112, 699] on textarea at bounding box center [183, 699] width 353 height 66
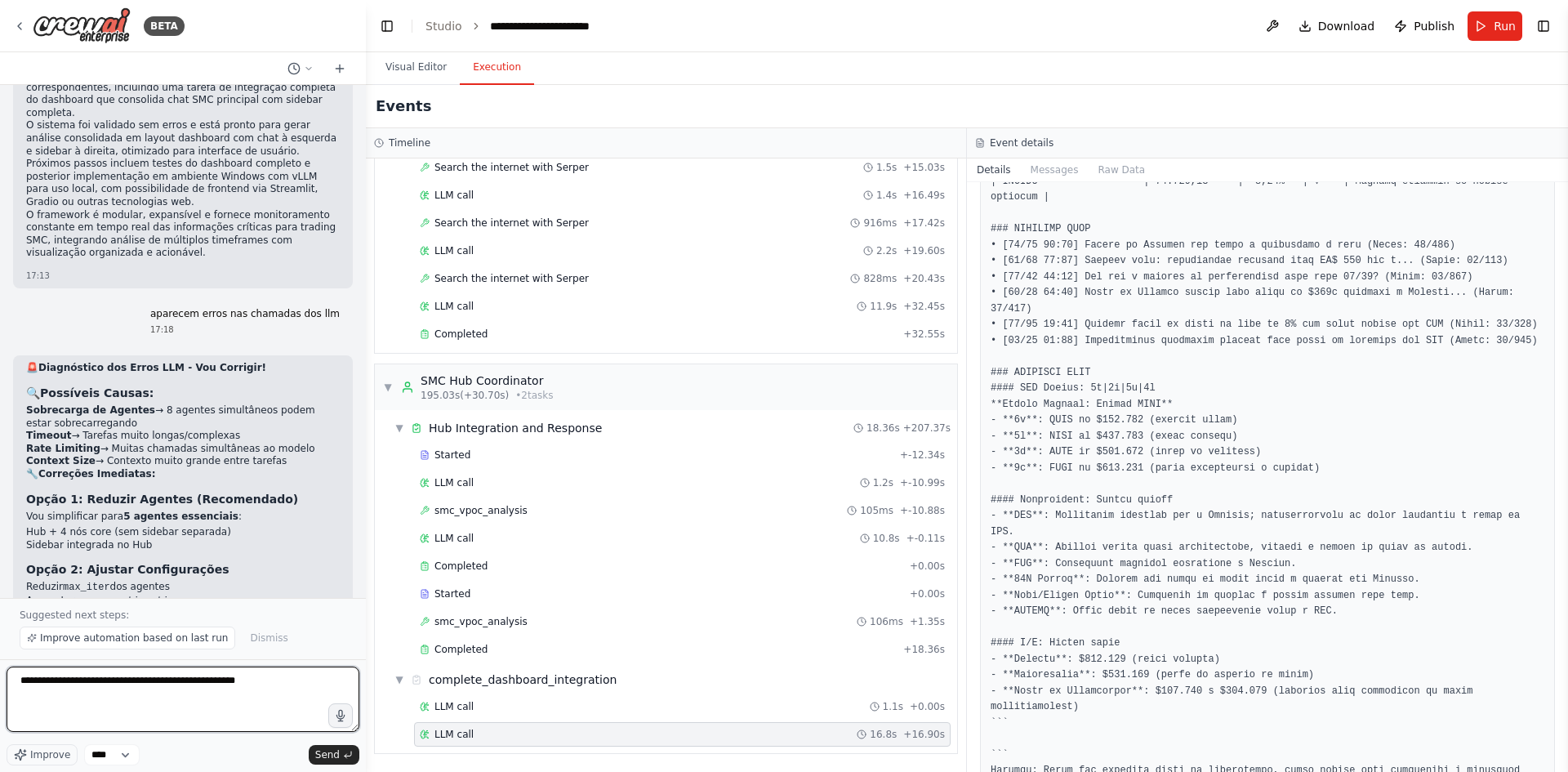
click at [261, 675] on textarea "**********" at bounding box center [183, 699] width 353 height 66
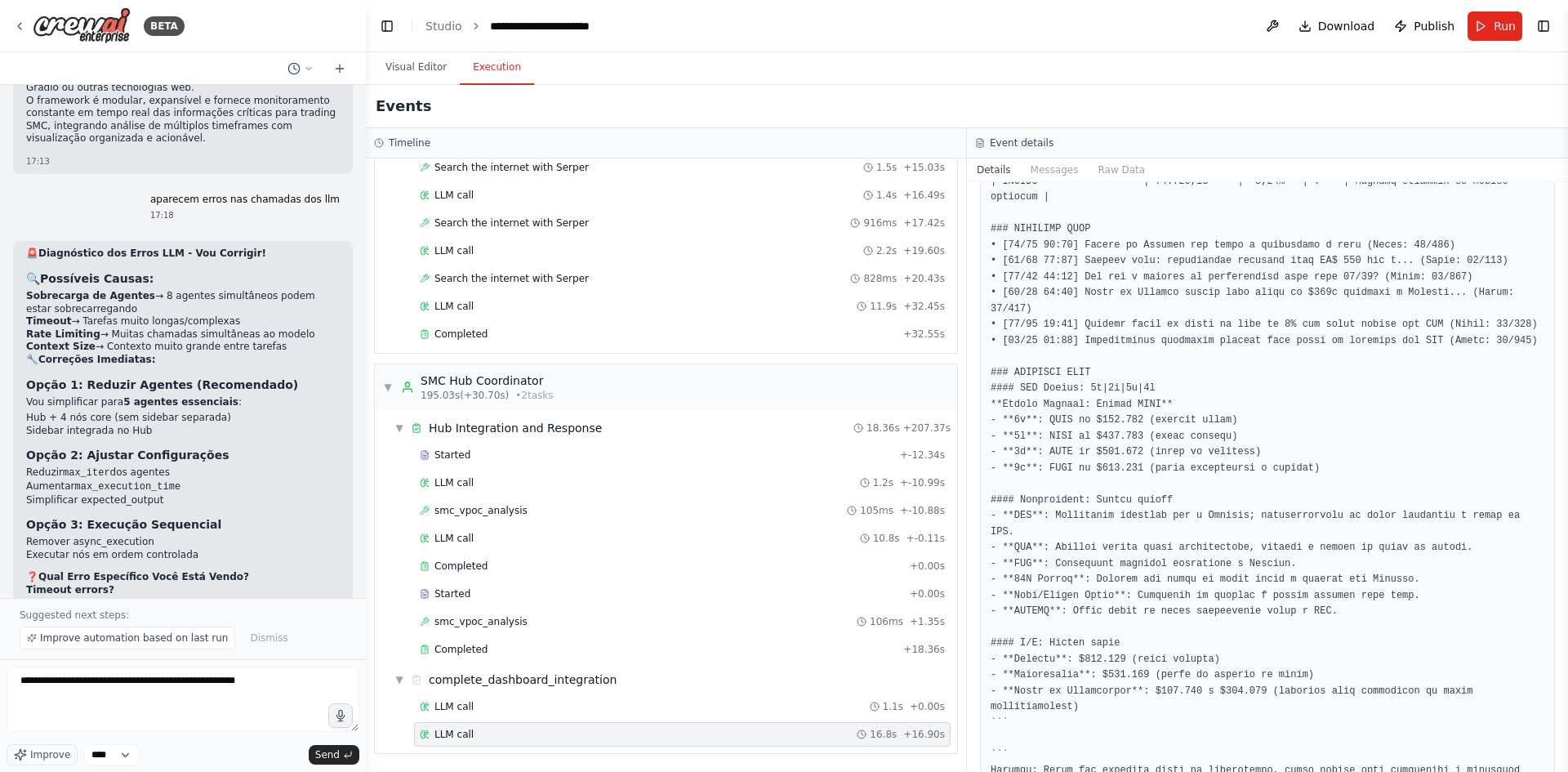
scroll to position [41016, 0]
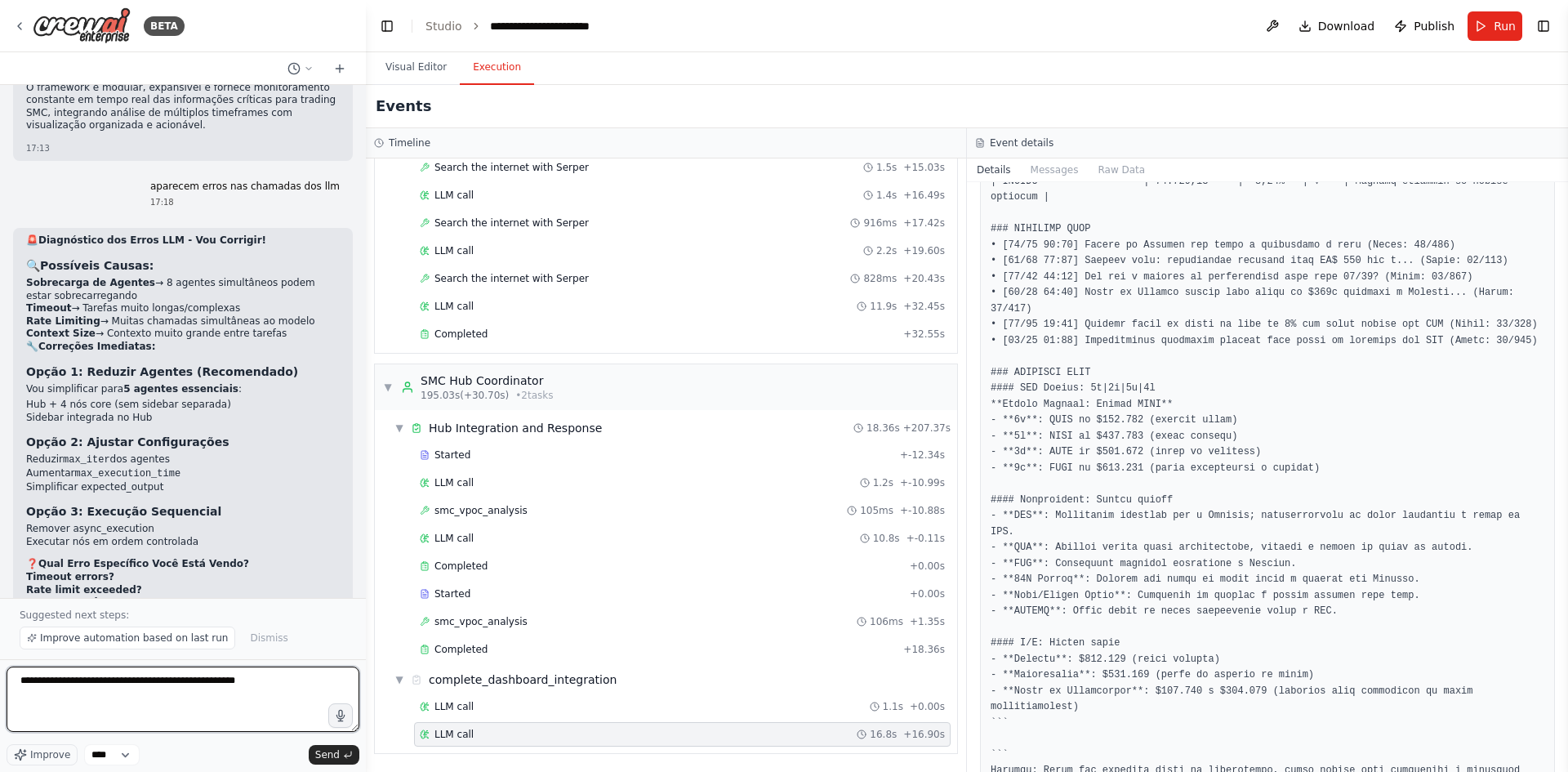
click at [292, 683] on textarea "**********" at bounding box center [183, 699] width 353 height 66
click at [307, 679] on textarea "**********" at bounding box center [183, 699] width 353 height 66
type textarea "**********"
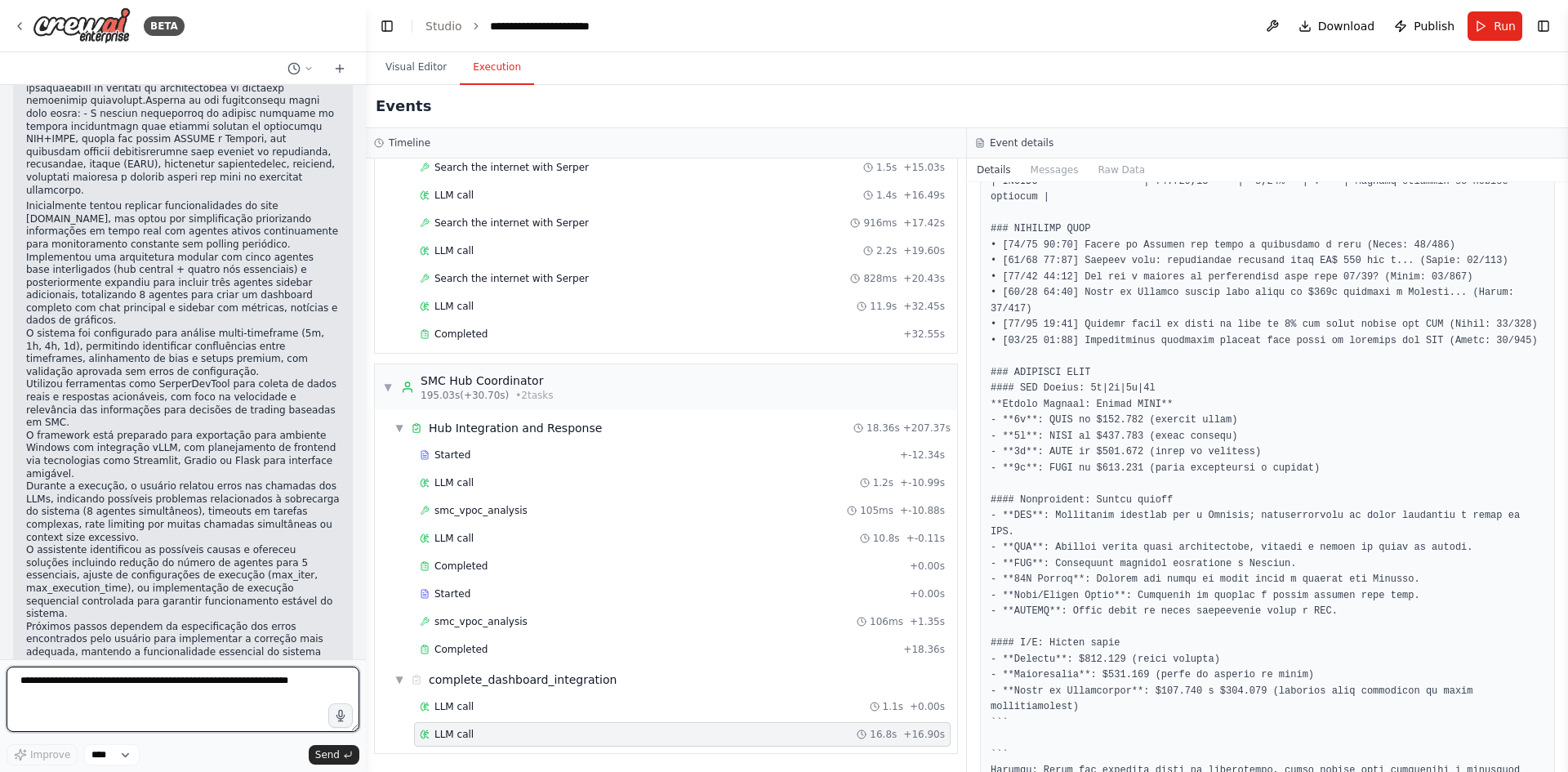
scroll to position [41916, 0]
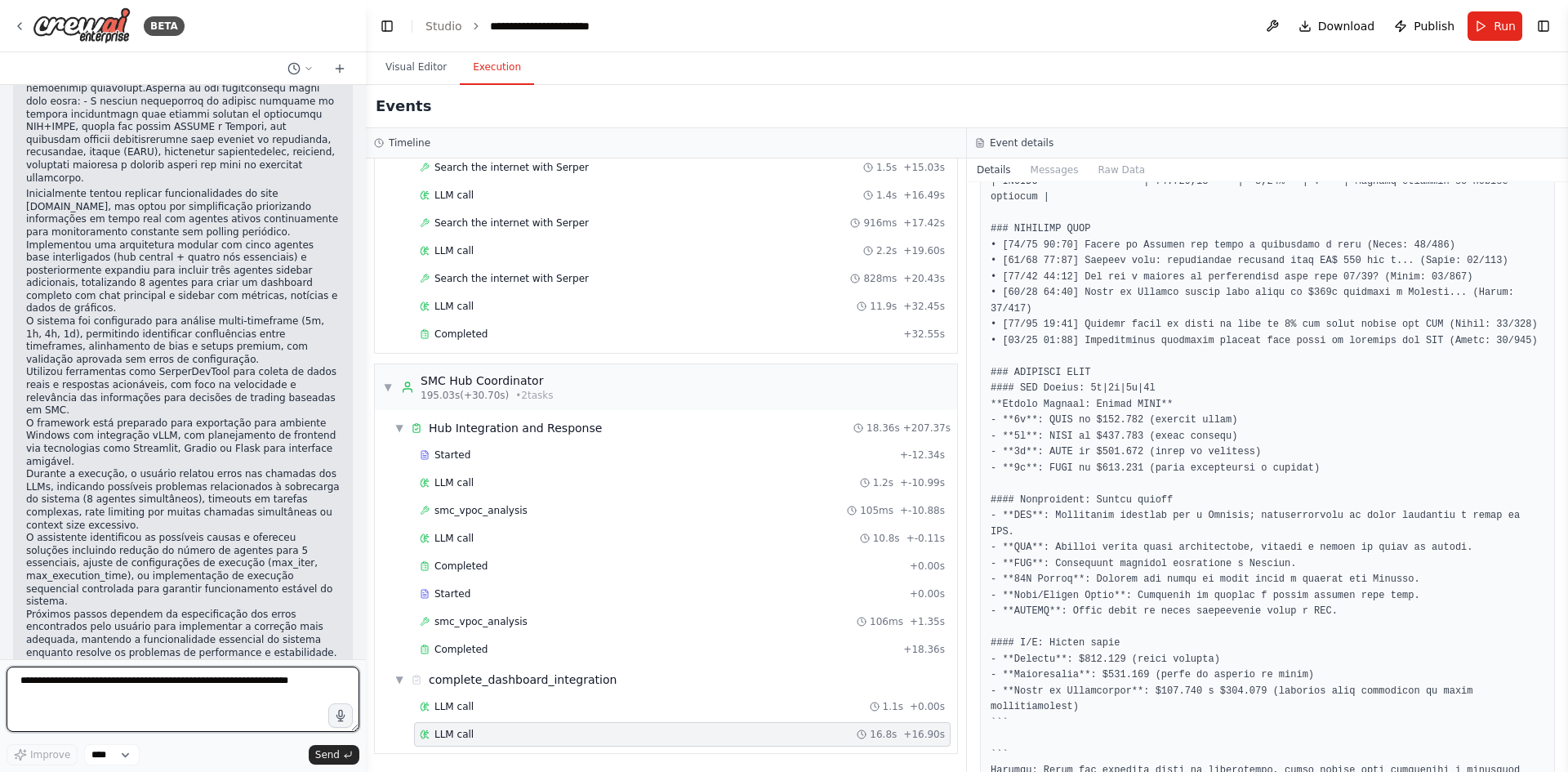
click at [145, 713] on textarea at bounding box center [183, 699] width 353 height 66
click at [151, 696] on textarea at bounding box center [183, 699] width 353 height 66
type textarea "**********"
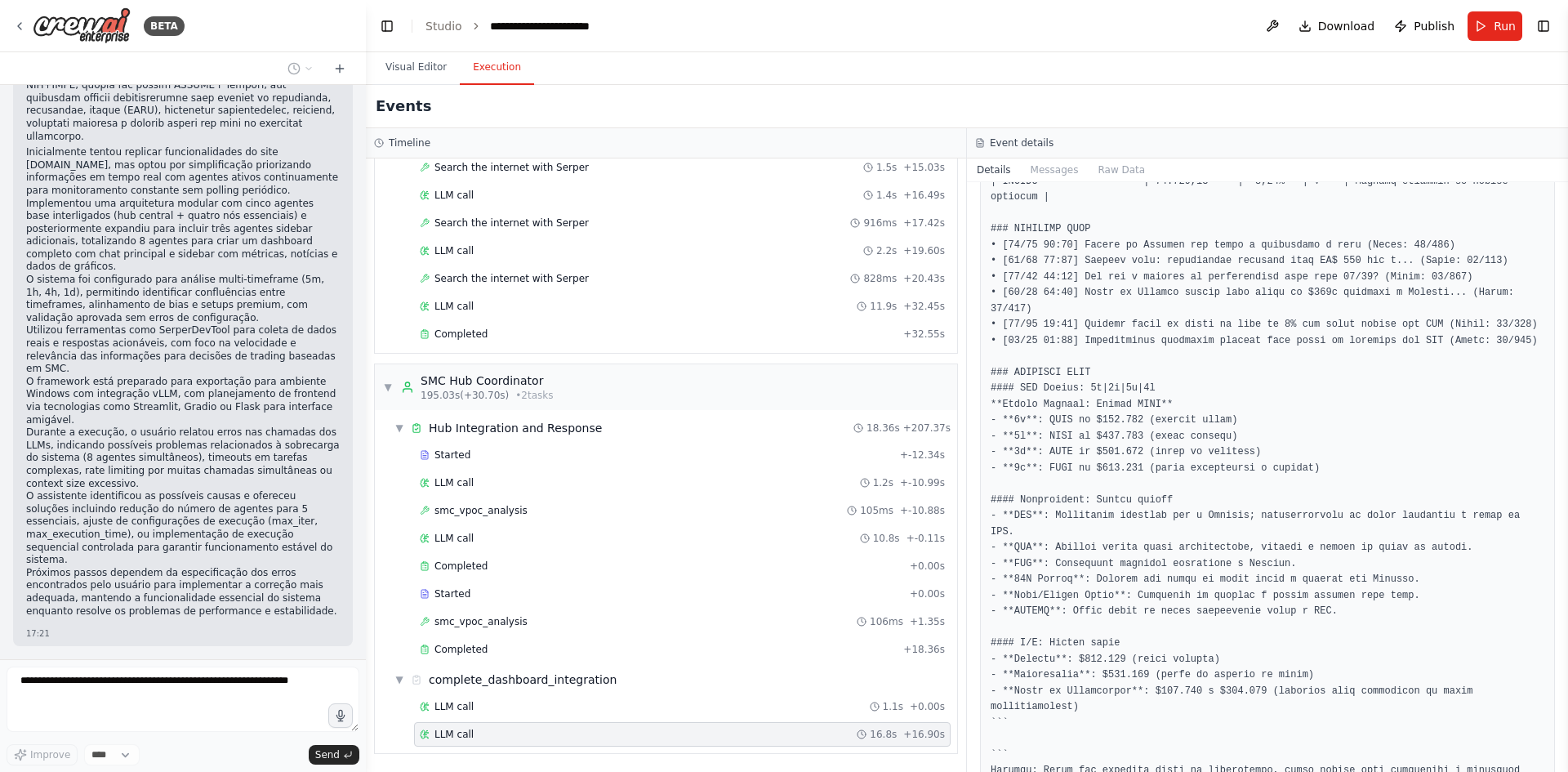
scroll to position [42013, 0]
